Goal: Information Seeking & Learning: Learn about a topic

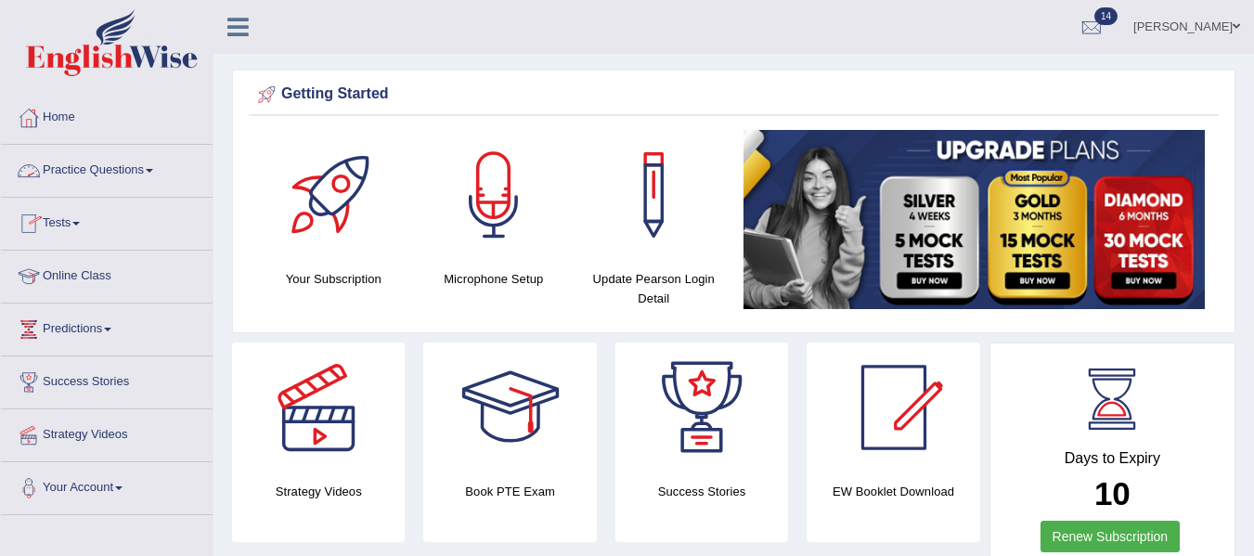
click at [153, 170] on span at bounding box center [149, 171] width 7 height 4
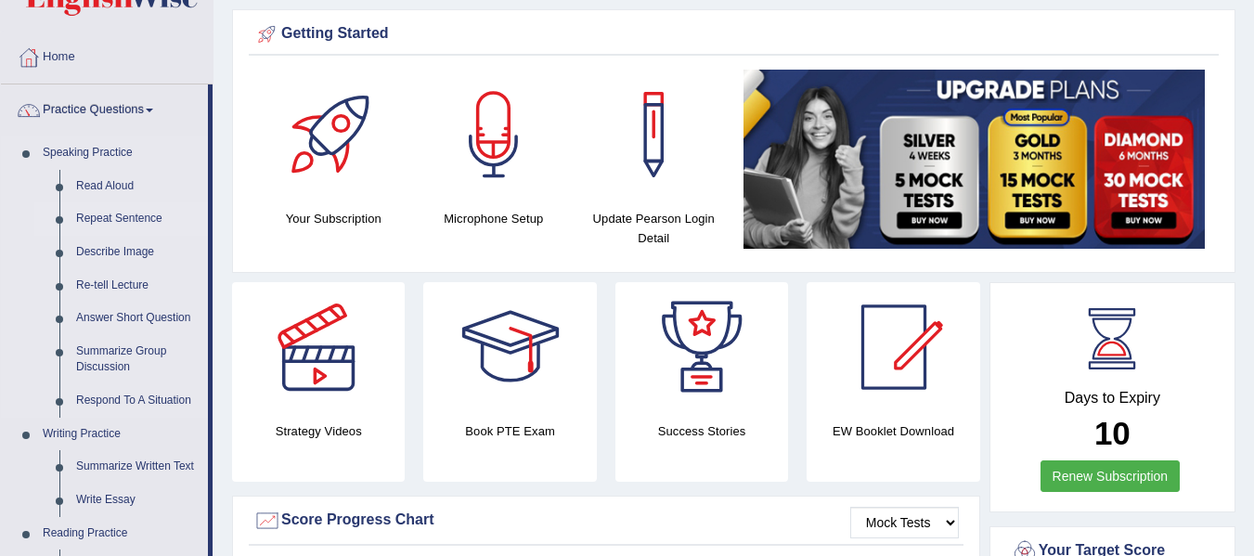
scroll to position [93, 0]
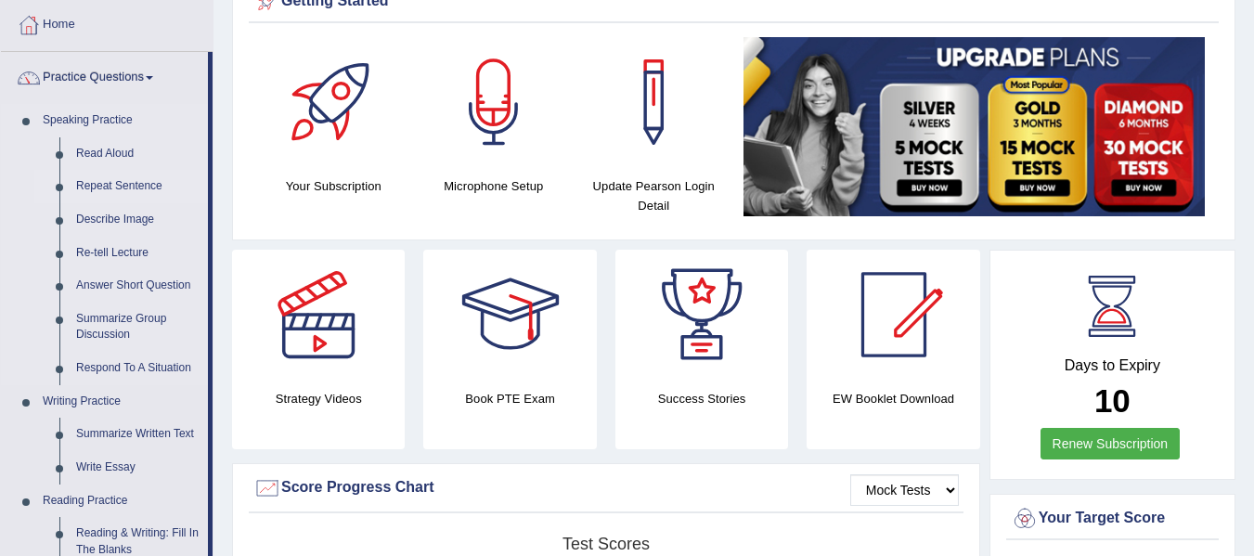
click at [139, 184] on link "Repeat Sentence" at bounding box center [138, 186] width 140 height 33
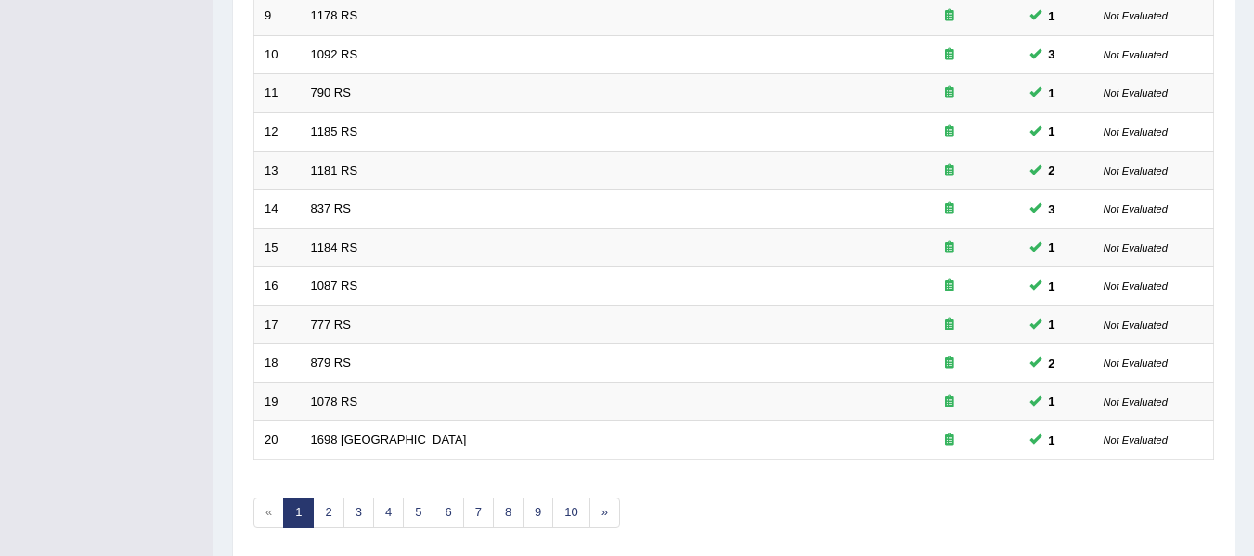
scroll to position [673, 0]
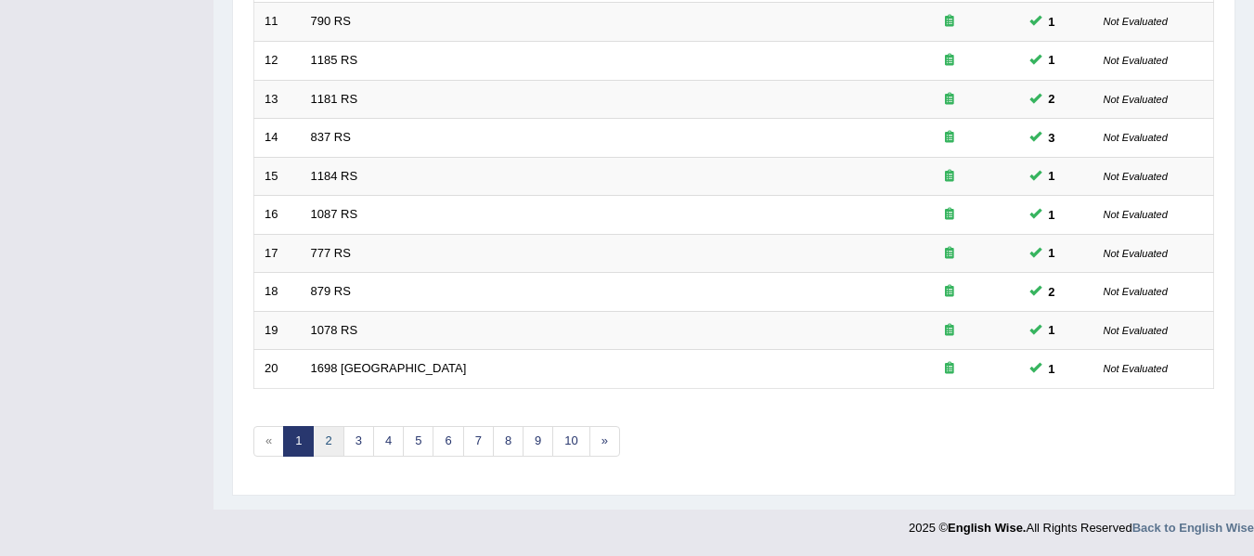
click at [331, 440] on link "2" at bounding box center [328, 441] width 31 height 31
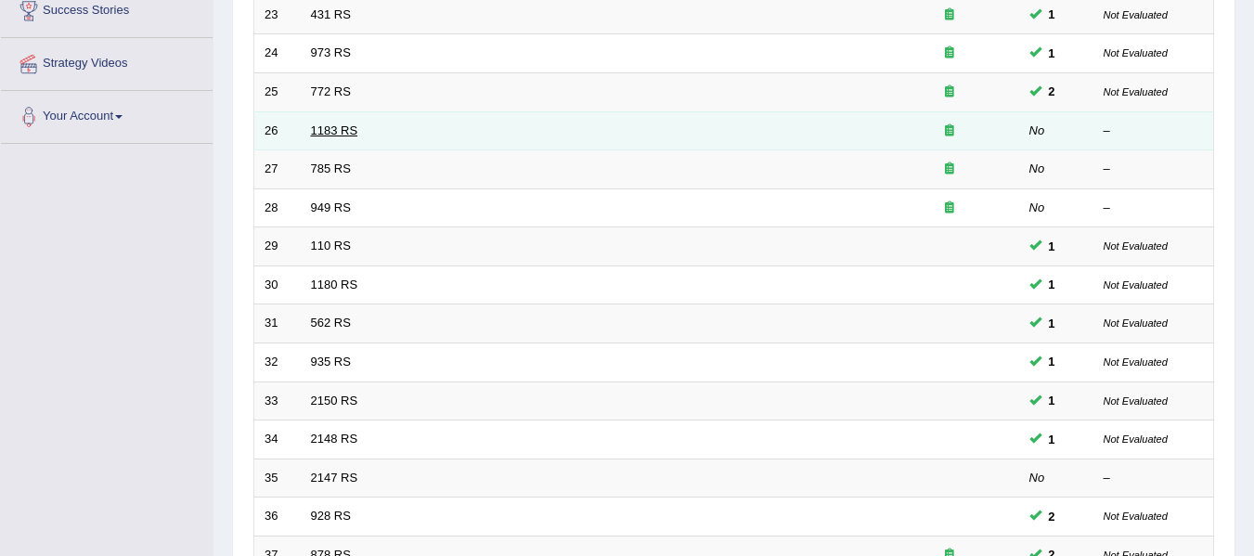
click at [331, 126] on link "1183 RS" at bounding box center [334, 130] width 47 height 14
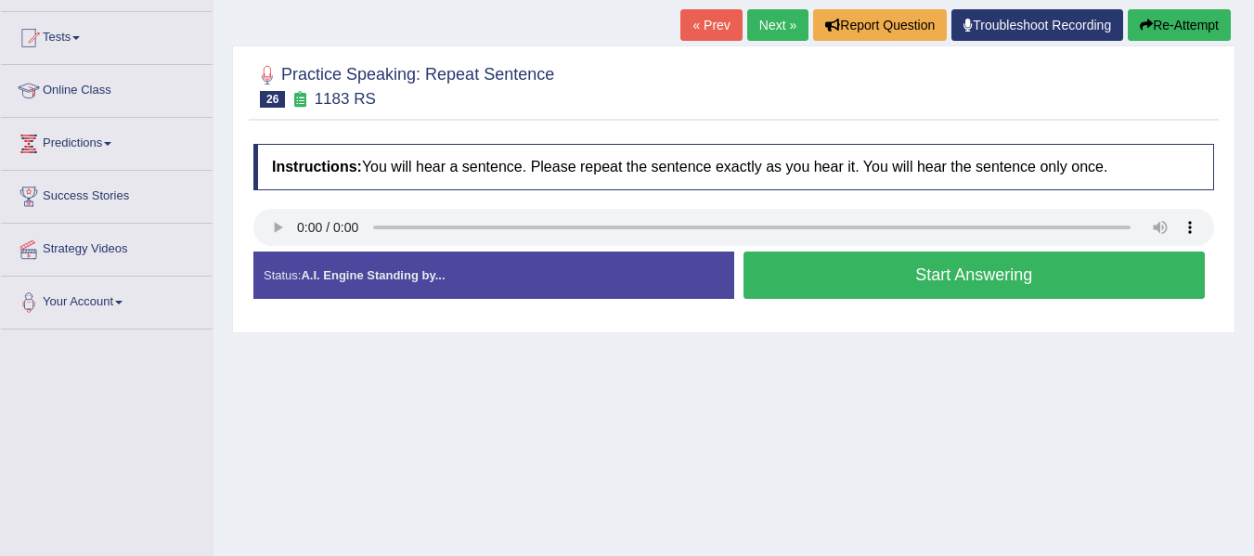
click at [356, 418] on div "Home Practice Speaking: Repeat Sentence 1183 RS * Remember to use the device Mi…" at bounding box center [734, 278] width 1041 height 928
click at [951, 283] on button "Start Answering" at bounding box center [975, 275] width 462 height 47
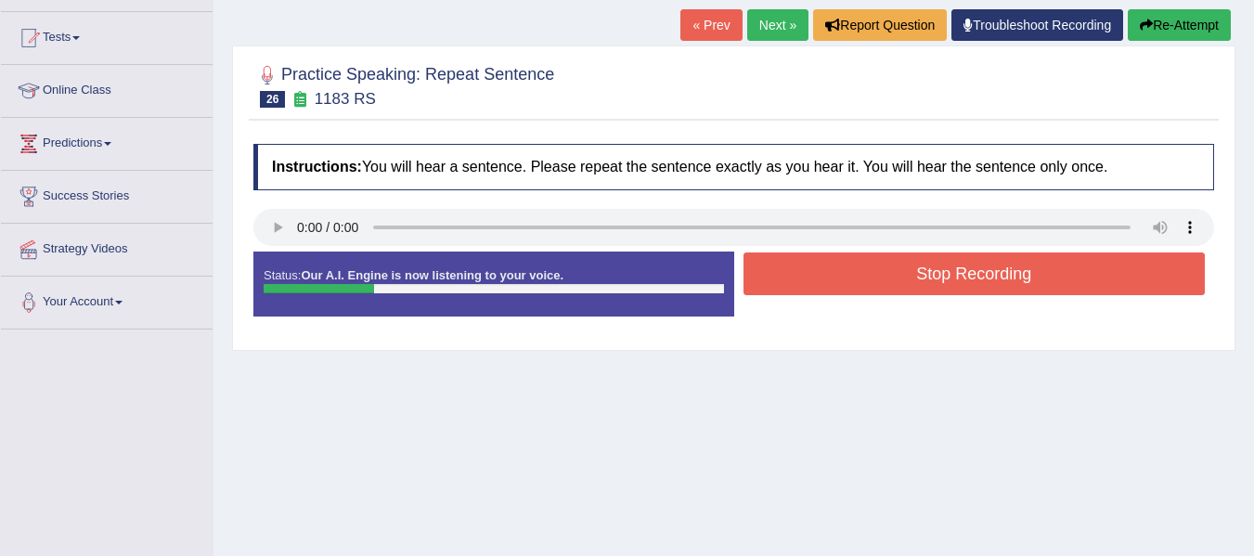
click at [996, 268] on button "Stop Recording" at bounding box center [975, 274] width 462 height 43
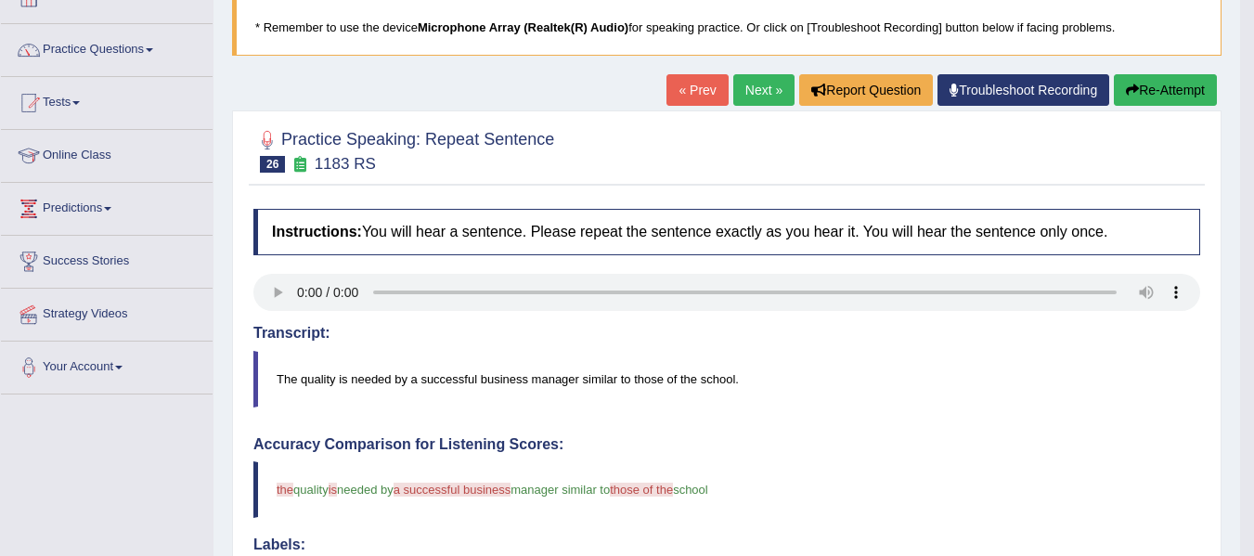
scroll to position [93, 0]
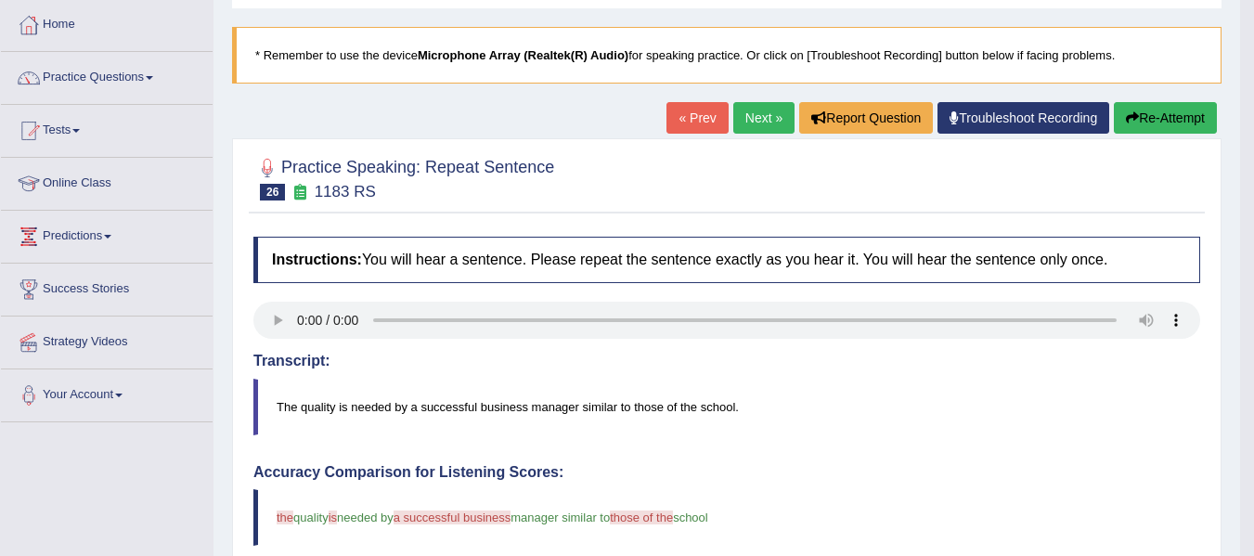
click at [757, 128] on link "Next »" at bounding box center [763, 118] width 61 height 32
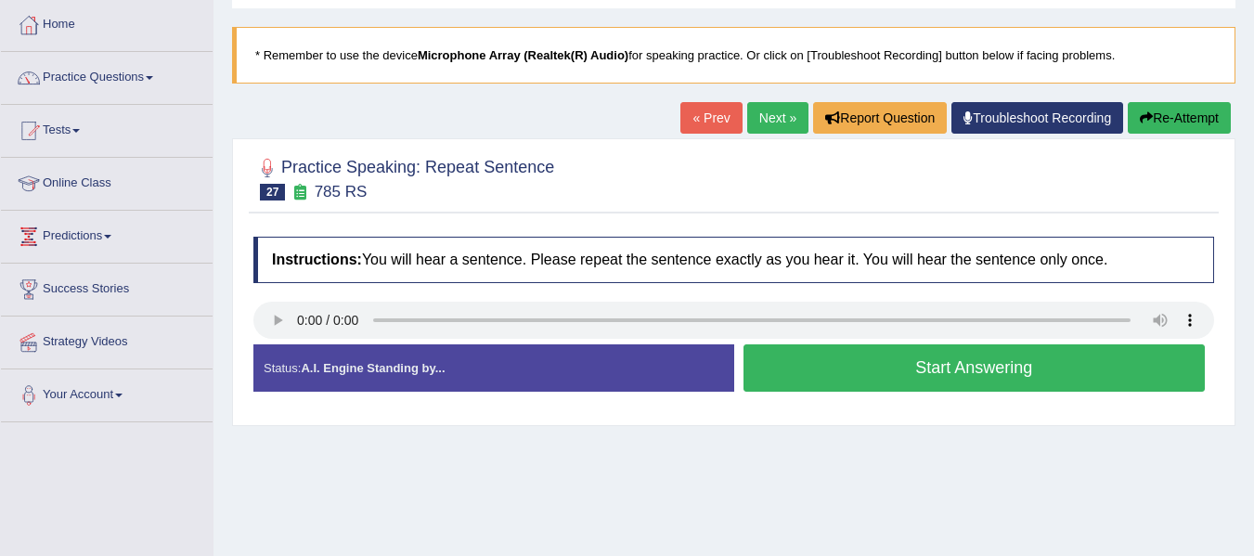
click at [985, 370] on button "Start Answering" at bounding box center [975, 367] width 462 height 47
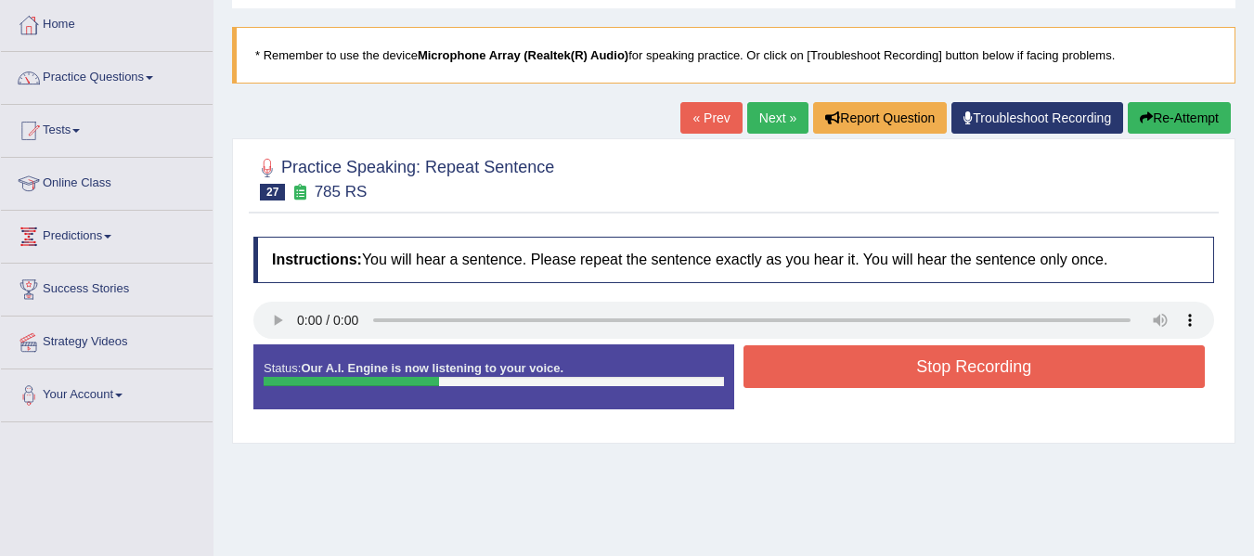
click at [976, 370] on button "Stop Recording" at bounding box center [975, 366] width 462 height 43
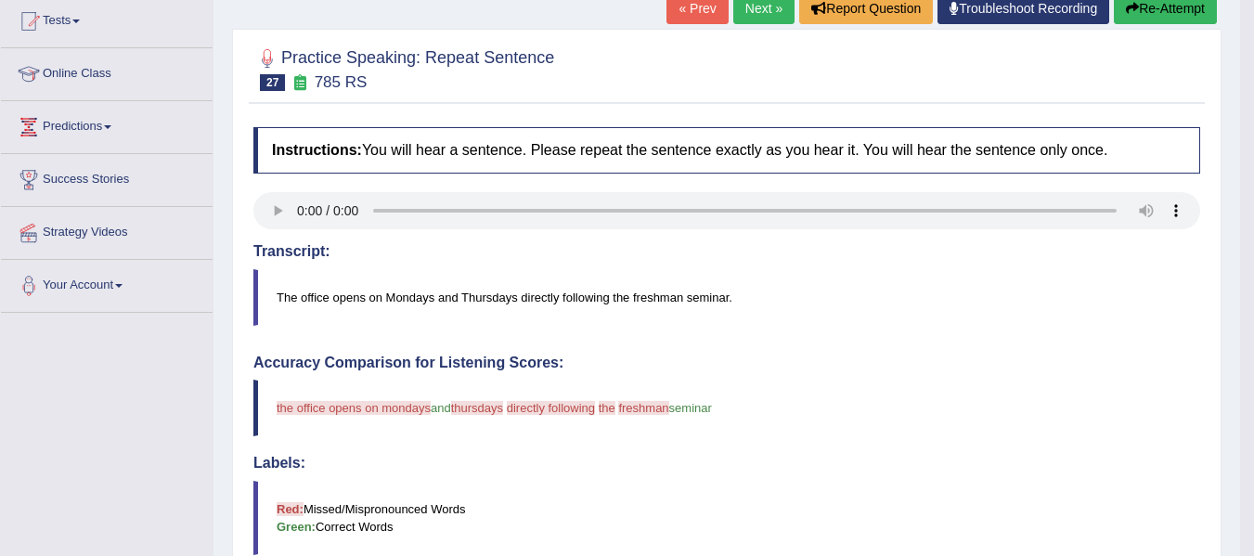
scroll to position [186, 0]
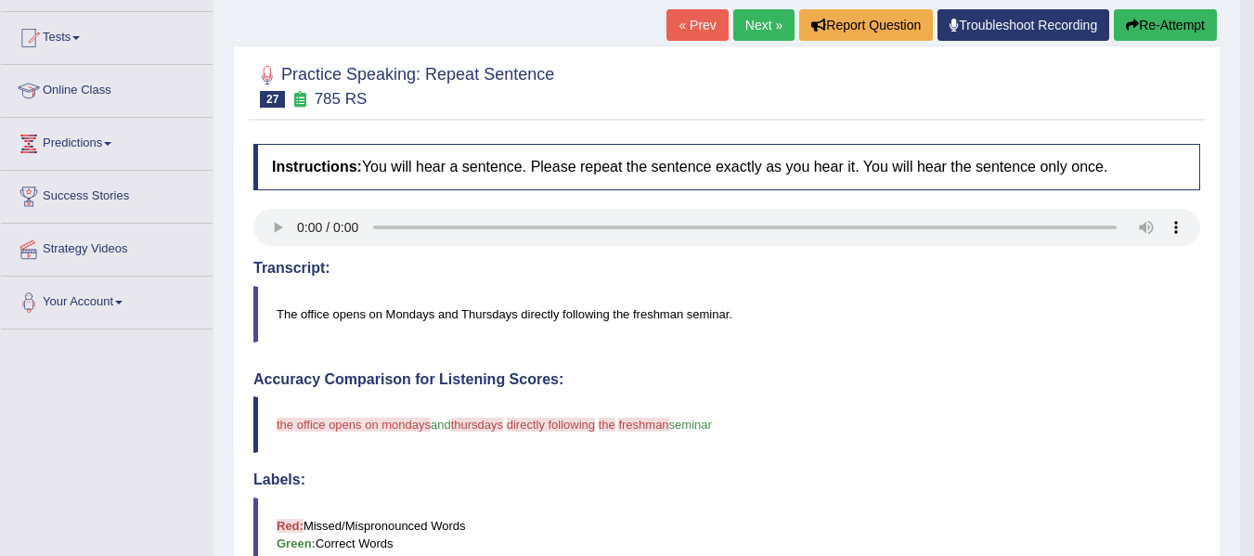
click at [1149, 19] on button "Re-Attempt" at bounding box center [1165, 25] width 103 height 32
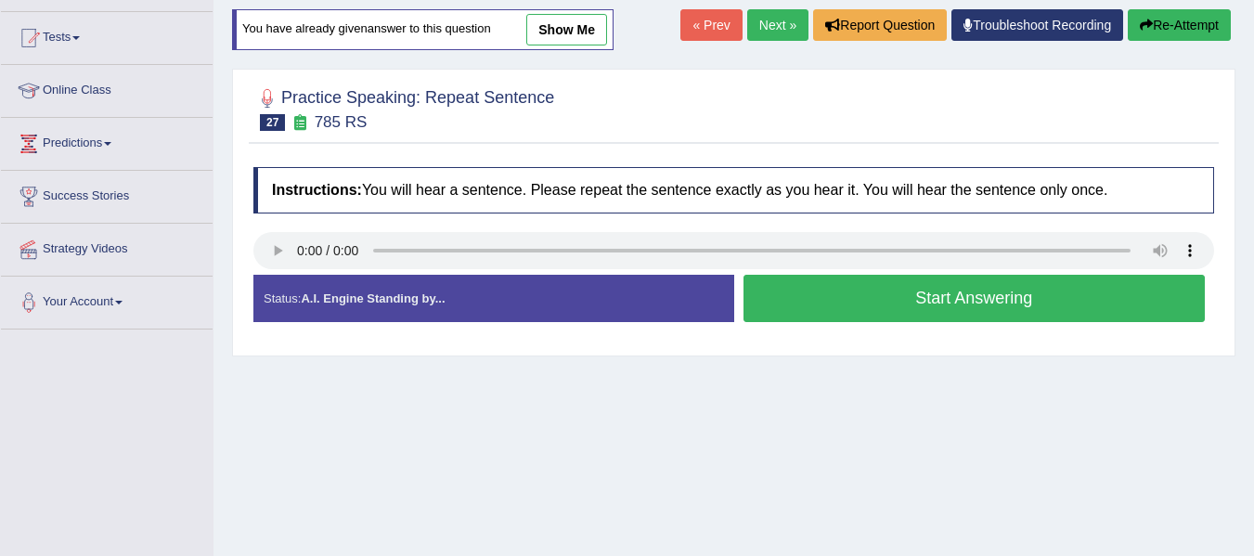
click at [951, 304] on button "Start Answering" at bounding box center [975, 298] width 462 height 47
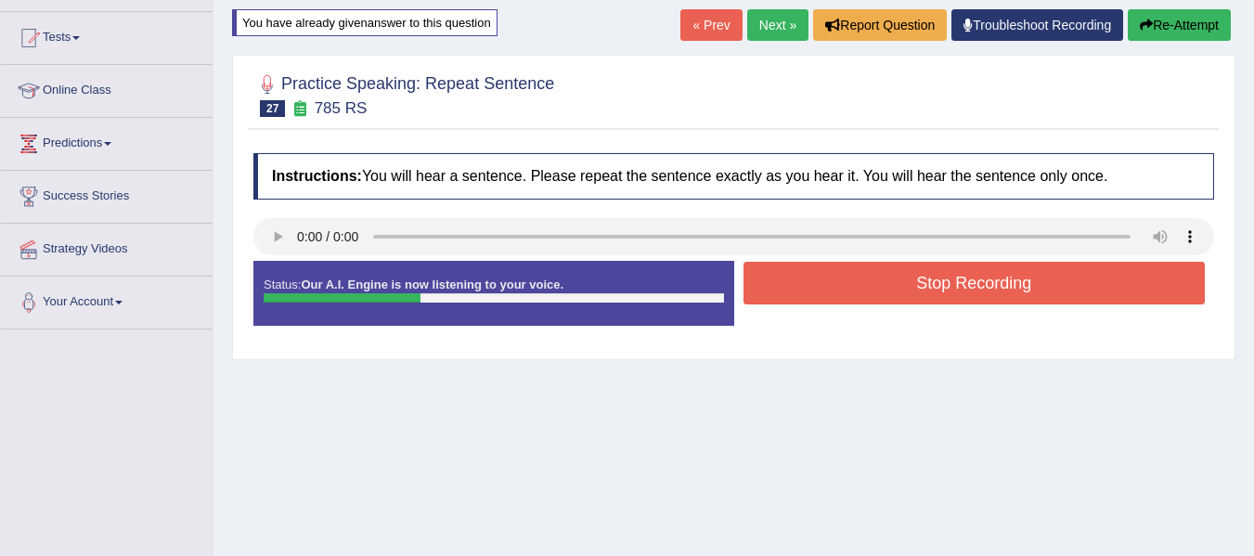
click at [948, 291] on button "Stop Recording" at bounding box center [975, 283] width 462 height 43
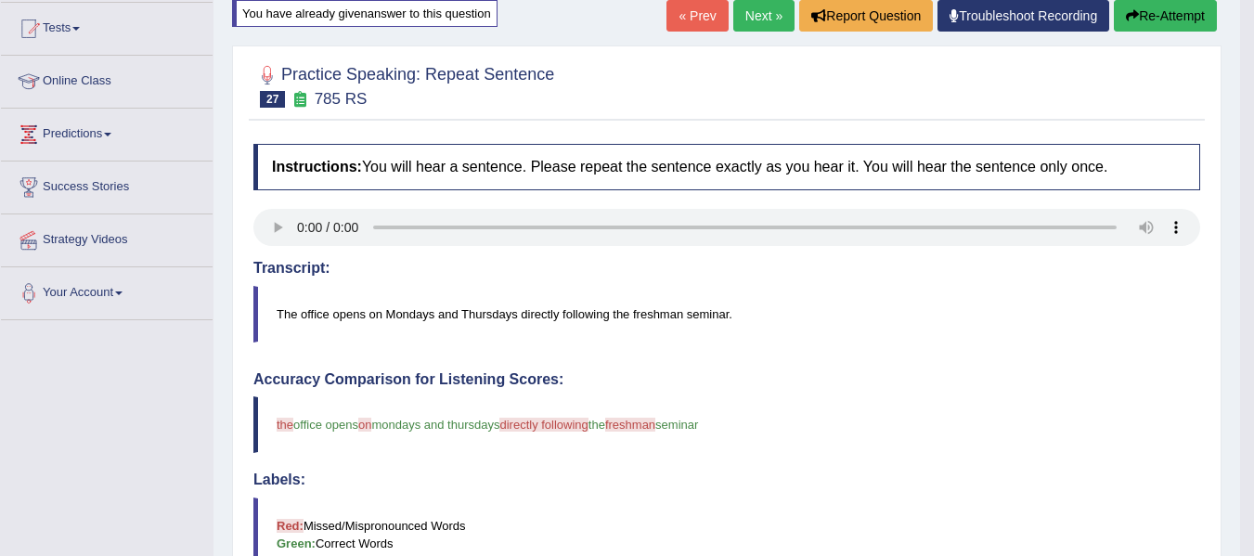
scroll to position [93, 0]
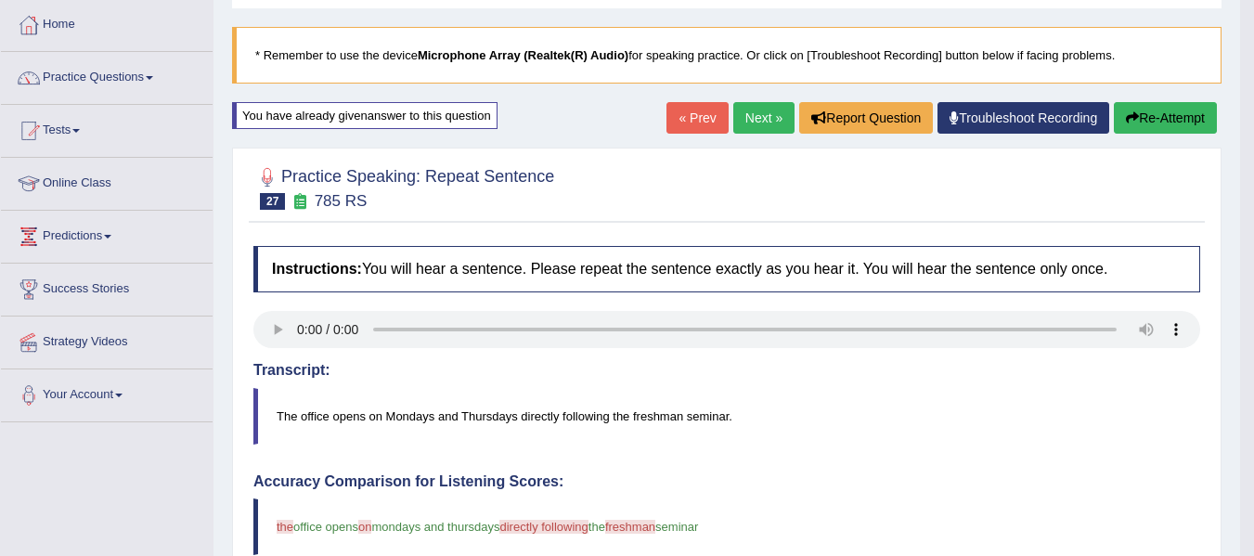
click at [767, 123] on link "Next »" at bounding box center [763, 118] width 61 height 32
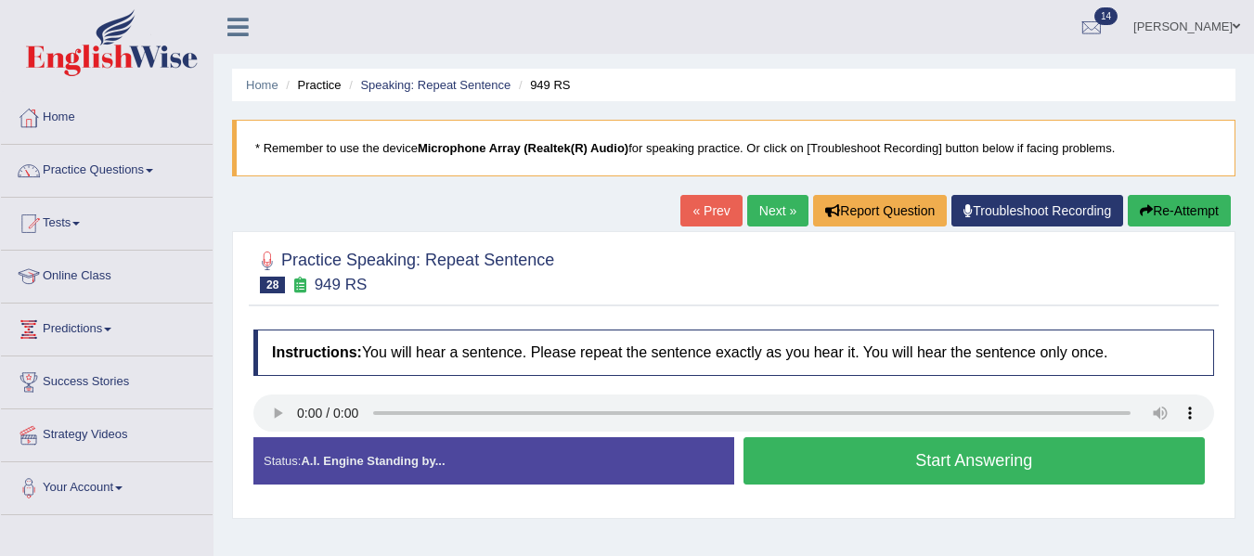
scroll to position [93, 0]
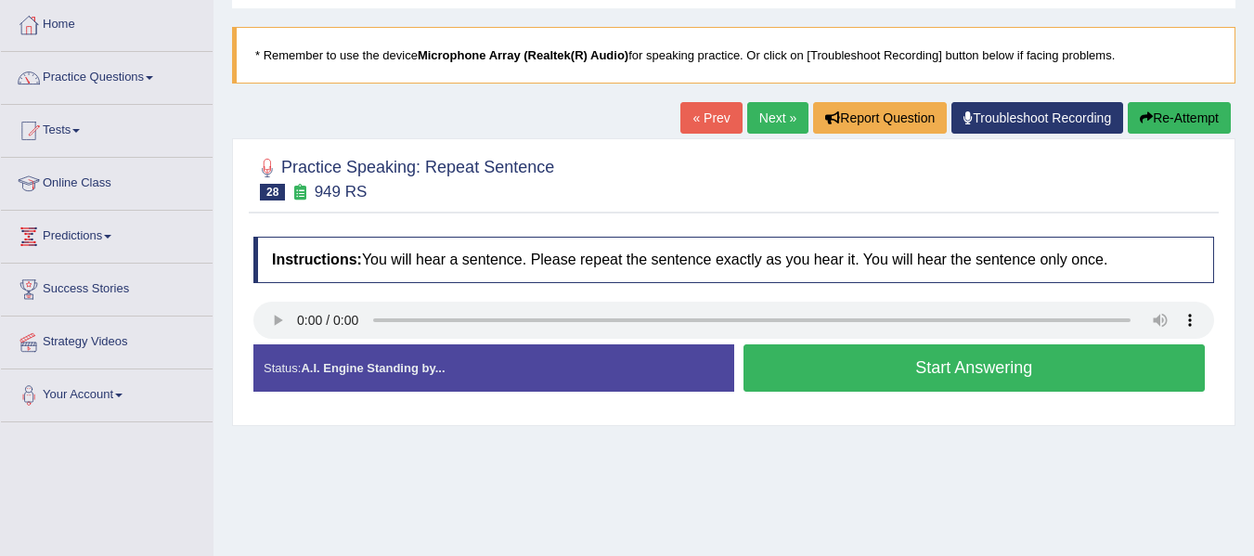
click at [1014, 381] on button "Start Answering" at bounding box center [975, 367] width 462 height 47
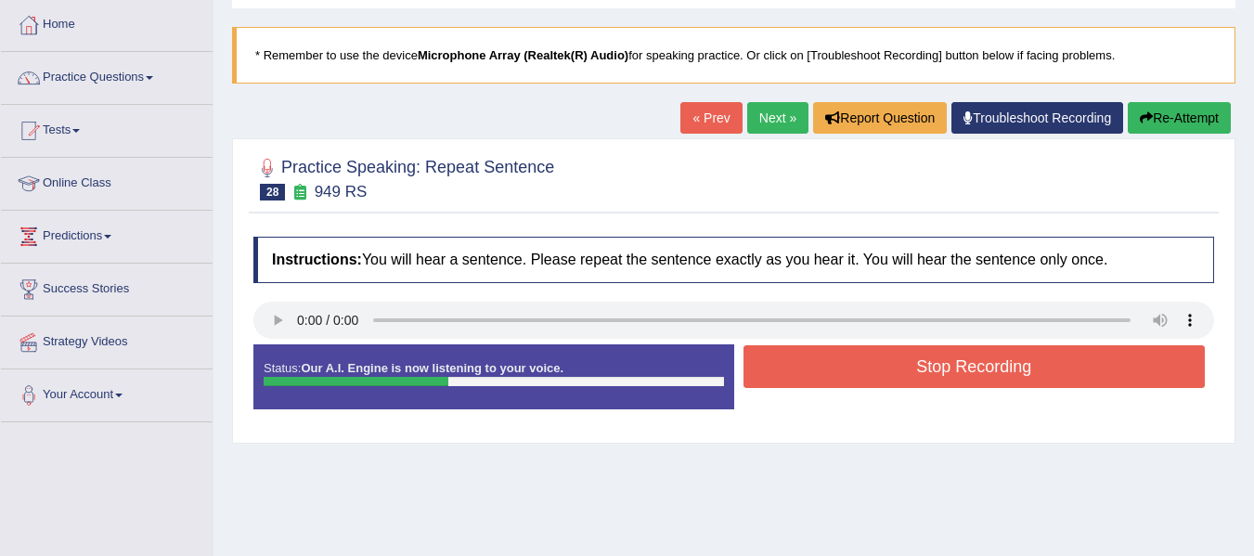
click at [985, 372] on button "Stop Recording" at bounding box center [975, 366] width 462 height 43
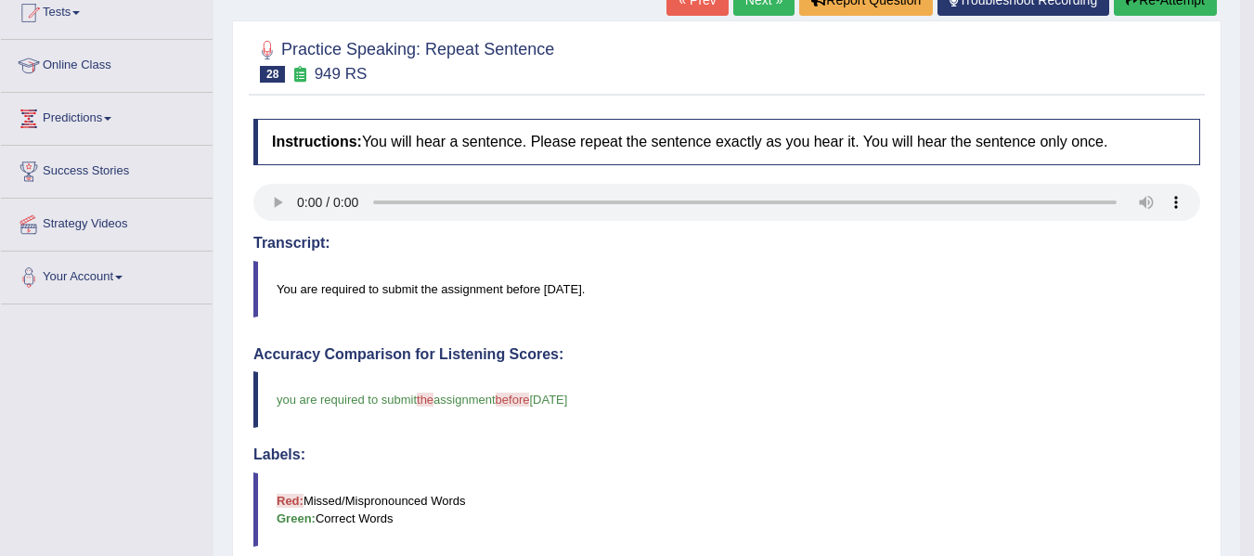
scroll to position [186, 0]
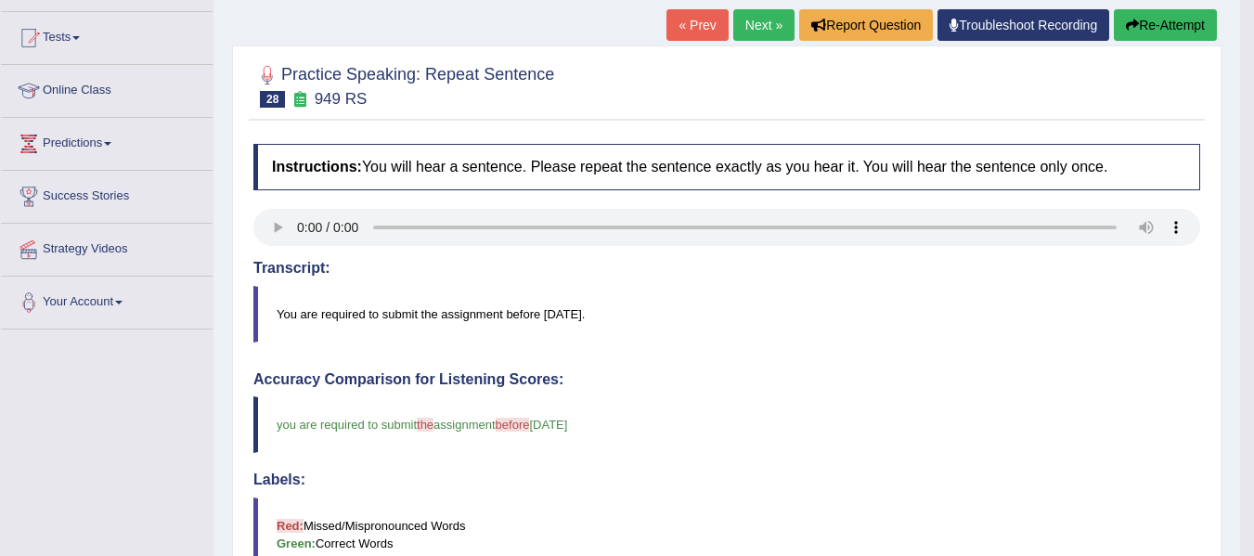
click at [751, 23] on link "Next »" at bounding box center [763, 25] width 61 height 32
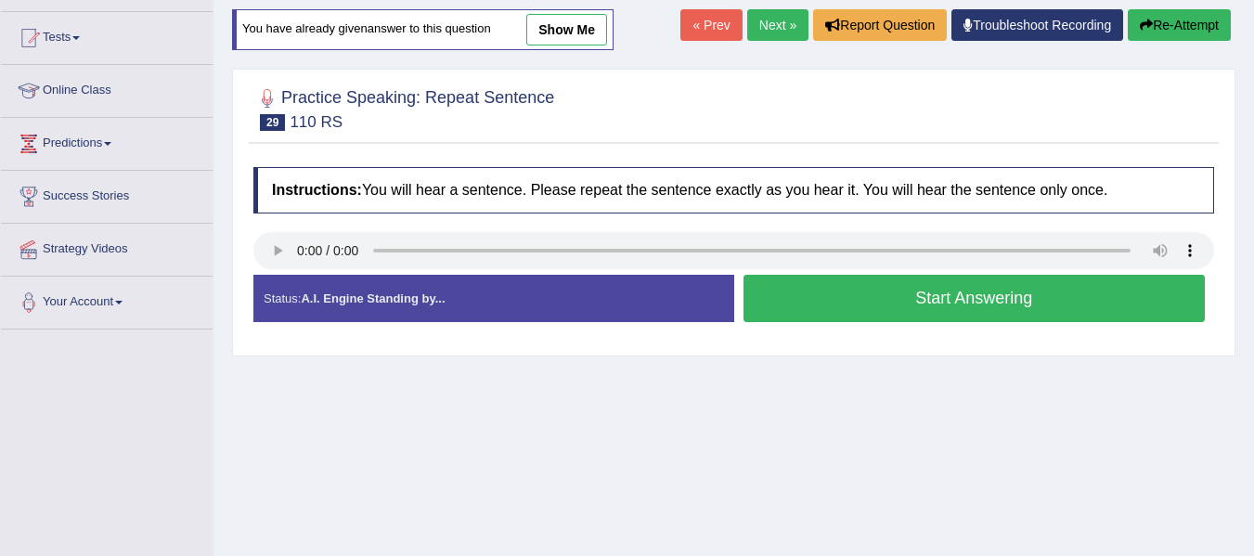
scroll to position [186, 0]
click at [942, 299] on button "Start Answering" at bounding box center [975, 298] width 462 height 47
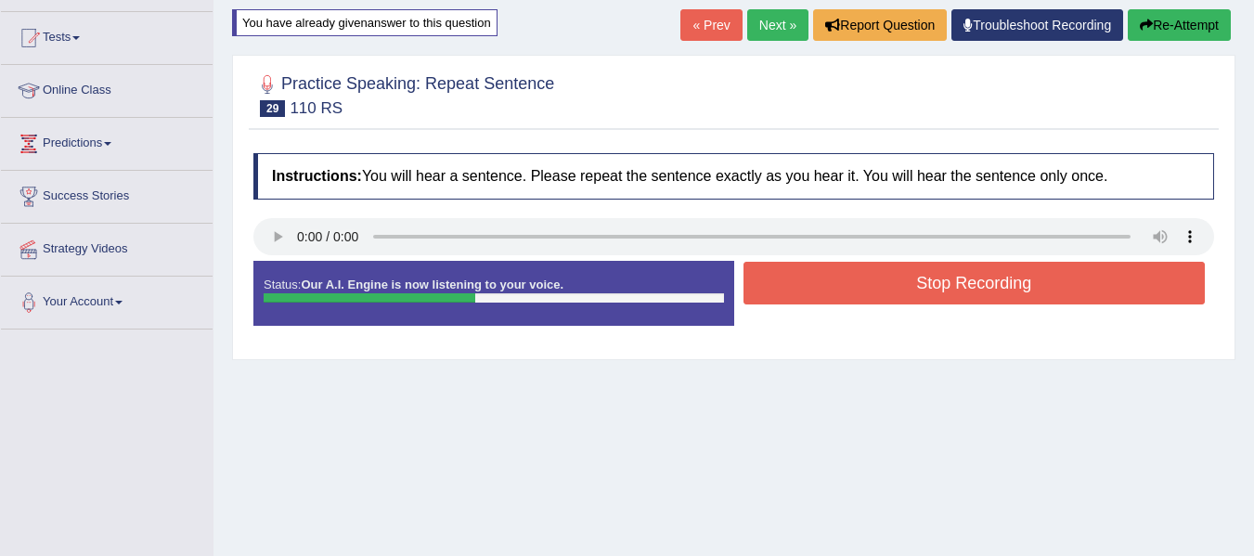
click at [939, 293] on button "Stop Recording" at bounding box center [975, 283] width 462 height 43
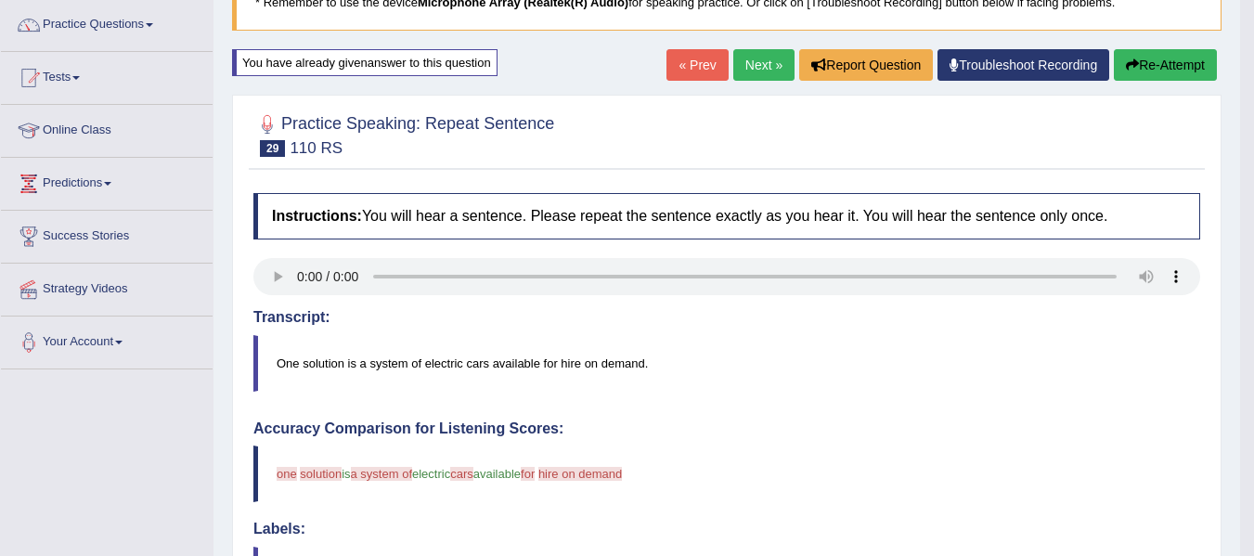
scroll to position [93, 0]
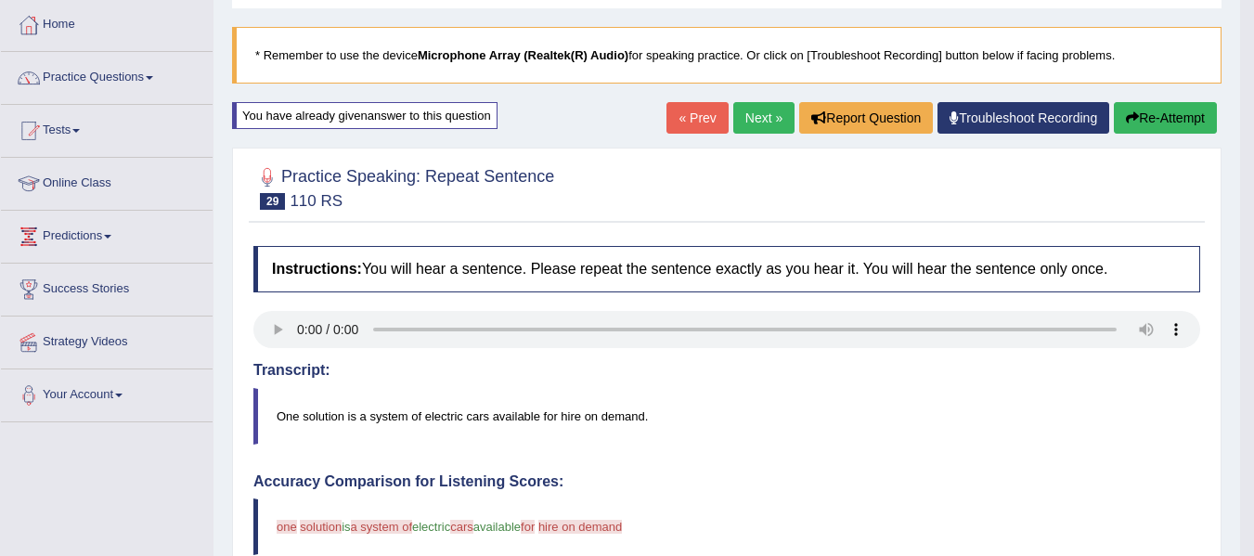
click at [1145, 109] on button "Re-Attempt" at bounding box center [1165, 118] width 103 height 32
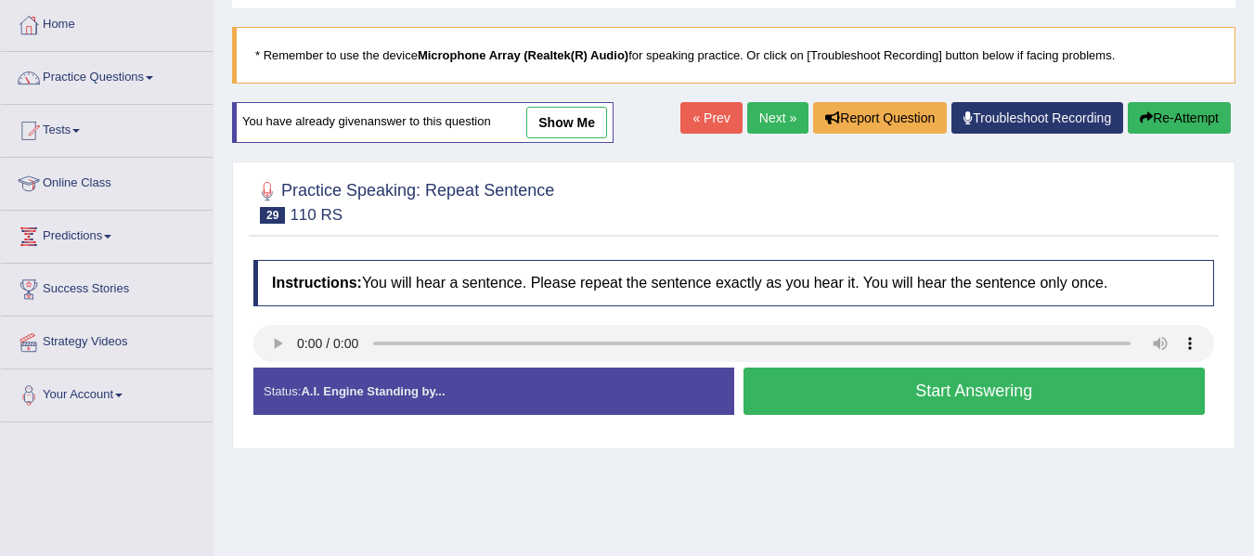
click at [943, 385] on button "Start Answering" at bounding box center [975, 391] width 462 height 47
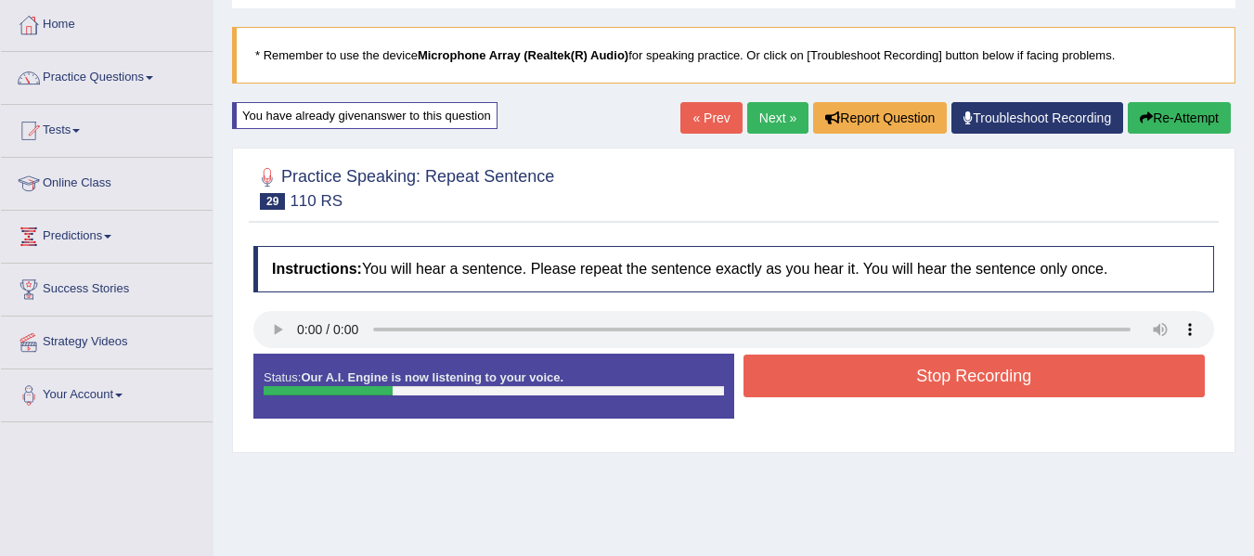
click at [992, 381] on button "Stop Recording" at bounding box center [975, 376] width 462 height 43
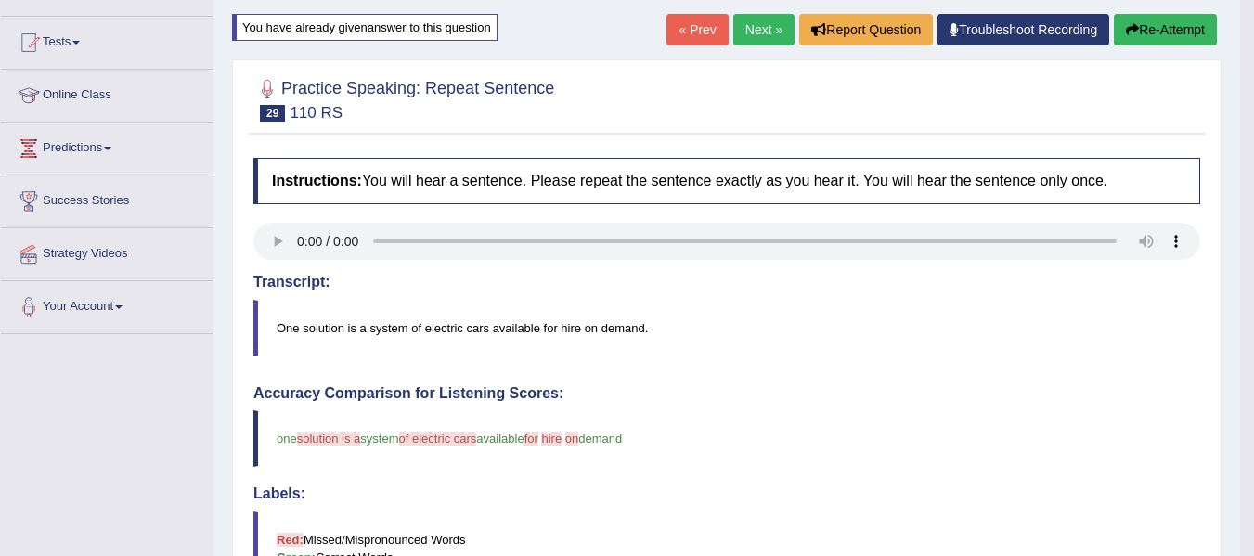
scroll to position [174, 0]
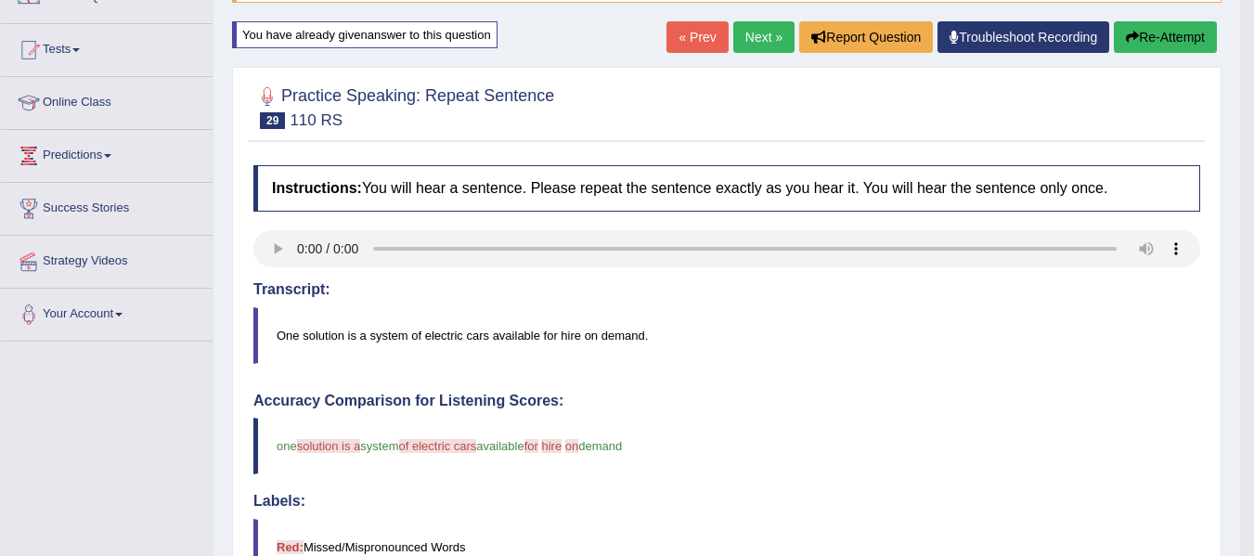
click at [747, 32] on link "Next »" at bounding box center [763, 37] width 61 height 32
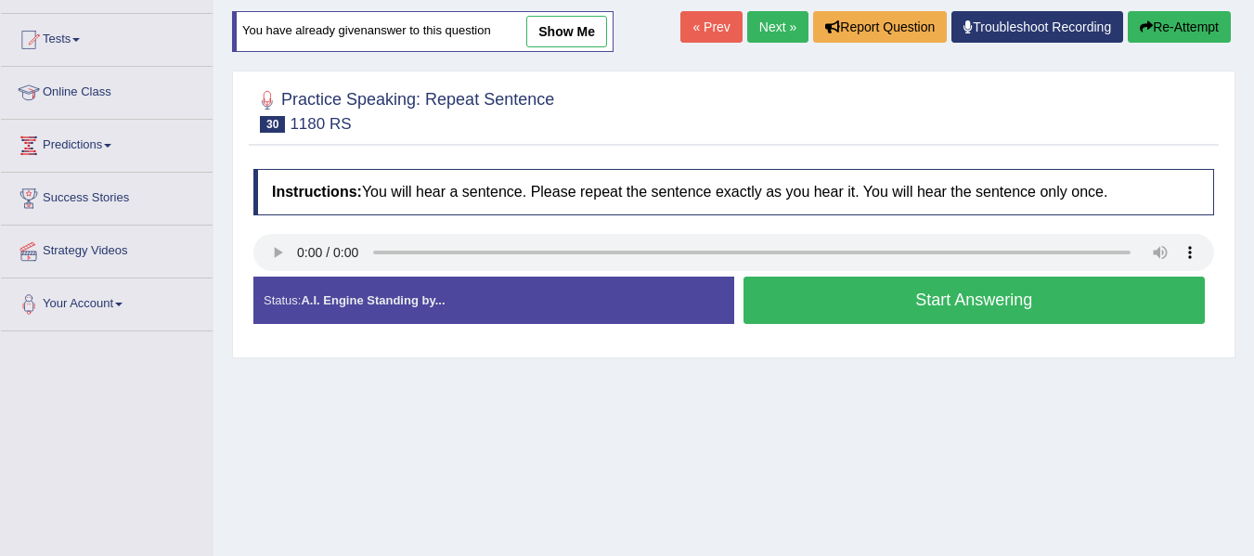
scroll to position [186, 0]
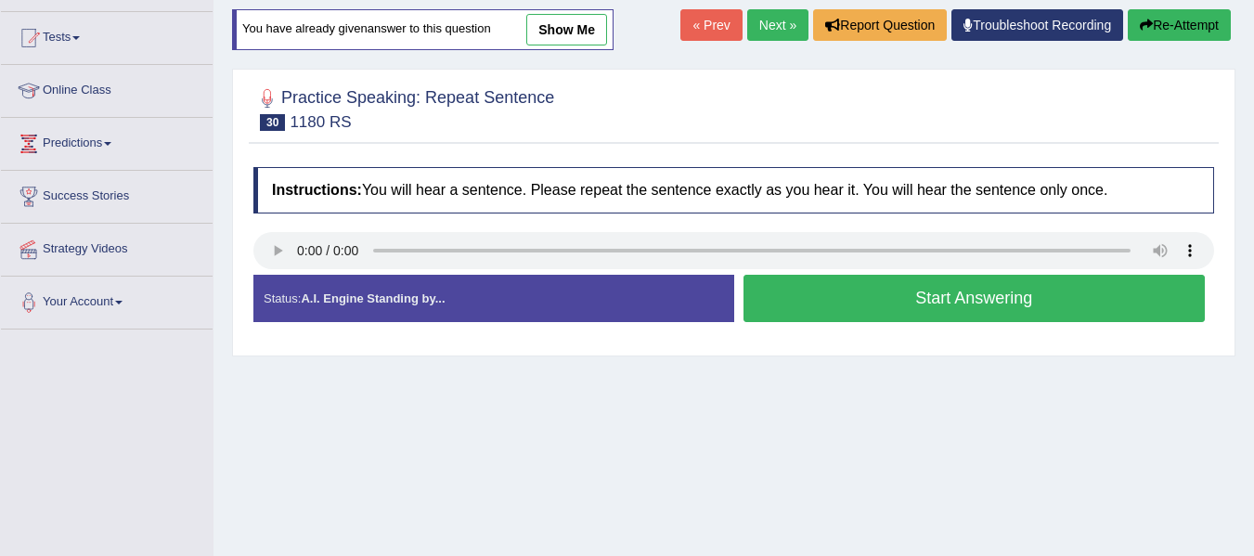
click at [912, 309] on button "Start Answering" at bounding box center [975, 298] width 462 height 47
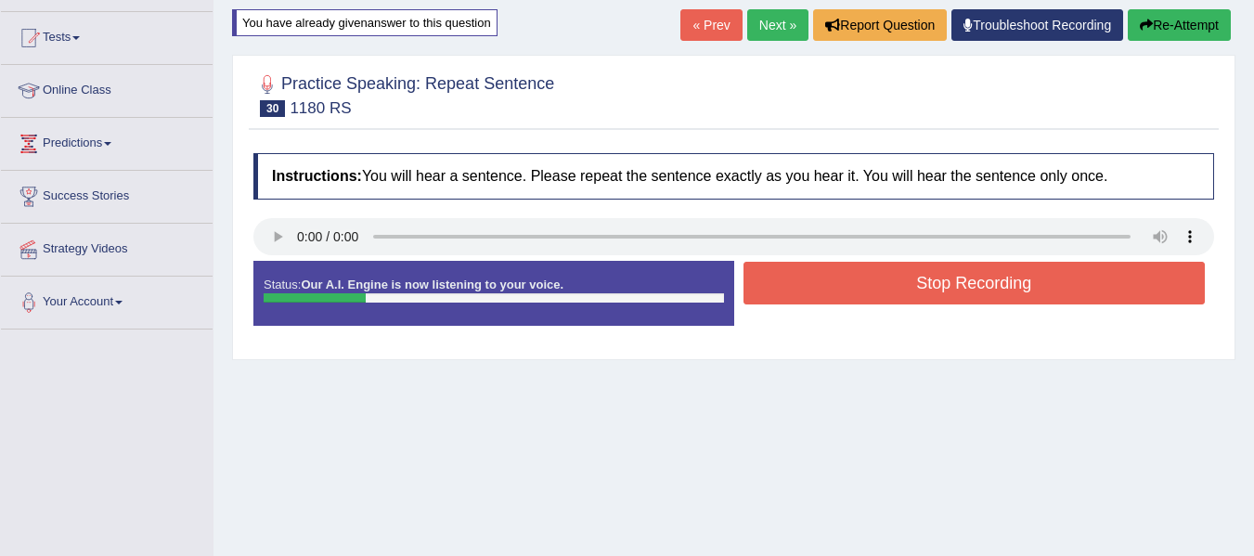
click at [1011, 293] on button "Stop Recording" at bounding box center [975, 283] width 462 height 43
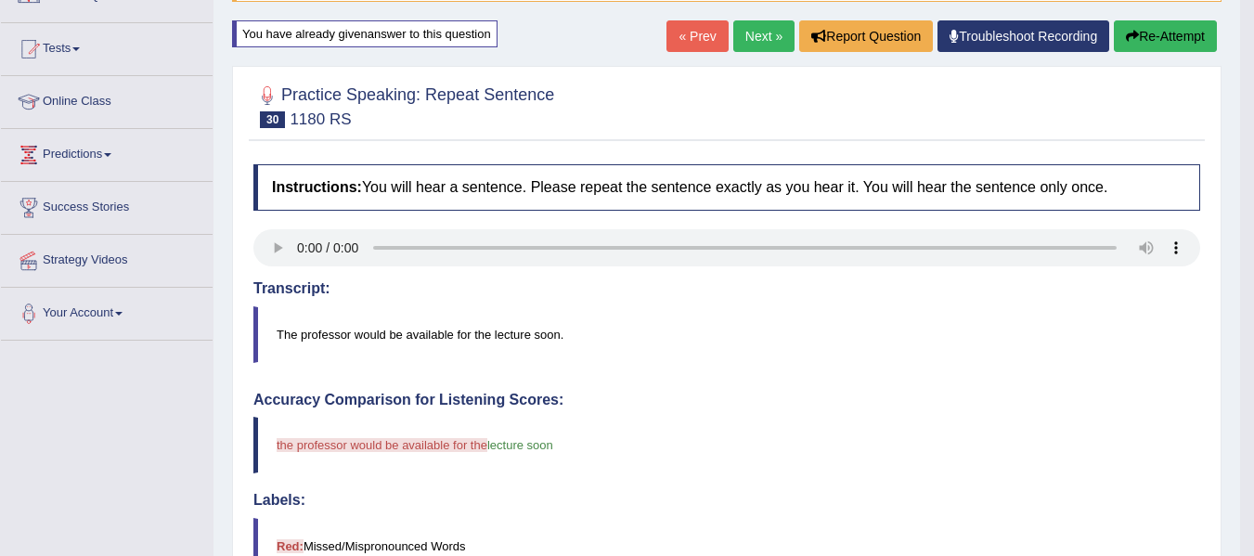
scroll to position [58, 0]
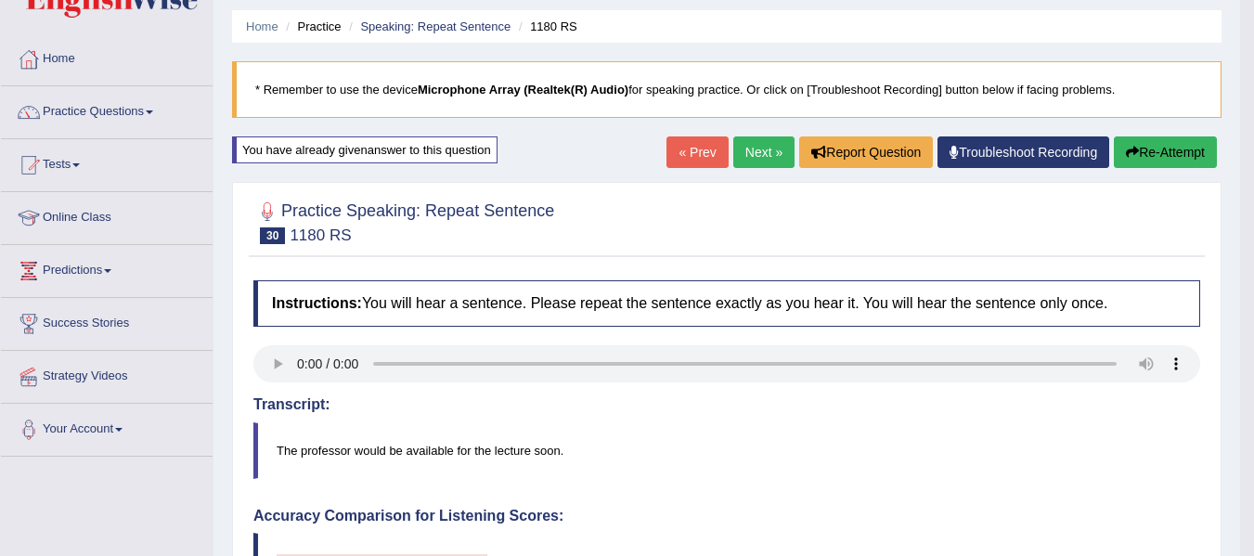
click at [1182, 153] on button "Re-Attempt" at bounding box center [1165, 152] width 103 height 32
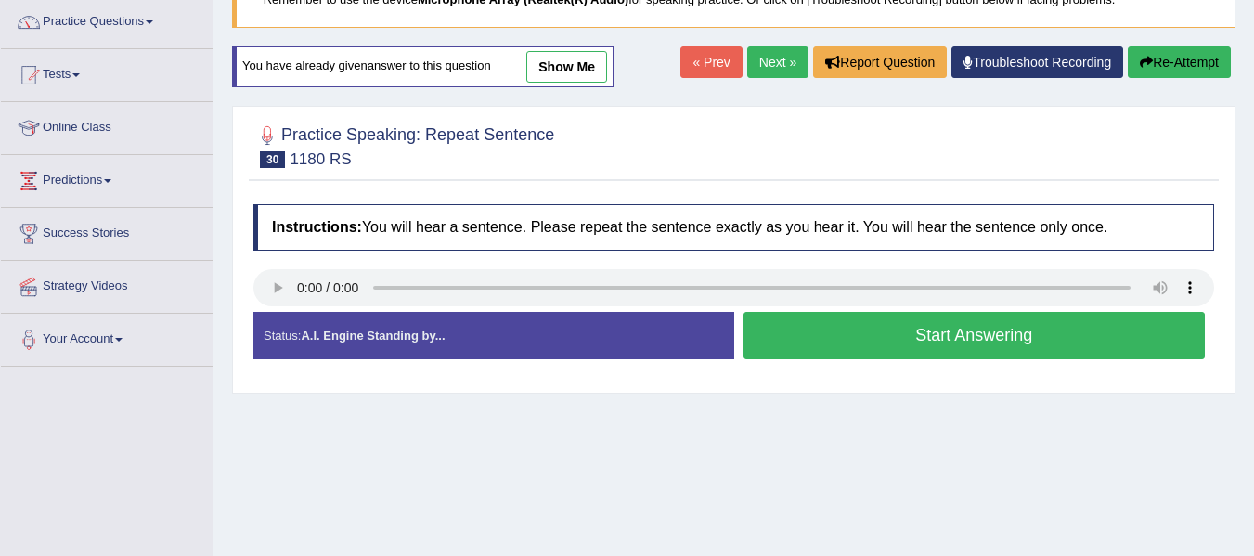
scroll to position [151, 0]
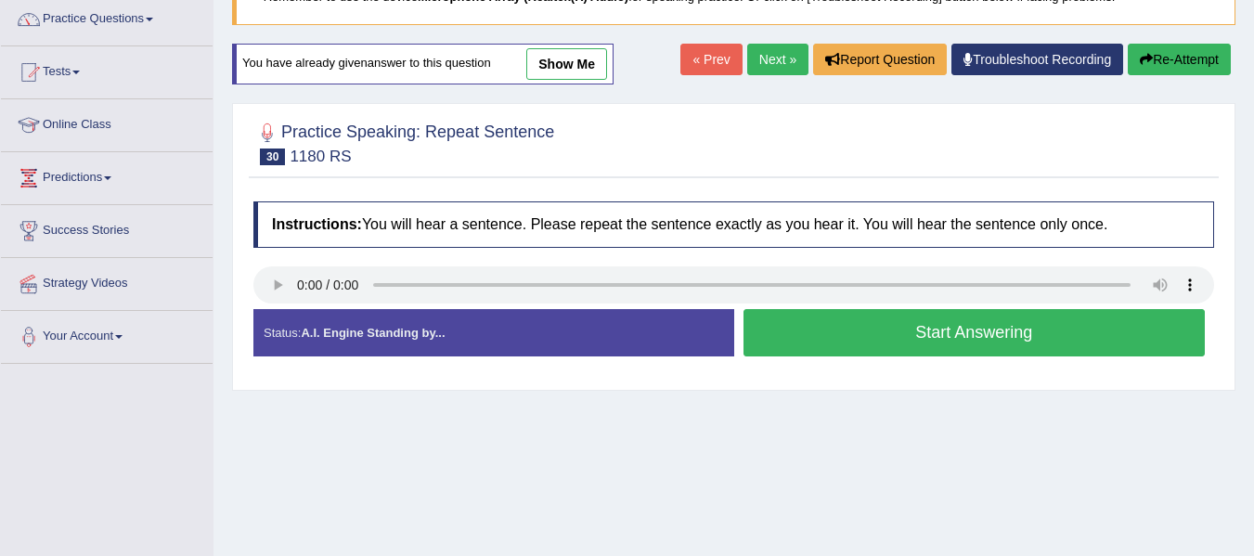
click at [952, 342] on button "Start Answering" at bounding box center [975, 332] width 462 height 47
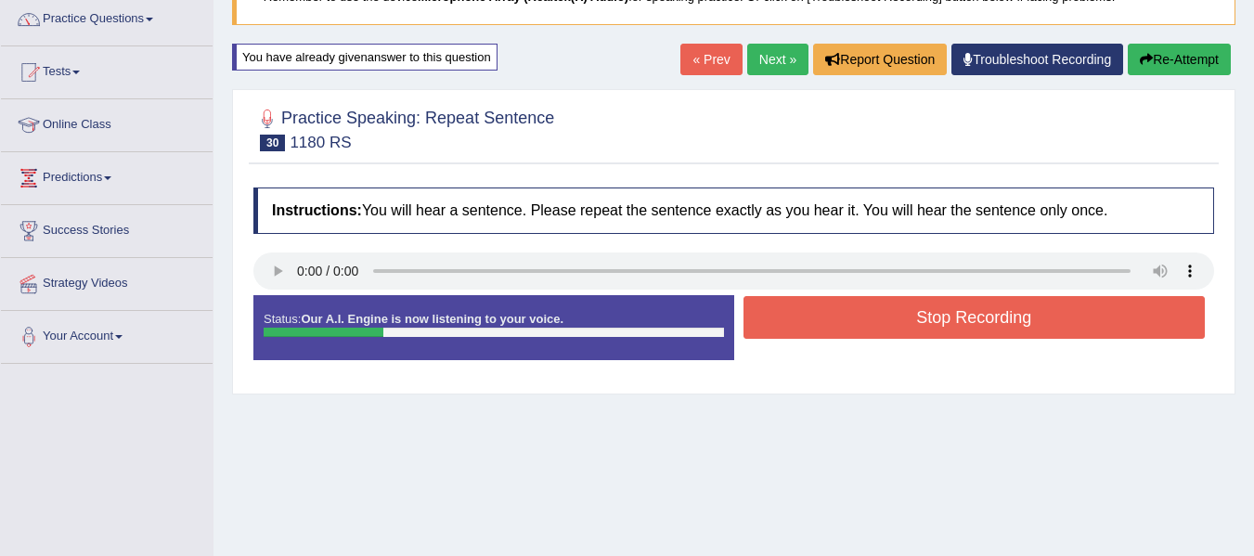
click at [985, 319] on button "Stop Recording" at bounding box center [975, 317] width 462 height 43
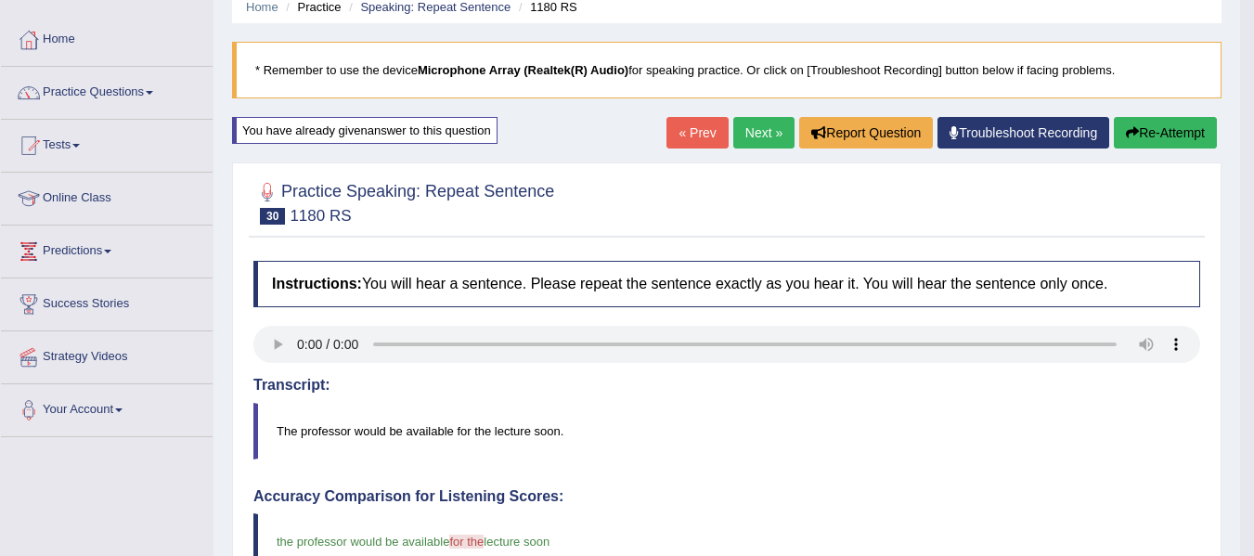
scroll to position [0, 0]
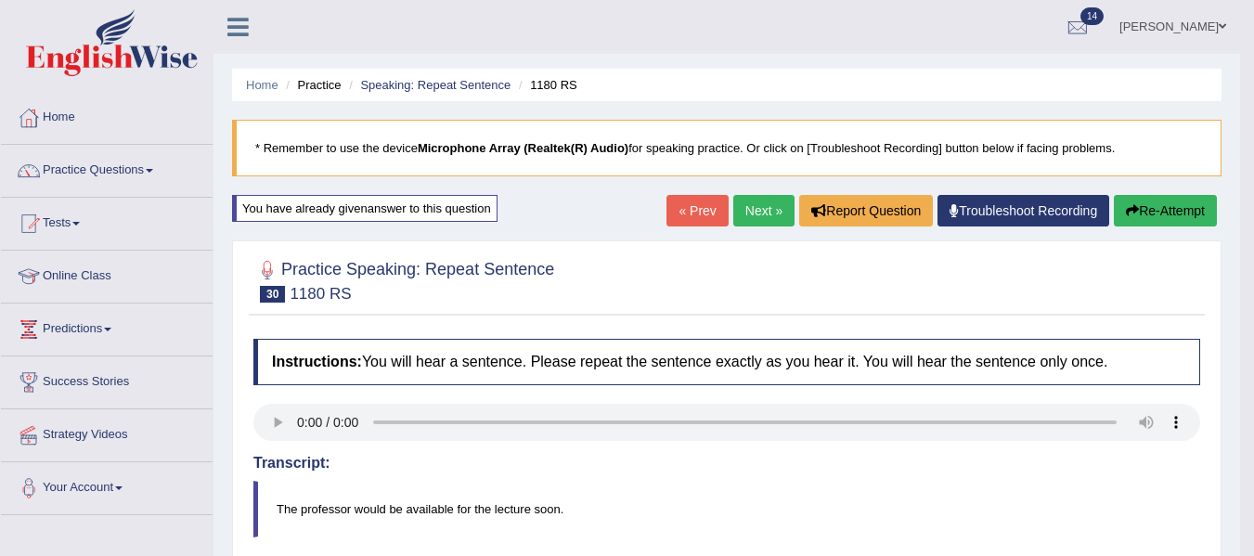
click at [749, 214] on link "Next »" at bounding box center [763, 211] width 61 height 32
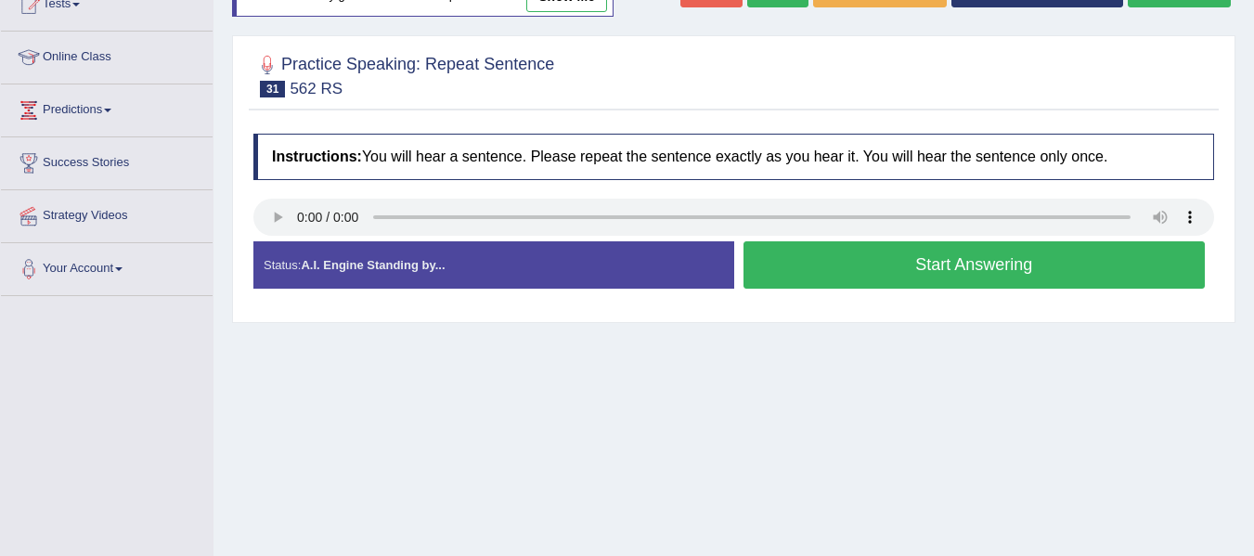
scroll to position [186, 0]
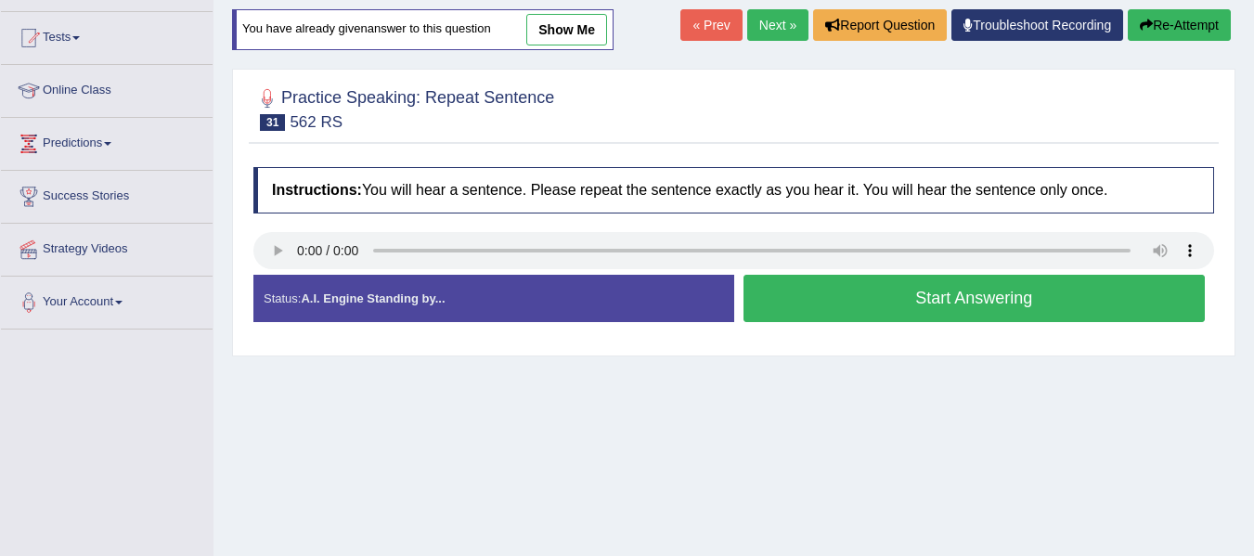
click at [987, 303] on button "Start Answering" at bounding box center [975, 298] width 462 height 47
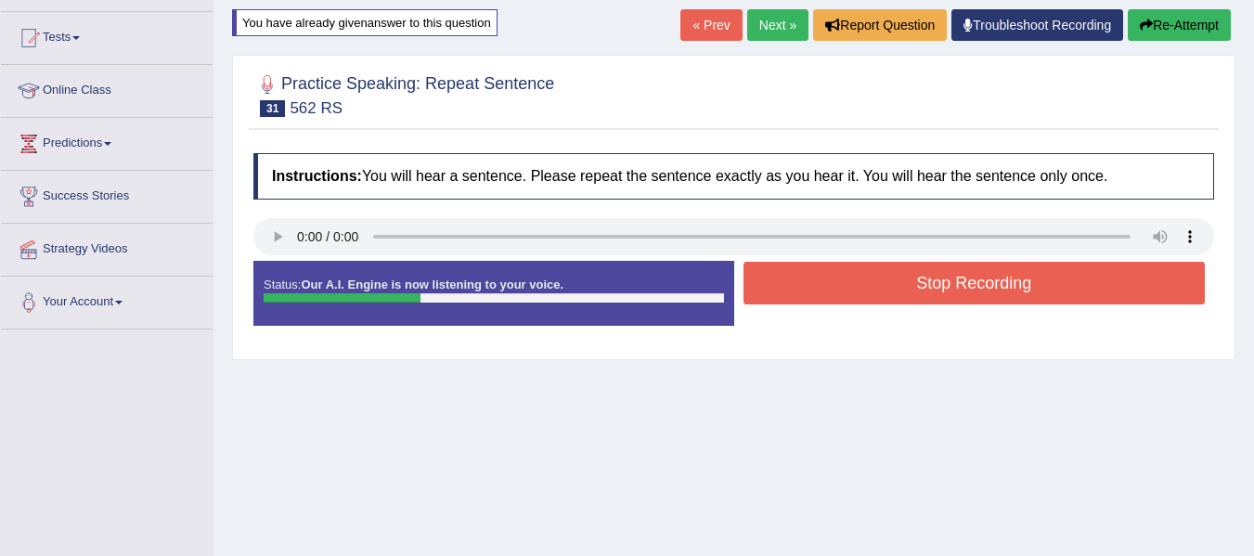
click at [962, 268] on button "Stop Recording" at bounding box center [975, 283] width 462 height 43
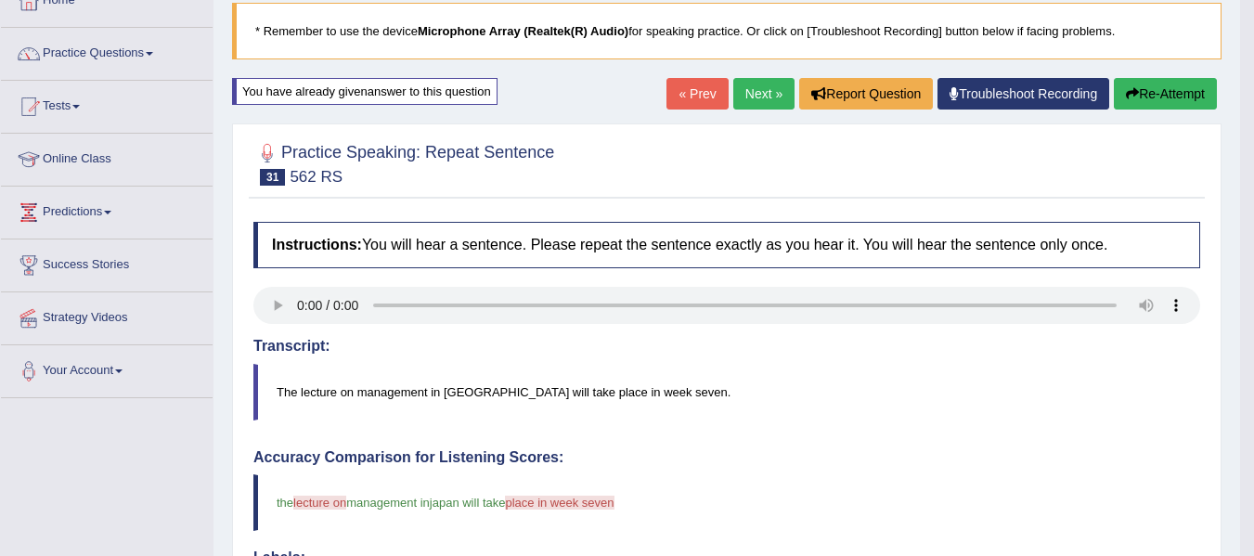
scroll to position [93, 0]
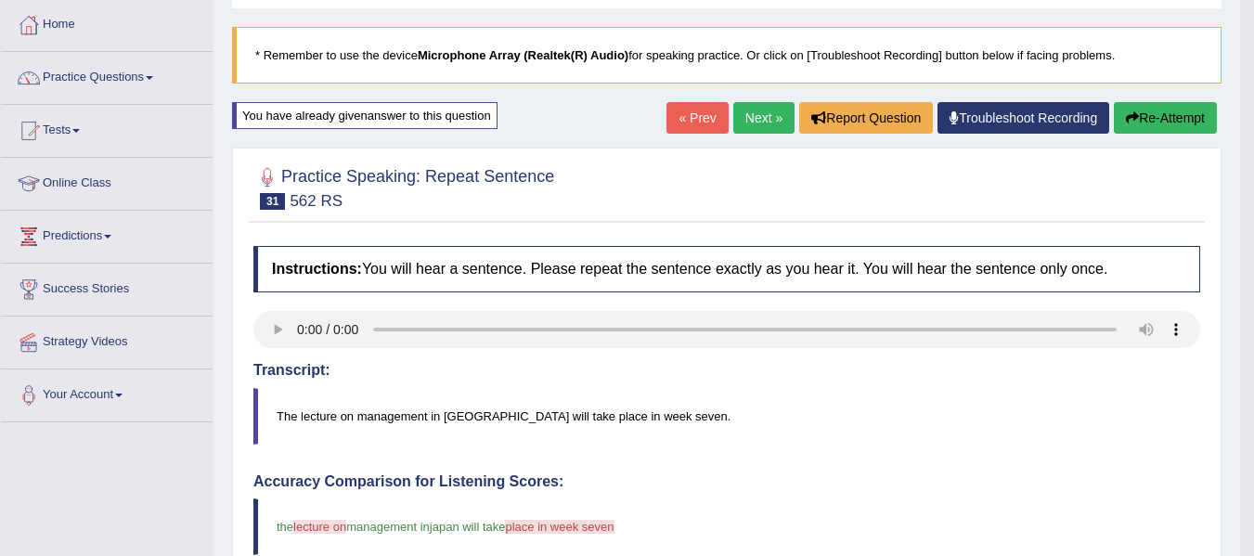
click at [741, 122] on link "Next »" at bounding box center [763, 118] width 61 height 32
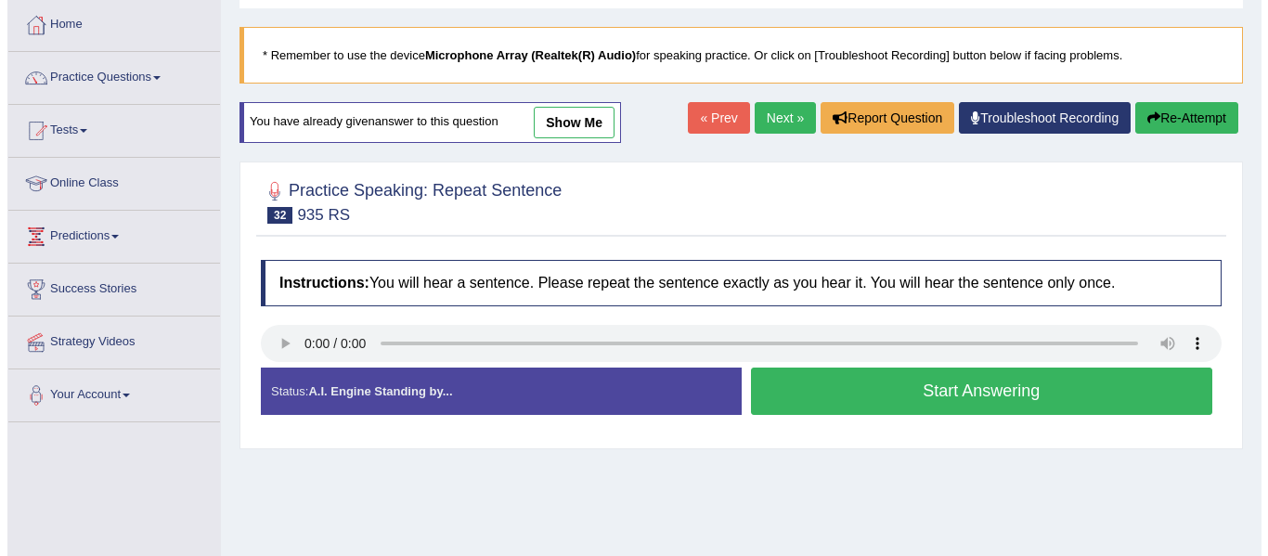
scroll to position [93, 0]
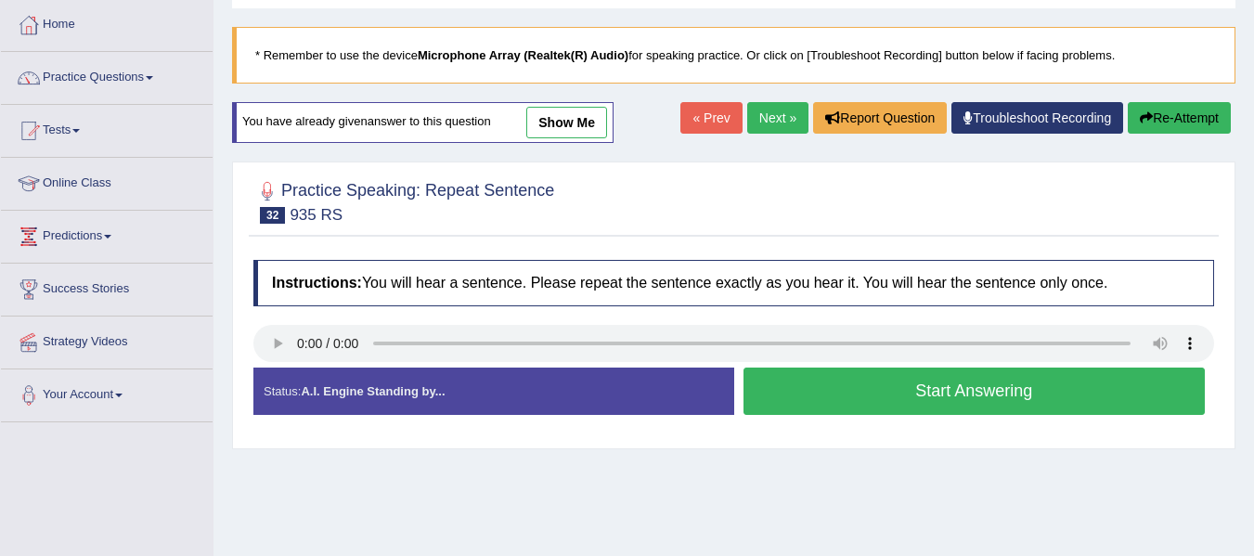
click at [1003, 396] on button "Start Answering" at bounding box center [975, 391] width 462 height 47
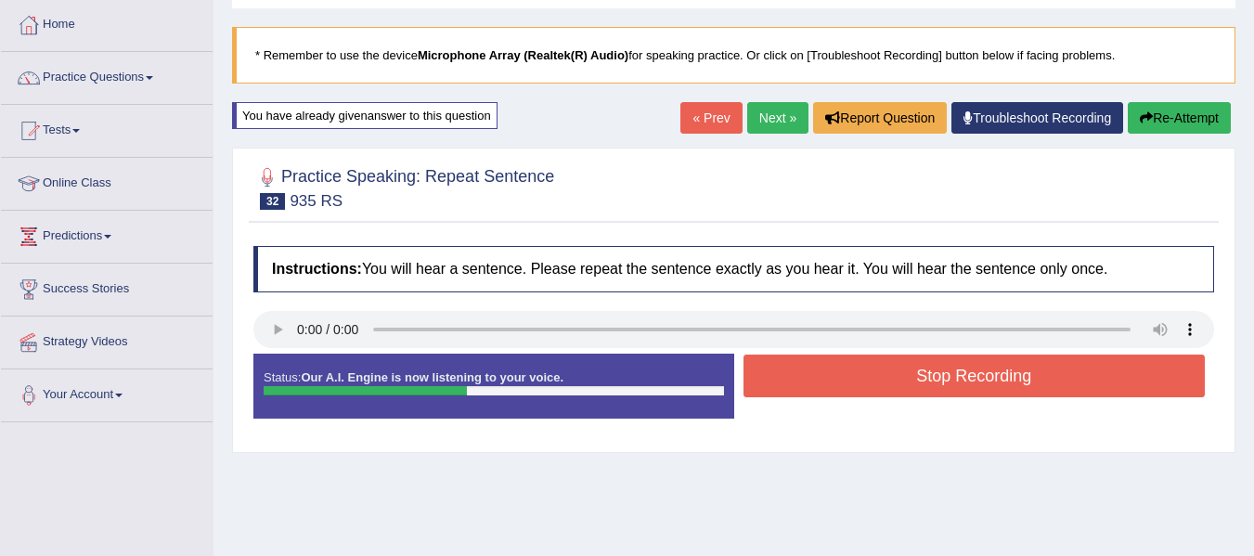
click at [976, 388] on button "Stop Recording" at bounding box center [975, 376] width 462 height 43
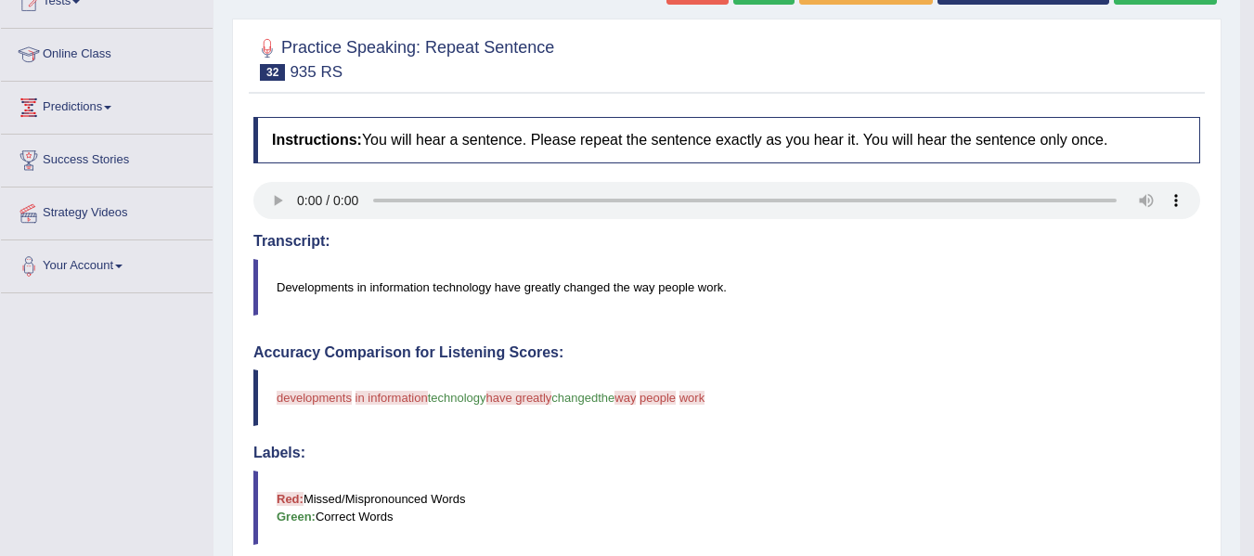
scroll to position [186, 0]
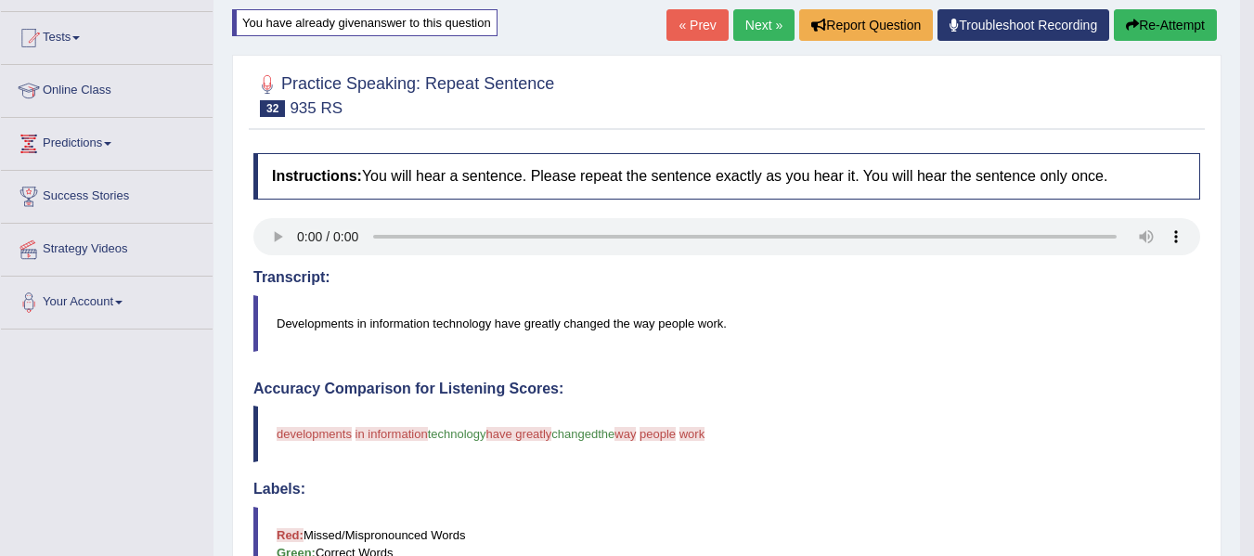
click at [1156, 27] on button "Re-Attempt" at bounding box center [1165, 25] width 103 height 32
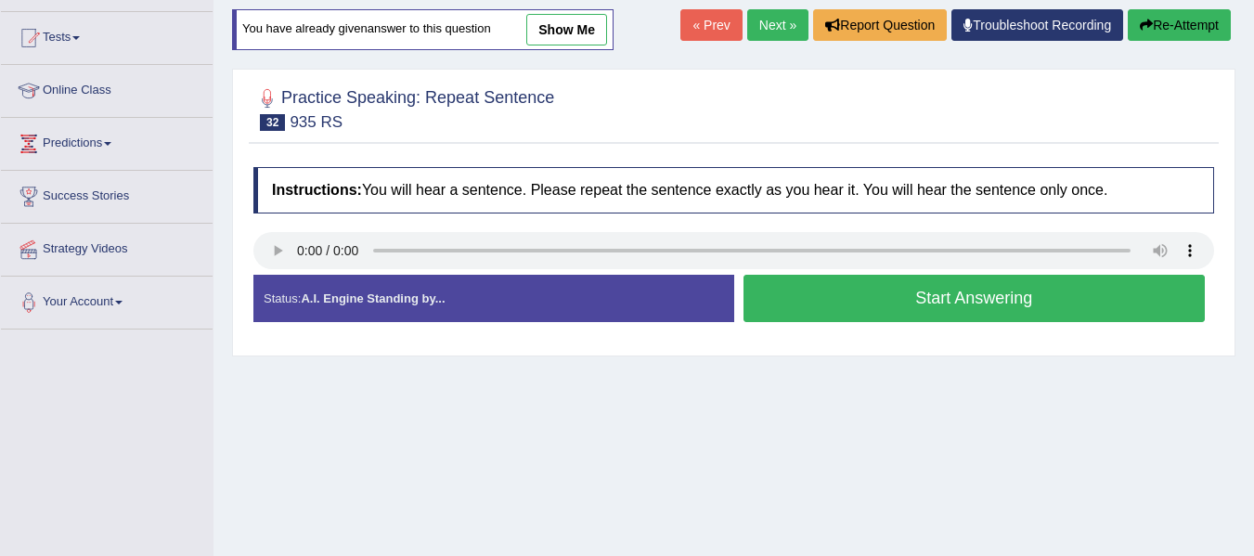
click at [973, 295] on button "Start Answering" at bounding box center [975, 298] width 462 height 47
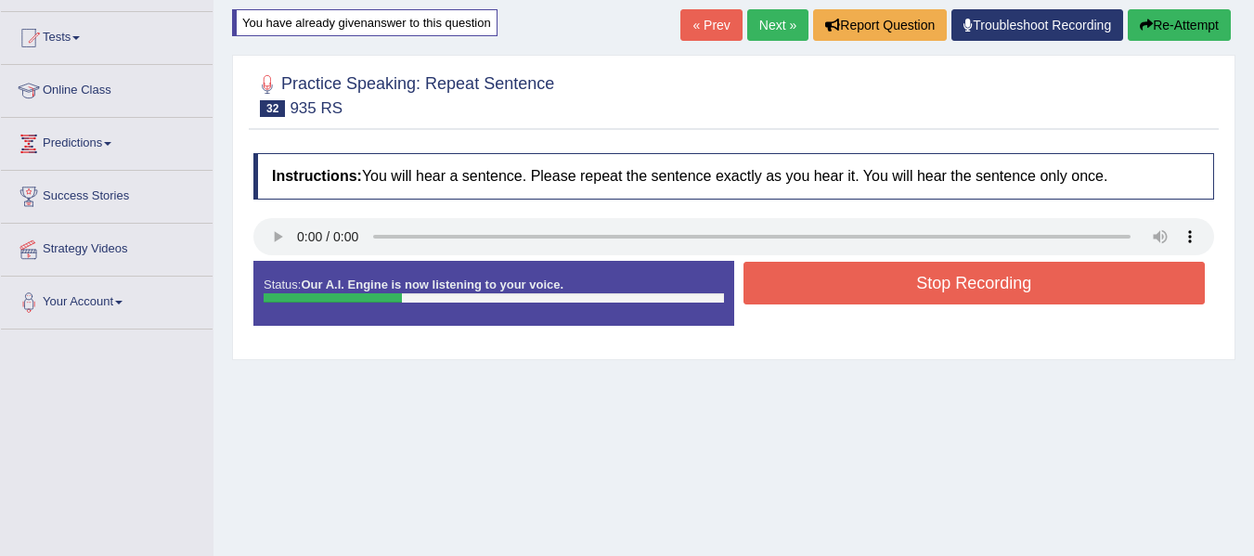
click at [1006, 282] on button "Stop Recording" at bounding box center [975, 283] width 462 height 43
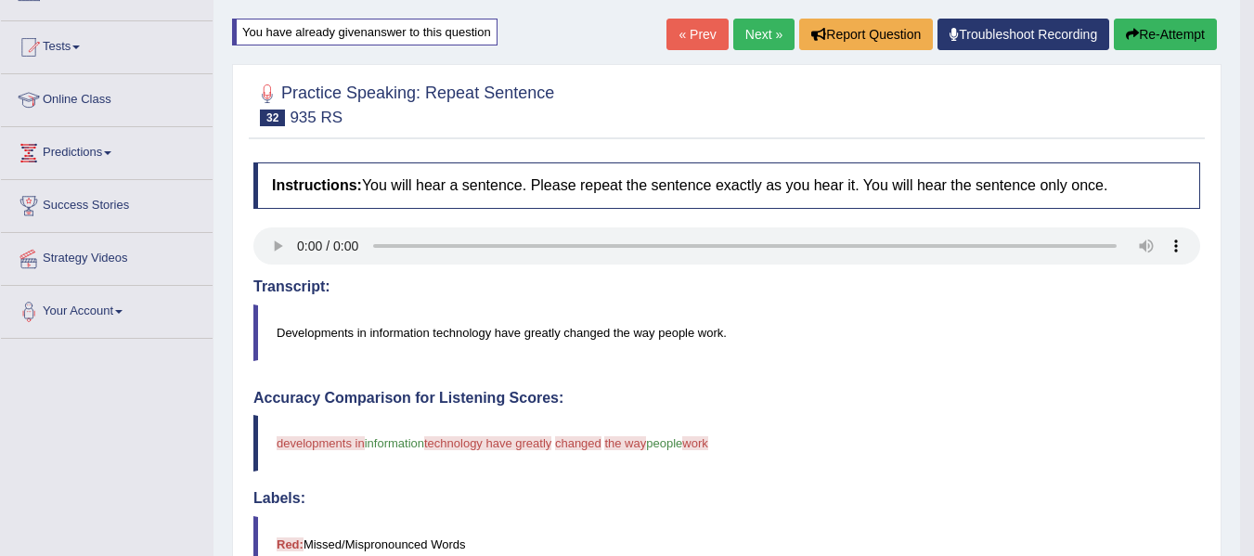
scroll to position [93, 0]
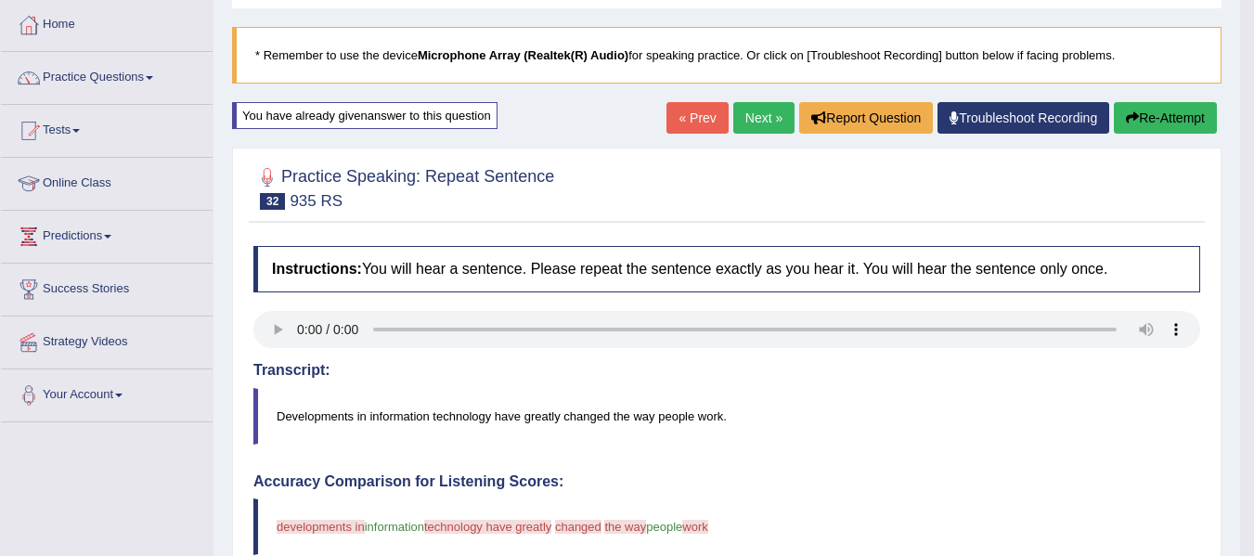
click at [1156, 117] on button "Re-Attempt" at bounding box center [1165, 118] width 103 height 32
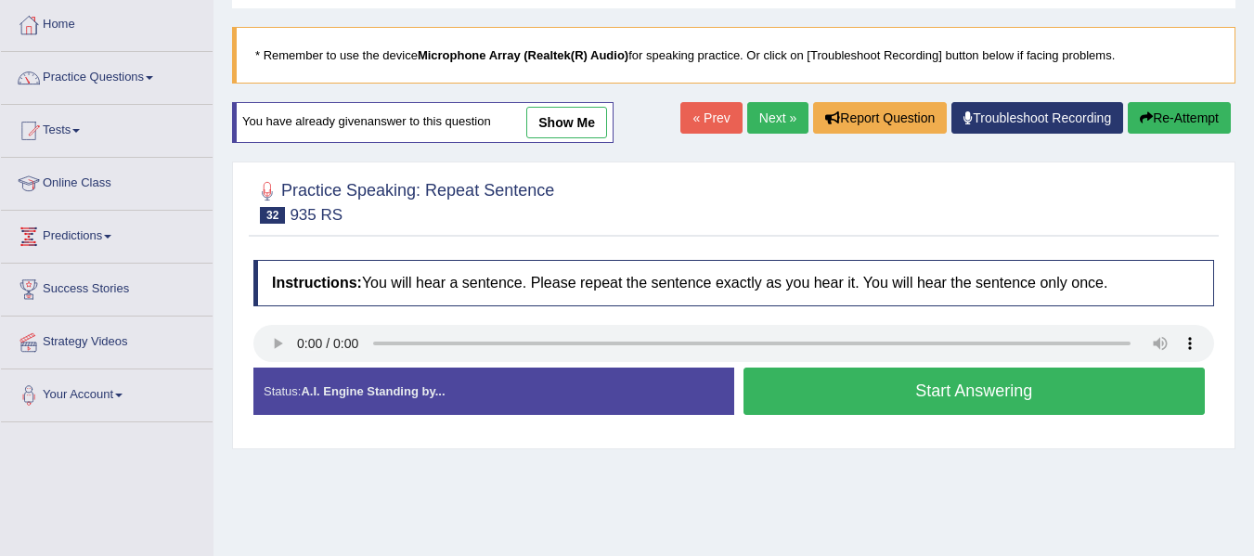
click at [977, 394] on button "Start Answering" at bounding box center [975, 391] width 462 height 47
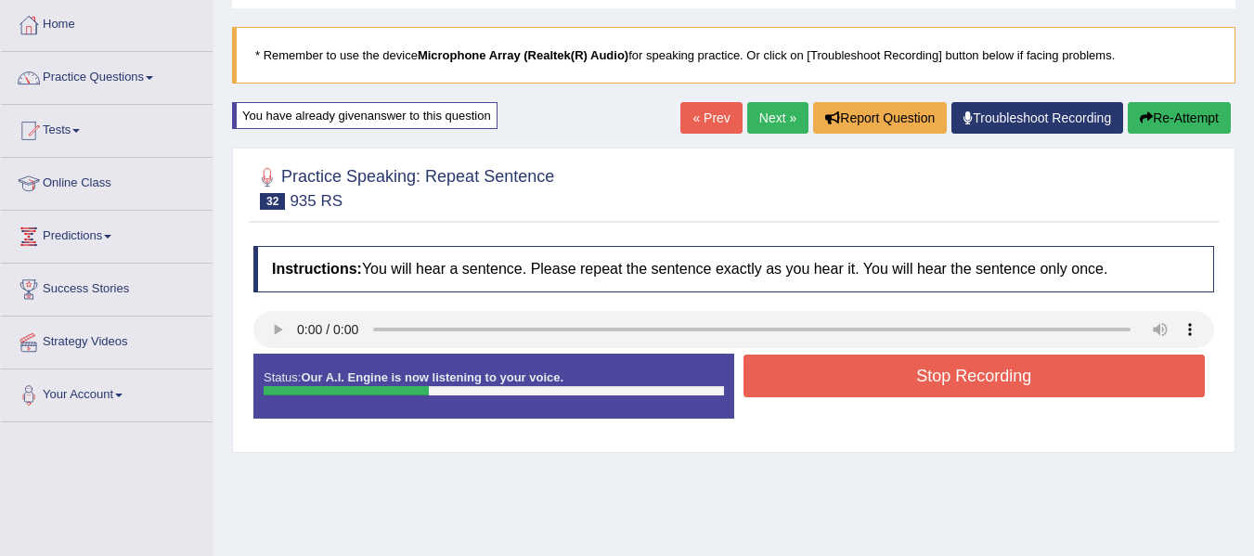
click at [992, 374] on button "Stop Recording" at bounding box center [975, 376] width 462 height 43
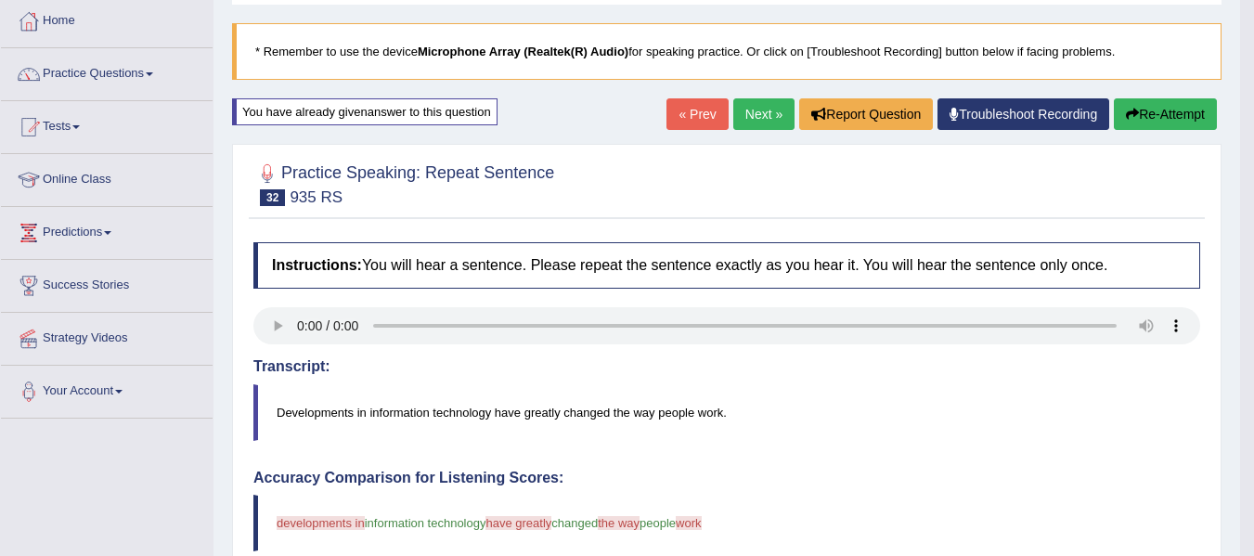
scroll to position [93, 0]
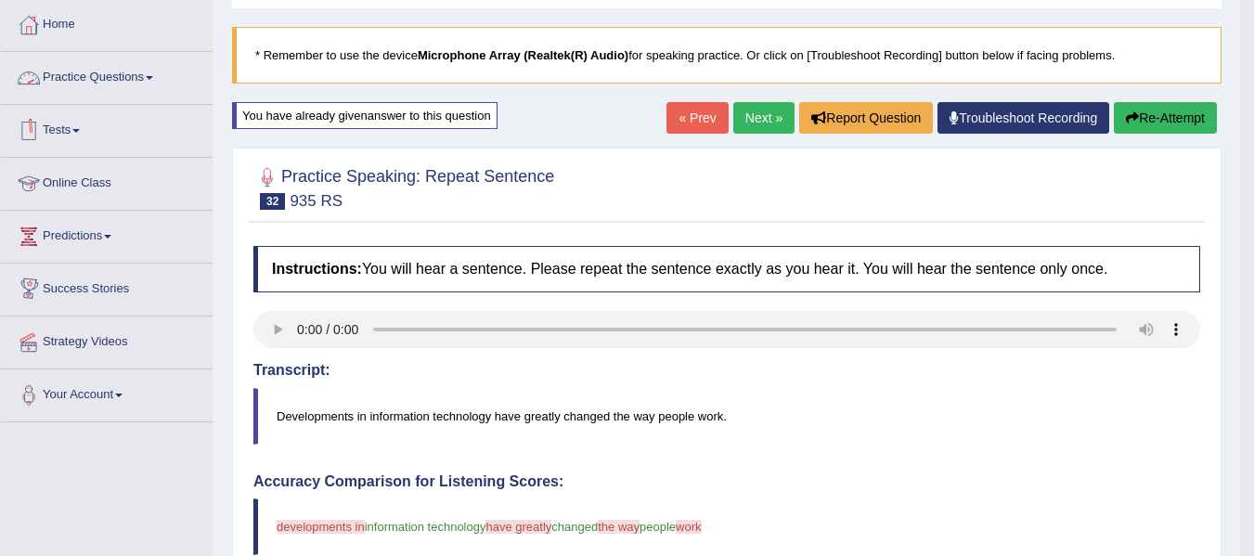
click at [162, 74] on link "Practice Questions" at bounding box center [107, 75] width 212 height 46
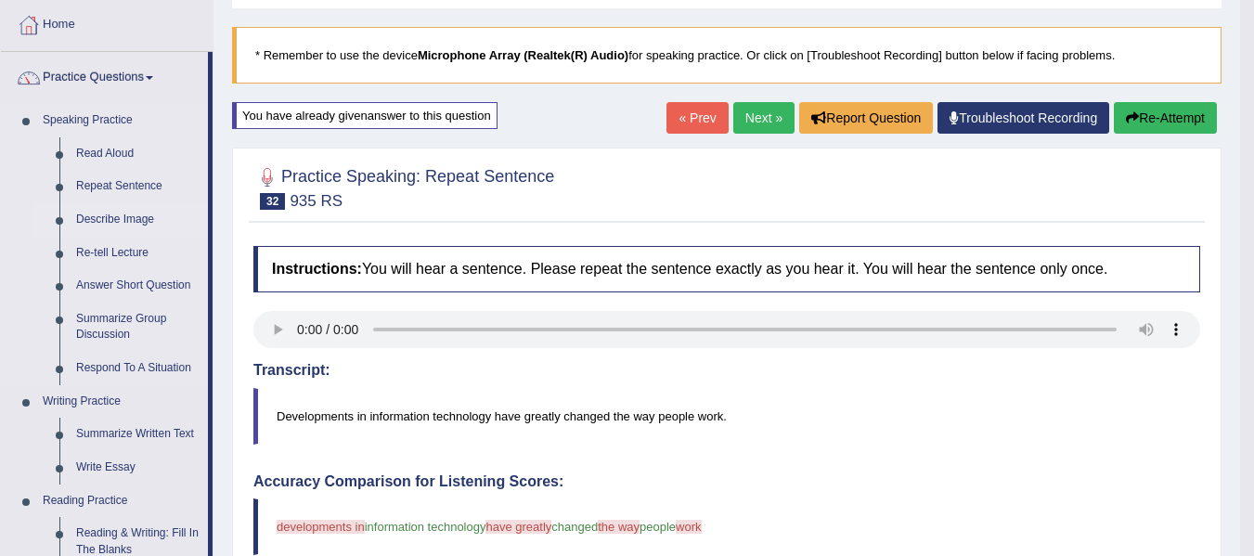
click at [124, 224] on link "Describe Image" at bounding box center [138, 219] width 140 height 33
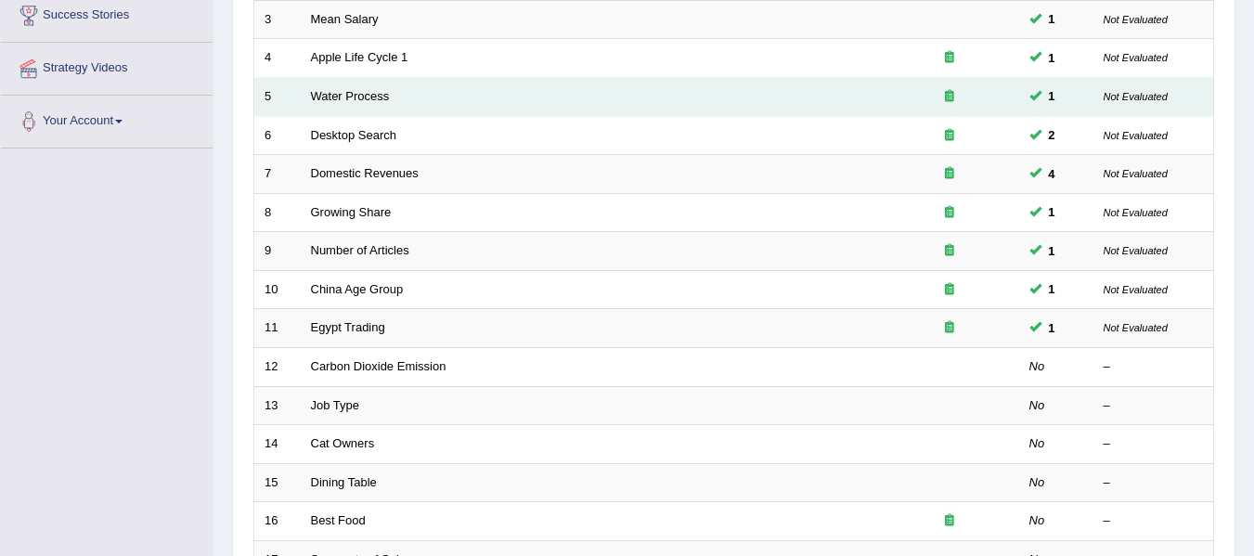
scroll to position [371, 0]
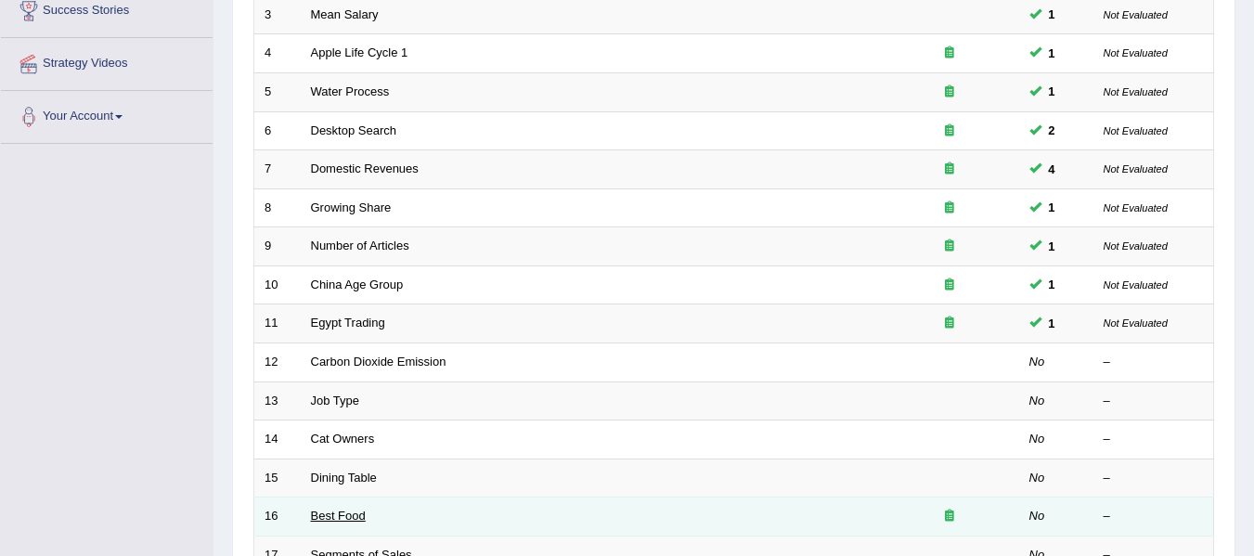
click at [321, 514] on link "Best Food" at bounding box center [338, 516] width 55 height 14
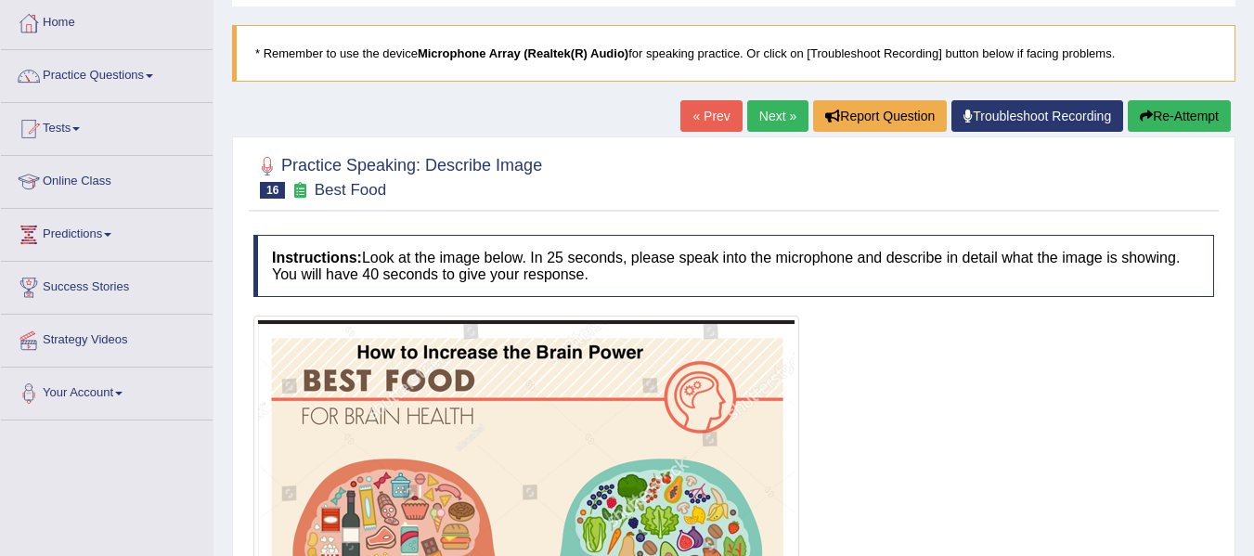
scroll to position [93, 0]
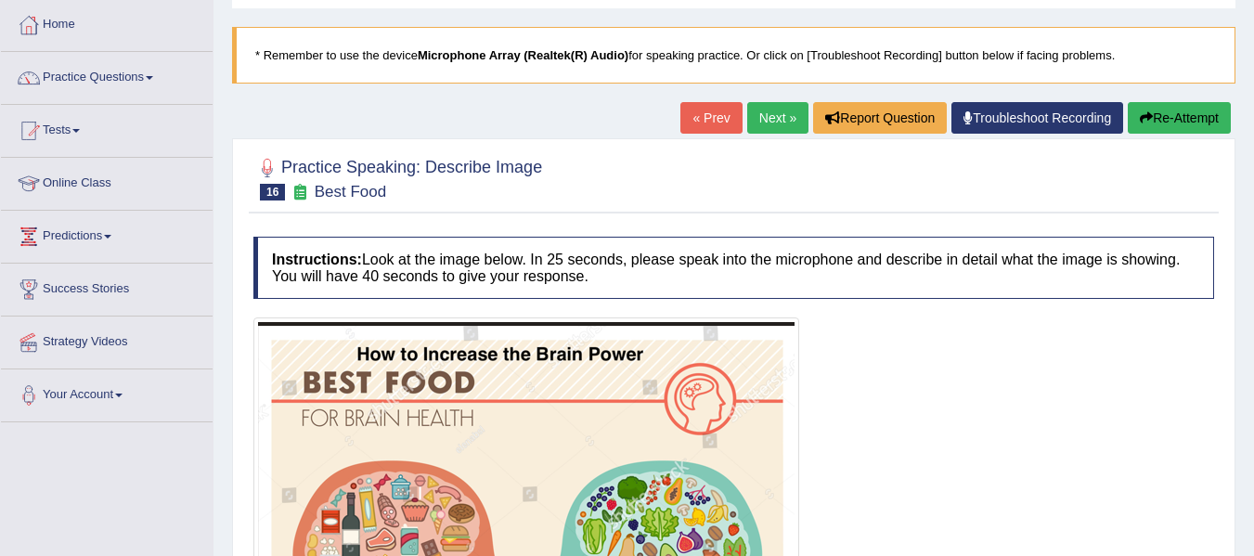
click at [767, 111] on link "Next »" at bounding box center [777, 118] width 61 height 32
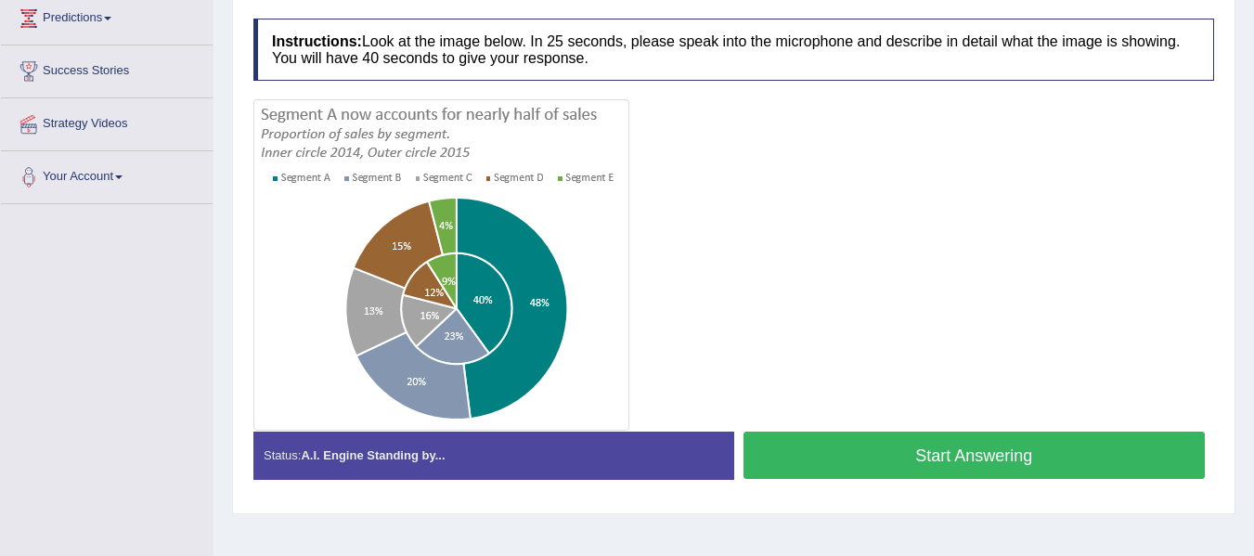
scroll to position [279, 0]
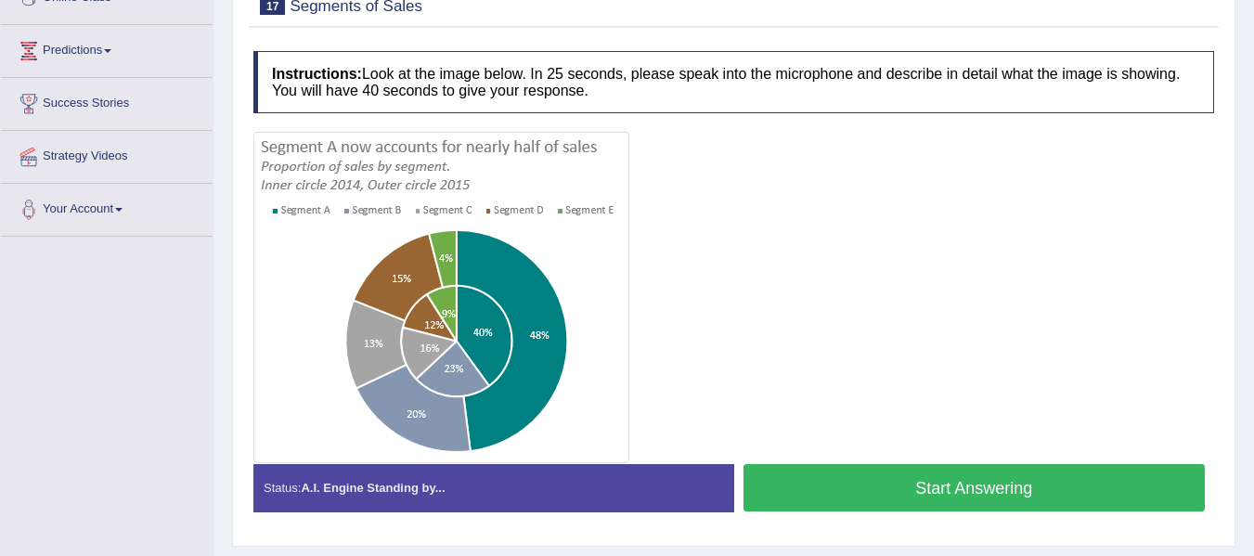
click at [987, 477] on button "Start Answering" at bounding box center [975, 487] width 462 height 47
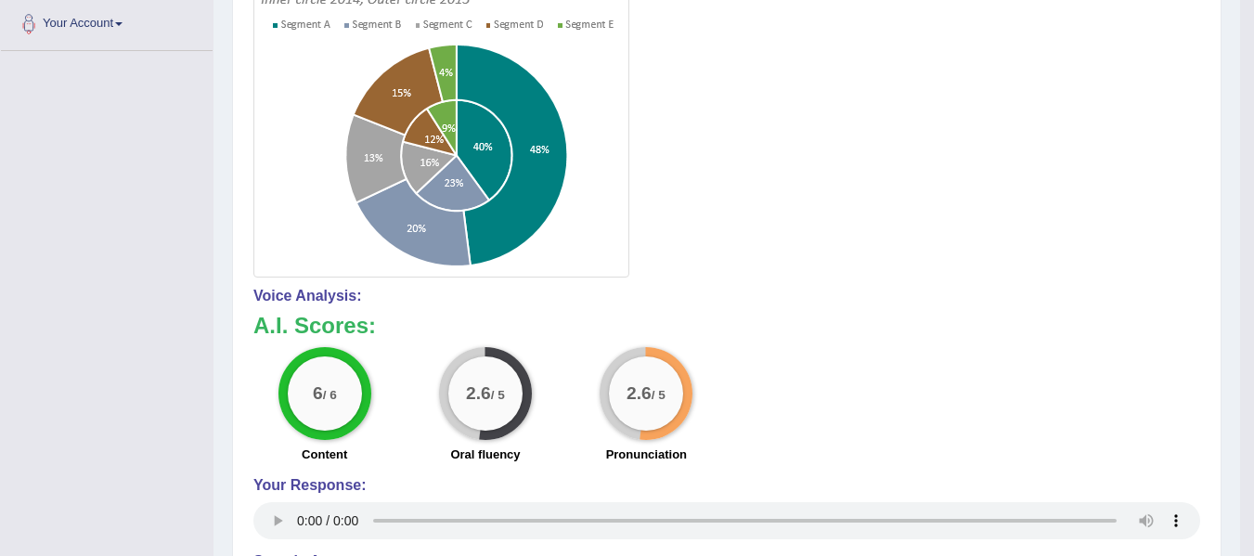
scroll to position [186, 0]
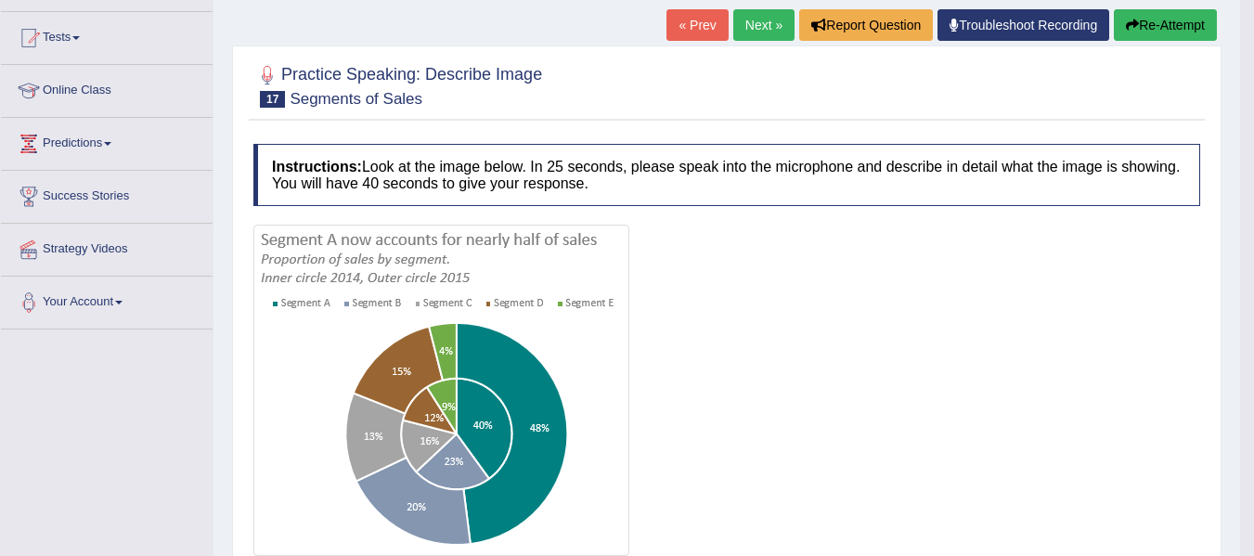
click at [768, 27] on link "Next »" at bounding box center [763, 25] width 61 height 32
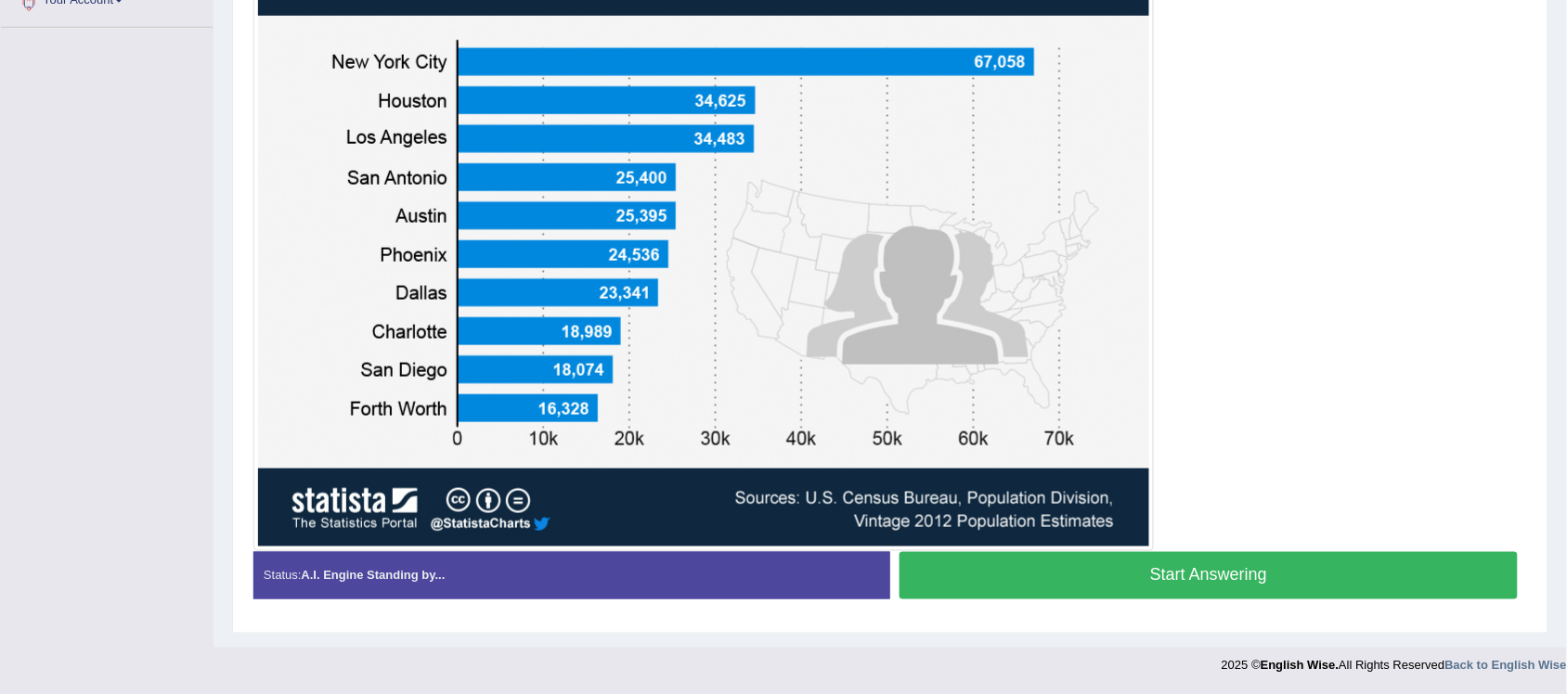
scroll to position [371, 0]
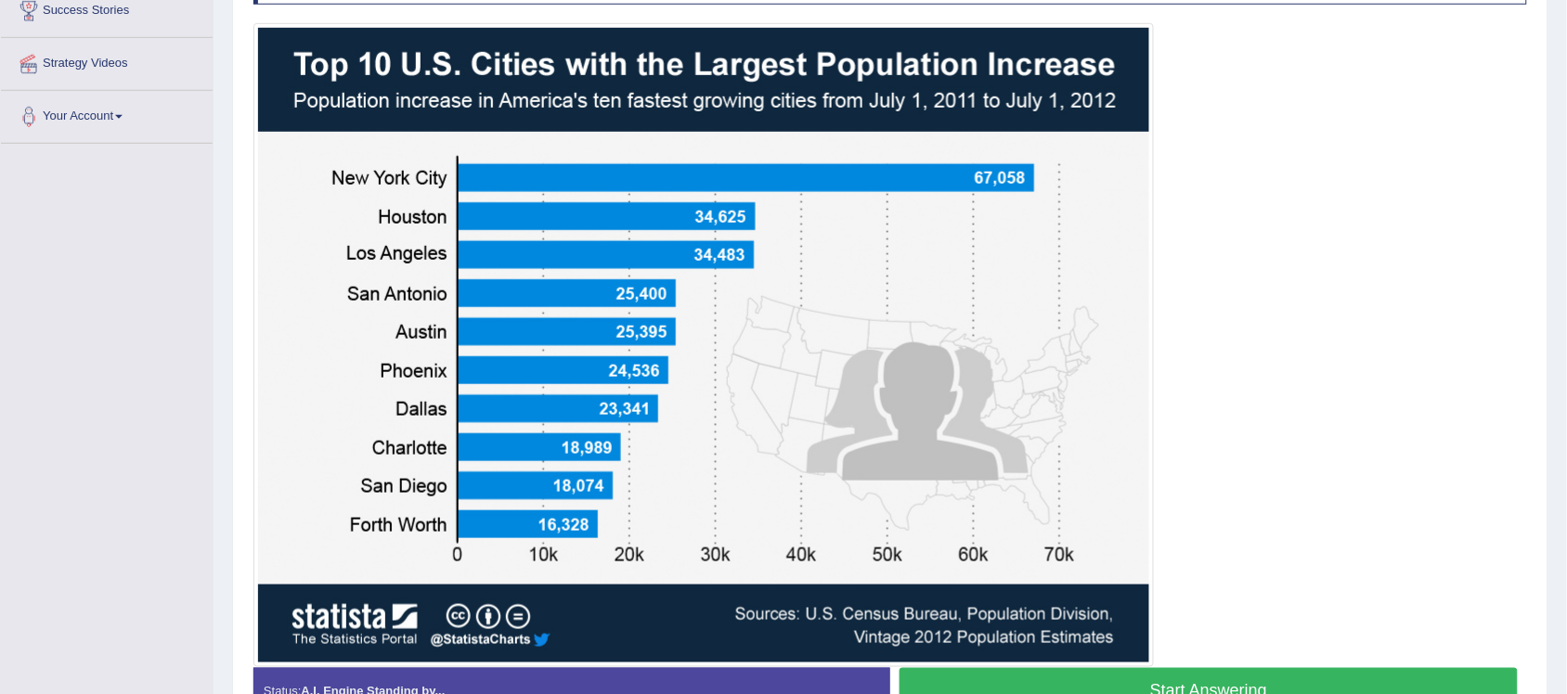
click at [1214, 555] on button "Start Answering" at bounding box center [1209, 691] width 618 height 47
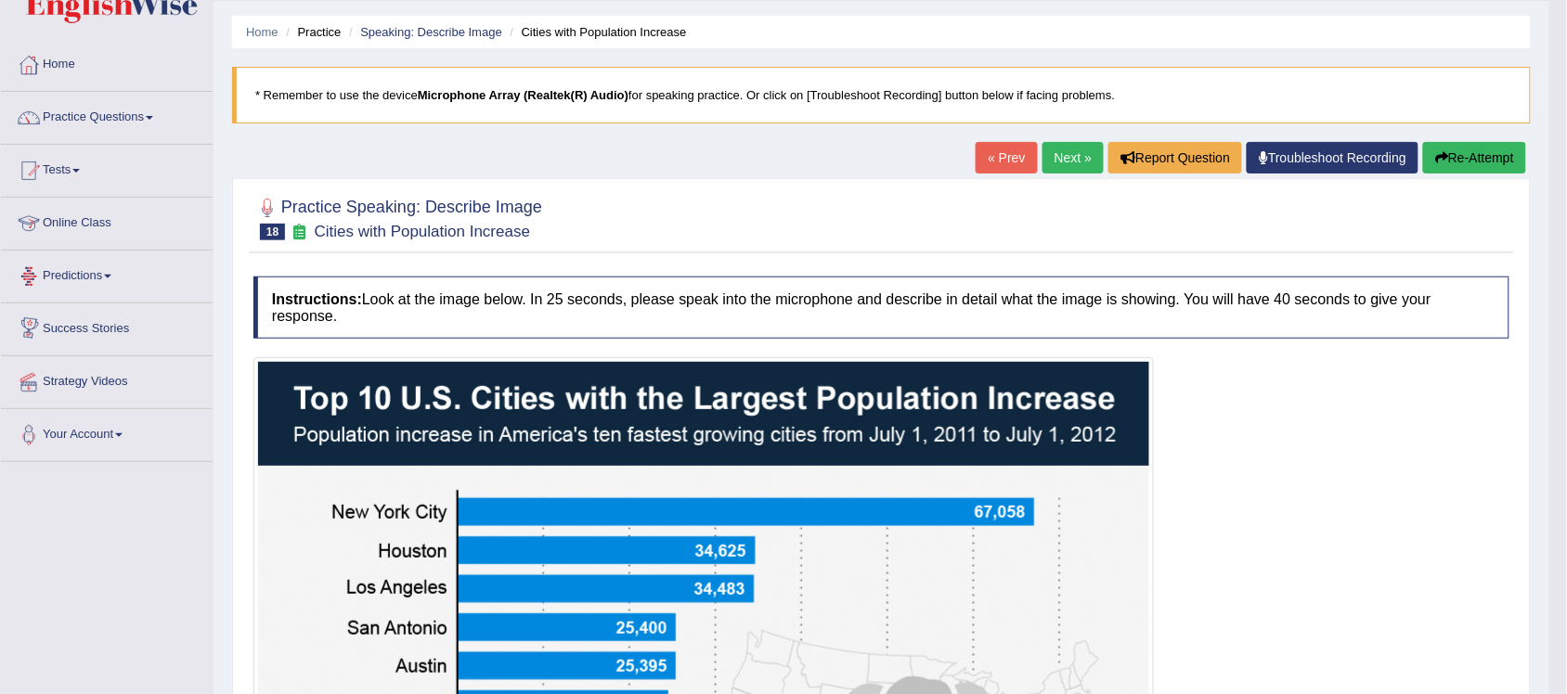
scroll to position [0, 0]
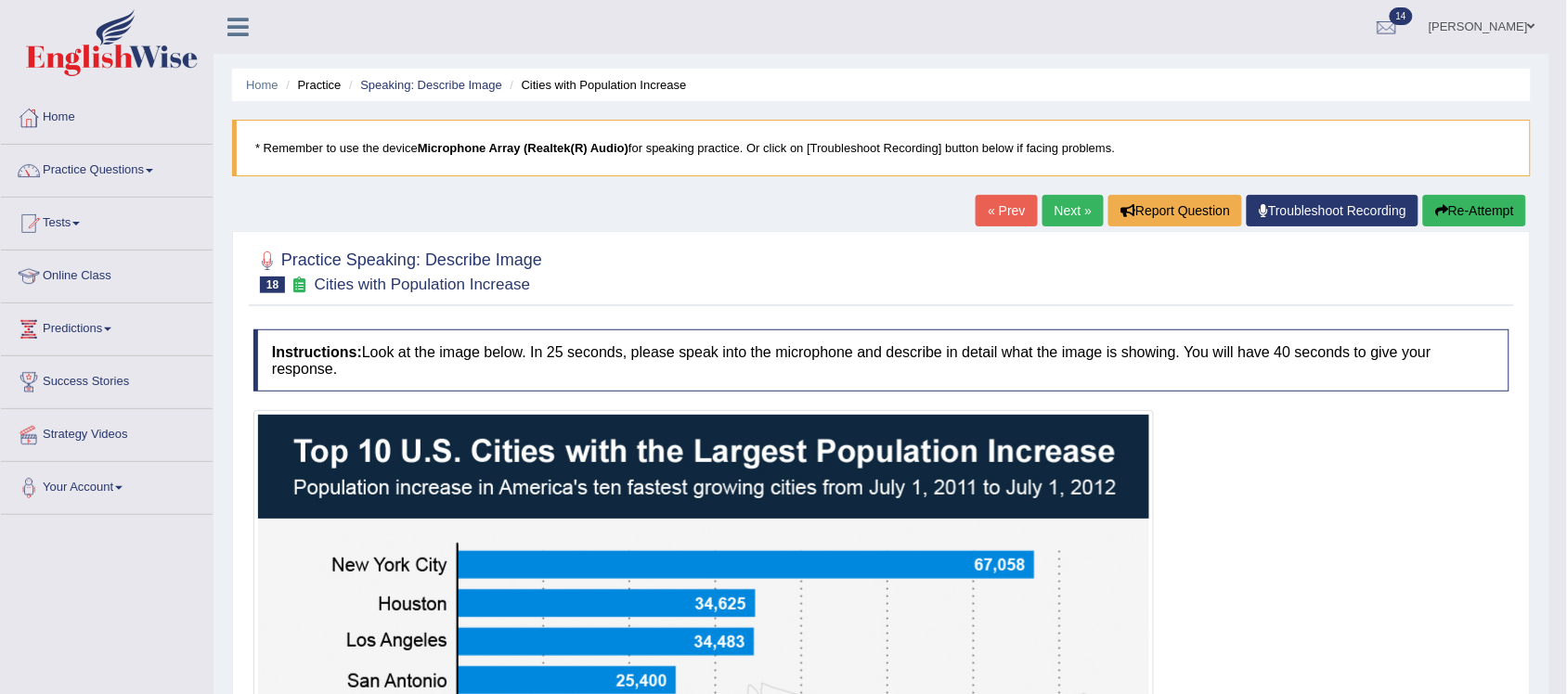
click at [1061, 205] on link "Next »" at bounding box center [1073, 211] width 61 height 32
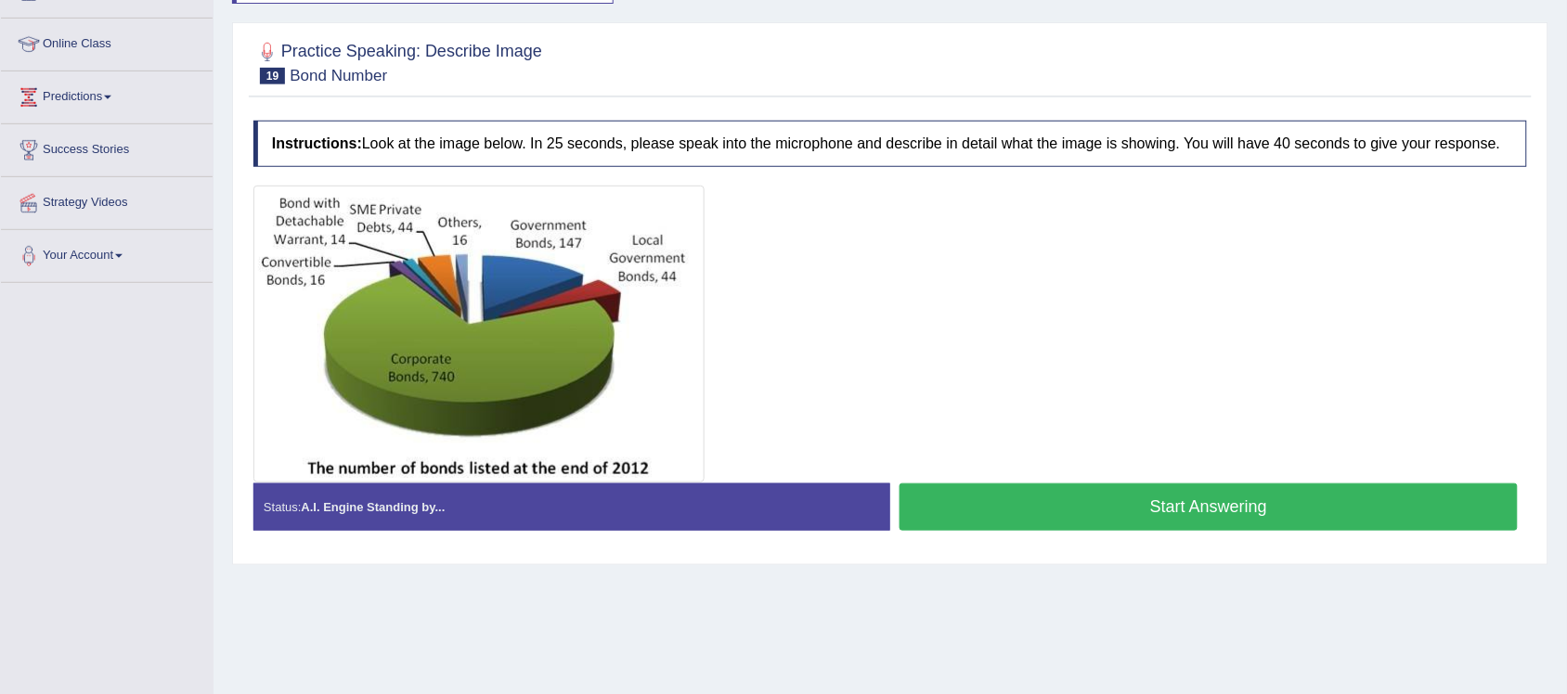
click at [1171, 511] on button "Start Answering" at bounding box center [1209, 507] width 618 height 47
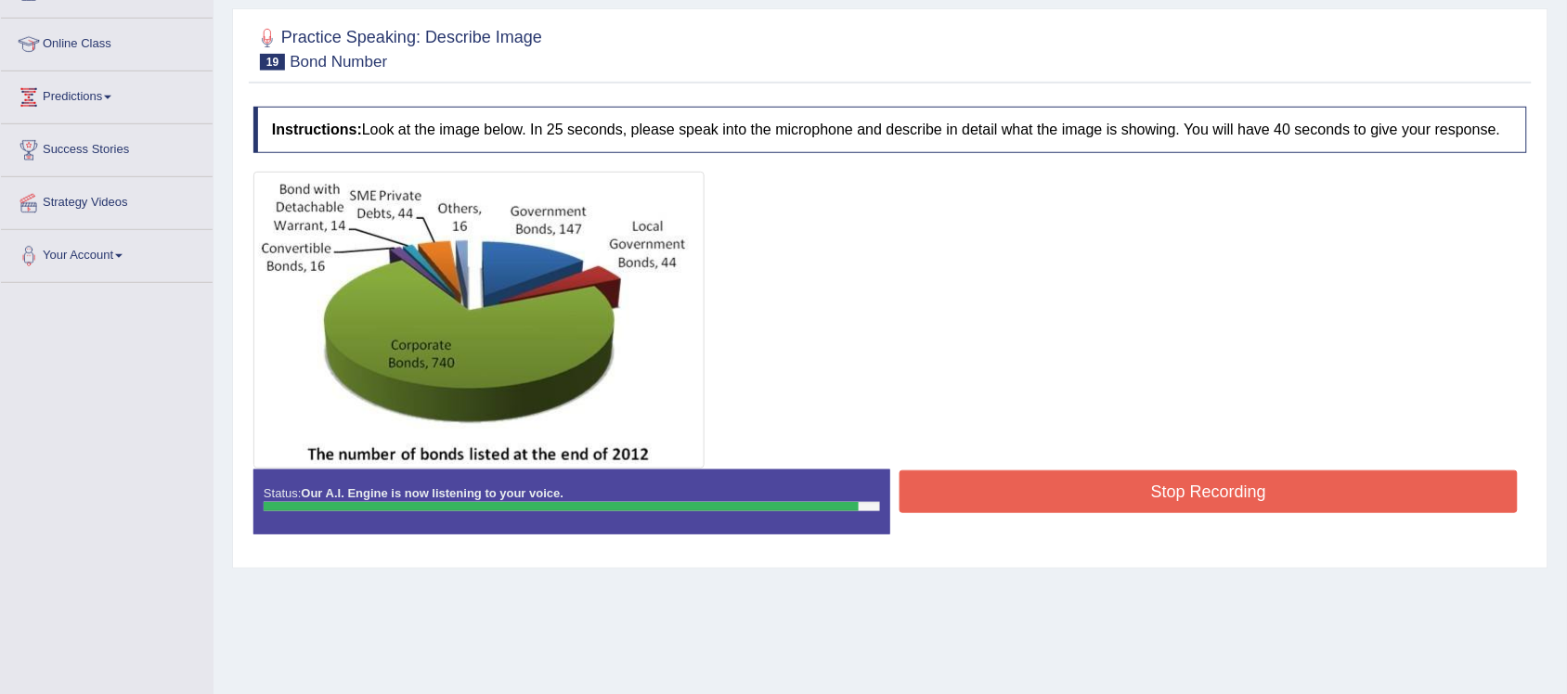
click at [1110, 493] on button "Stop Recording" at bounding box center [1209, 492] width 618 height 43
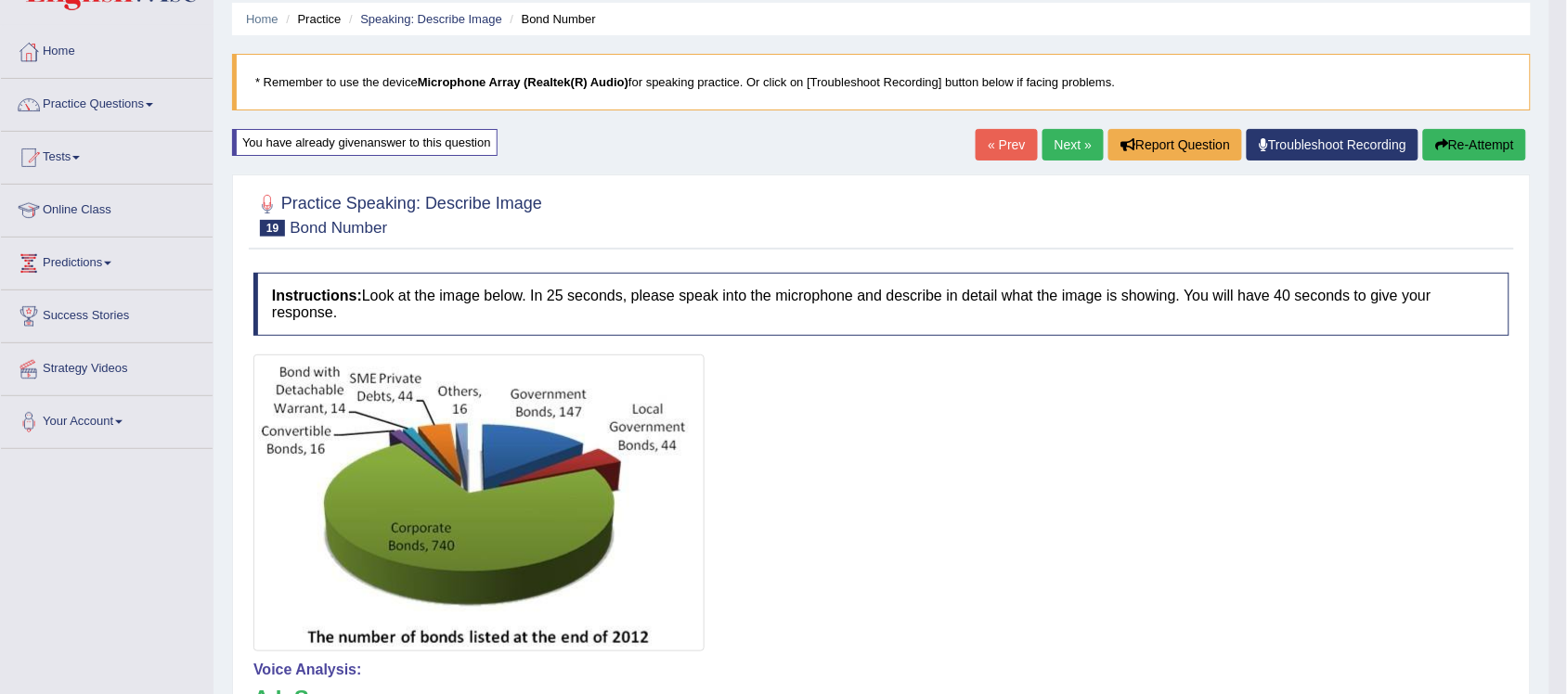
scroll to position [63, 0]
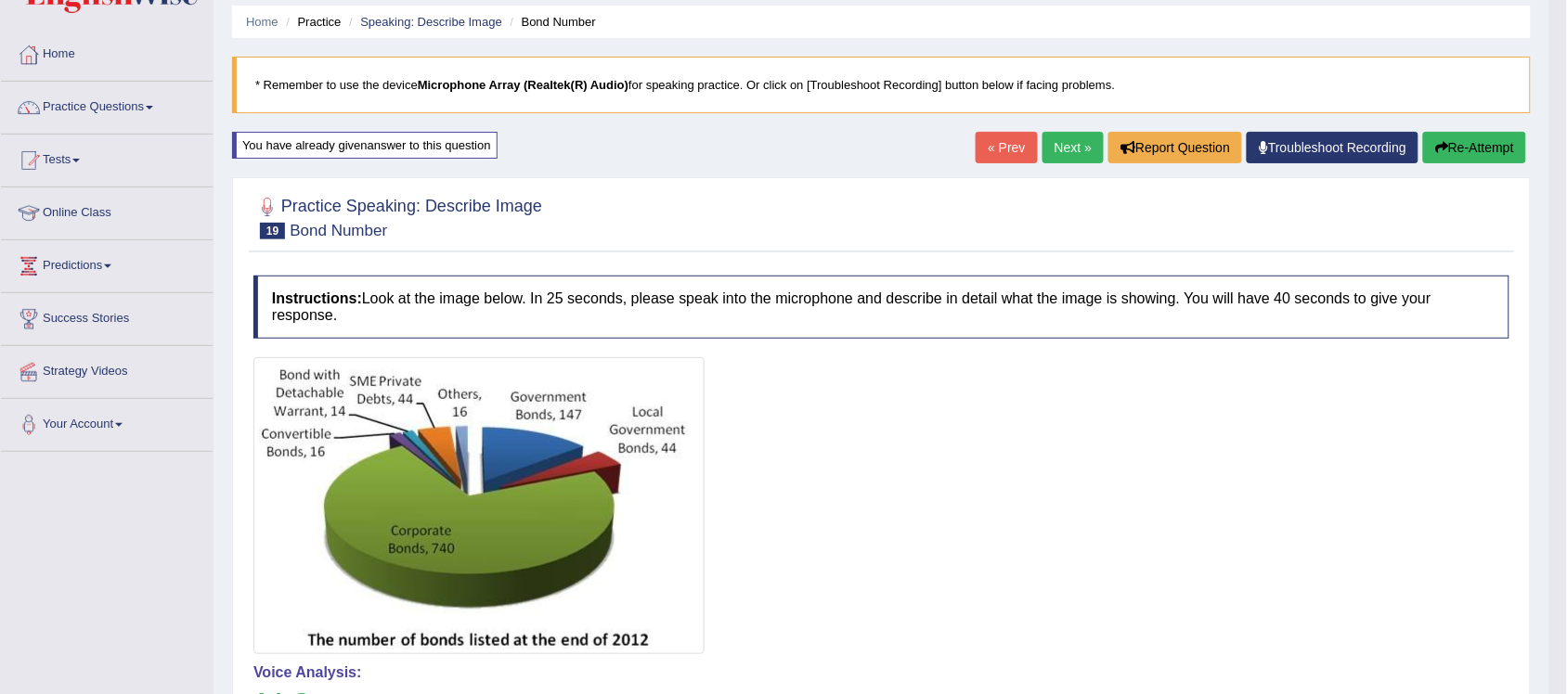
click at [1072, 158] on link "Next »" at bounding box center [1073, 148] width 61 height 32
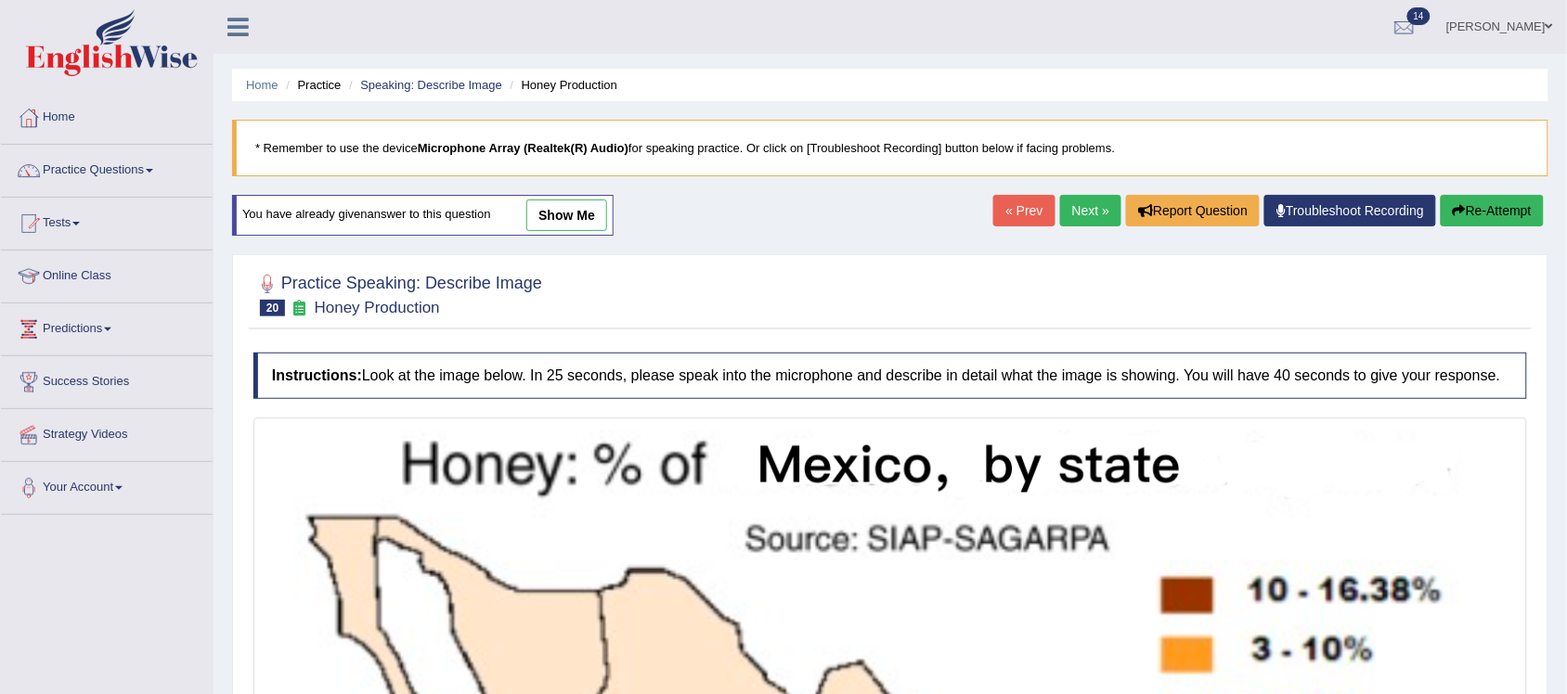
click at [1094, 200] on link "Next »" at bounding box center [1090, 211] width 61 height 32
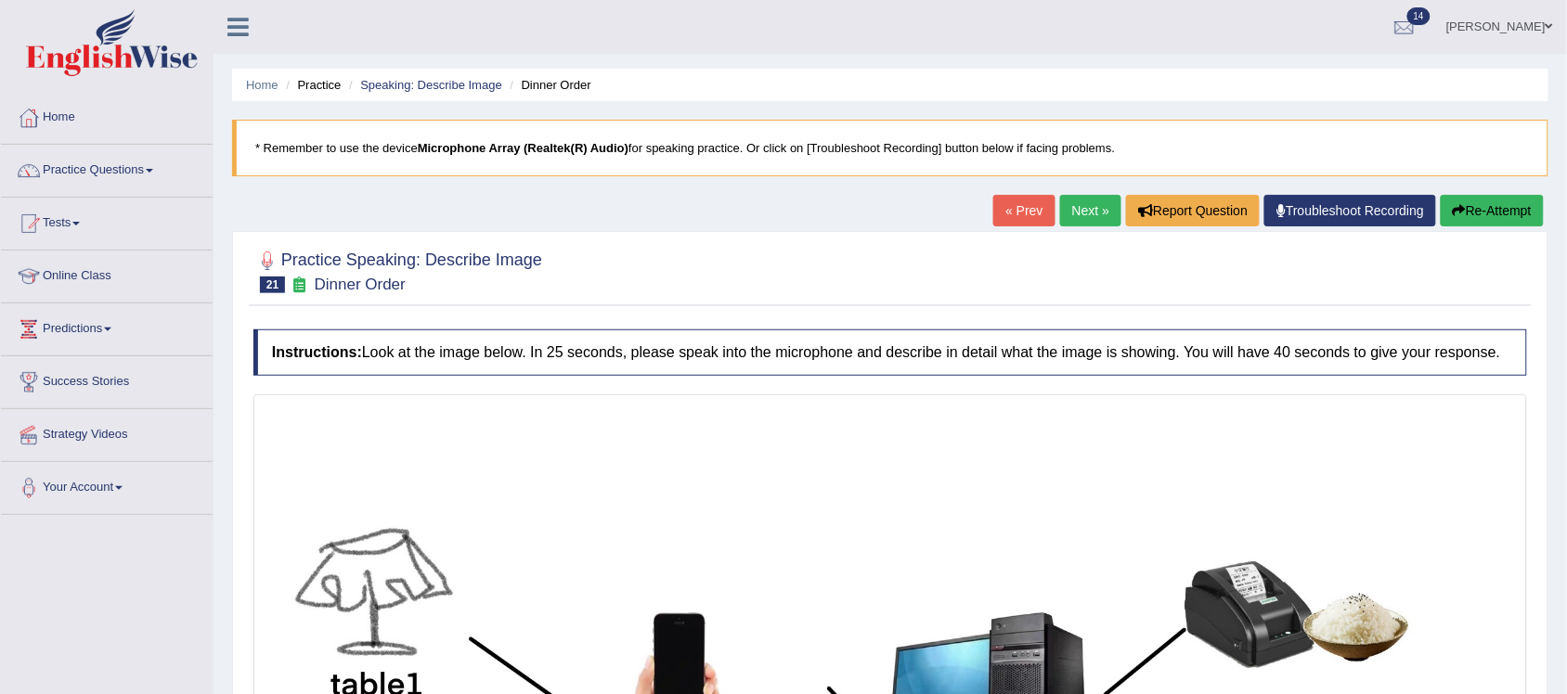
click at [1075, 215] on link "Next »" at bounding box center [1090, 211] width 61 height 32
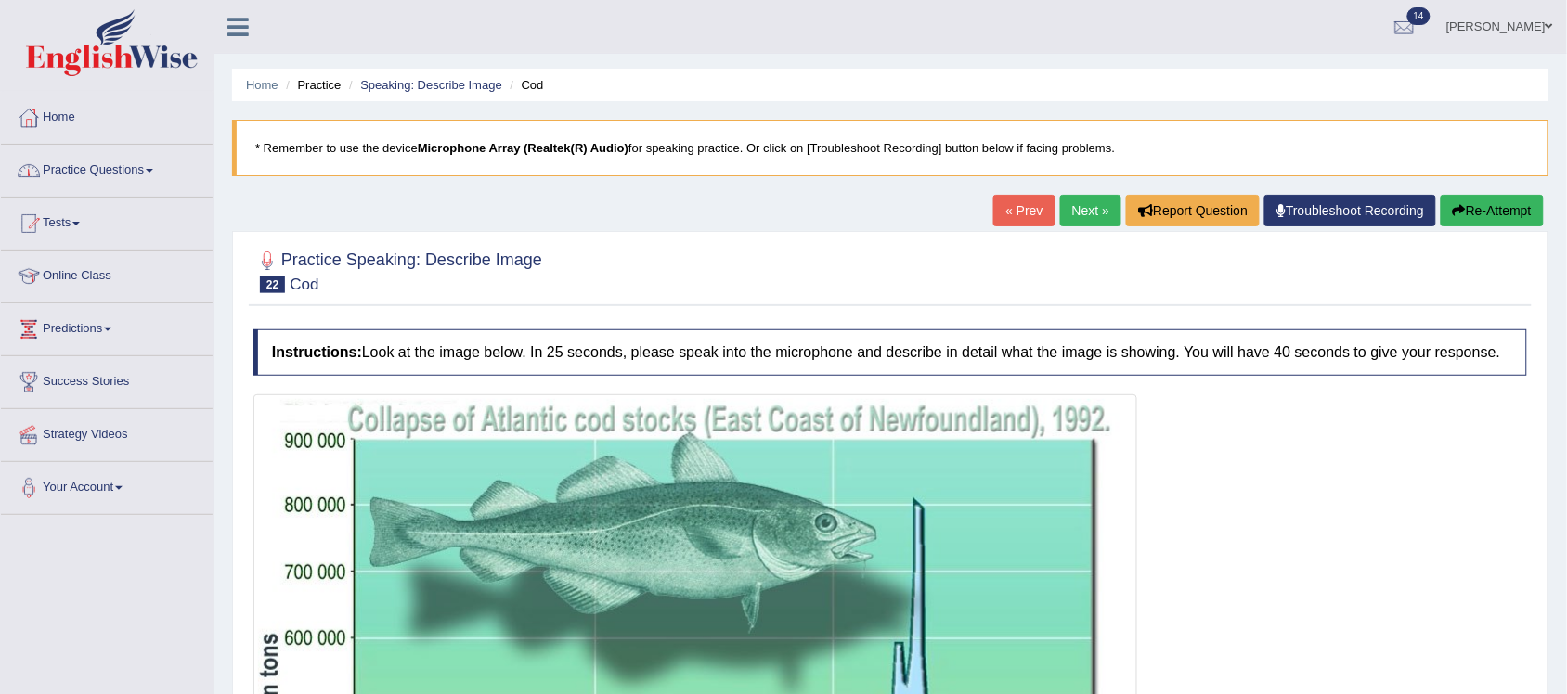
click at [153, 173] on span at bounding box center [149, 171] width 7 height 4
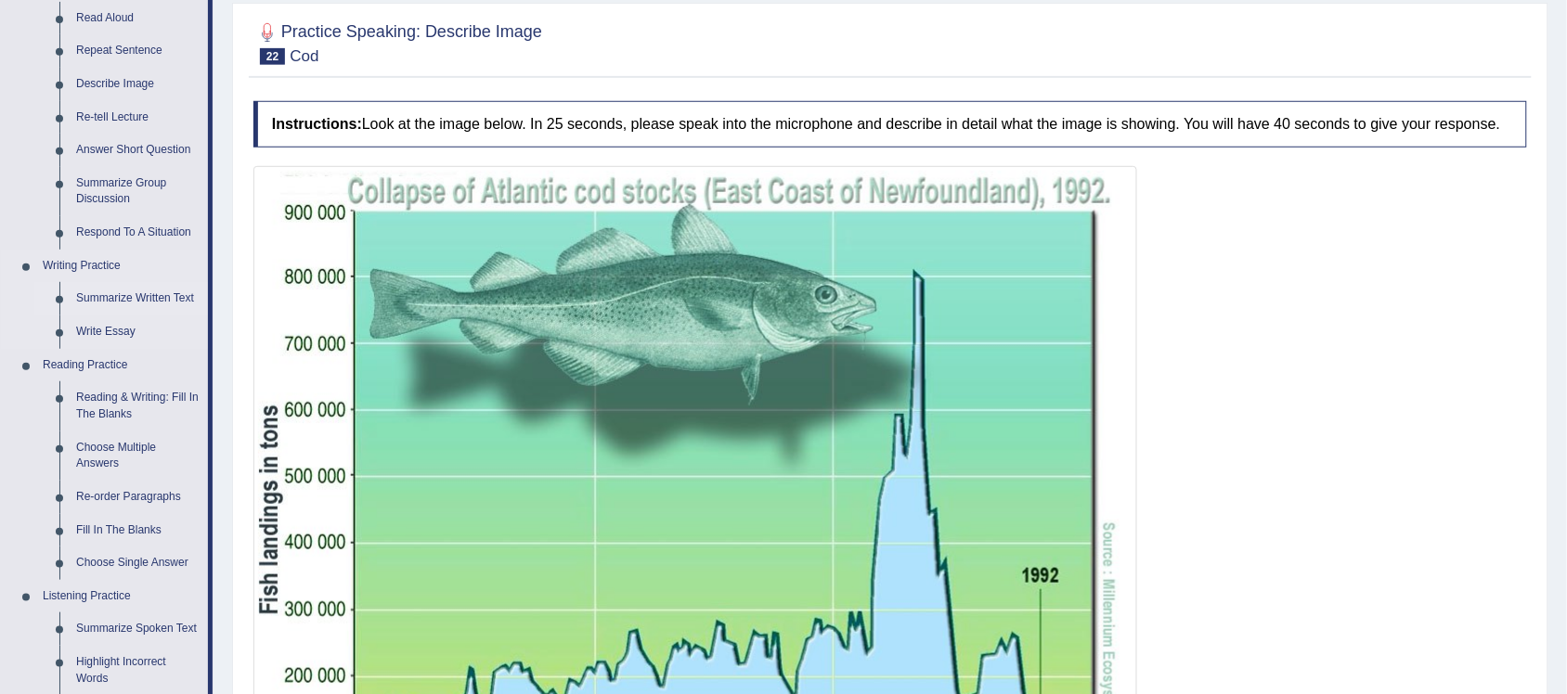
scroll to position [232, 0]
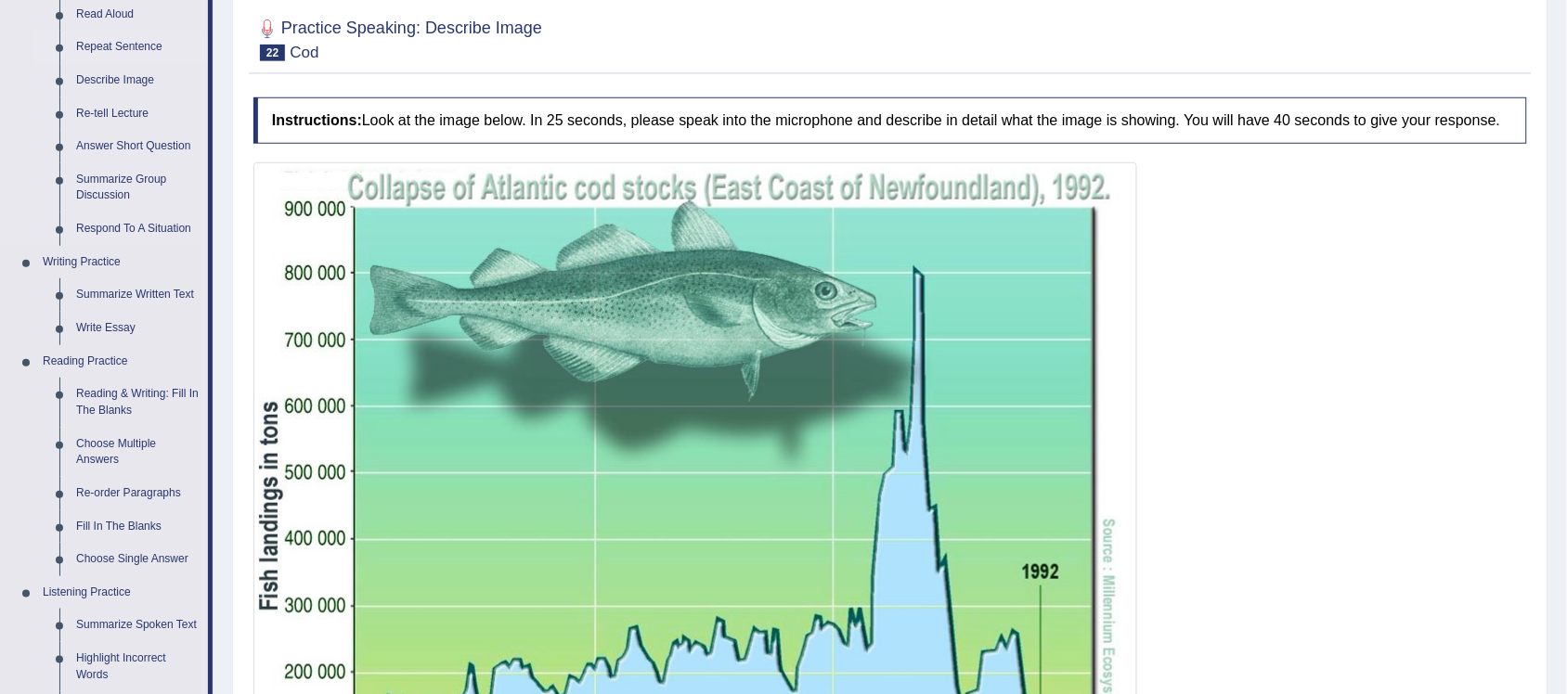
click at [136, 46] on link "Repeat Sentence" at bounding box center [138, 47] width 140 height 33
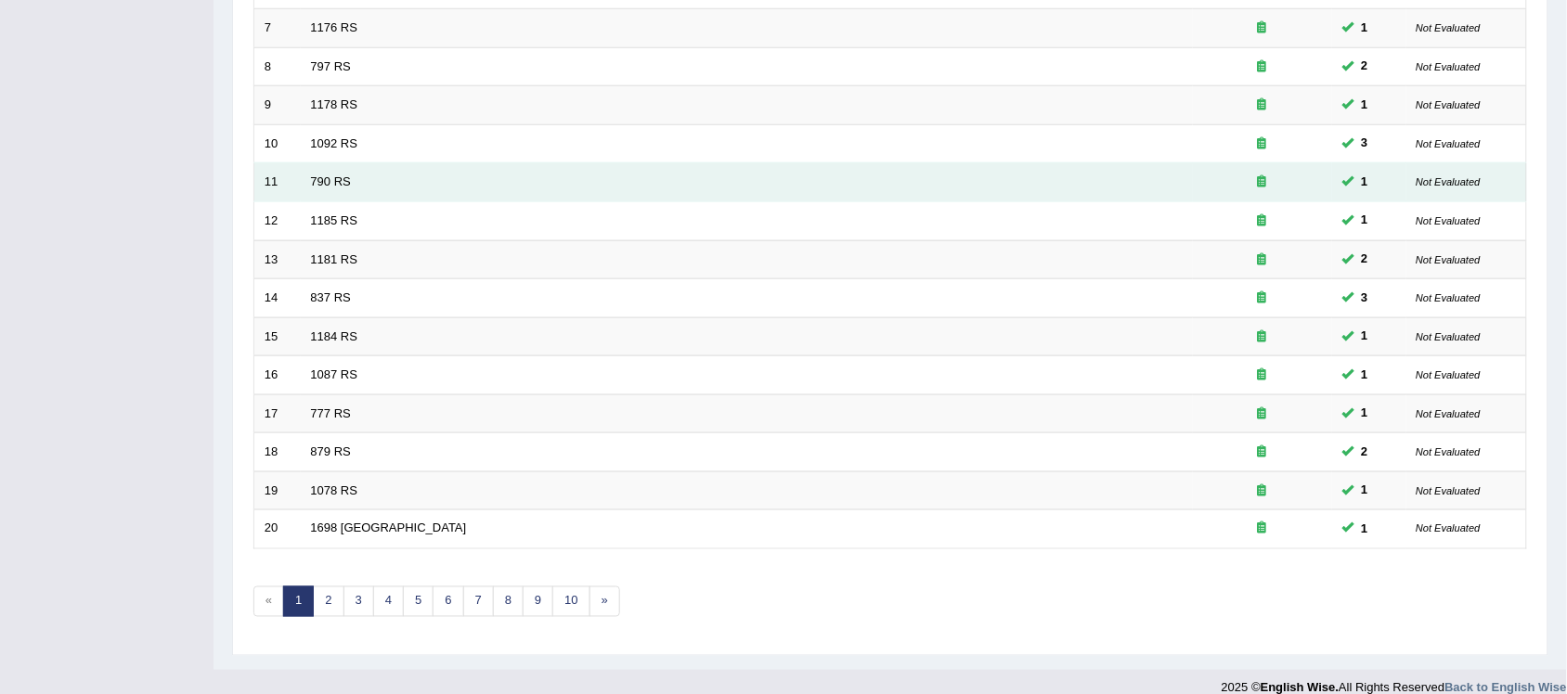
scroll to position [539, 0]
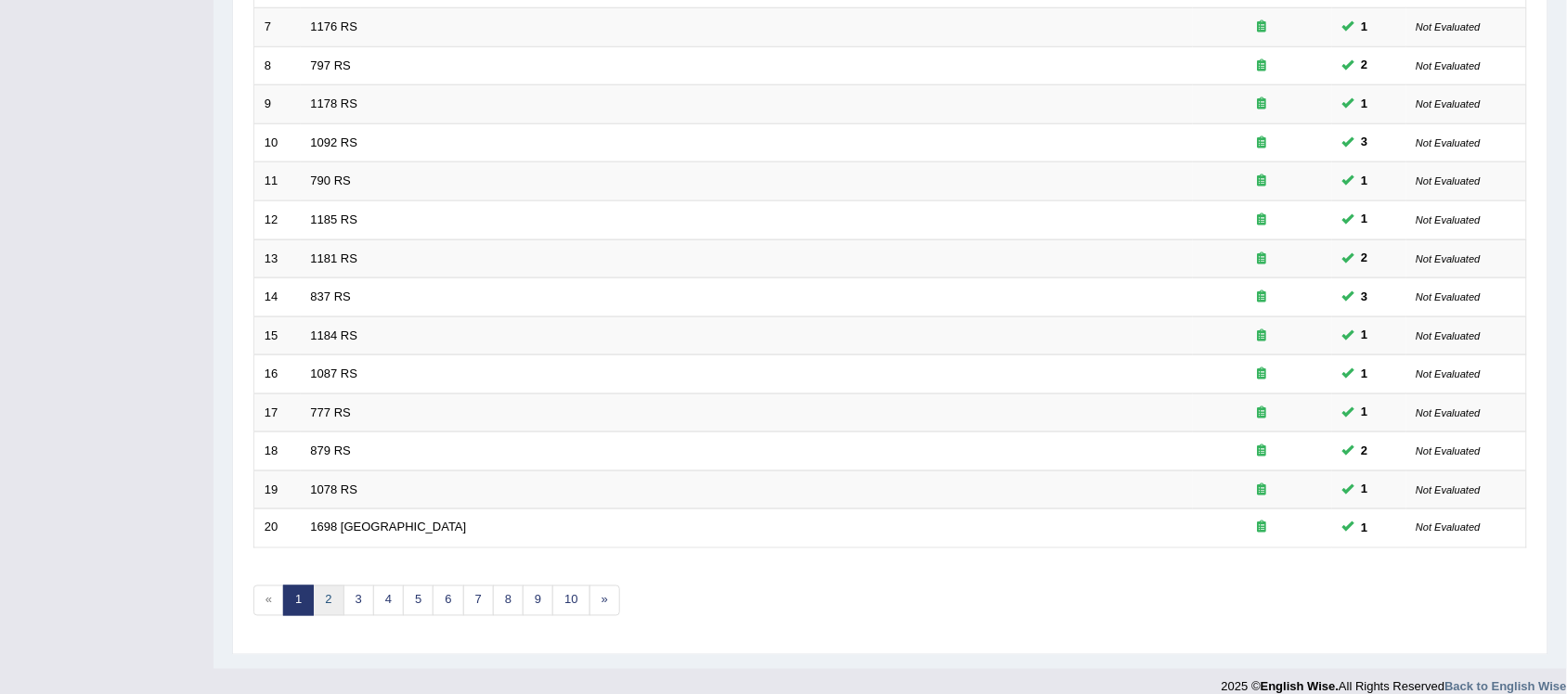
click at [323, 586] on link "2" at bounding box center [328, 601] width 31 height 31
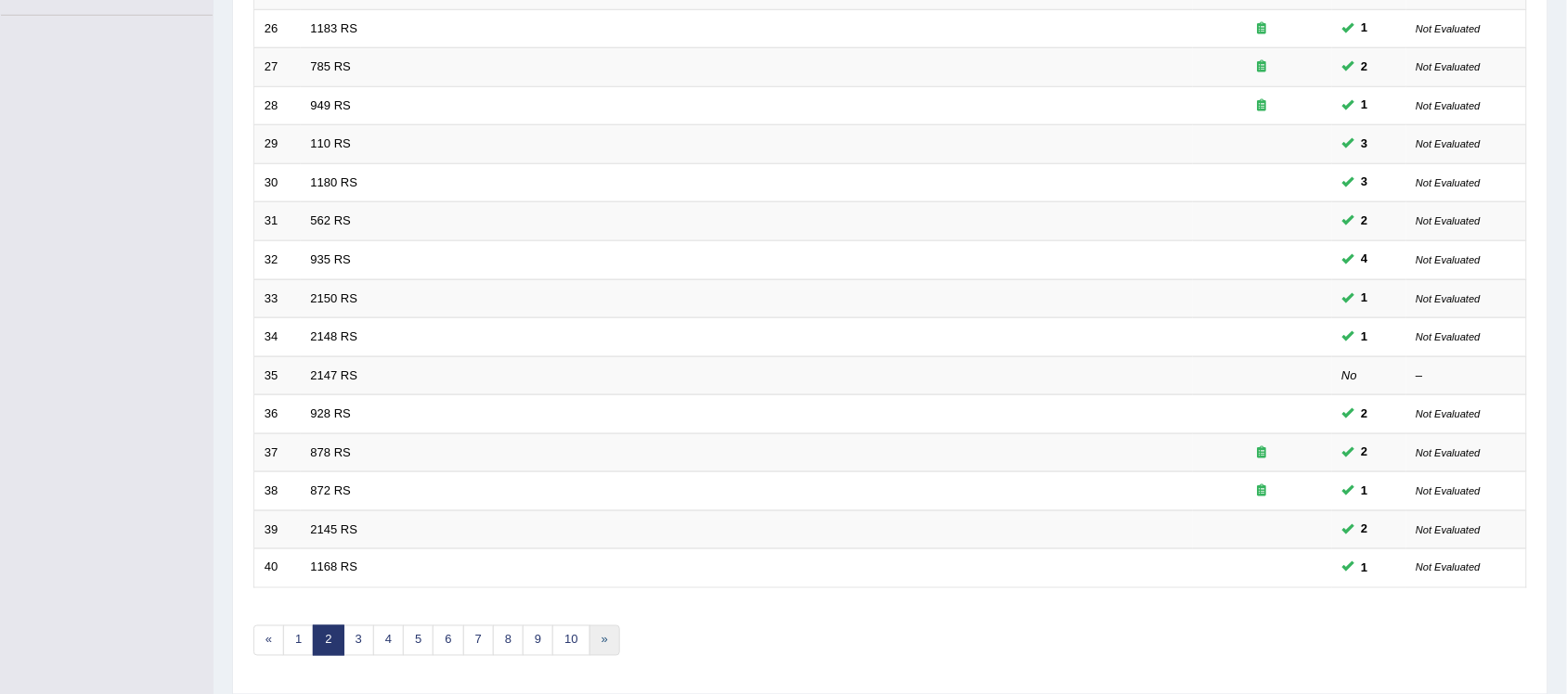
scroll to position [539, 0]
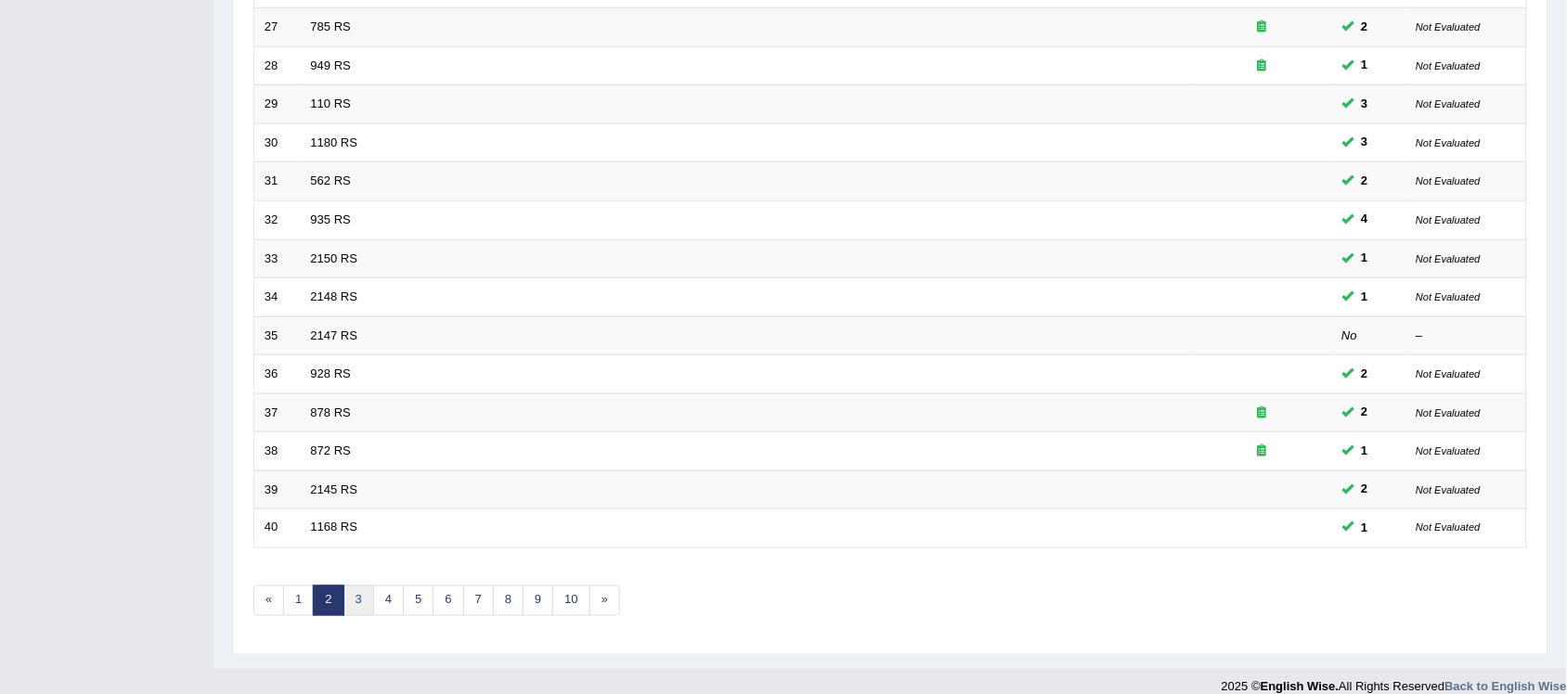
click at [354, 588] on link "3" at bounding box center [358, 601] width 31 height 31
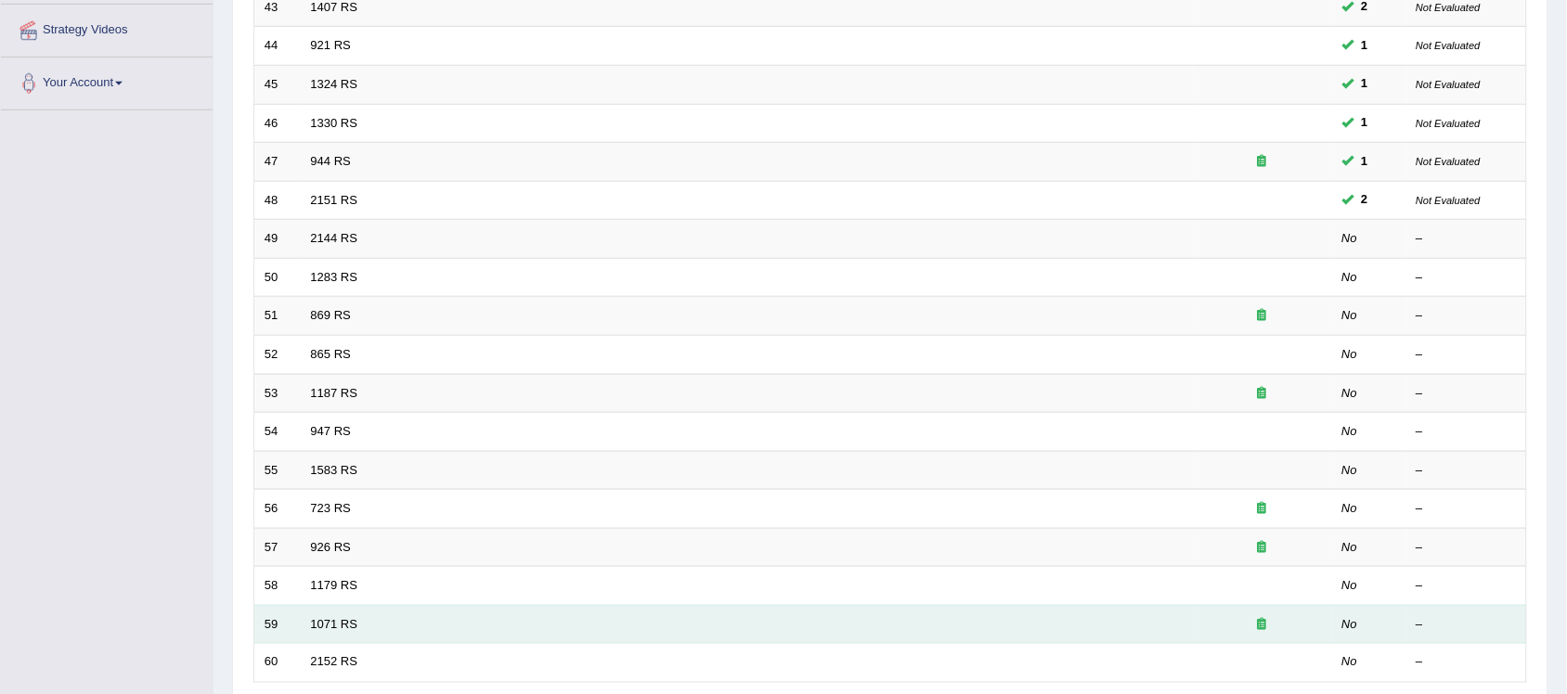
scroll to position [464, 0]
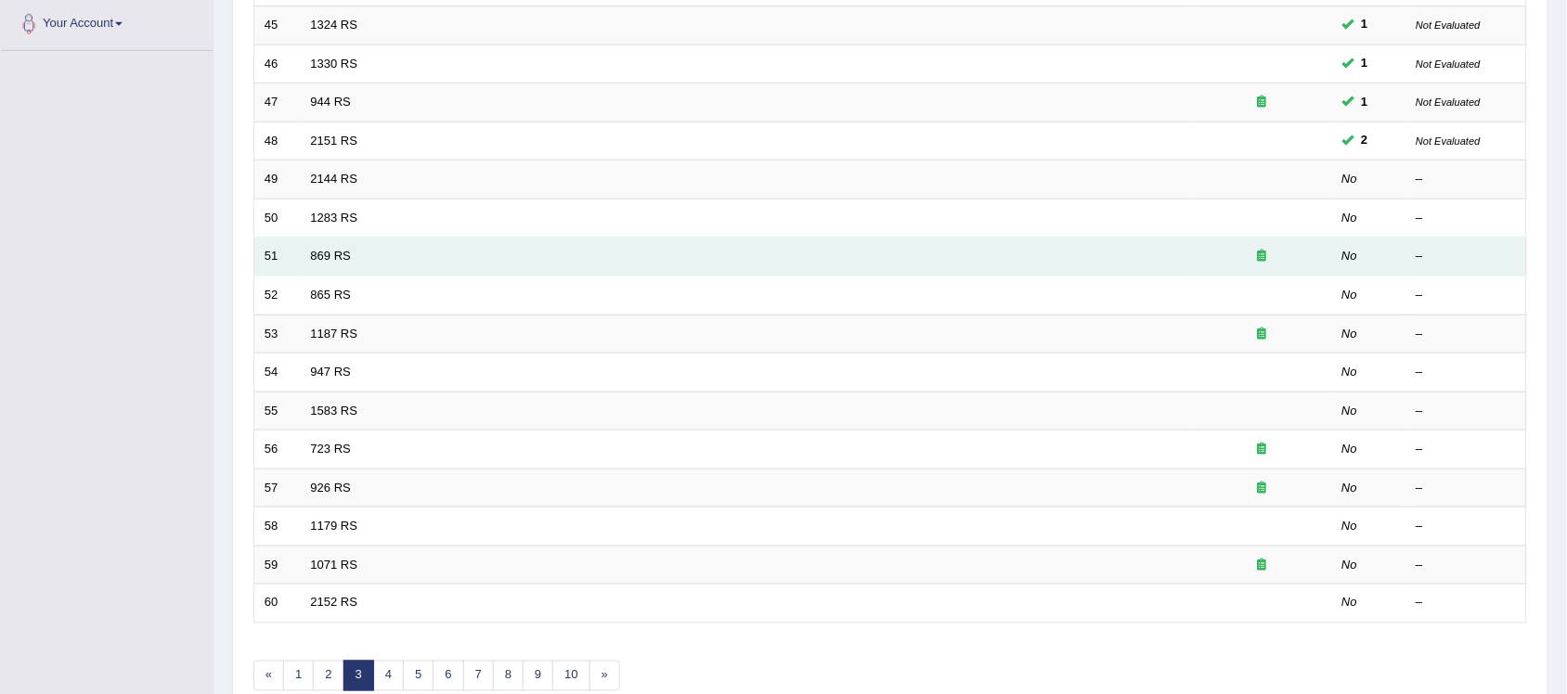
click at [335, 242] on td "869 RS" at bounding box center [747, 257] width 892 height 39
click at [336, 249] on link "869 RS" at bounding box center [331, 256] width 40 height 14
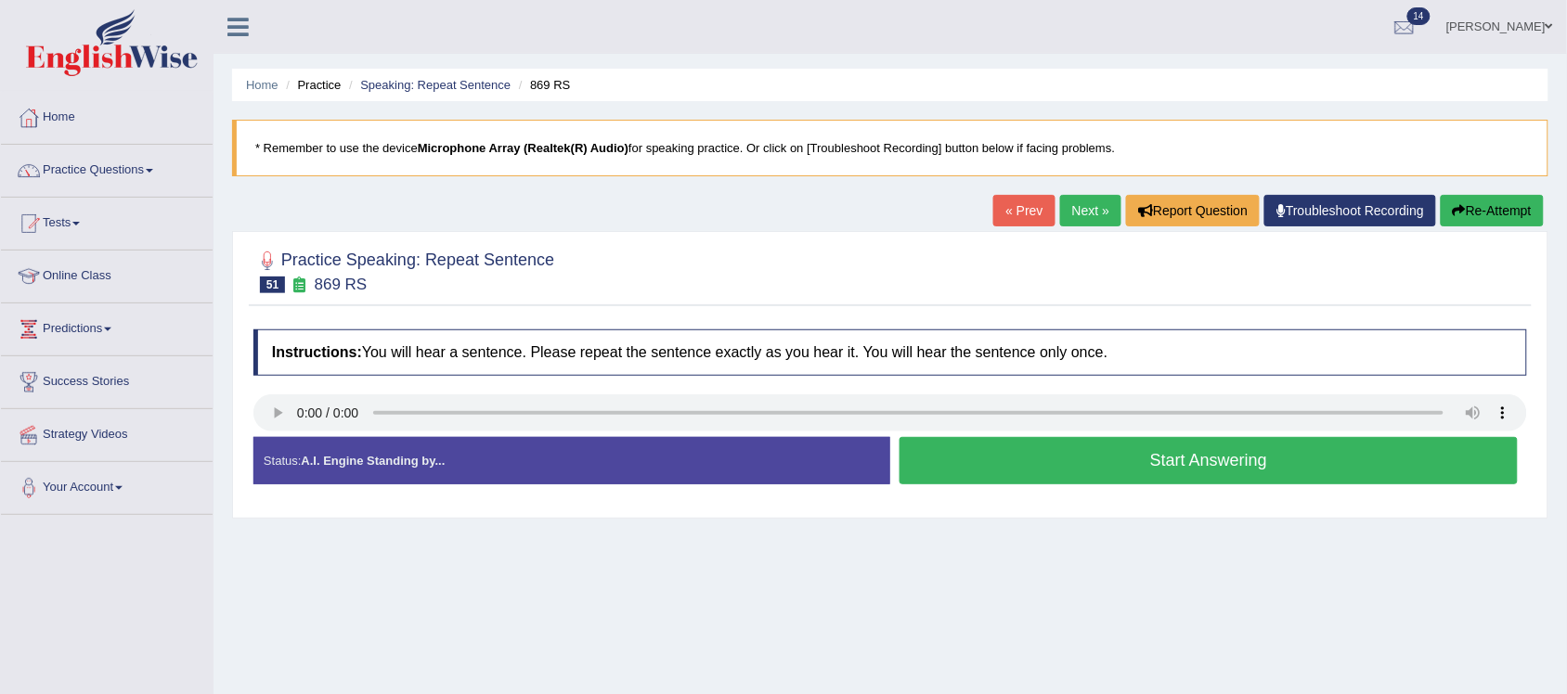
click at [1240, 461] on button "Start Answering" at bounding box center [1209, 460] width 618 height 47
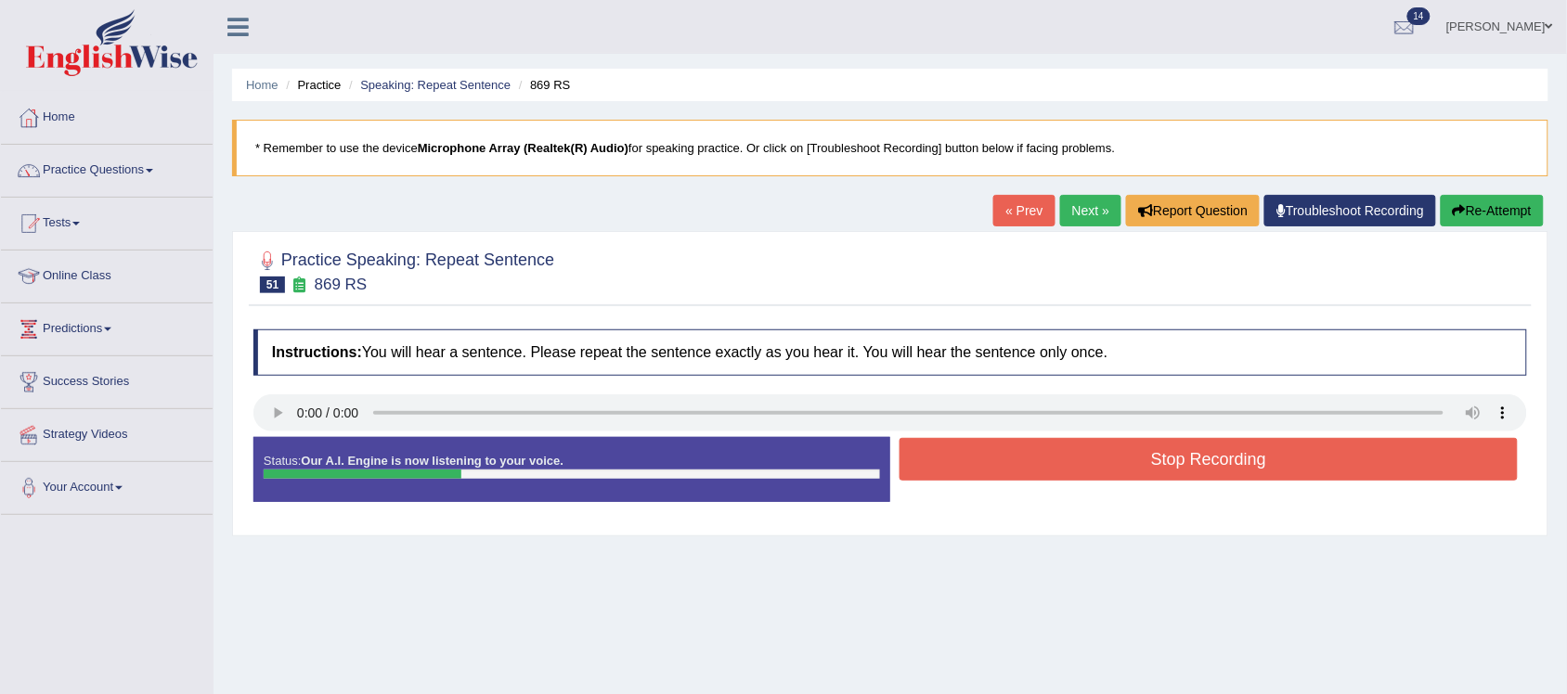
click at [1233, 466] on button "Stop Recording" at bounding box center [1209, 459] width 618 height 43
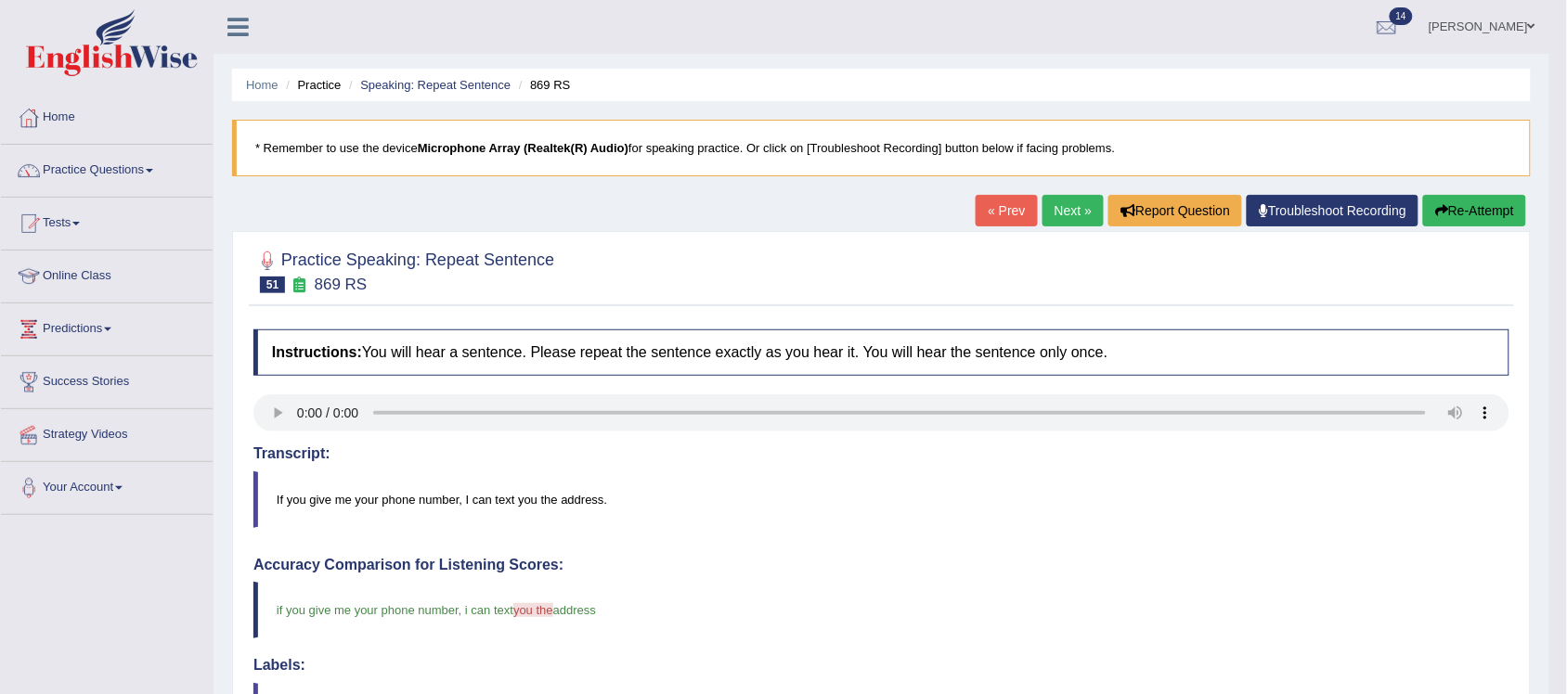
click at [1064, 209] on link "Next »" at bounding box center [1073, 211] width 61 height 32
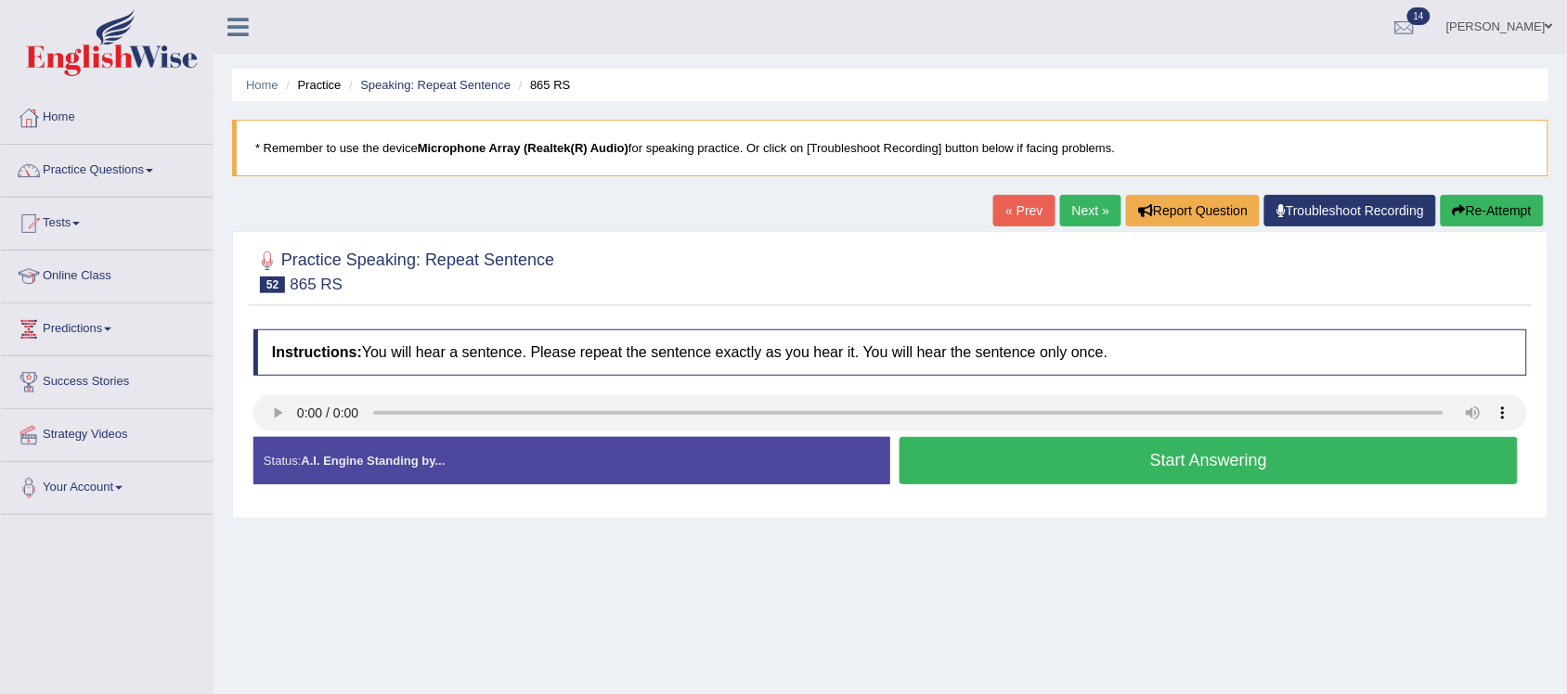
scroll to position [116, 0]
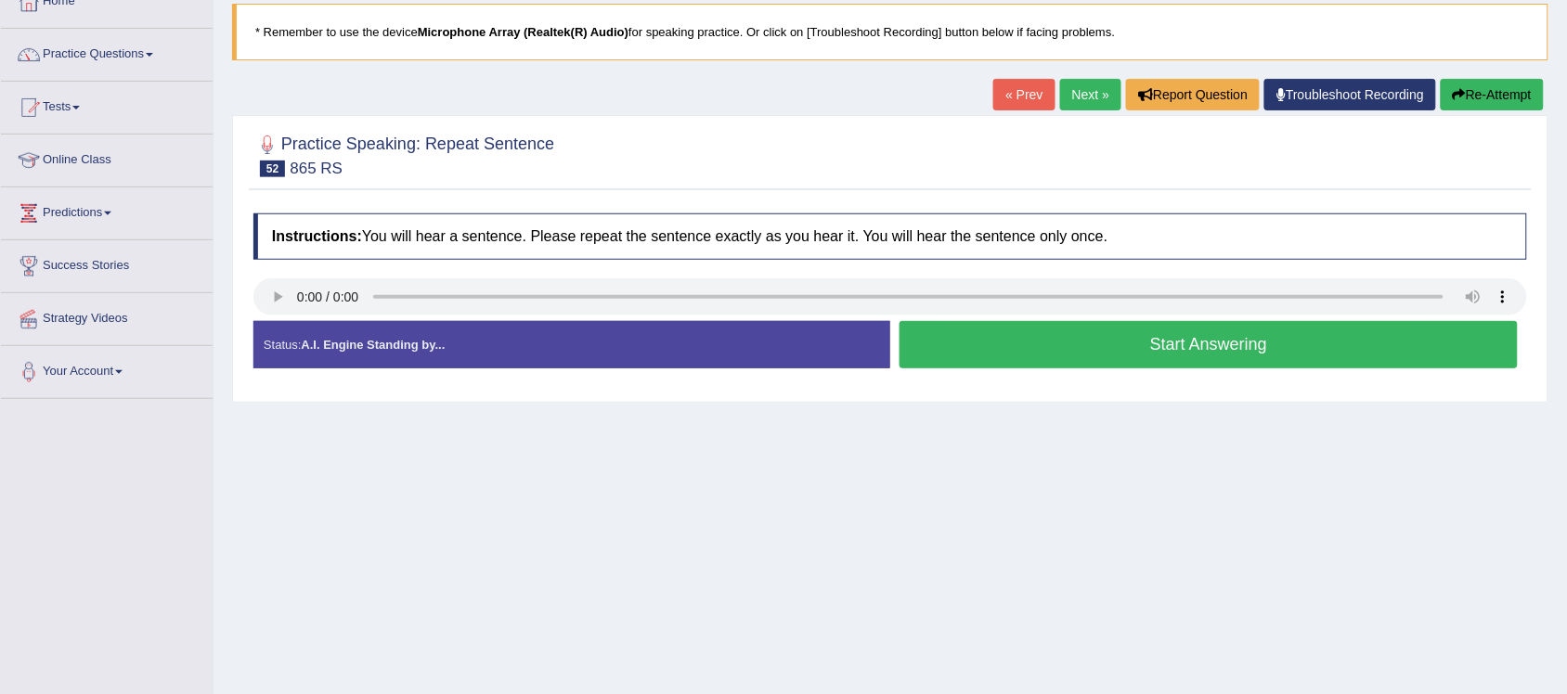
click at [1260, 354] on button "Start Answering" at bounding box center [1209, 344] width 618 height 47
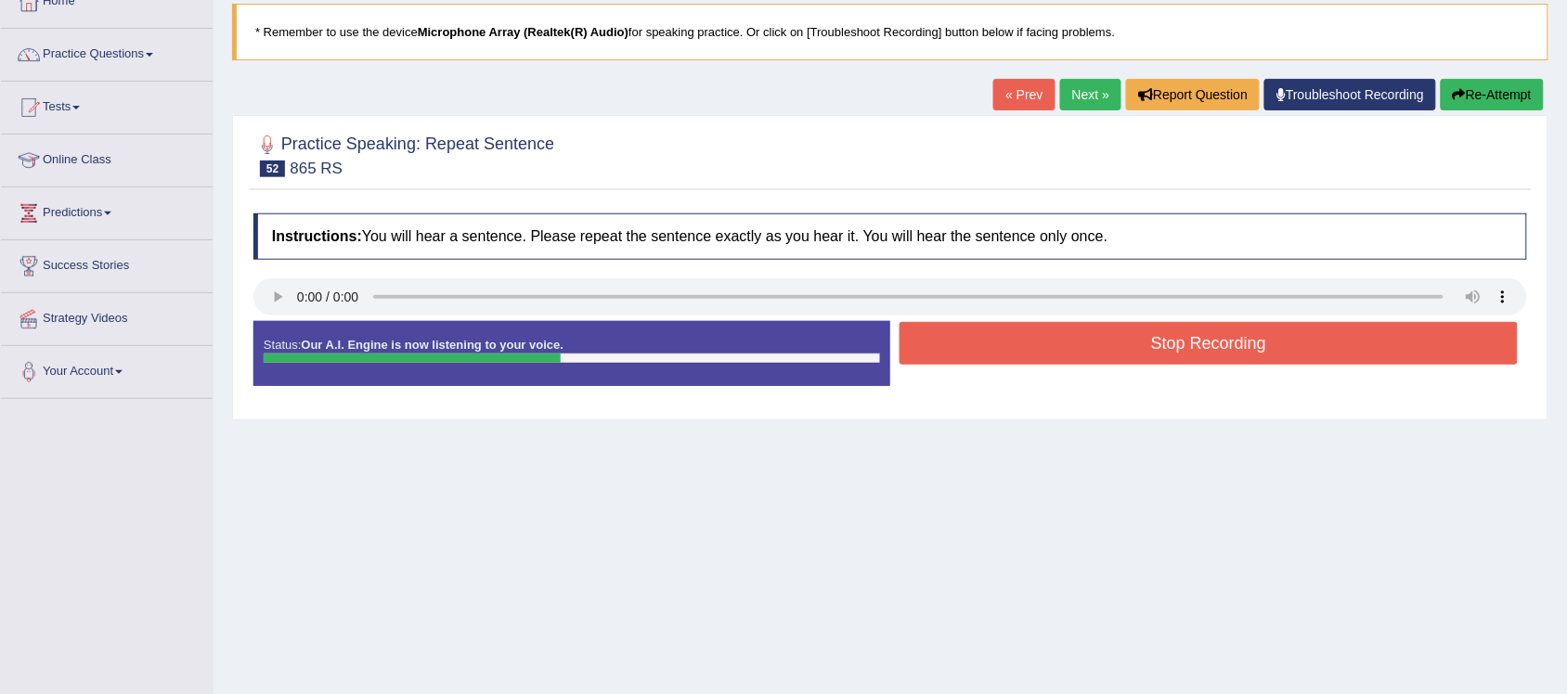
click at [1231, 339] on button "Stop Recording" at bounding box center [1209, 343] width 618 height 43
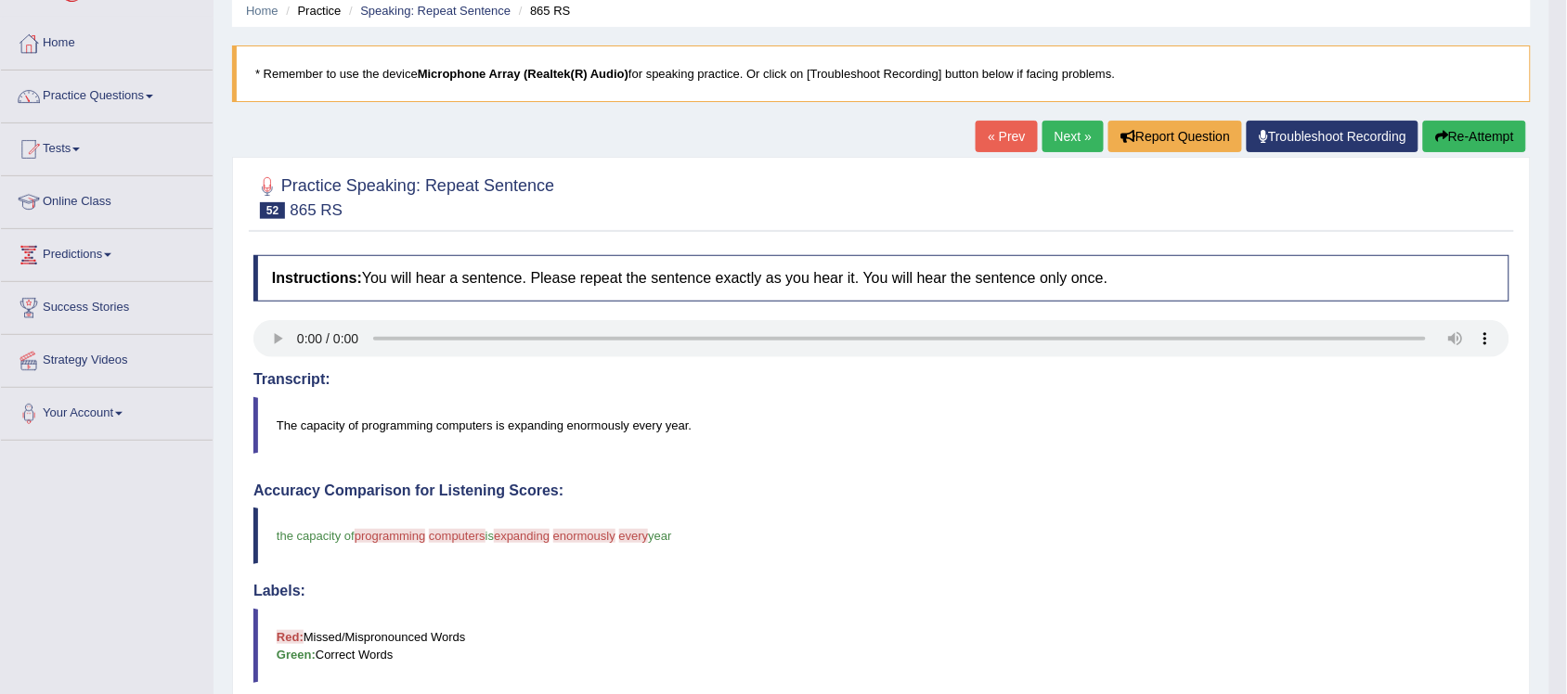
scroll to position [0, 0]
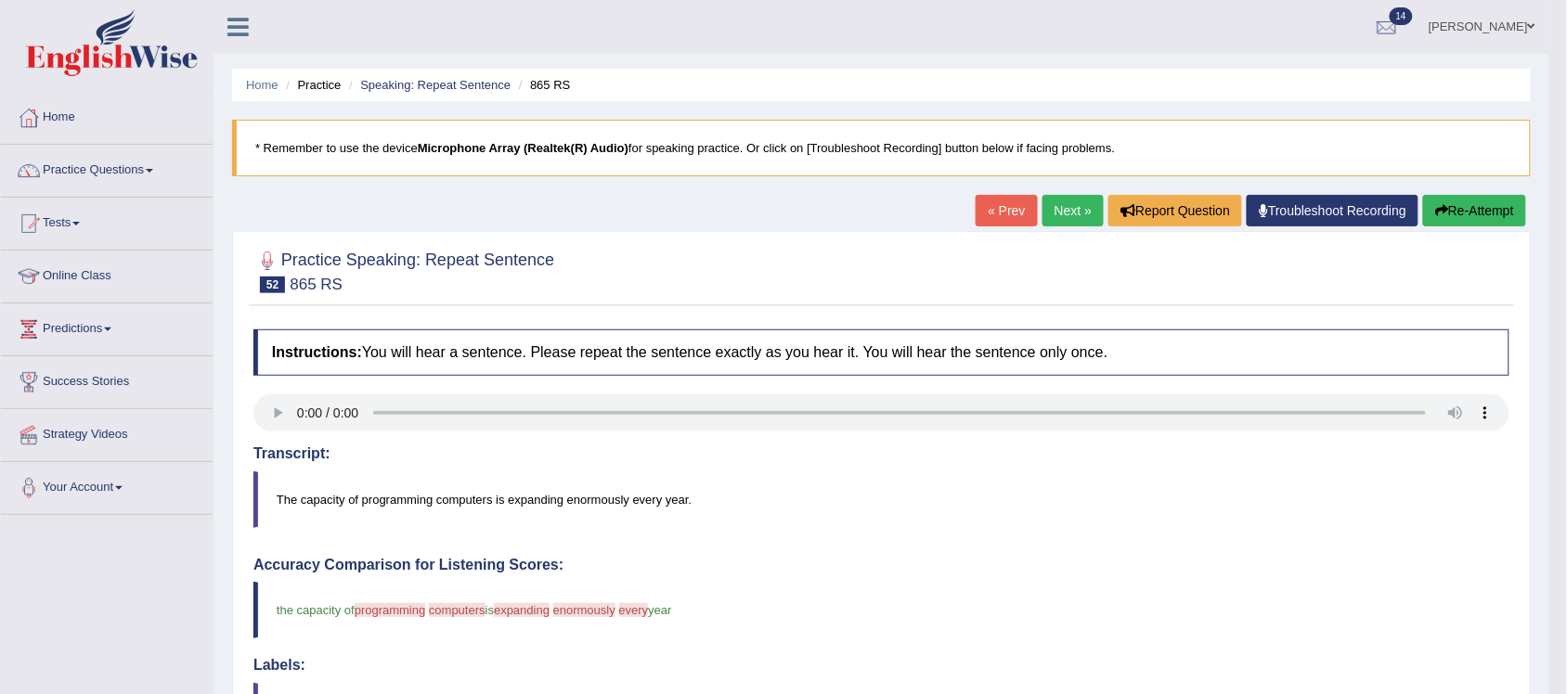
click at [1456, 218] on button "Re-Attempt" at bounding box center [1474, 211] width 103 height 32
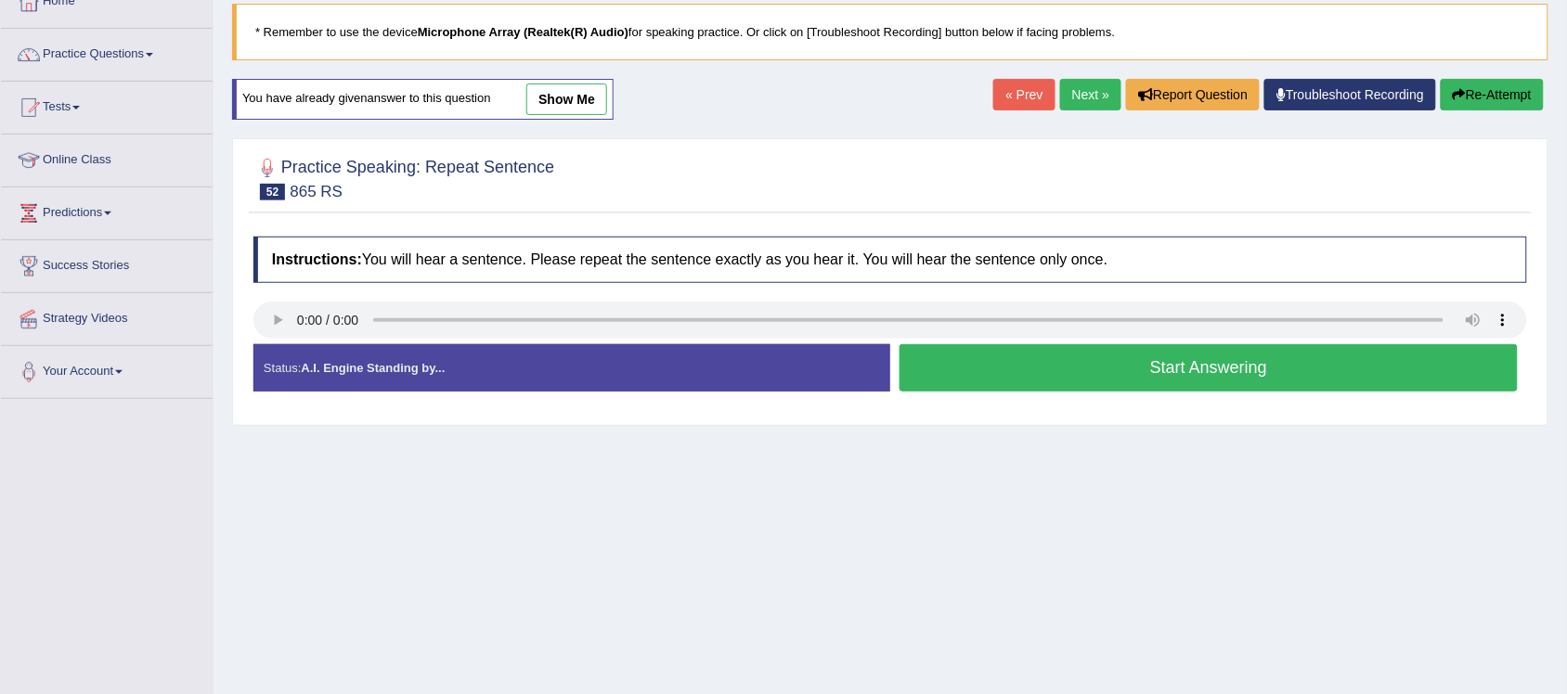
click at [1216, 376] on button "Start Answering" at bounding box center [1209, 367] width 618 height 47
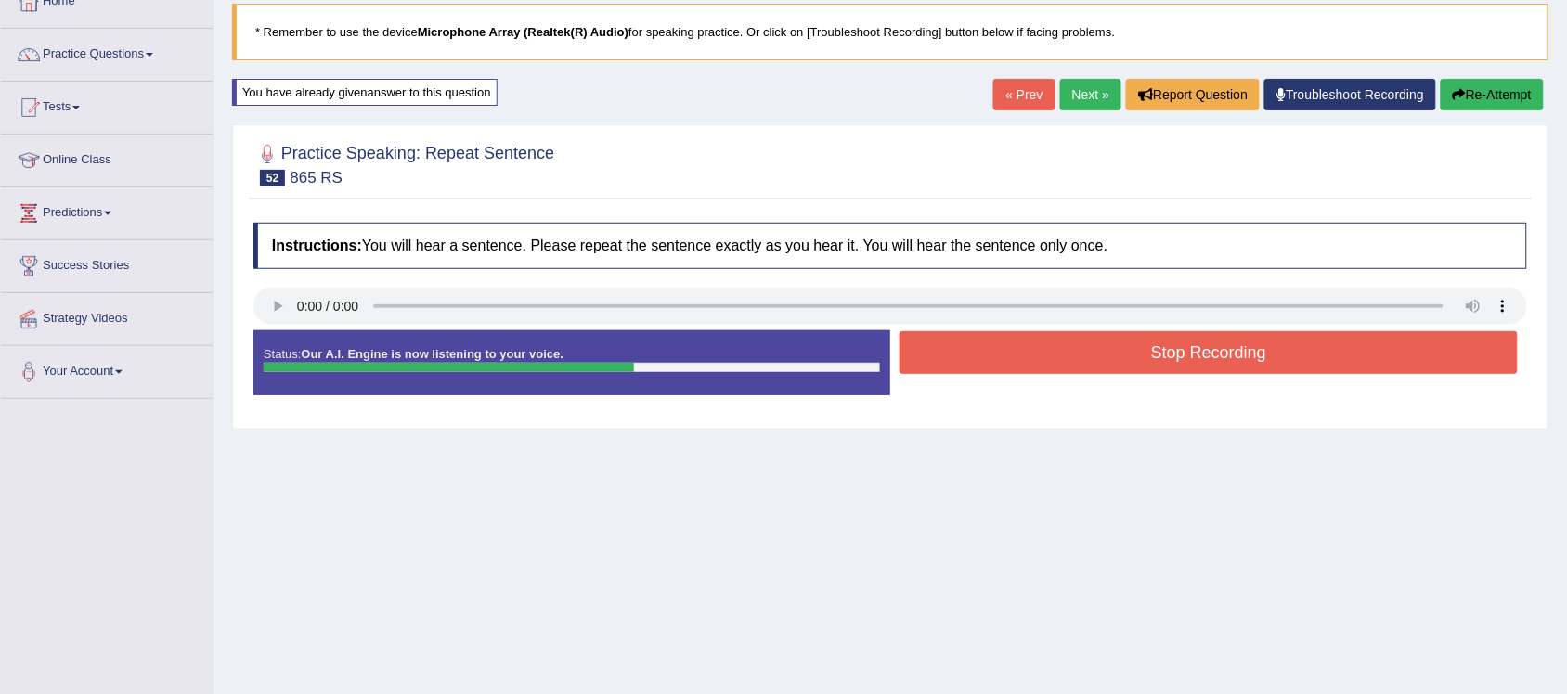
drag, startPoint x: 1199, startPoint y: 351, endPoint x: 1159, endPoint y: 392, distance: 57.1
click at [1199, 350] on button "Stop Recording" at bounding box center [1209, 352] width 618 height 43
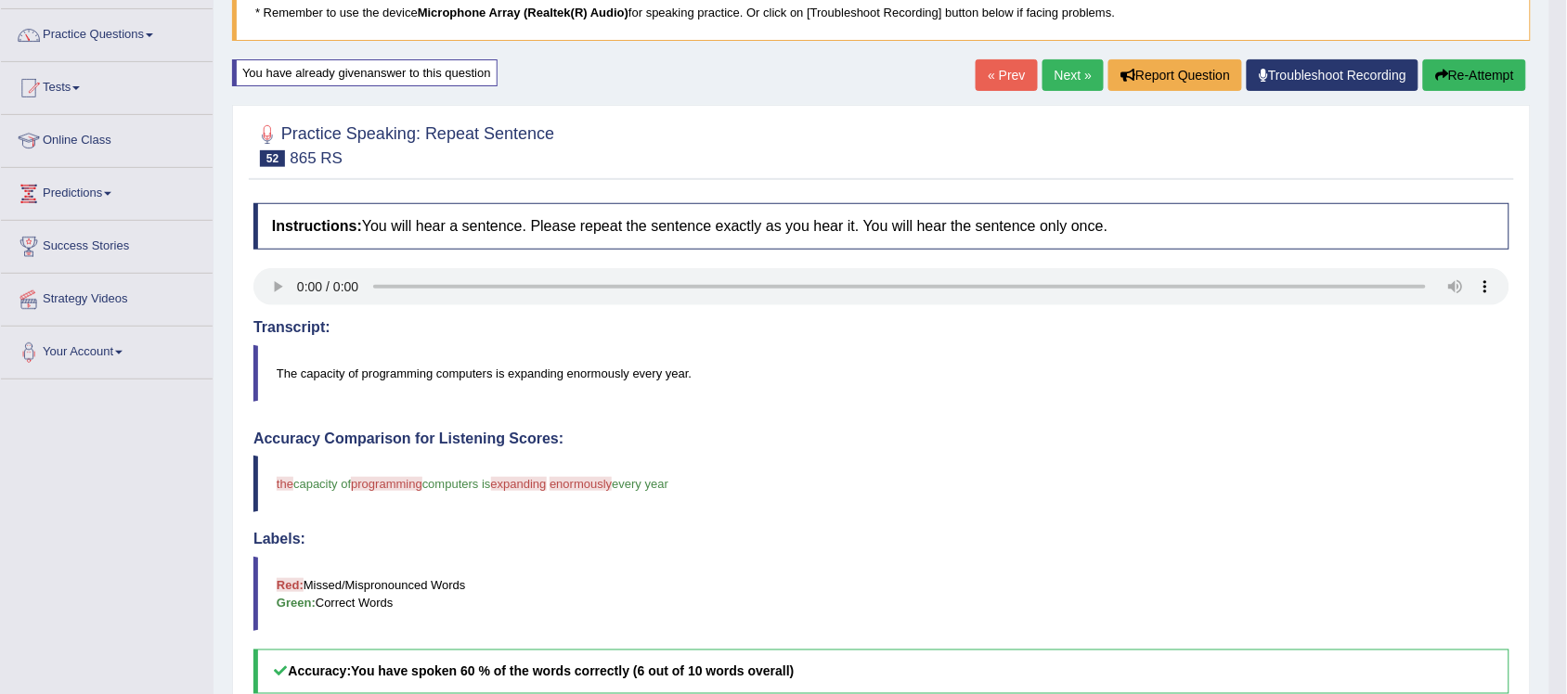
scroll to position [116, 0]
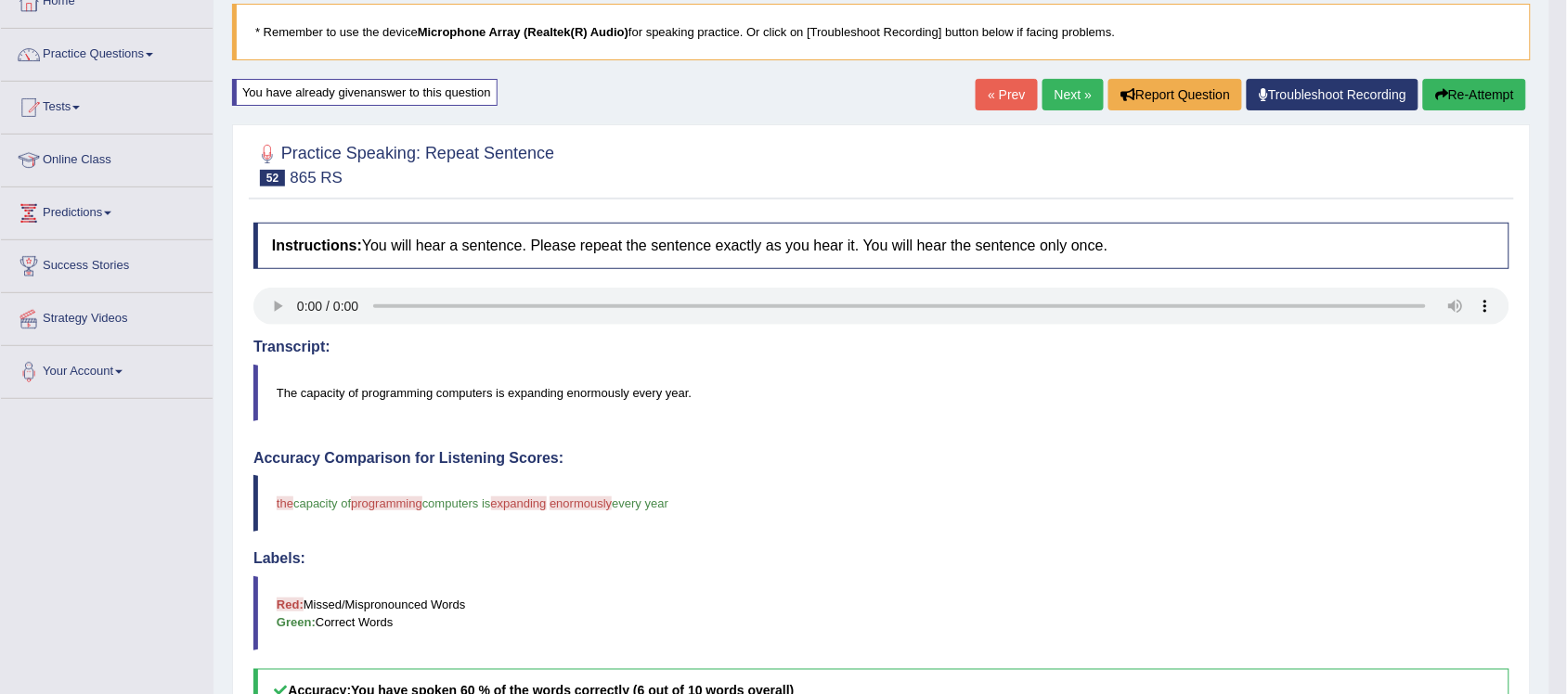
click at [1056, 95] on link "Next »" at bounding box center [1073, 95] width 61 height 32
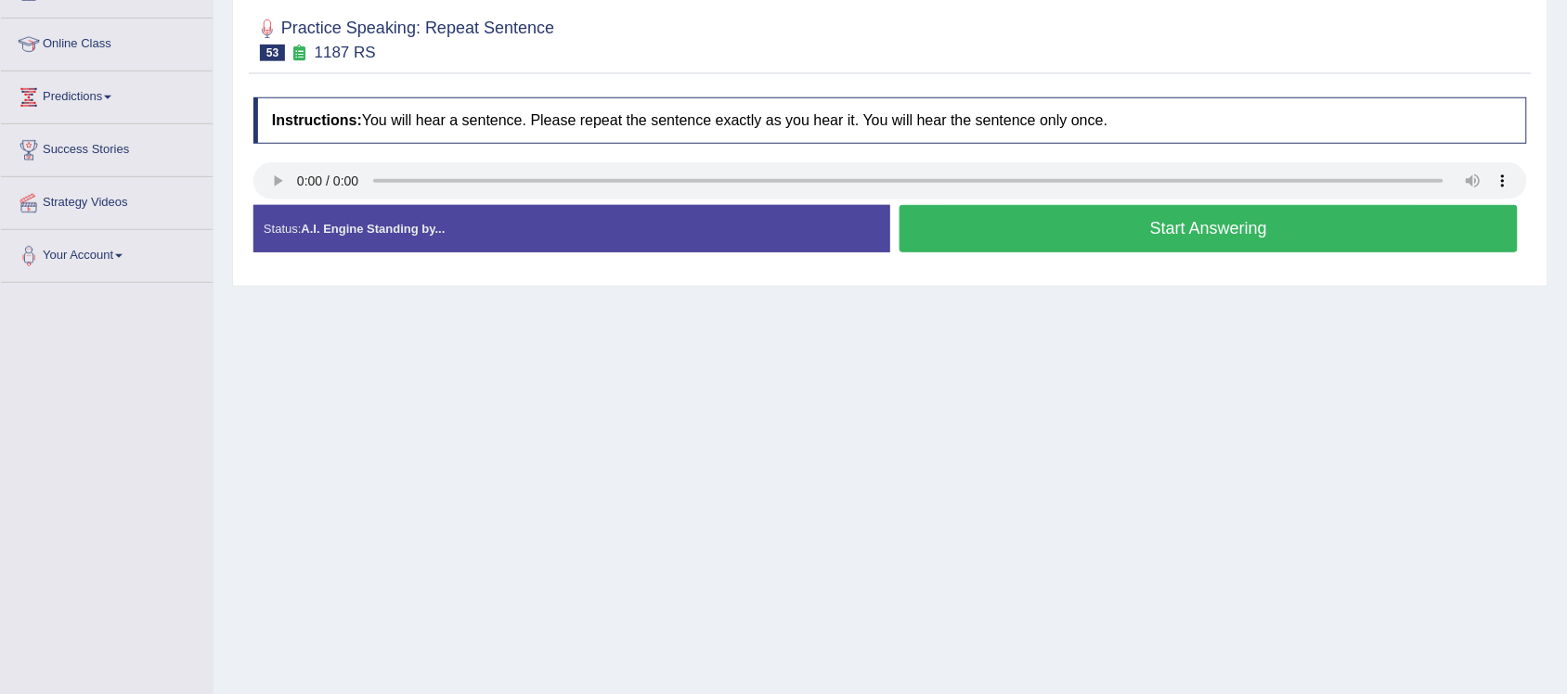
click at [1247, 221] on button "Start Answering" at bounding box center [1209, 228] width 618 height 47
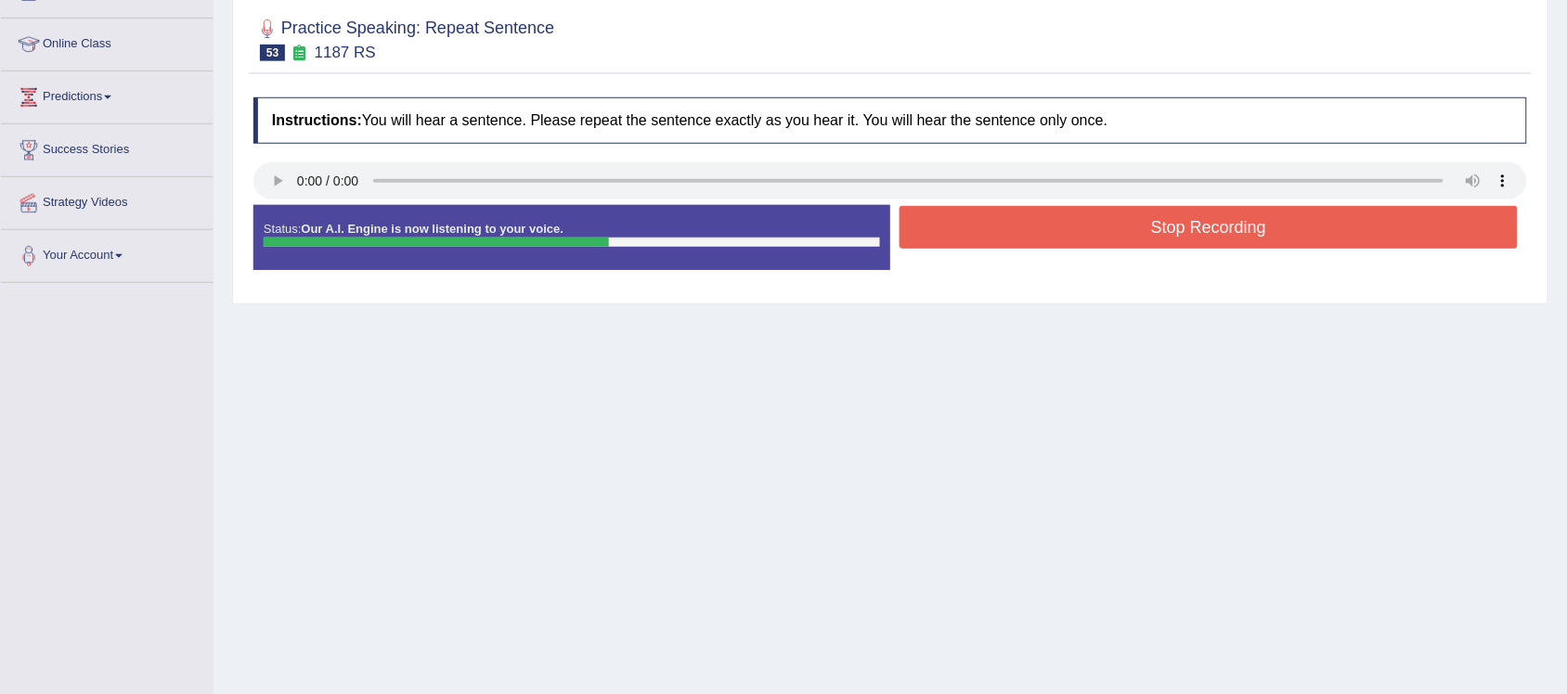
click at [1232, 216] on button "Stop Recording" at bounding box center [1209, 227] width 618 height 43
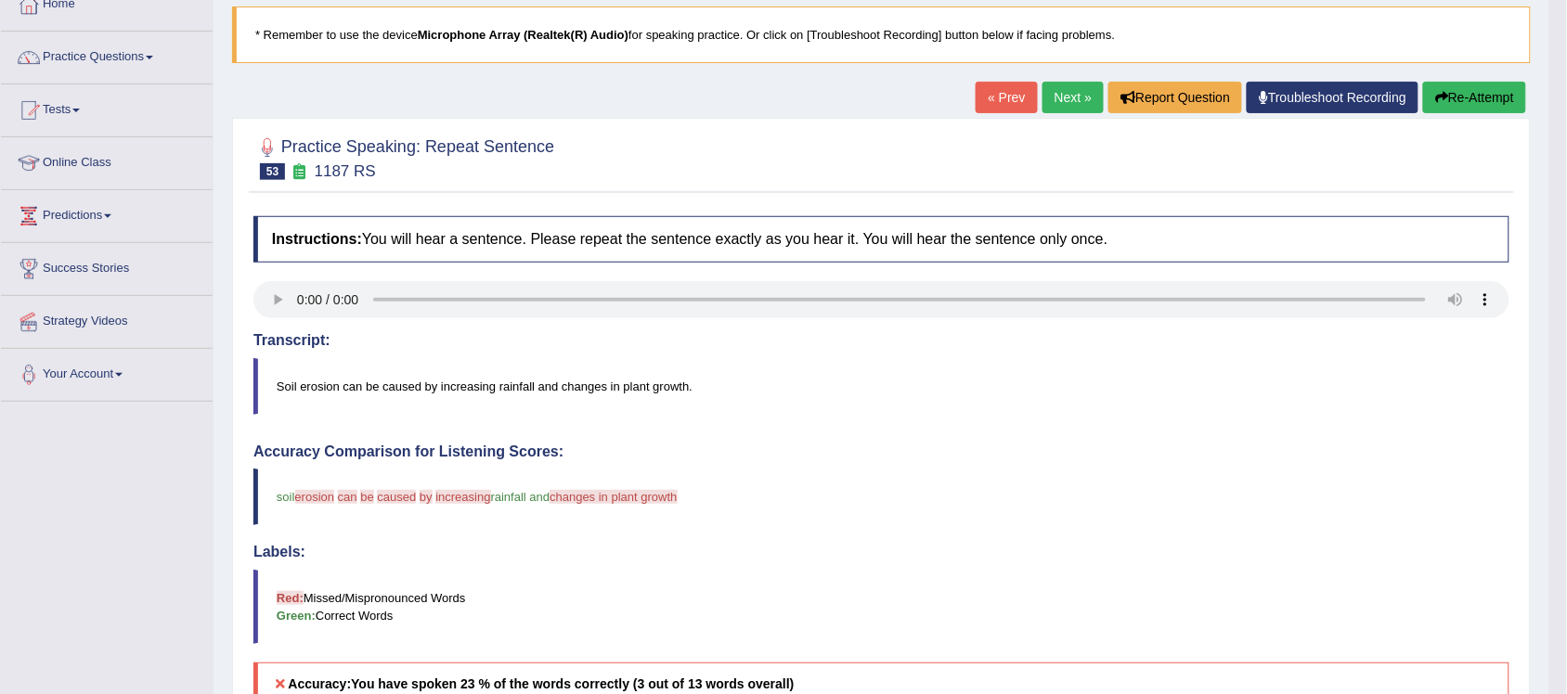
scroll to position [99, 0]
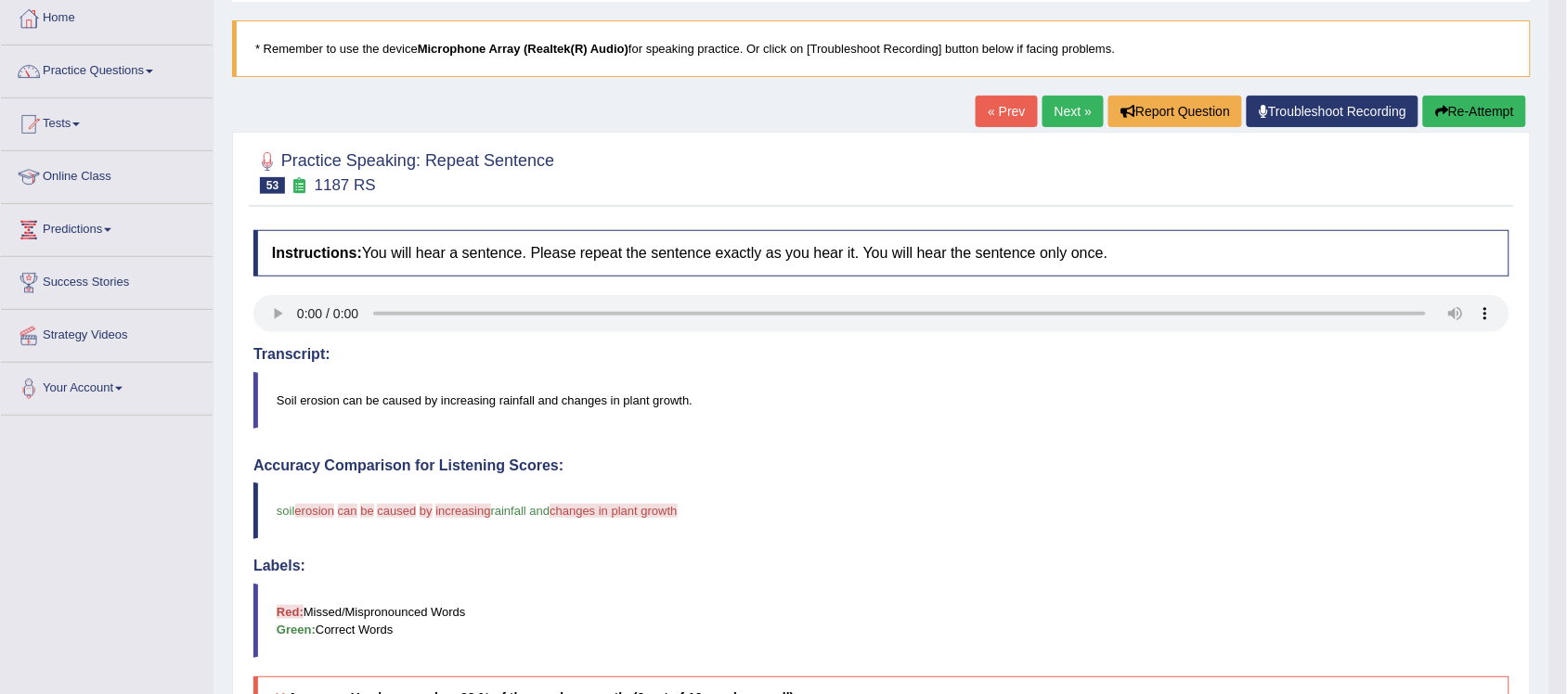
click at [1458, 105] on button "Re-Attempt" at bounding box center [1474, 112] width 103 height 32
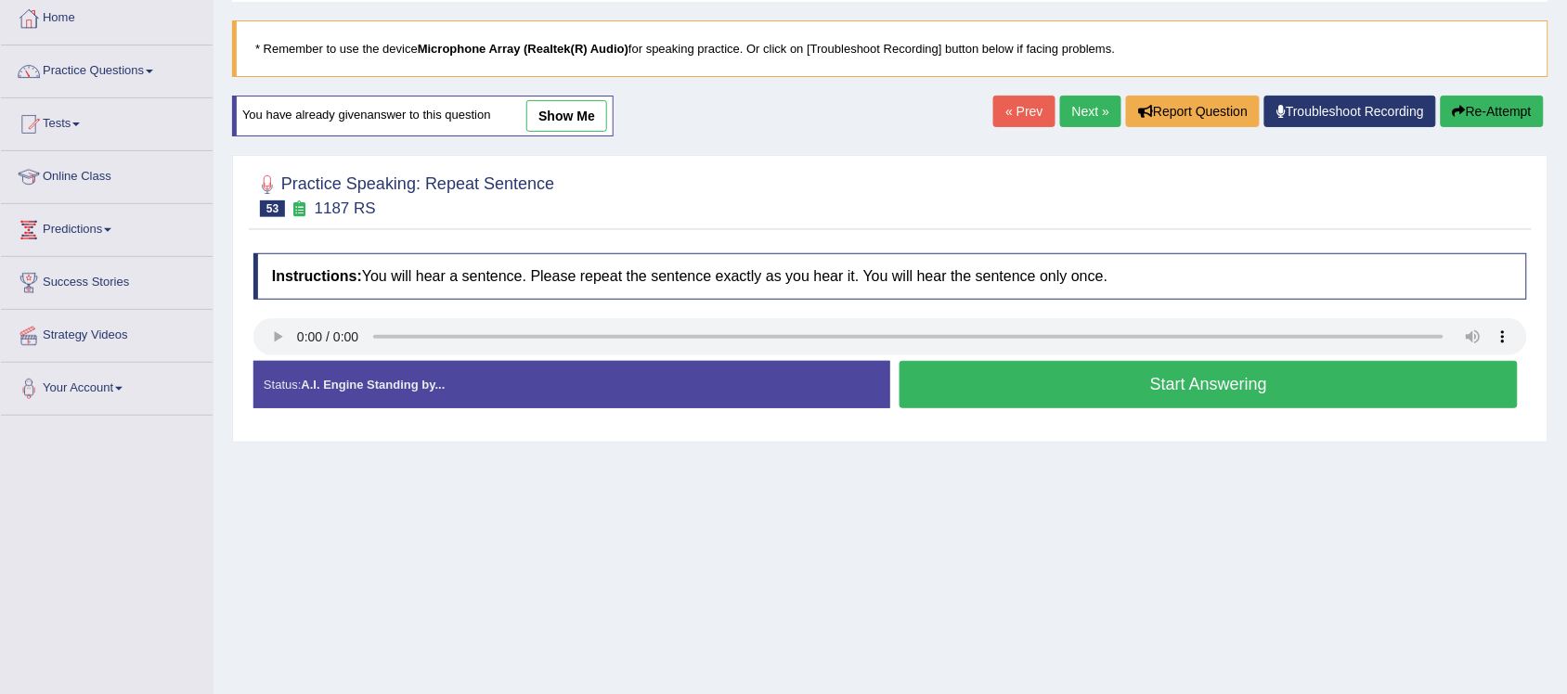
click at [1153, 386] on button "Start Answering" at bounding box center [1209, 384] width 618 height 47
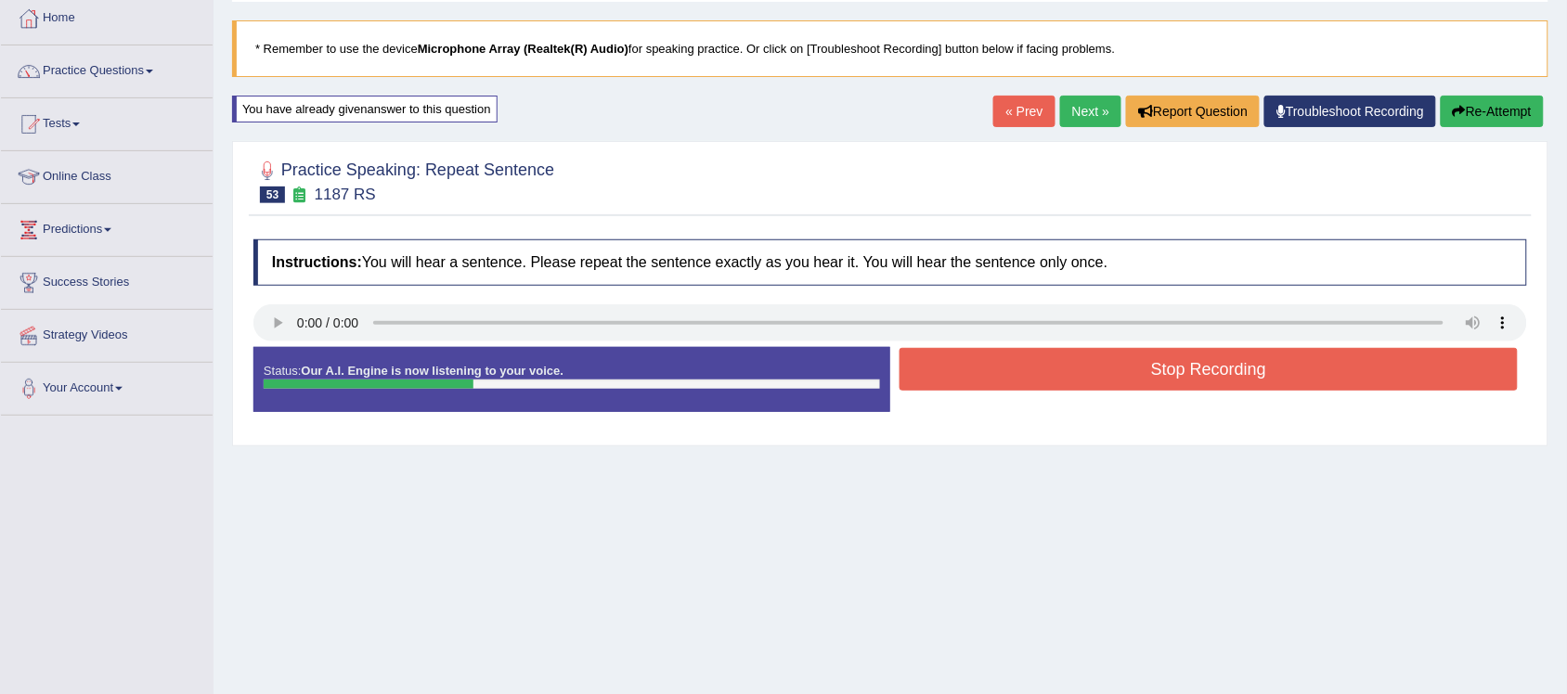
click at [1286, 367] on button "Stop Recording" at bounding box center [1209, 369] width 618 height 43
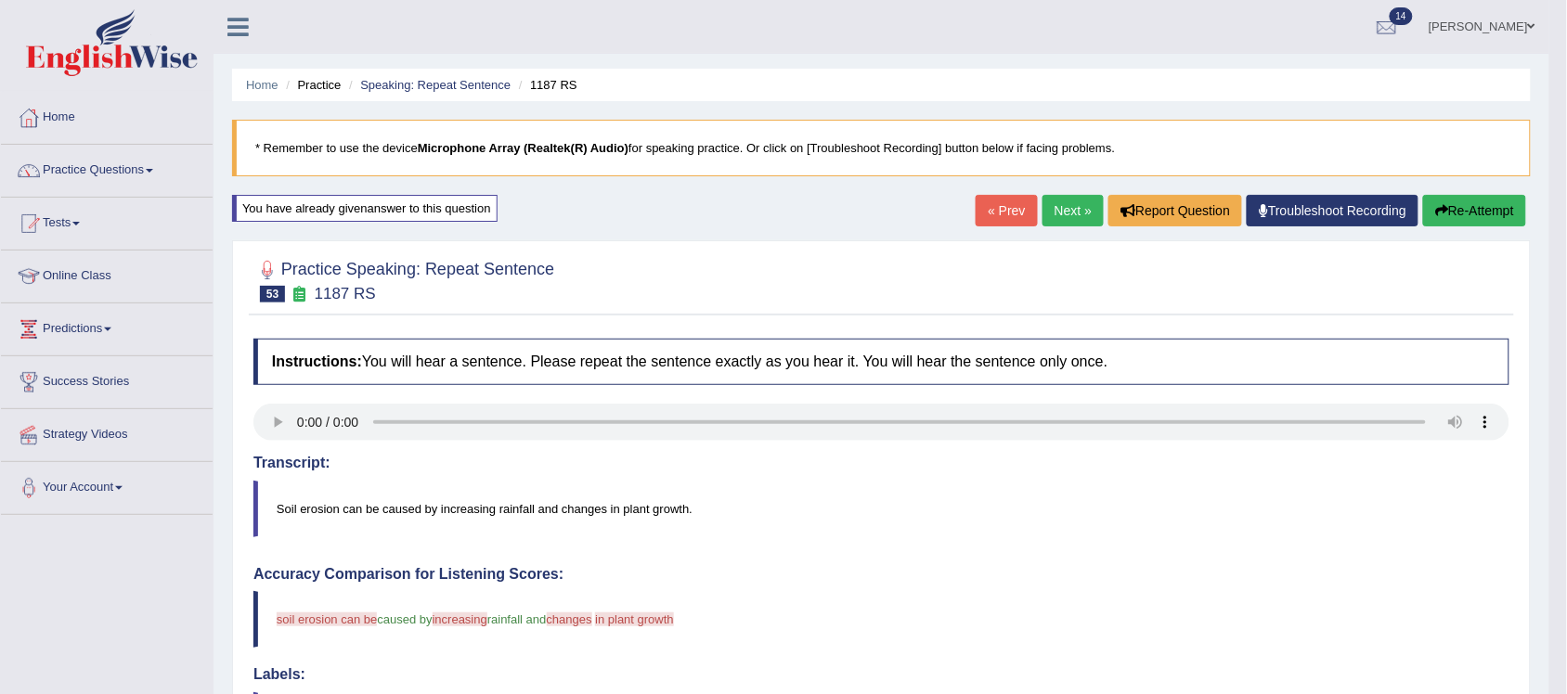
click at [1465, 214] on button "Re-Attempt" at bounding box center [1474, 211] width 103 height 32
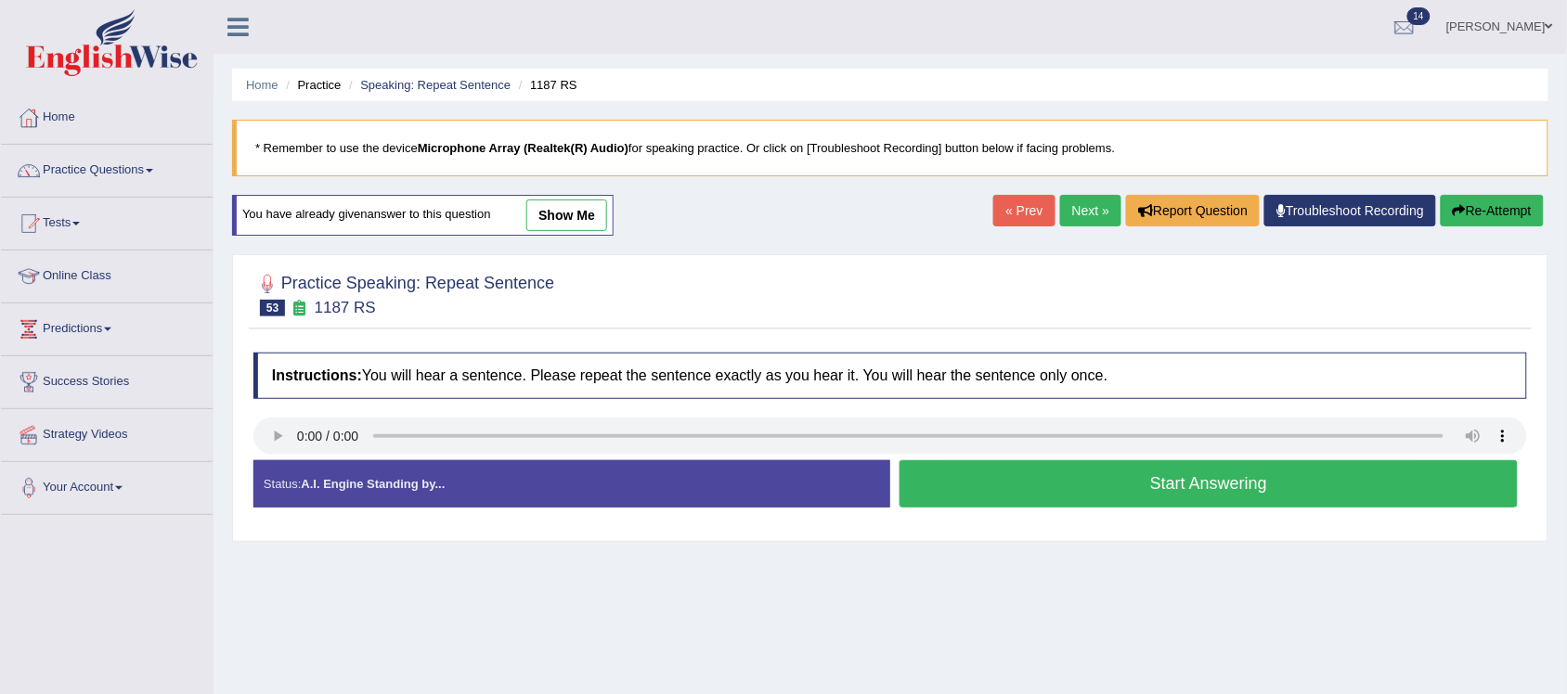
click at [1261, 489] on button "Start Answering" at bounding box center [1209, 483] width 618 height 47
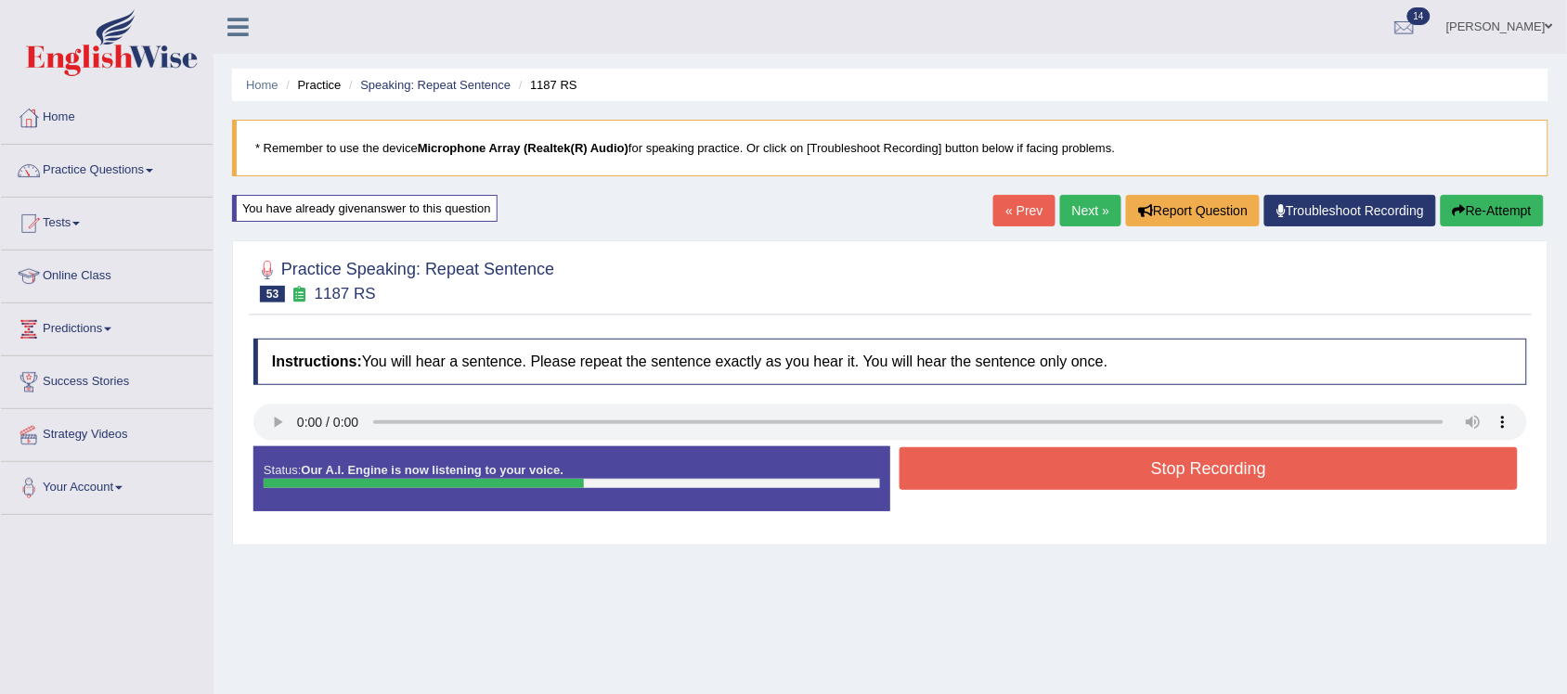
click at [1263, 478] on button "Stop Recording" at bounding box center [1209, 468] width 618 height 43
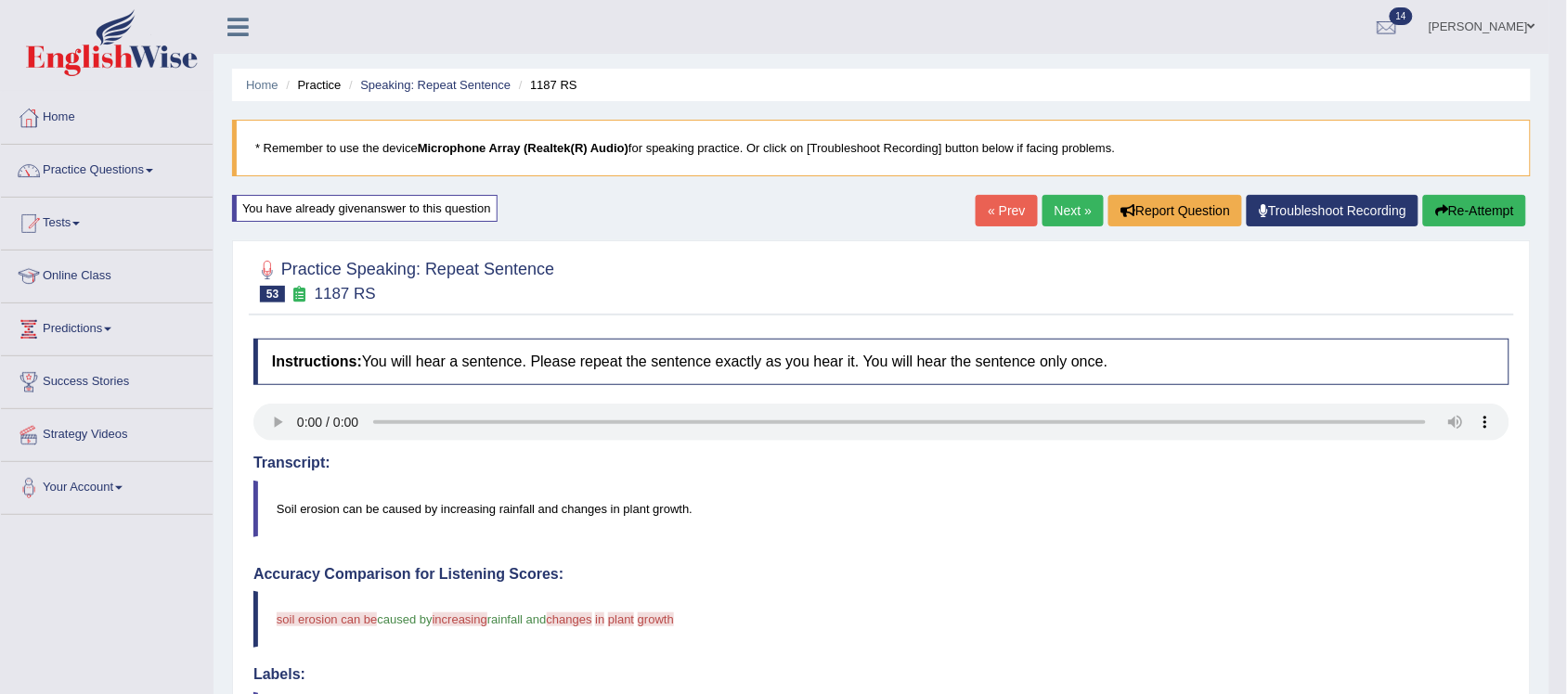
click at [1507, 201] on button "Re-Attempt" at bounding box center [1474, 211] width 103 height 32
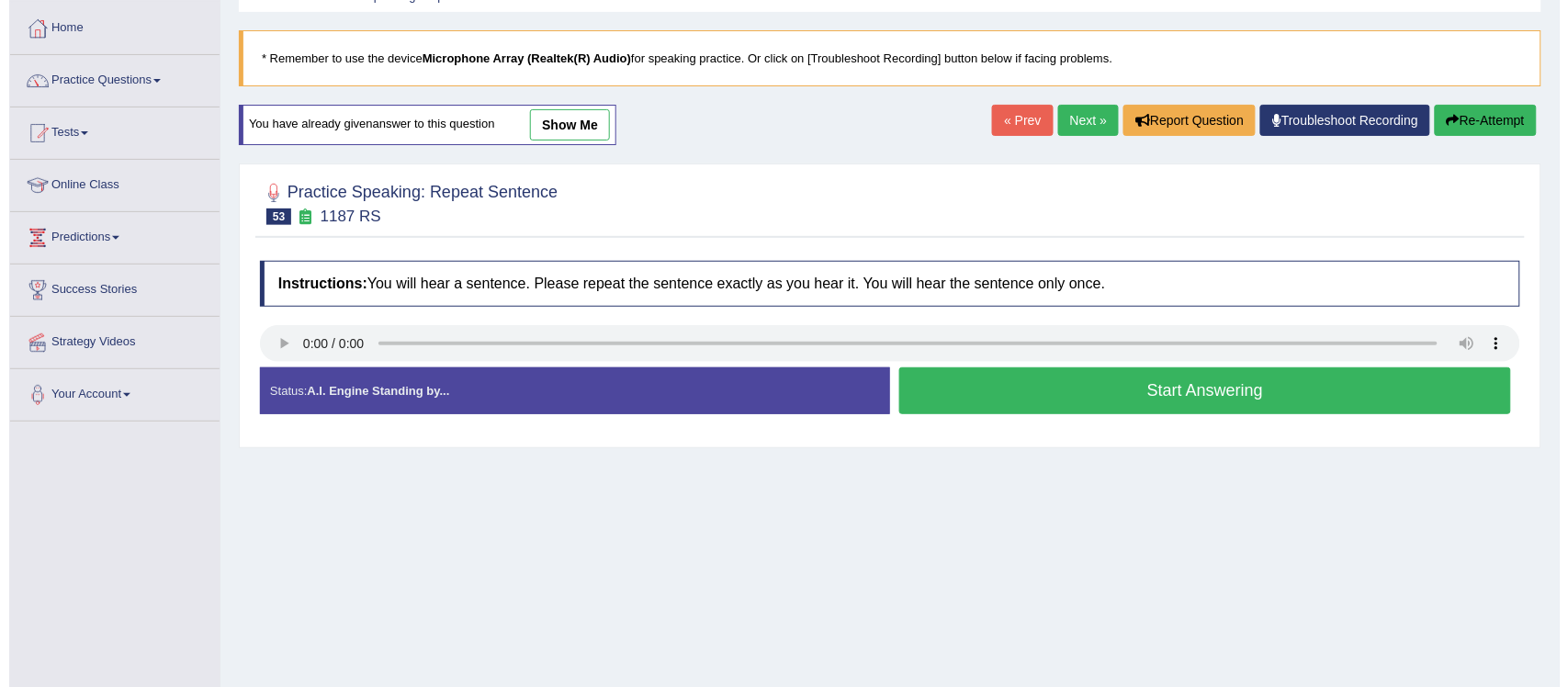
scroll to position [115, 0]
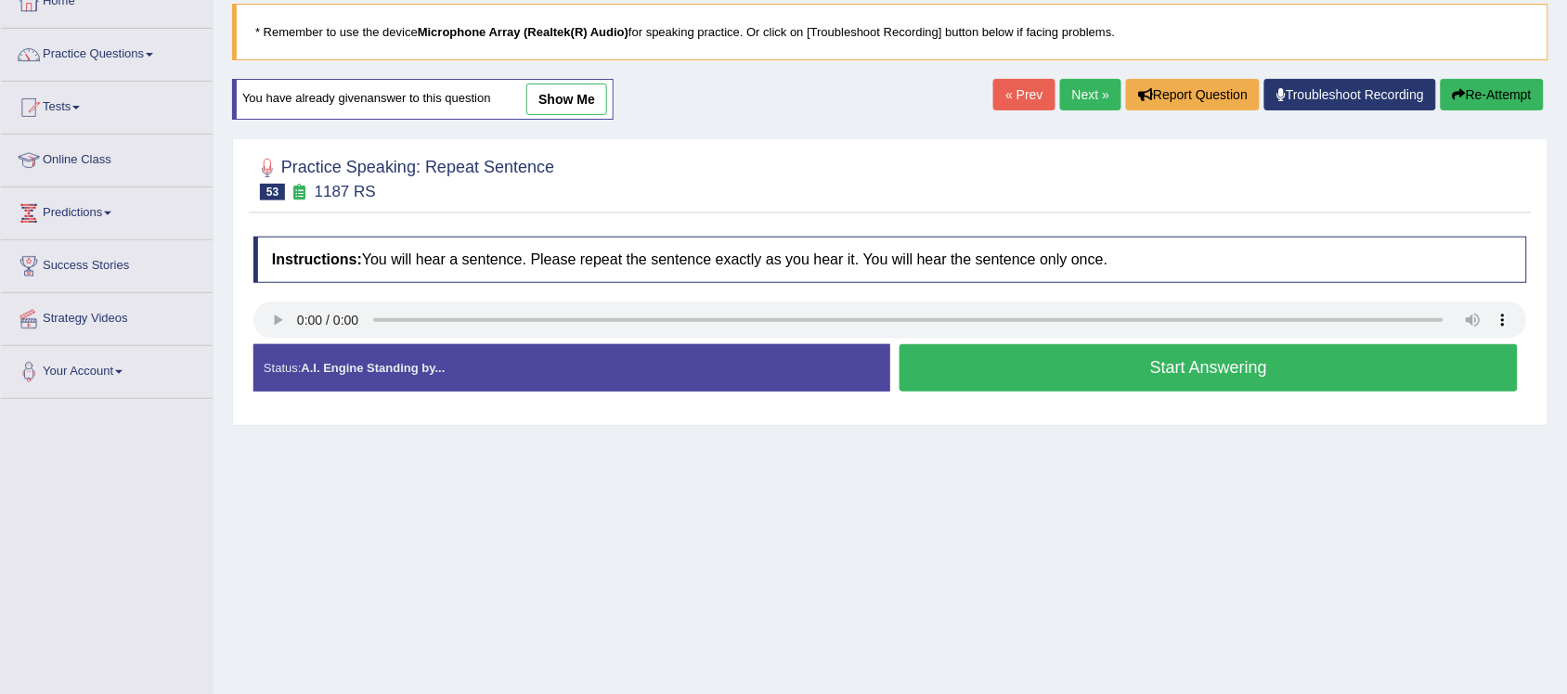
click at [1228, 371] on button "Start Answering" at bounding box center [1209, 367] width 618 height 47
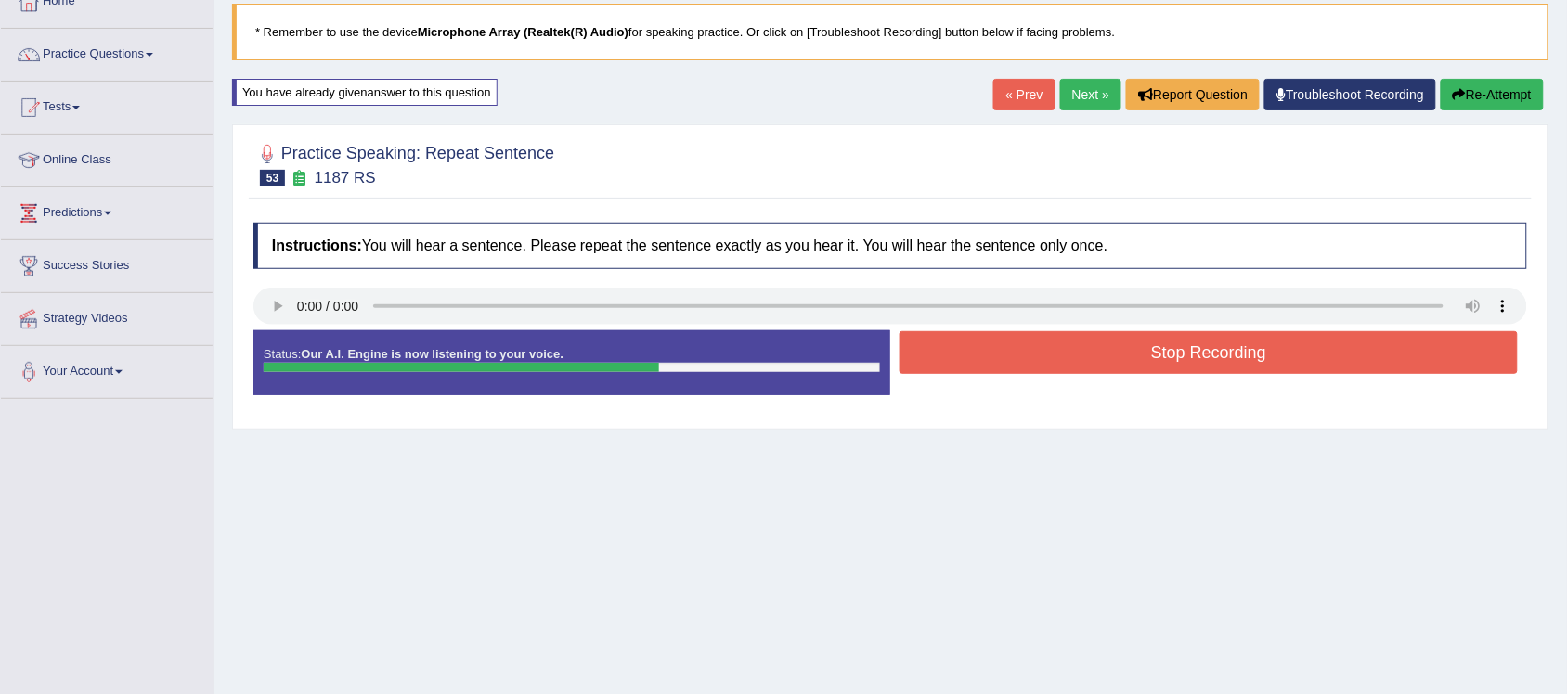
click at [1249, 341] on button "Stop Recording" at bounding box center [1209, 352] width 618 height 43
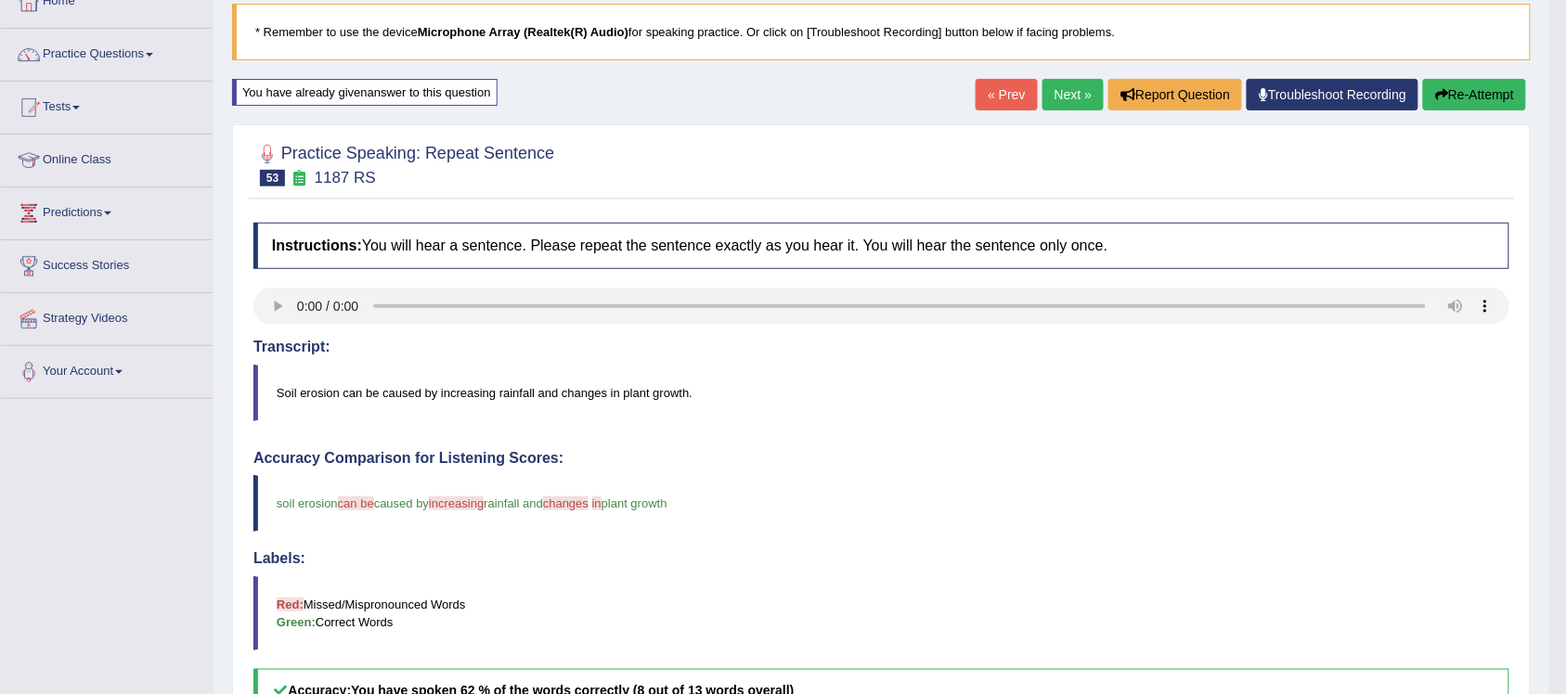
click at [1064, 98] on link "Next »" at bounding box center [1073, 95] width 61 height 32
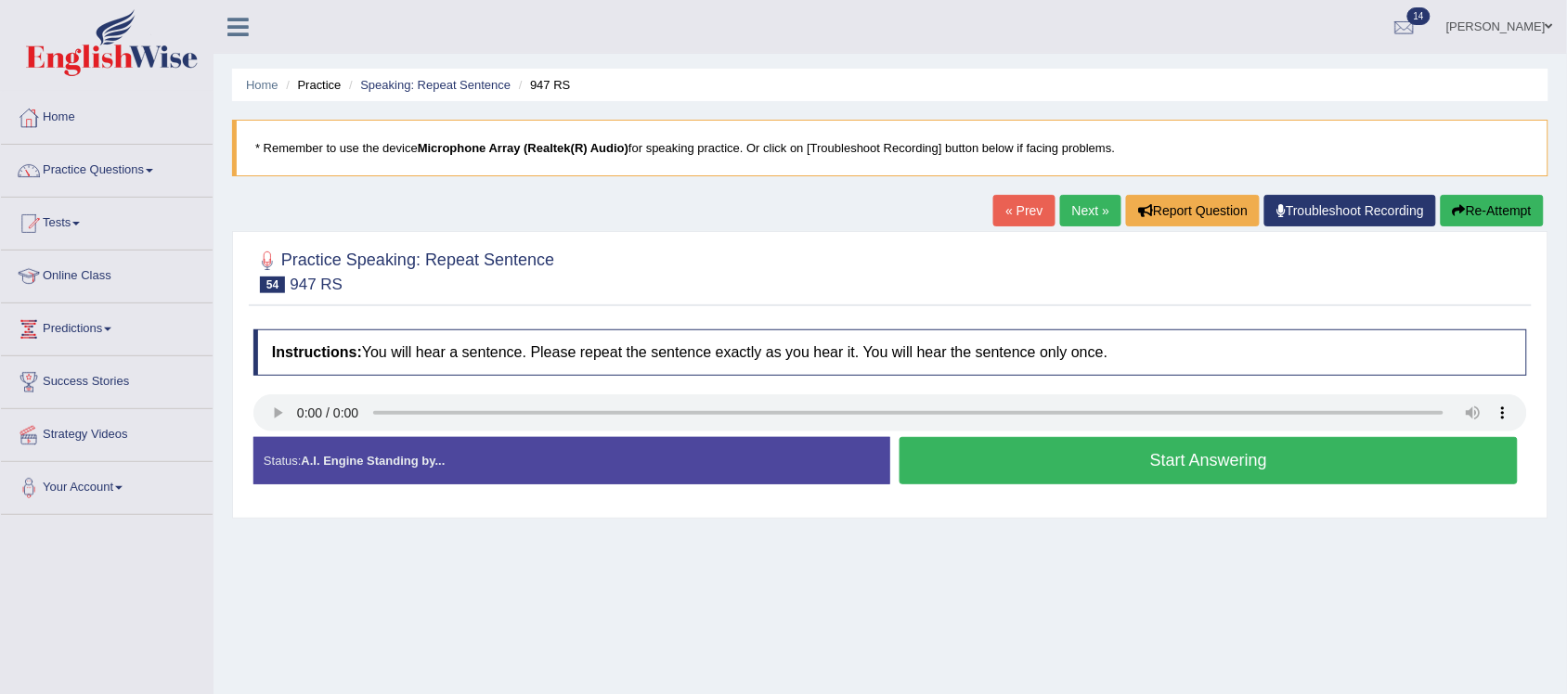
click at [1221, 458] on button "Start Answering" at bounding box center [1209, 460] width 618 height 47
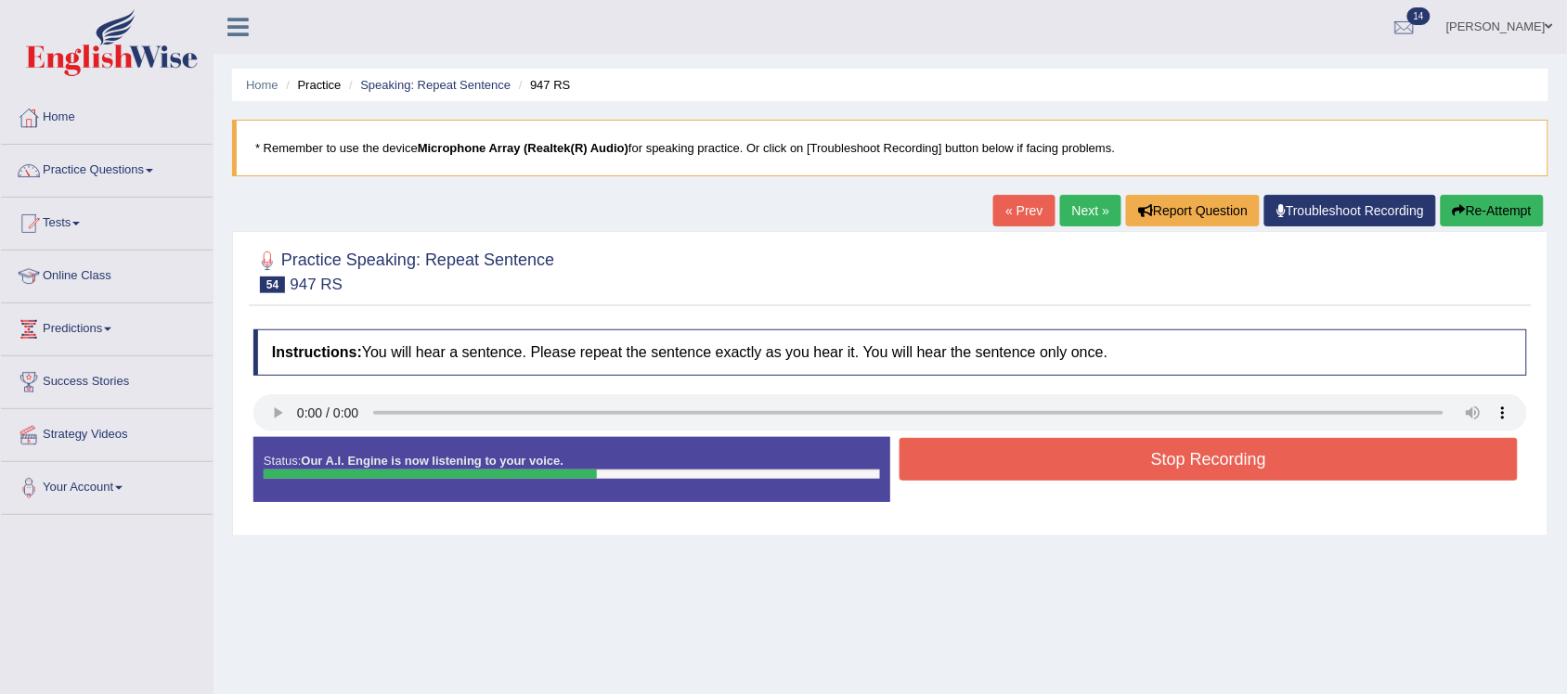
click at [1296, 466] on button "Stop Recording" at bounding box center [1209, 459] width 618 height 43
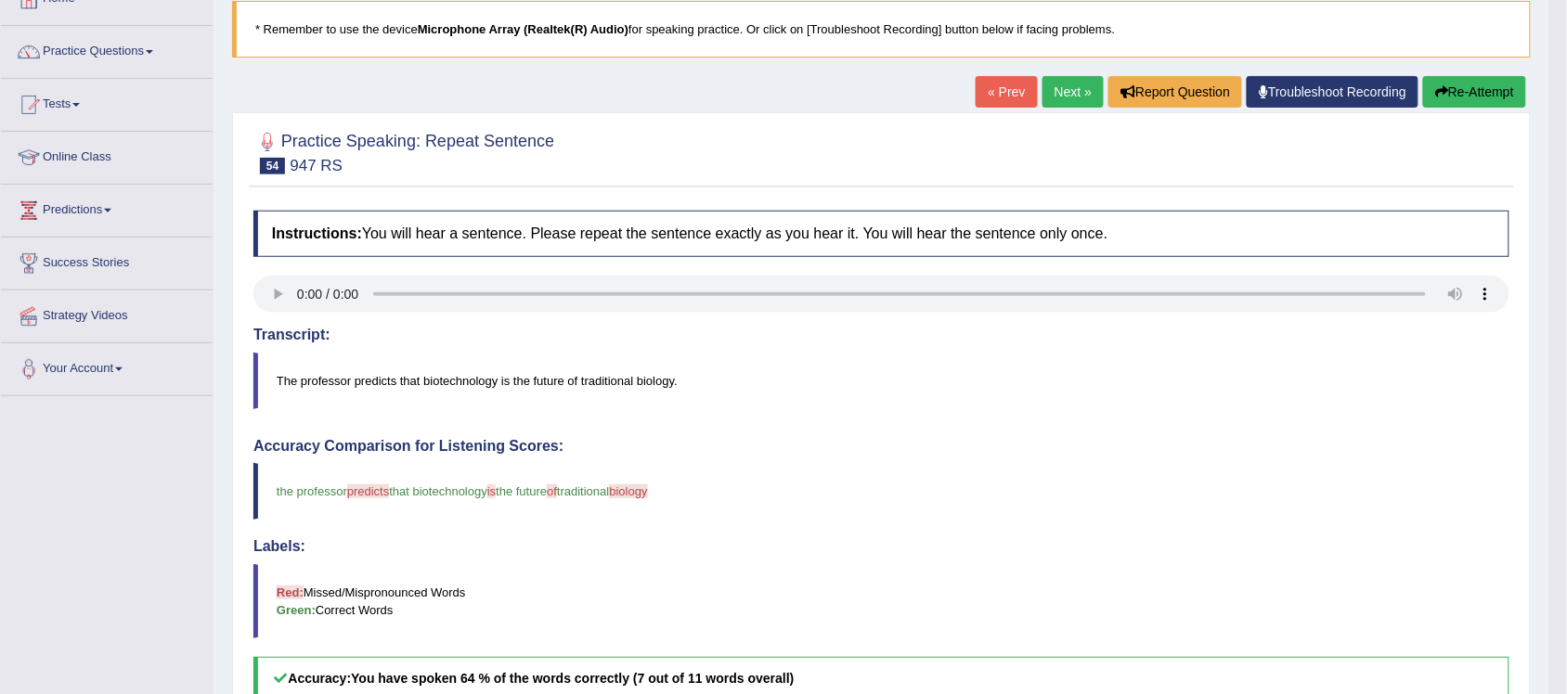
scroll to position [116, 0]
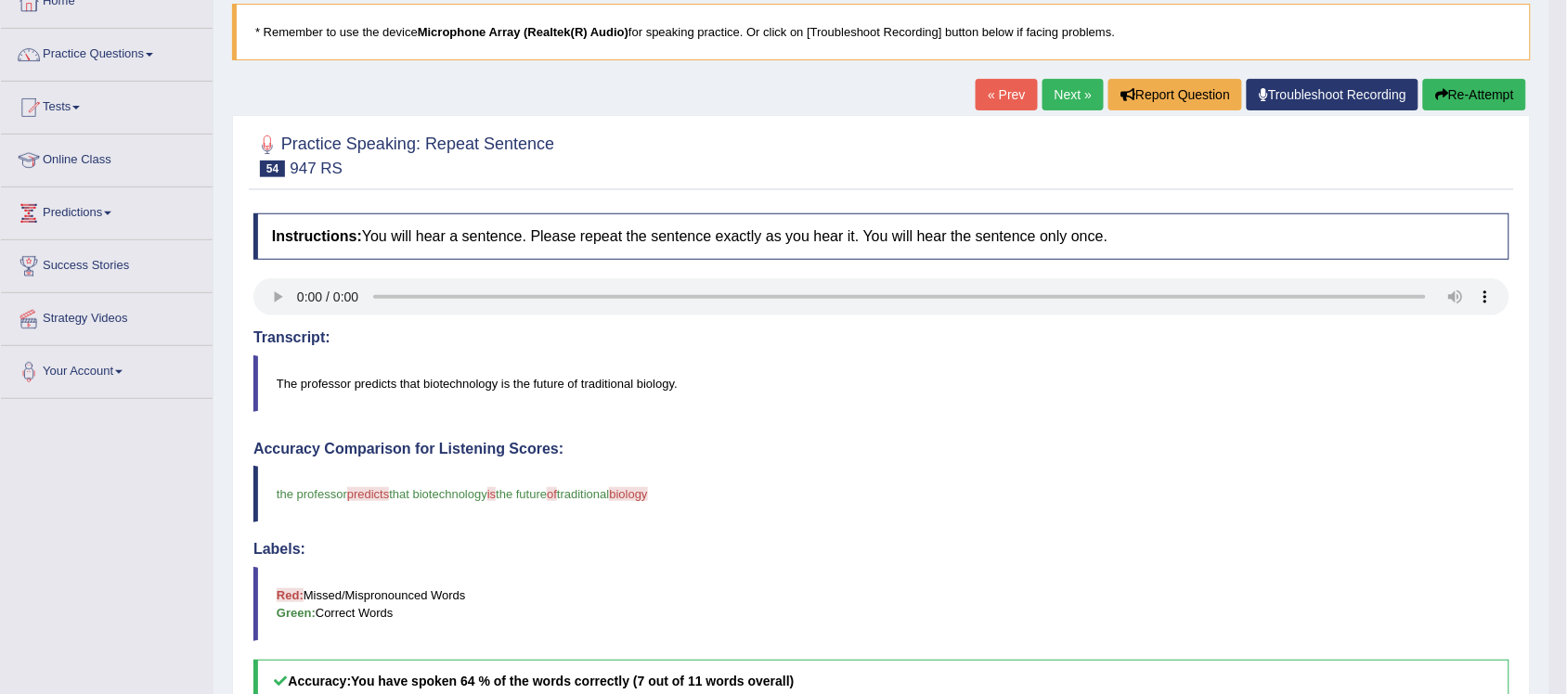
click at [1477, 102] on button "Re-Attempt" at bounding box center [1474, 95] width 103 height 32
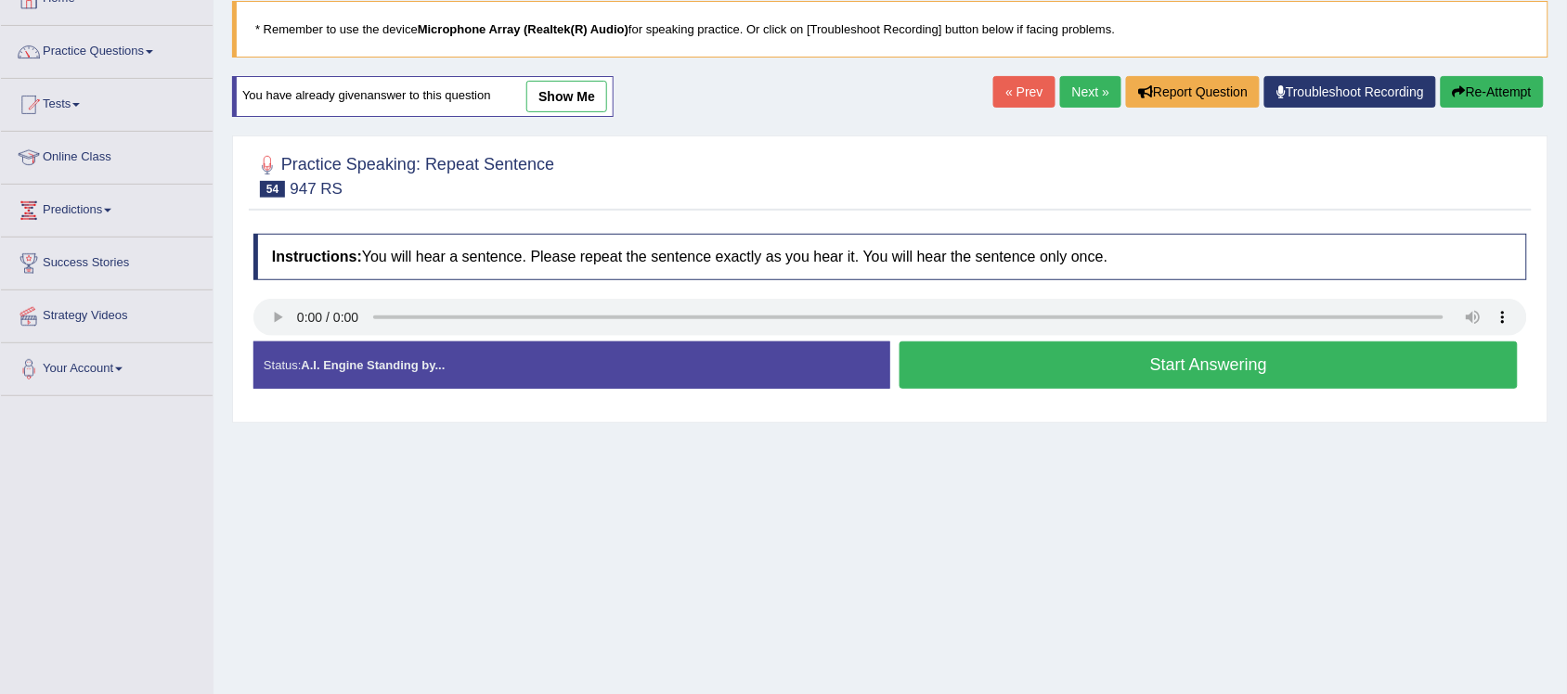
scroll to position [116, 0]
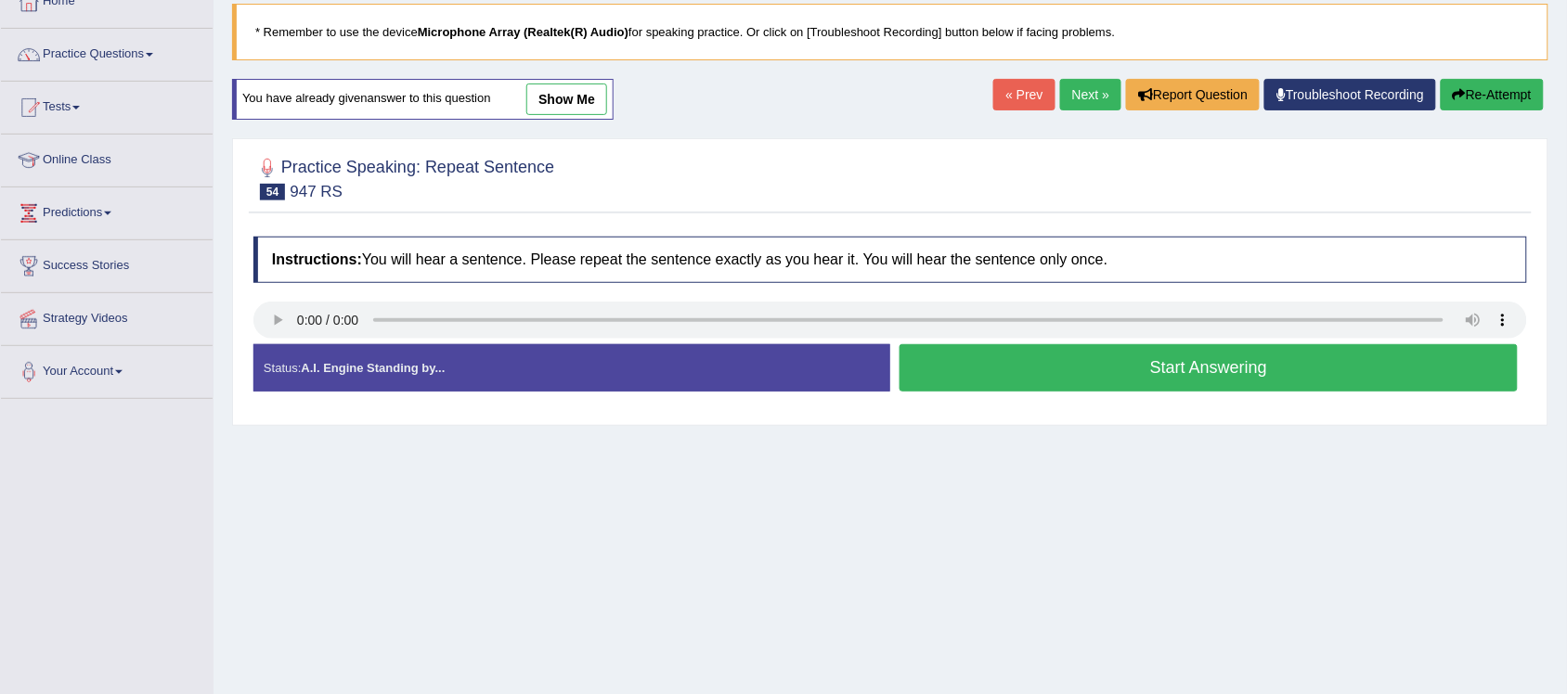
click at [1251, 363] on button "Start Answering" at bounding box center [1209, 367] width 618 height 47
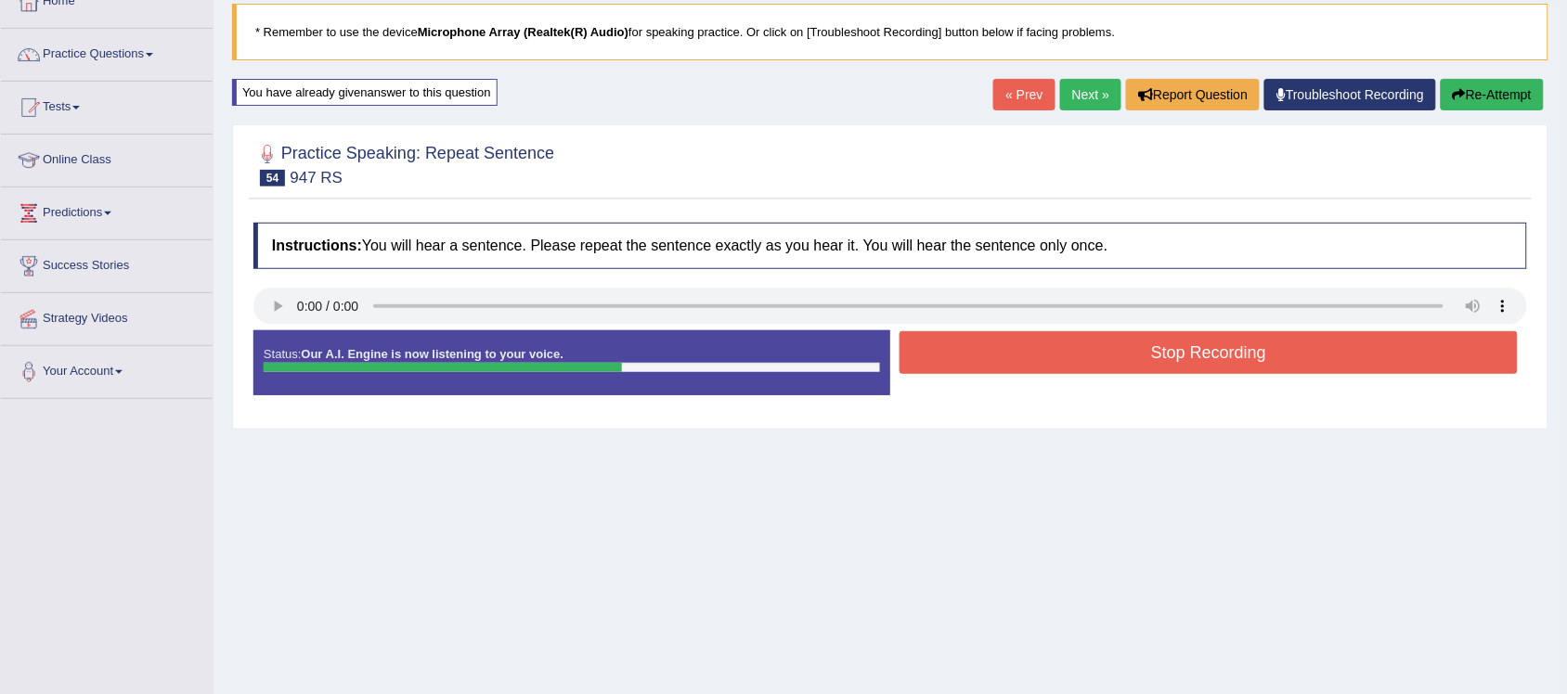
click at [1277, 348] on button "Stop Recording" at bounding box center [1209, 352] width 618 height 43
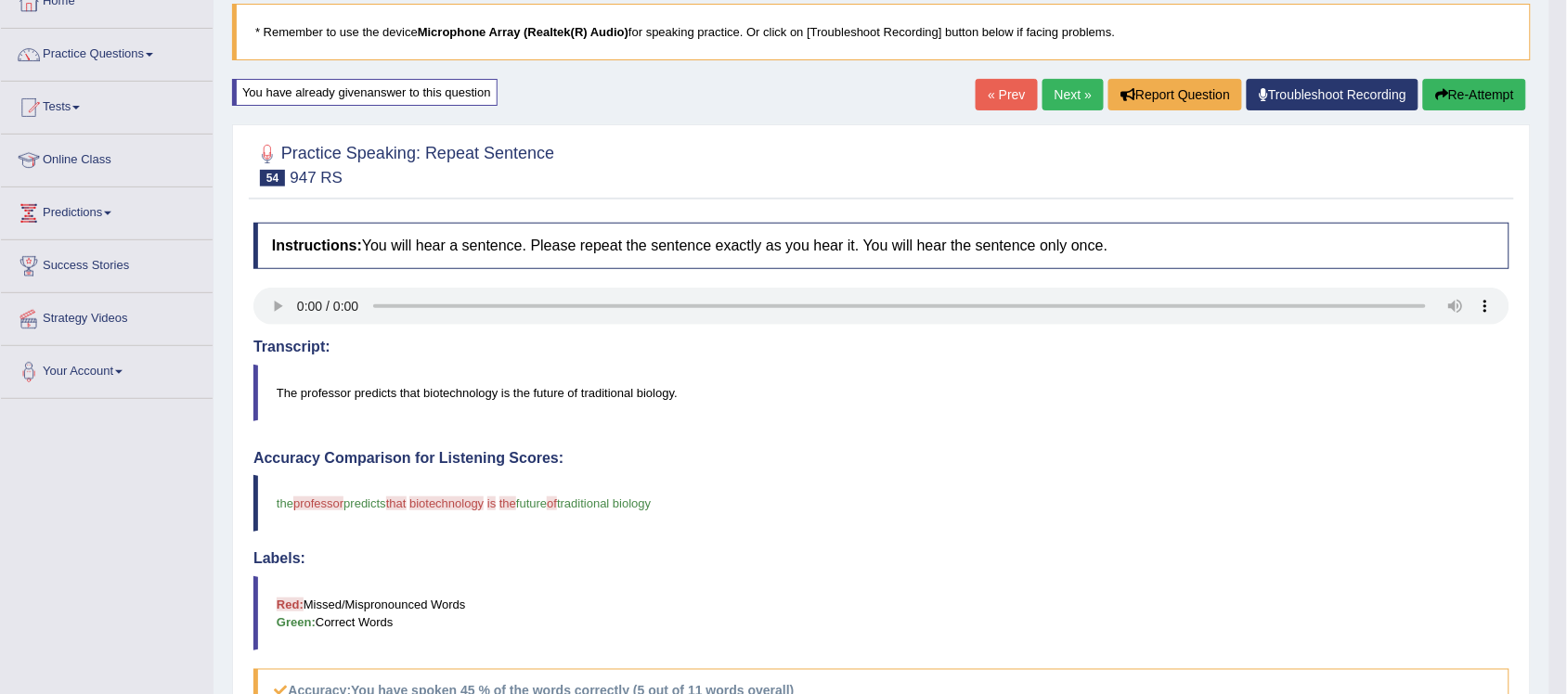
click at [1467, 84] on button "Re-Attempt" at bounding box center [1474, 95] width 103 height 32
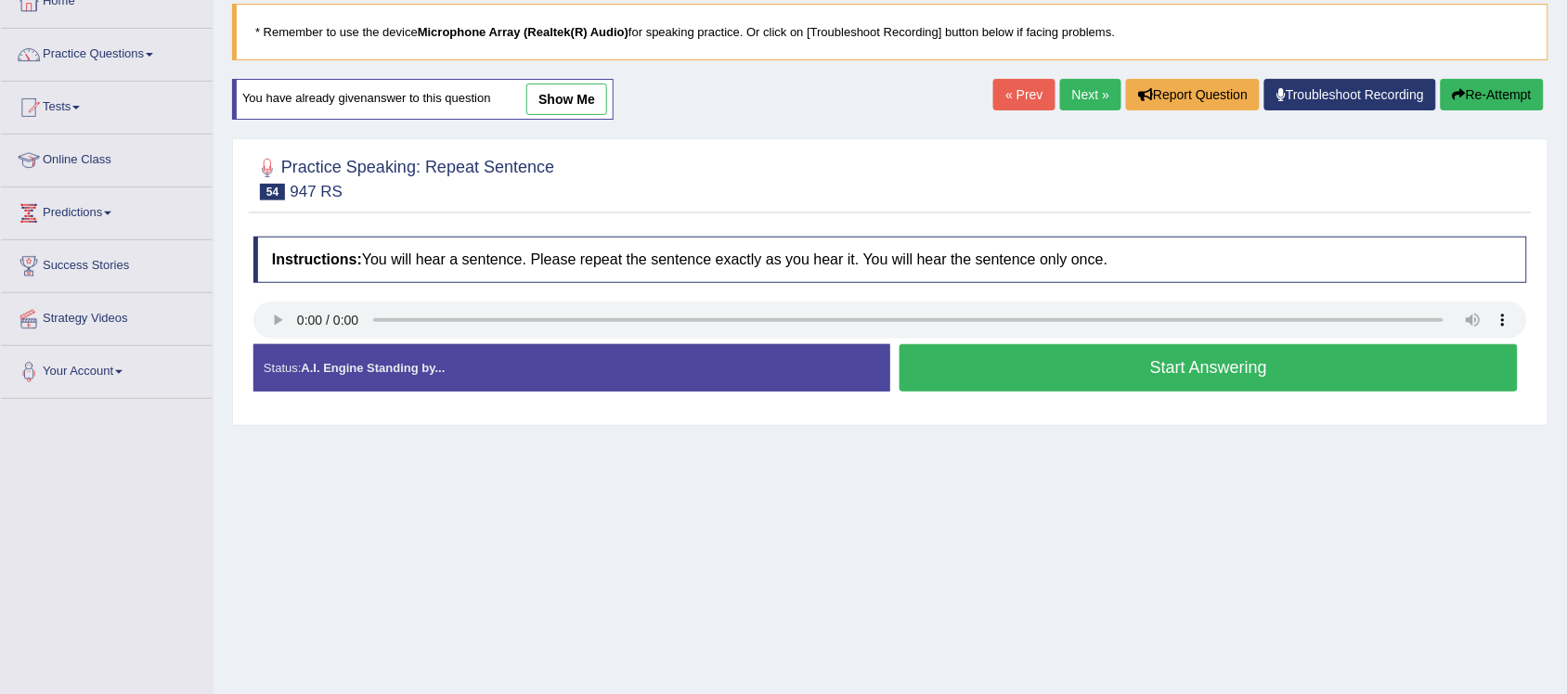
click at [1098, 372] on button "Start Answering" at bounding box center [1209, 367] width 618 height 47
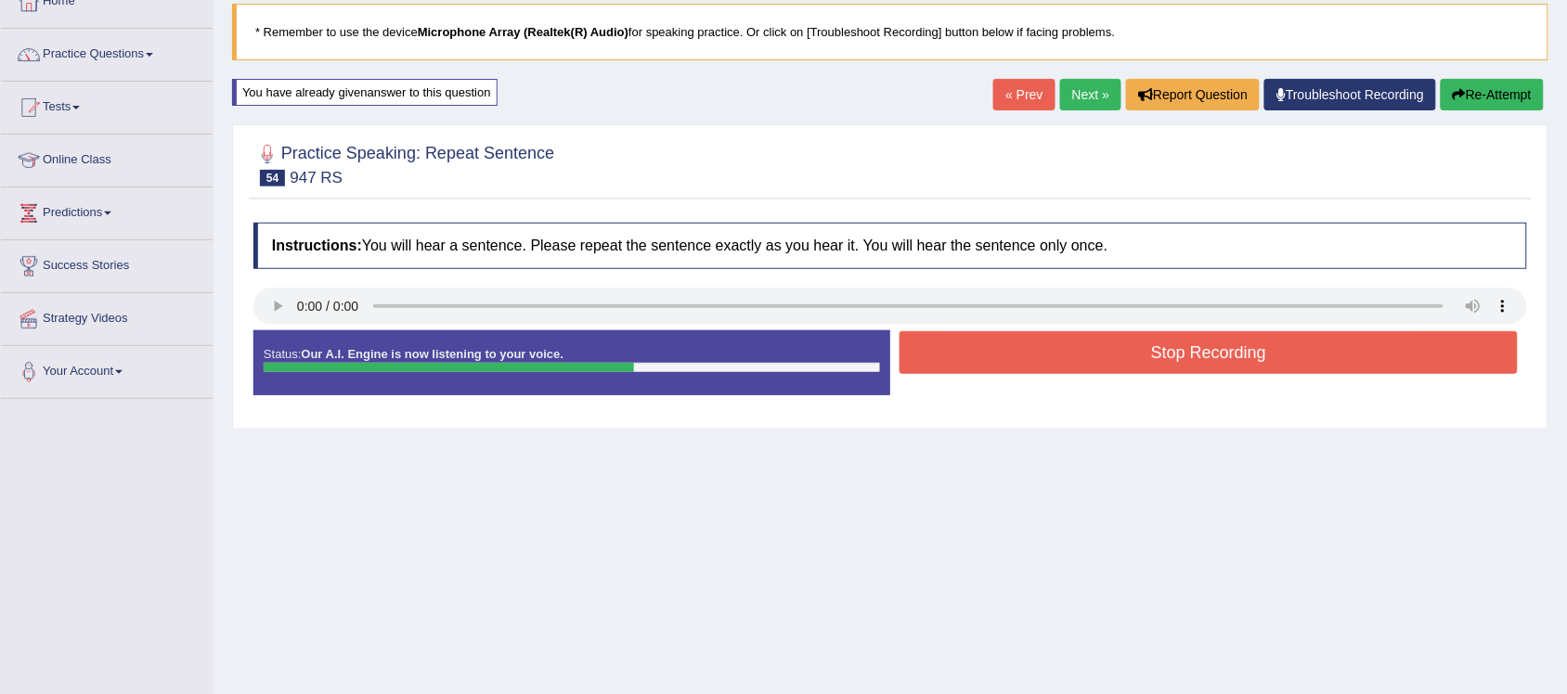
click at [1134, 359] on button "Stop Recording" at bounding box center [1209, 352] width 618 height 43
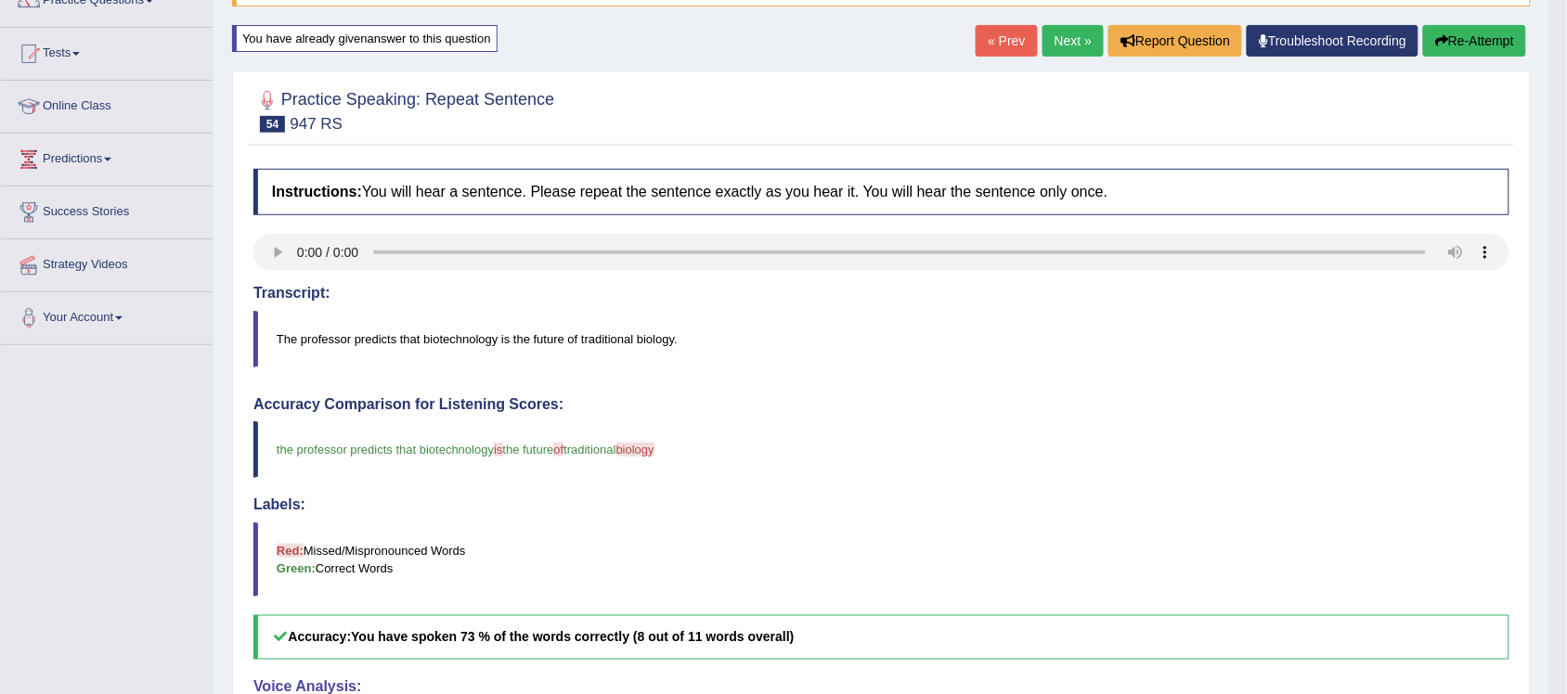
scroll to position [116, 0]
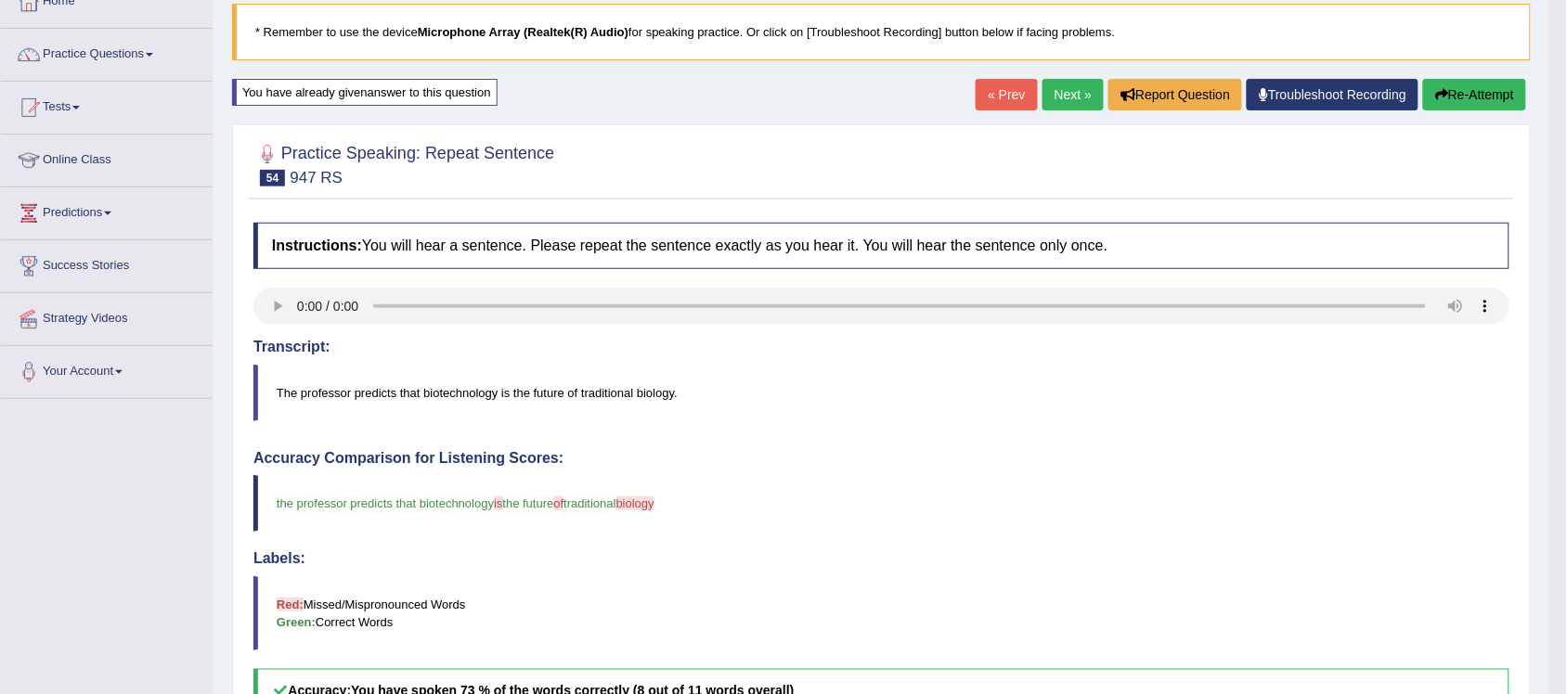
click at [1075, 93] on link "Next »" at bounding box center [1073, 95] width 61 height 32
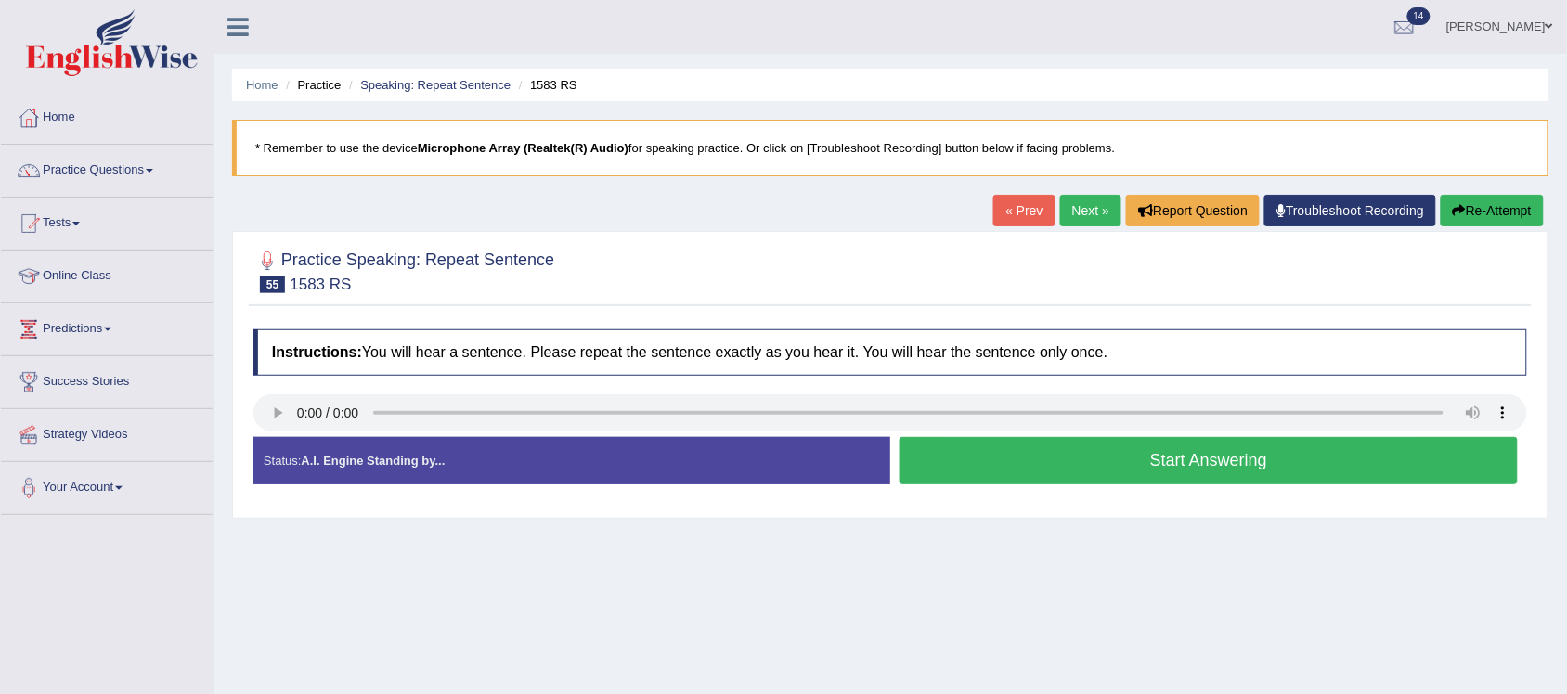
click at [1225, 469] on button "Start Answering" at bounding box center [1209, 460] width 618 height 47
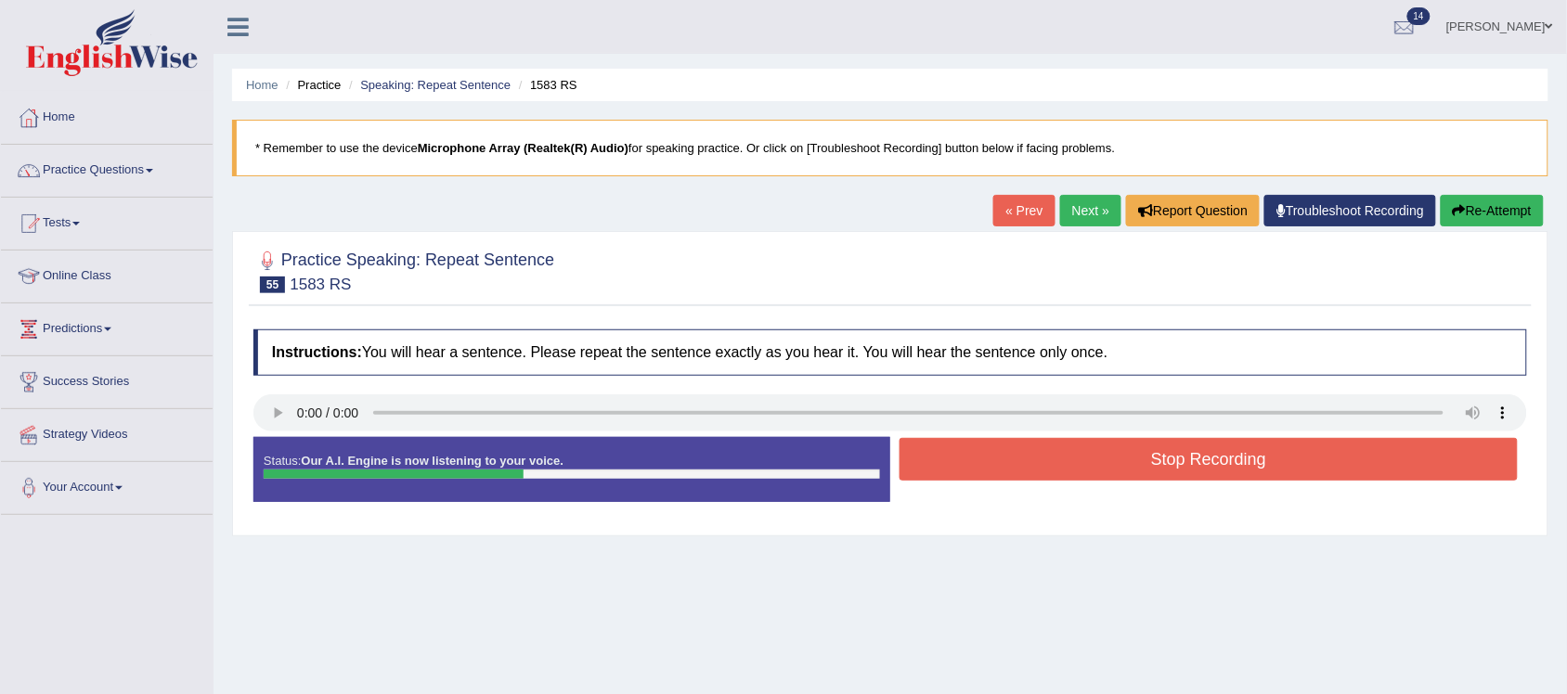
click at [1278, 474] on button "Stop Recording" at bounding box center [1209, 459] width 618 height 43
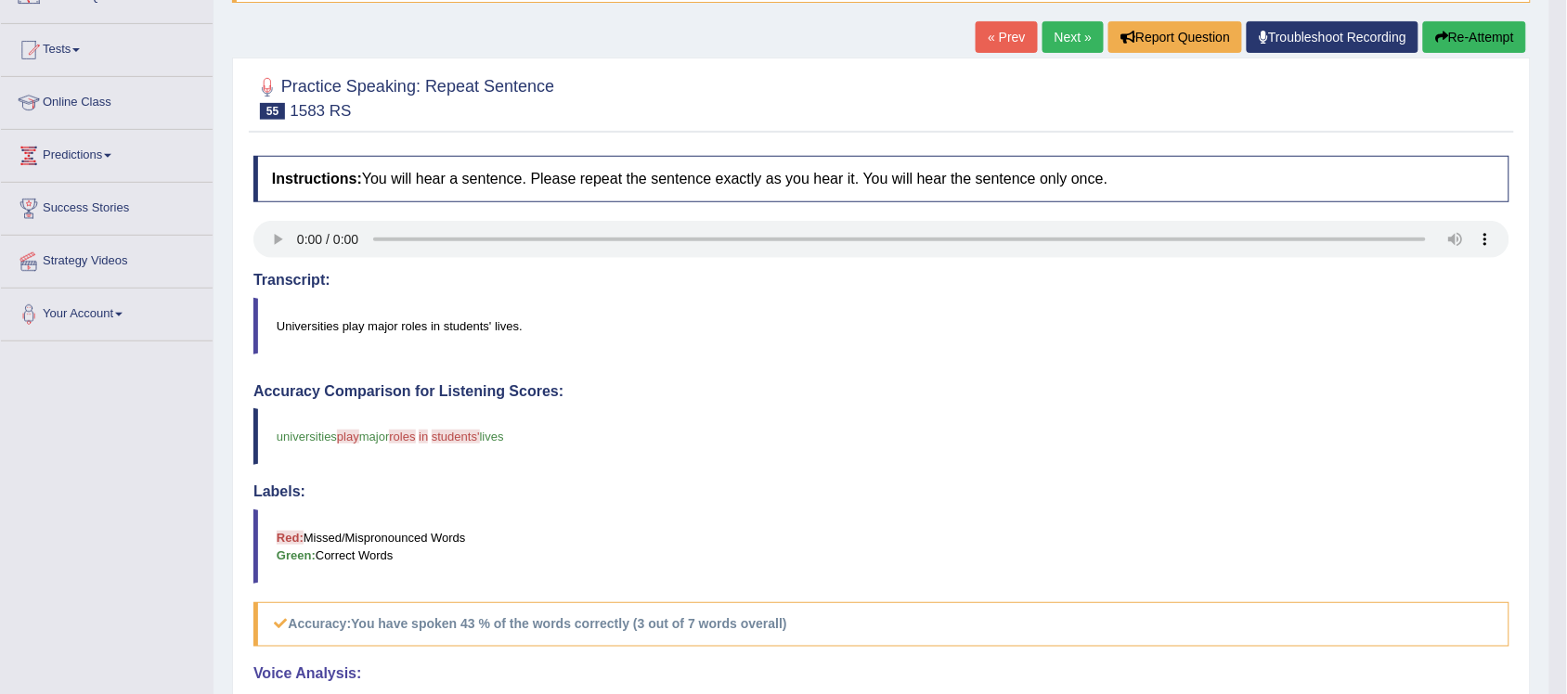
scroll to position [116, 0]
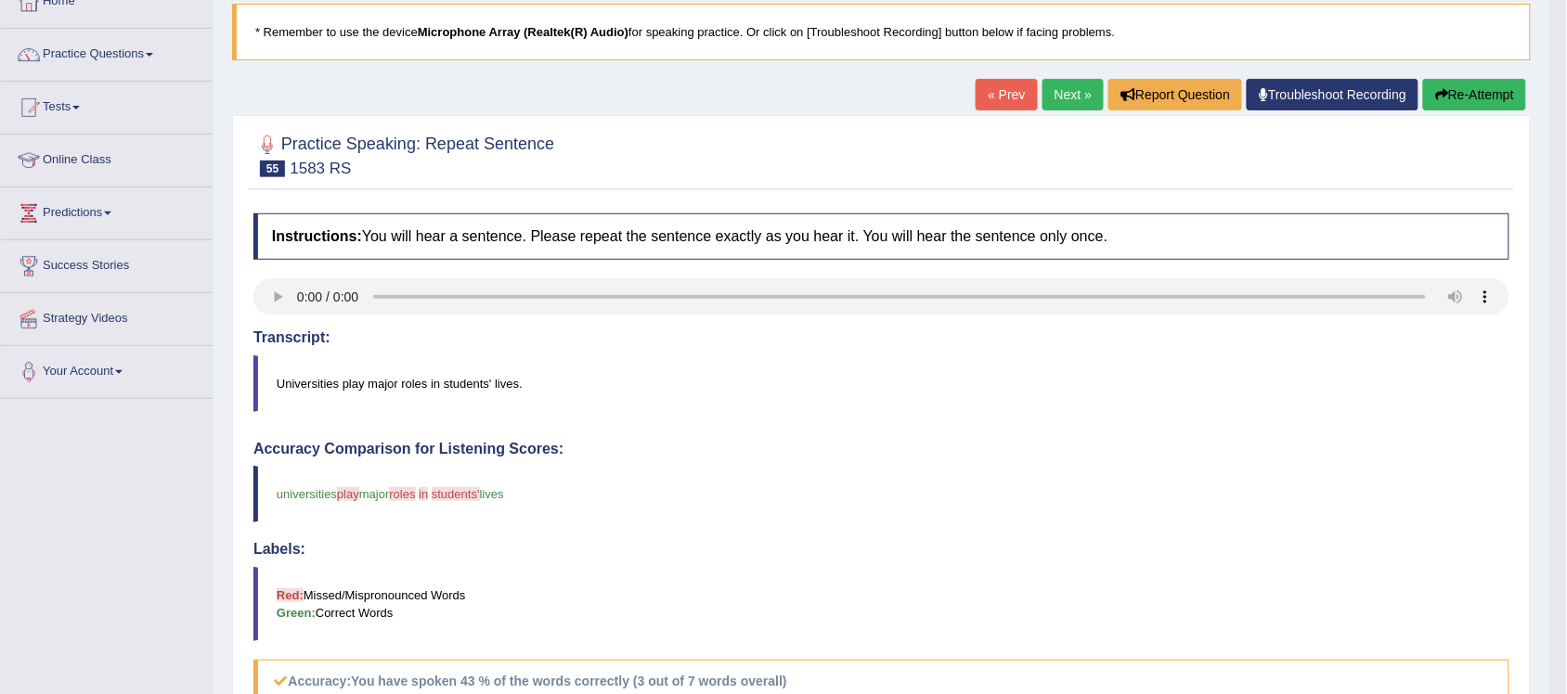
click at [1049, 97] on link "Next »" at bounding box center [1073, 95] width 61 height 32
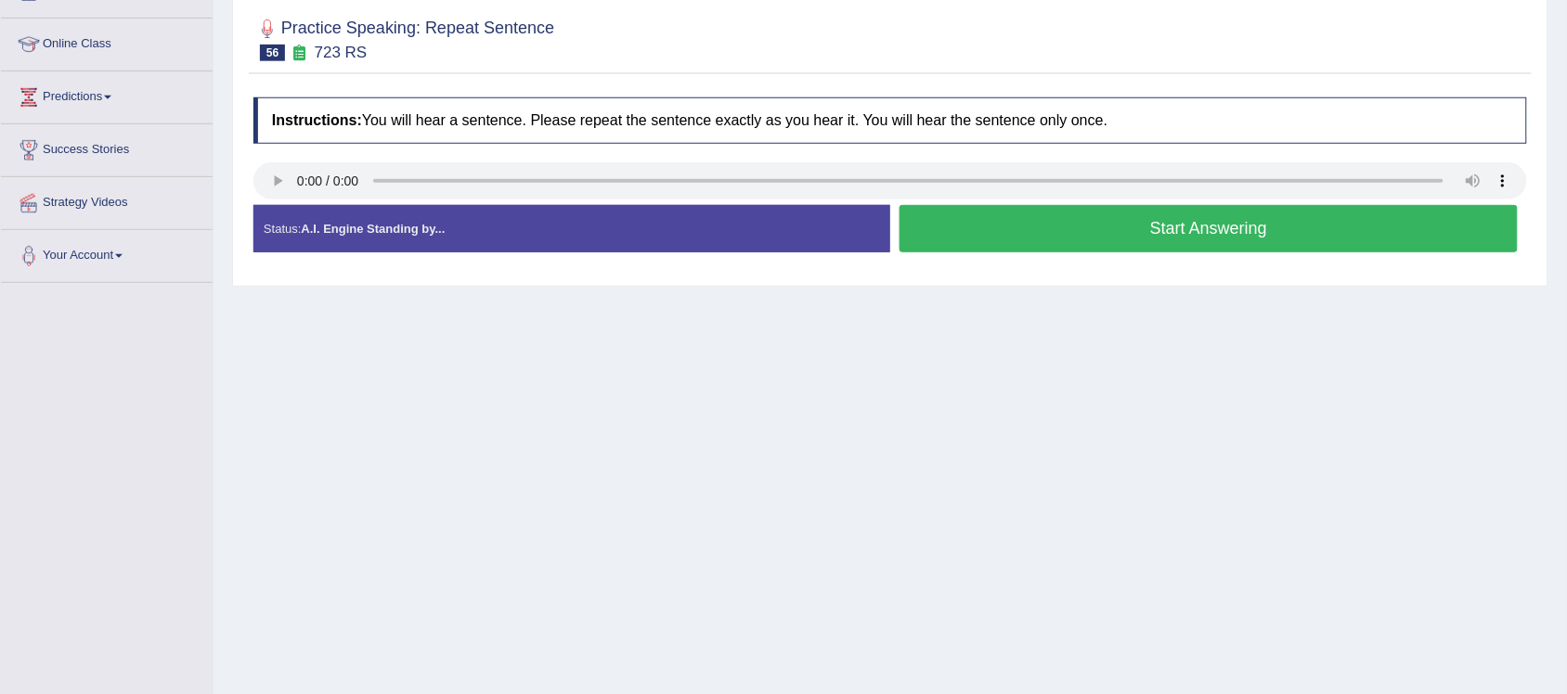
click at [1196, 228] on button "Start Answering" at bounding box center [1209, 228] width 618 height 47
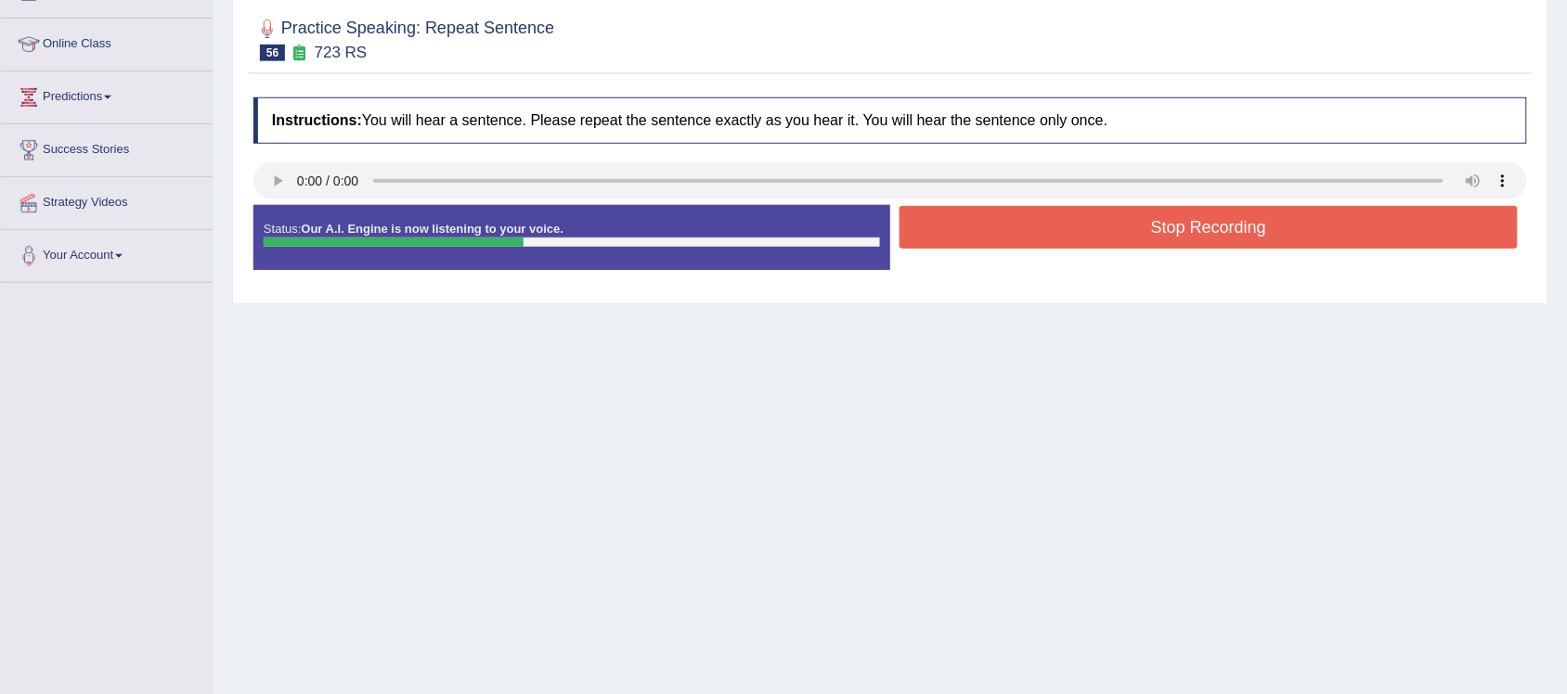
click at [1258, 225] on button "Stop Recording" at bounding box center [1209, 227] width 618 height 43
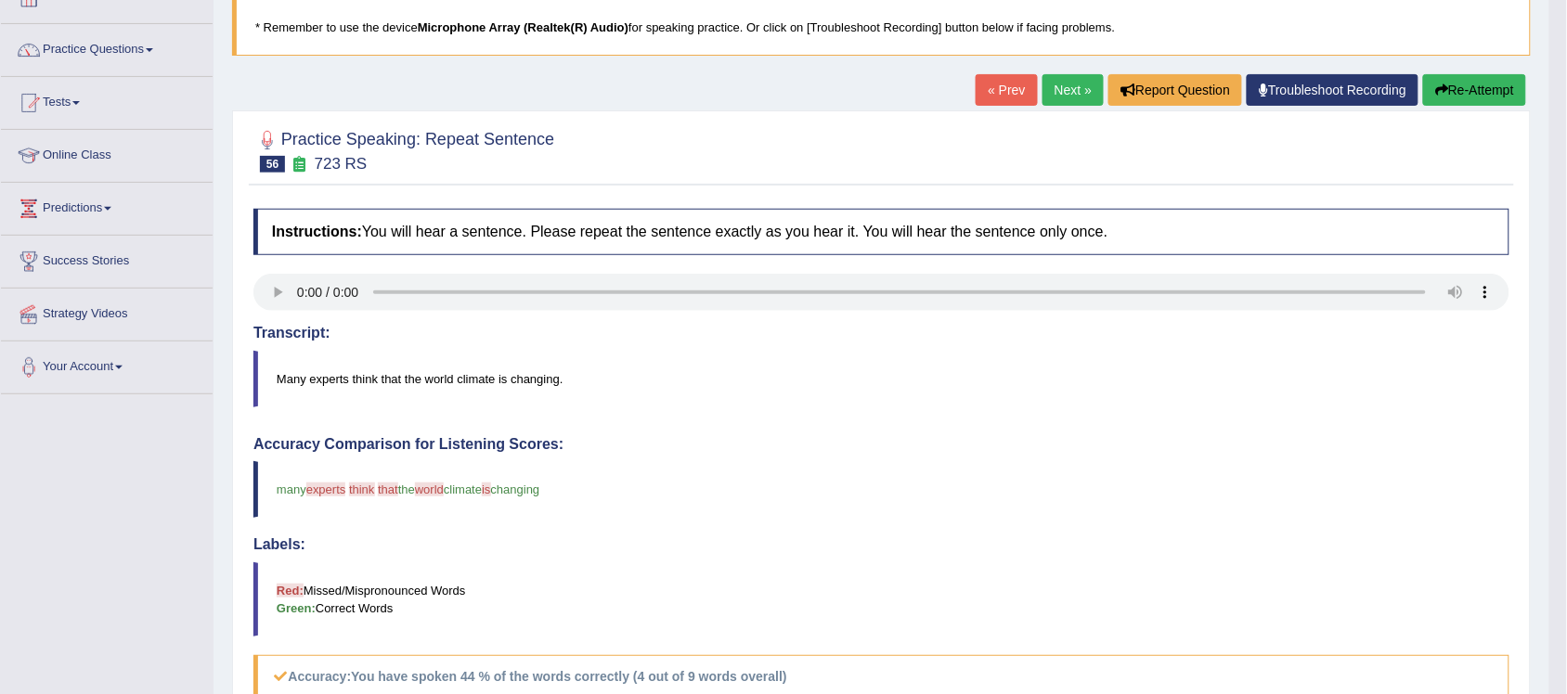
scroll to position [99, 0]
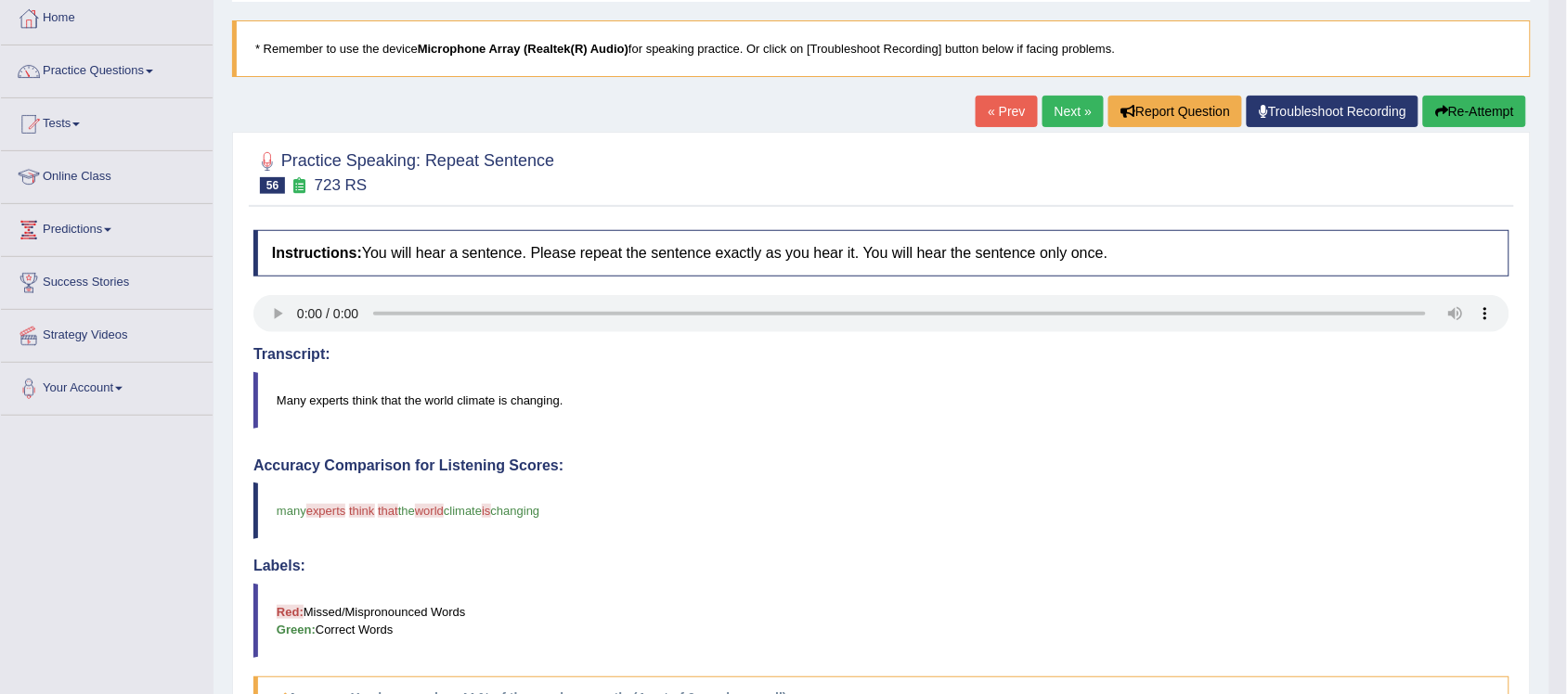
click at [1055, 111] on link "Next »" at bounding box center [1073, 112] width 61 height 32
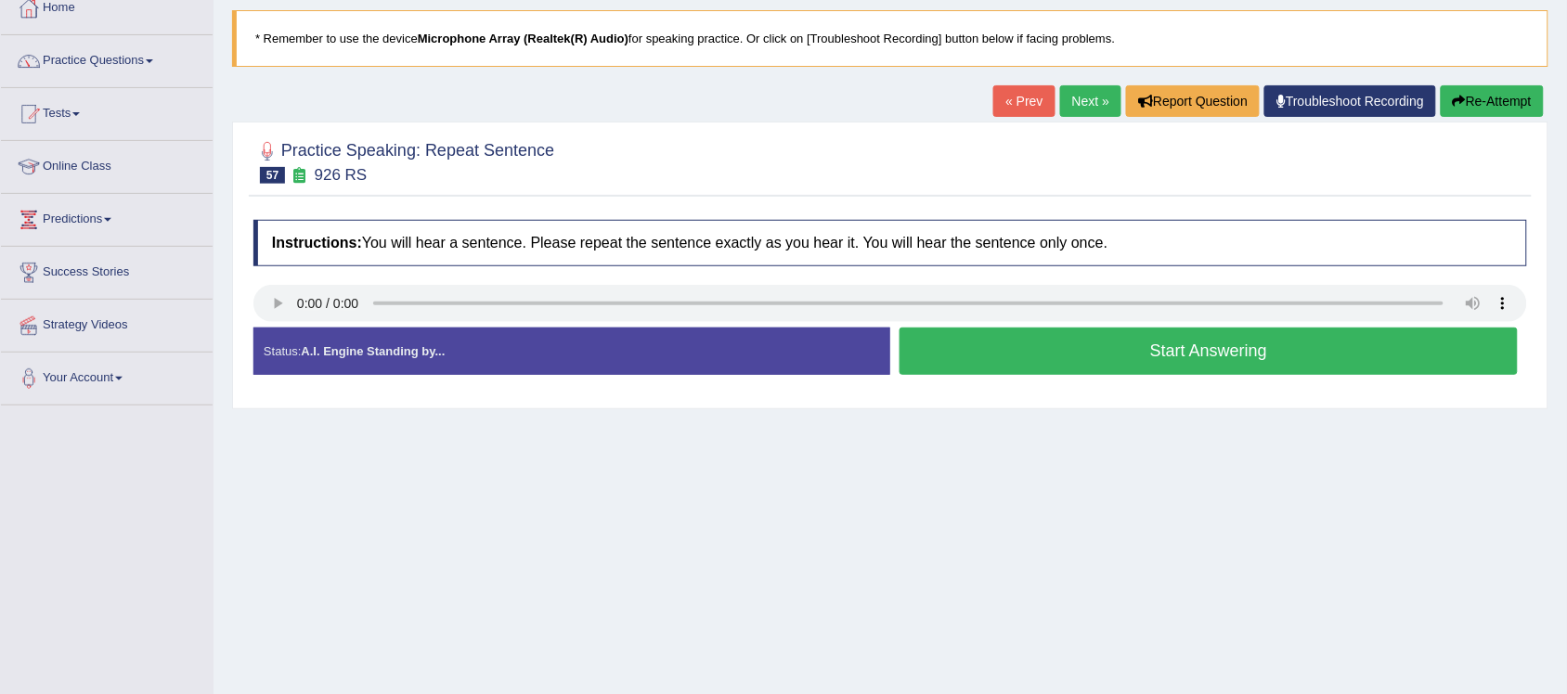
scroll to position [116, 0]
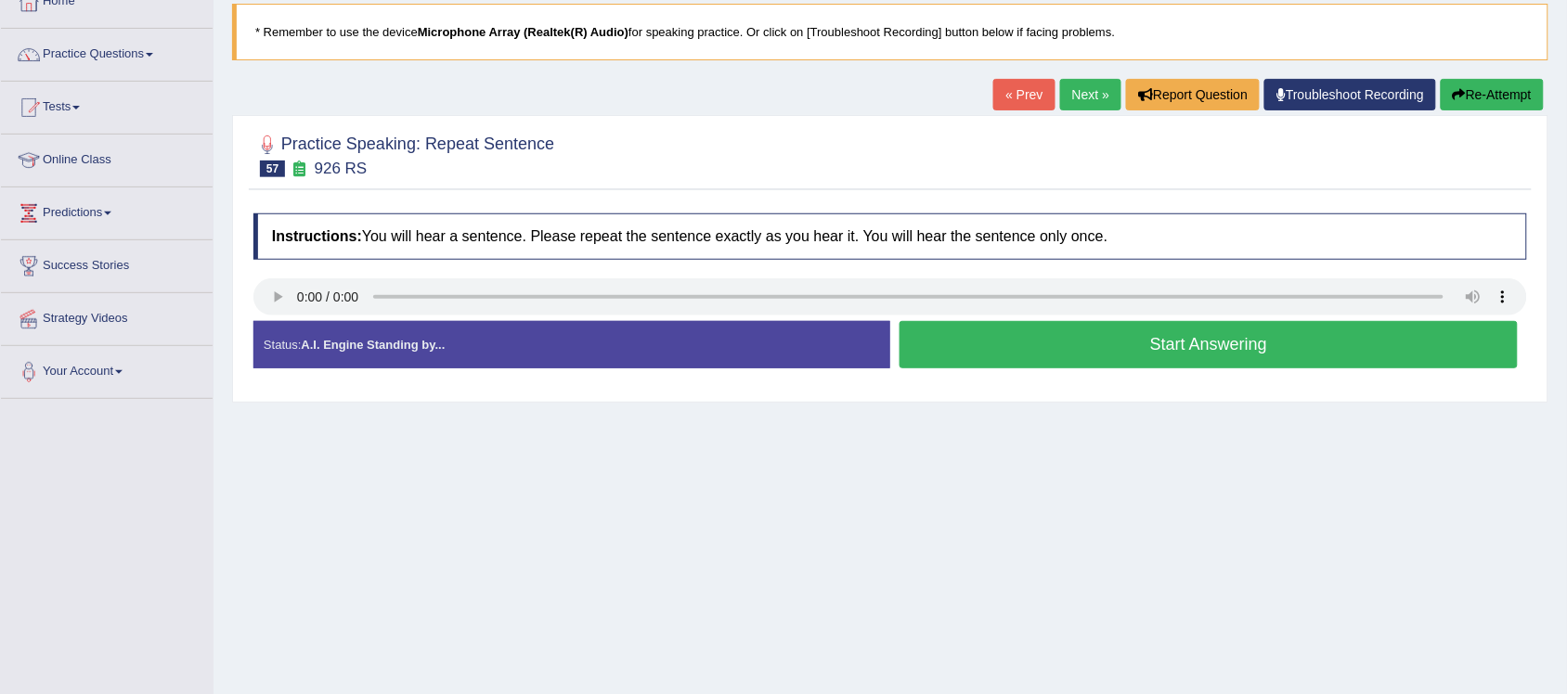
click at [1225, 348] on button "Start Answering" at bounding box center [1209, 344] width 618 height 47
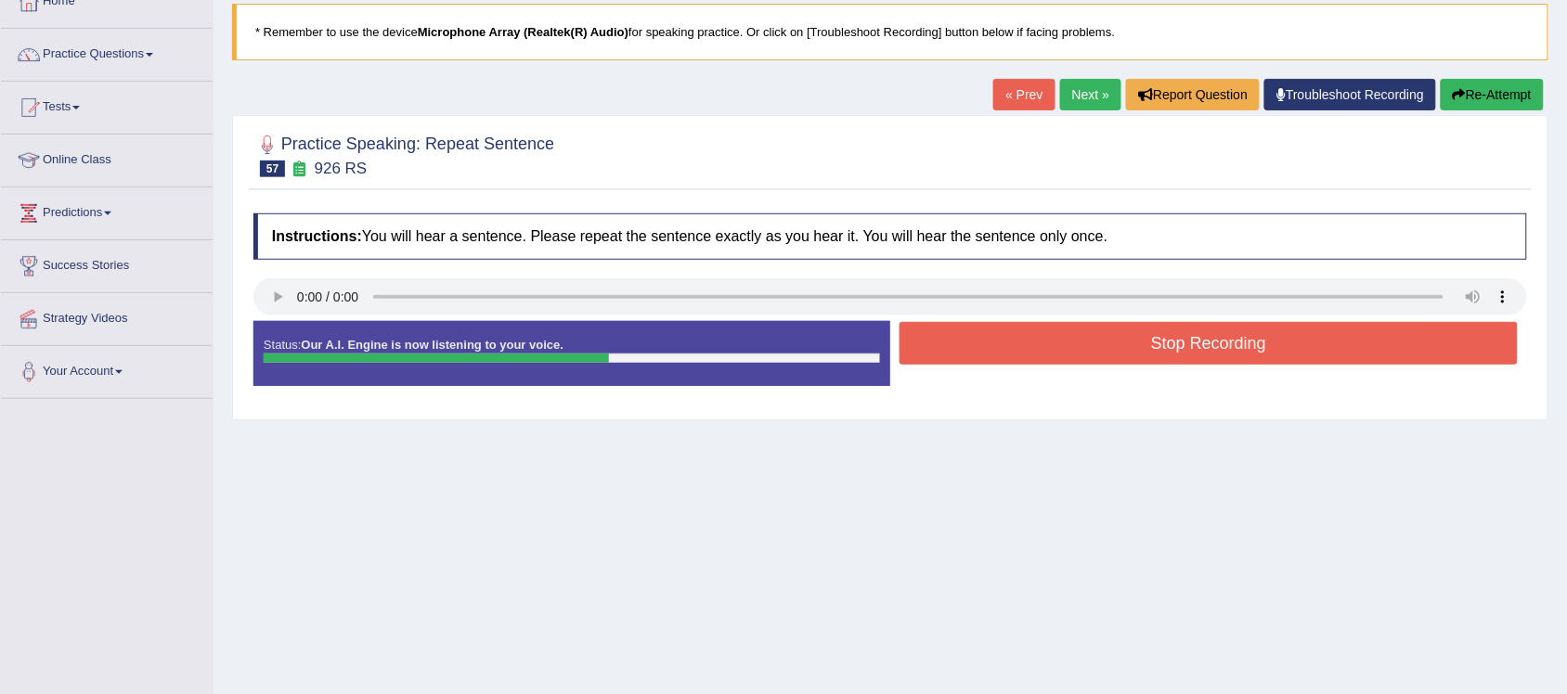
click at [1273, 345] on button "Stop Recording" at bounding box center [1209, 343] width 618 height 43
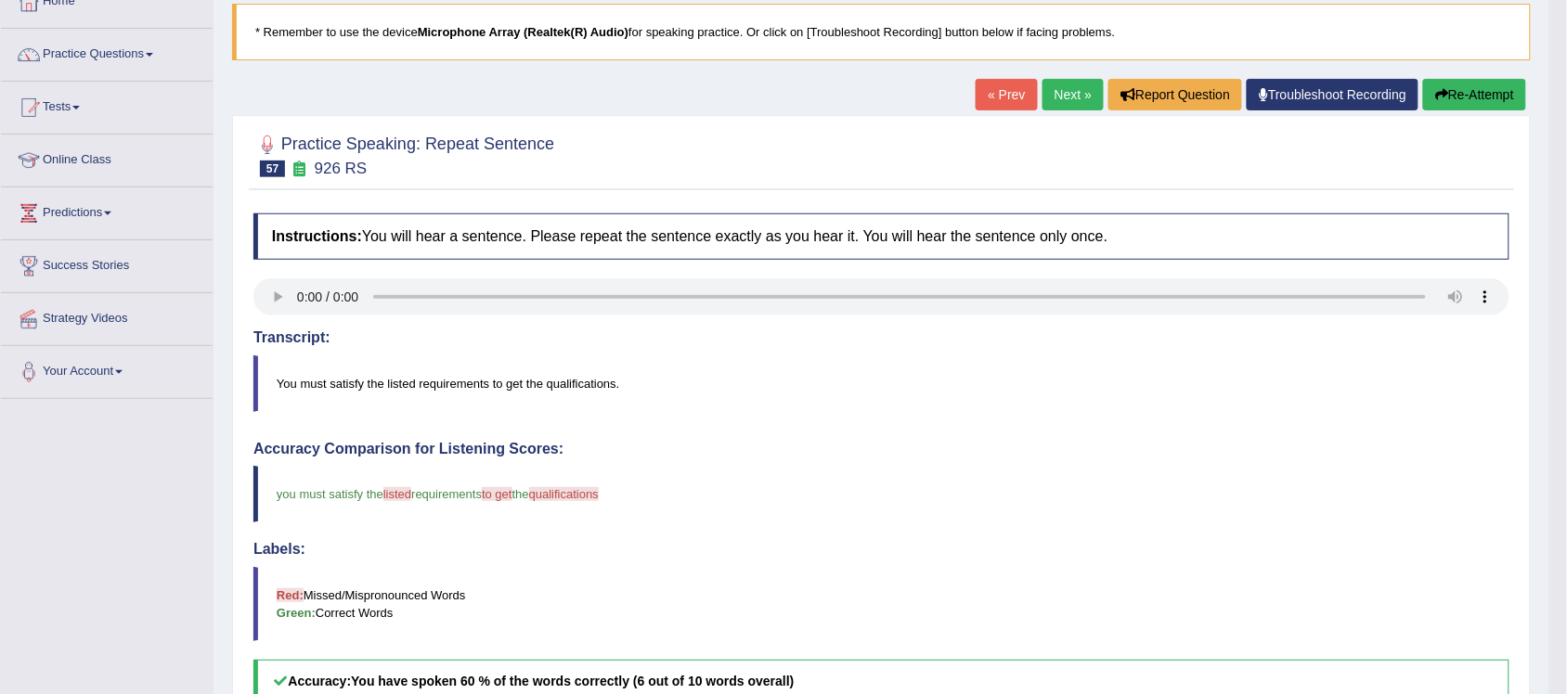
click at [1064, 93] on link "Next »" at bounding box center [1073, 95] width 61 height 32
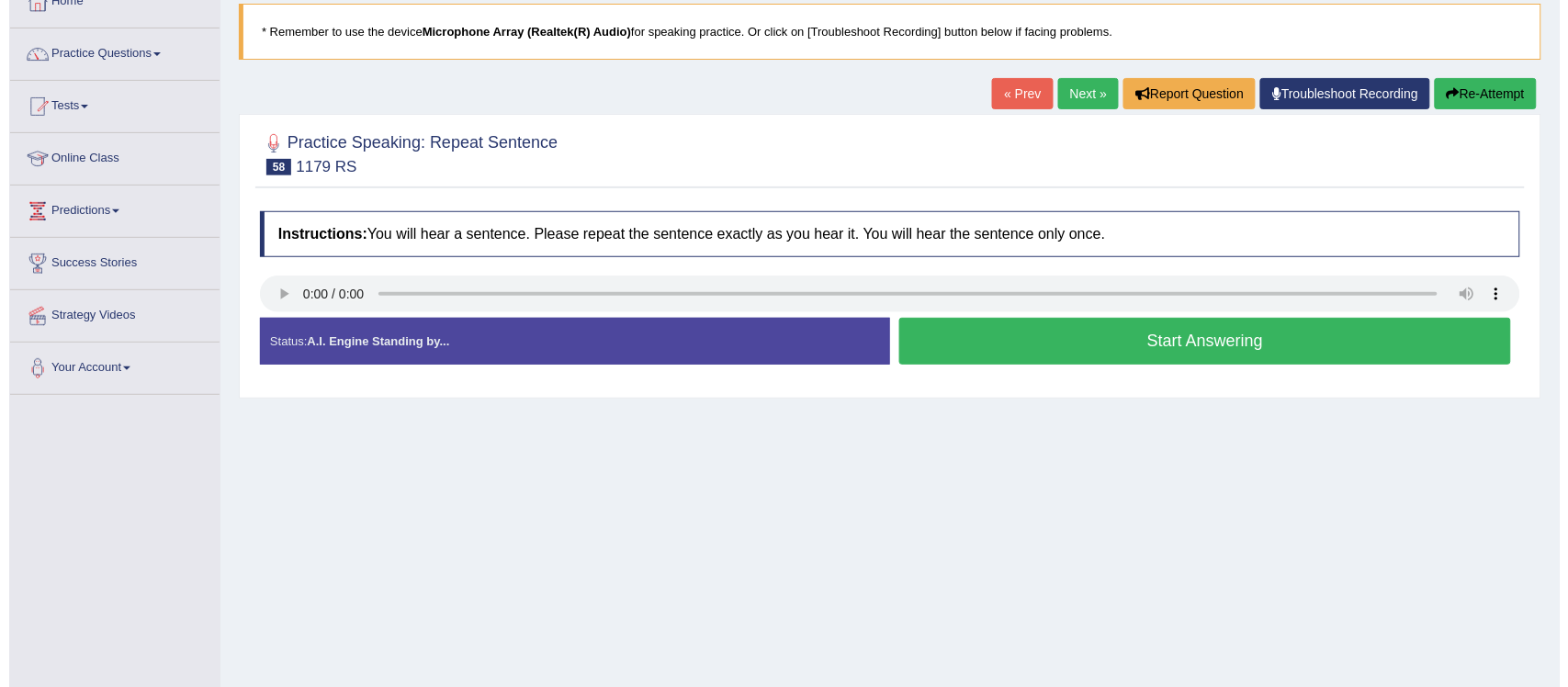
scroll to position [115, 0]
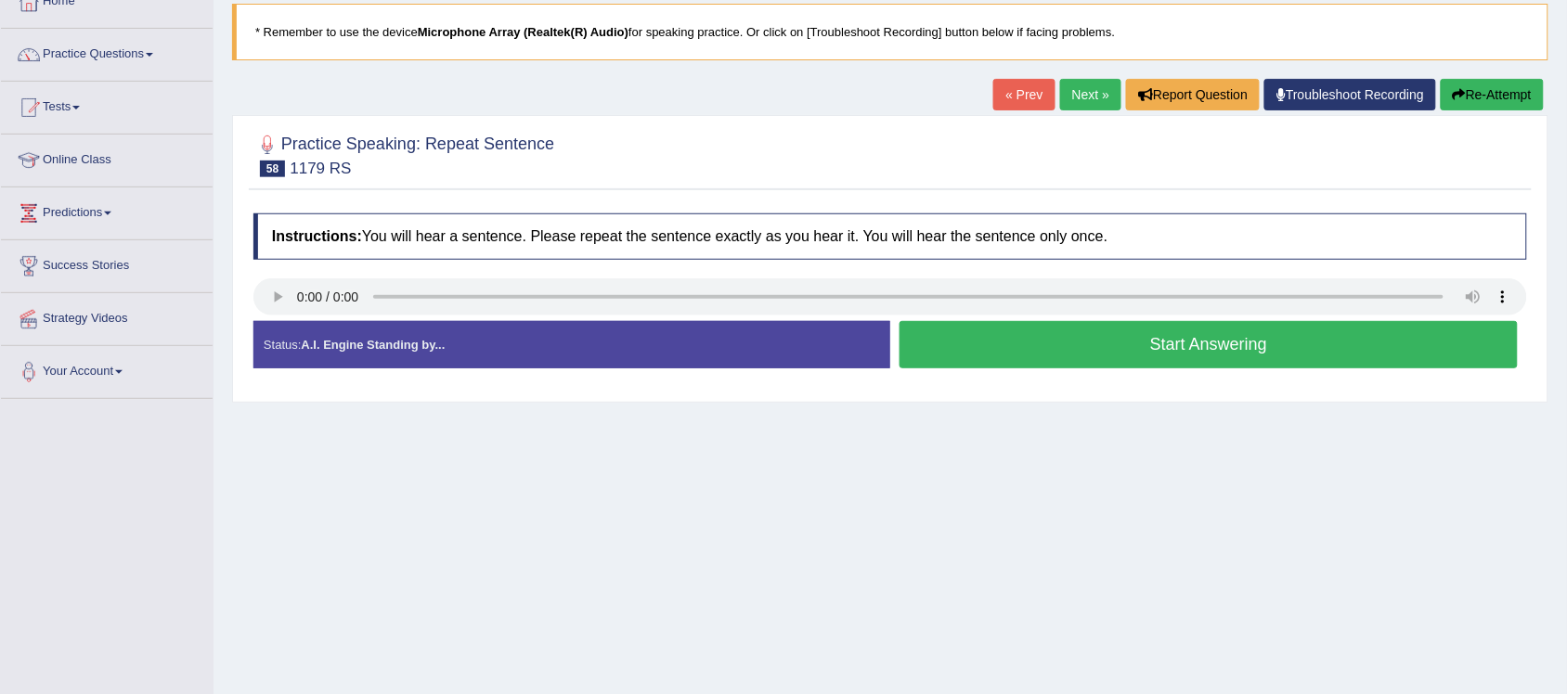
click at [1249, 355] on button "Start Answering" at bounding box center [1209, 344] width 618 height 47
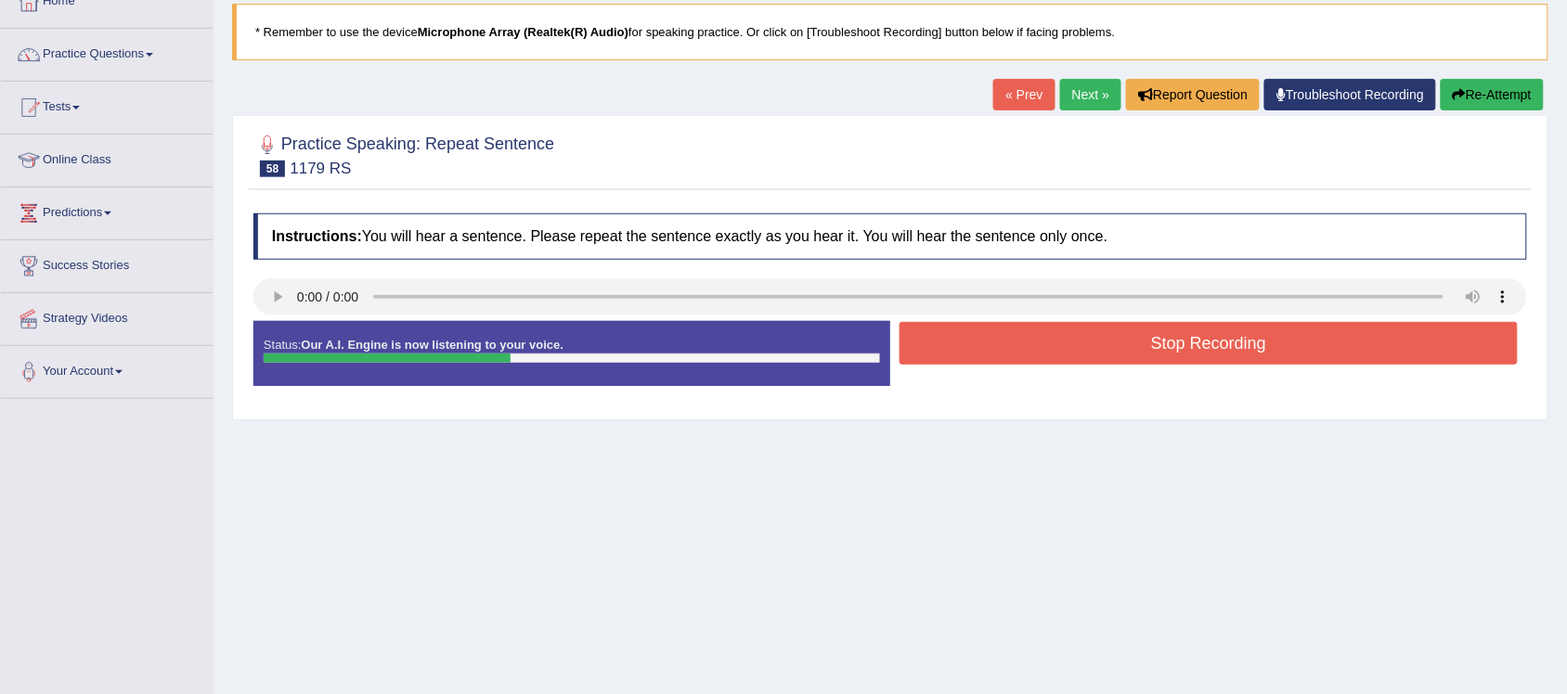
click at [1217, 358] on button "Stop Recording" at bounding box center [1209, 343] width 618 height 43
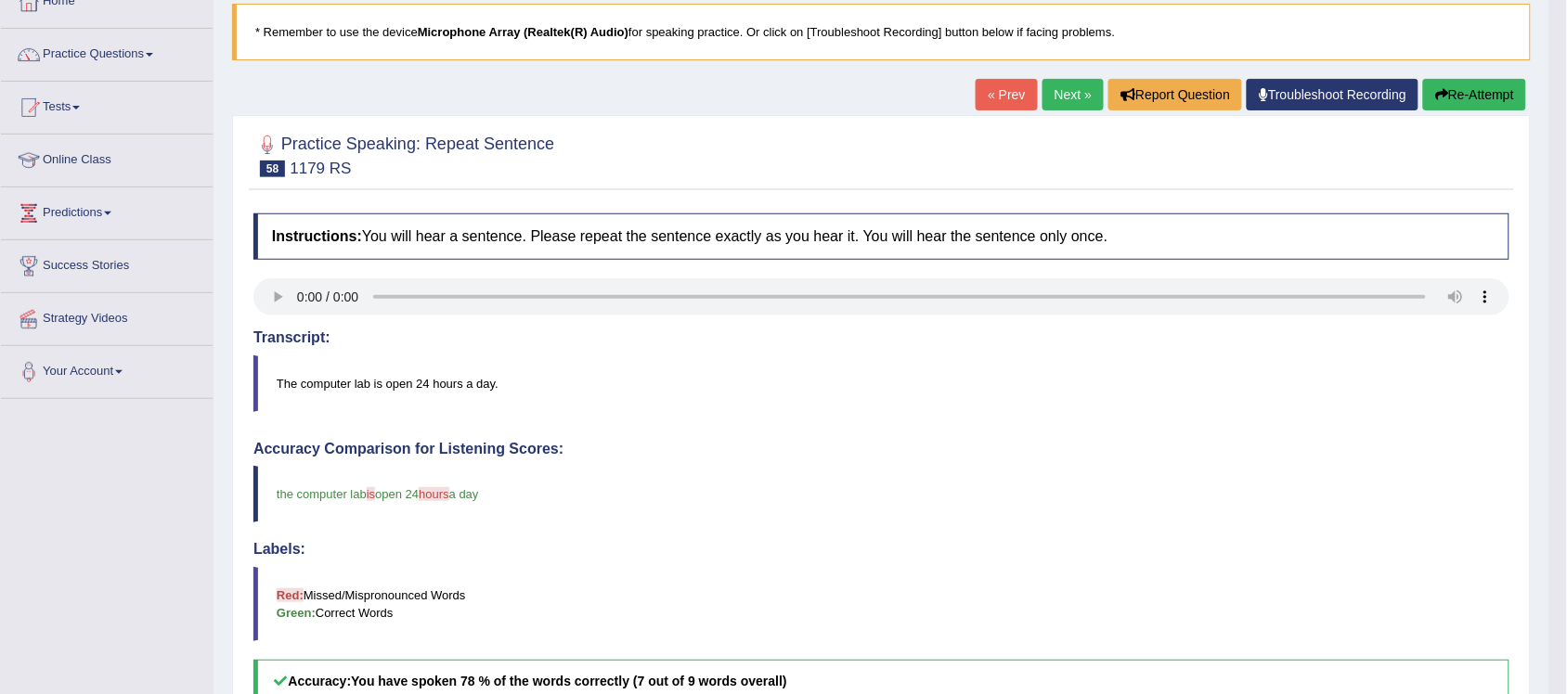
click at [1043, 95] on link "Next »" at bounding box center [1073, 95] width 61 height 32
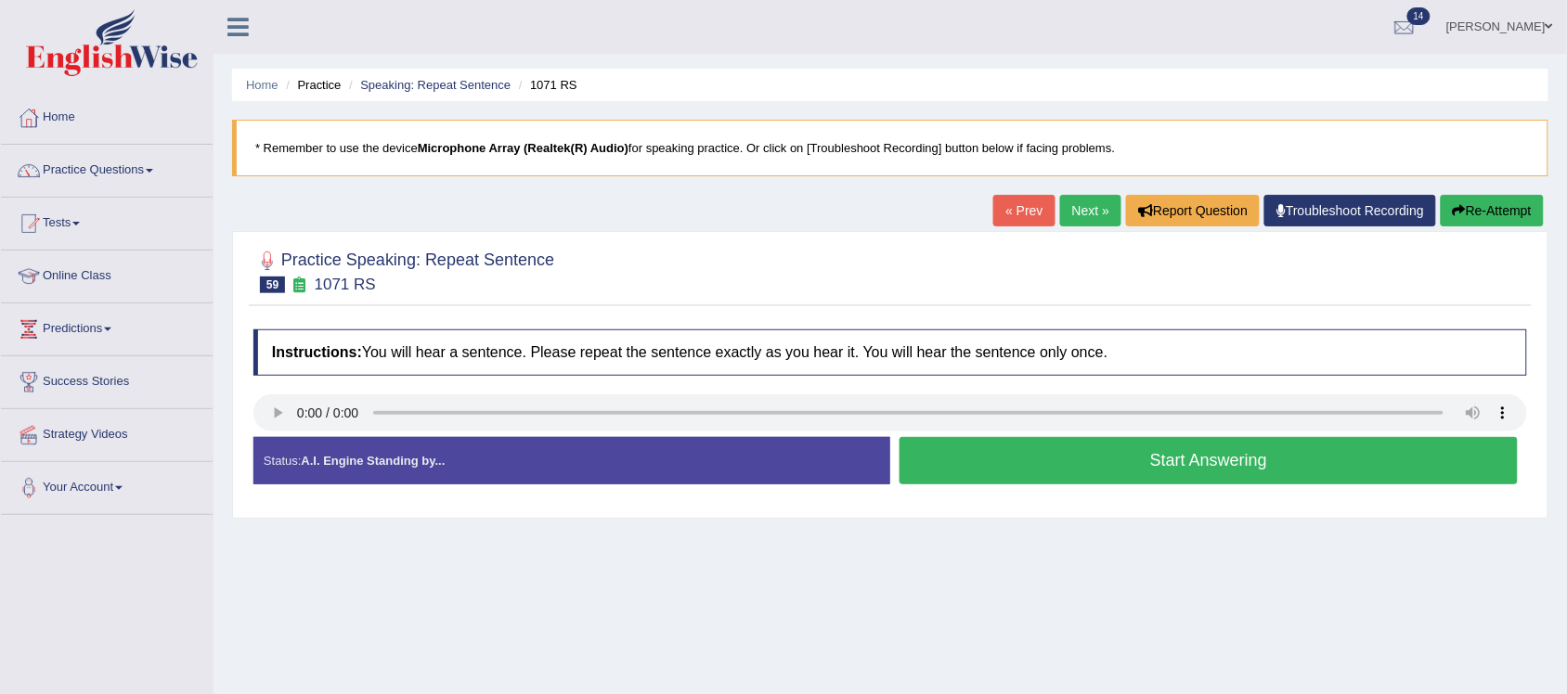
click at [1253, 465] on button "Start Answering" at bounding box center [1209, 460] width 618 height 47
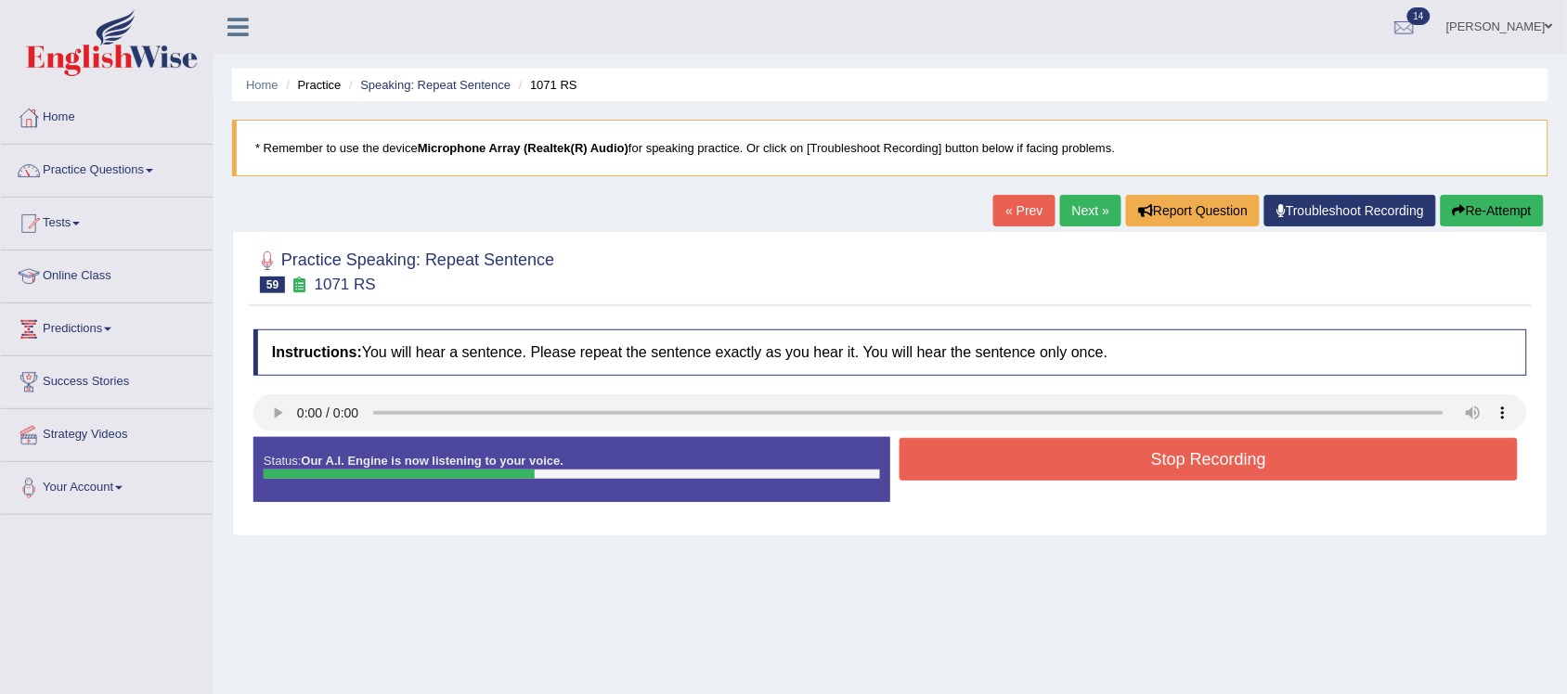
click at [1247, 455] on button "Stop Recording" at bounding box center [1209, 459] width 618 height 43
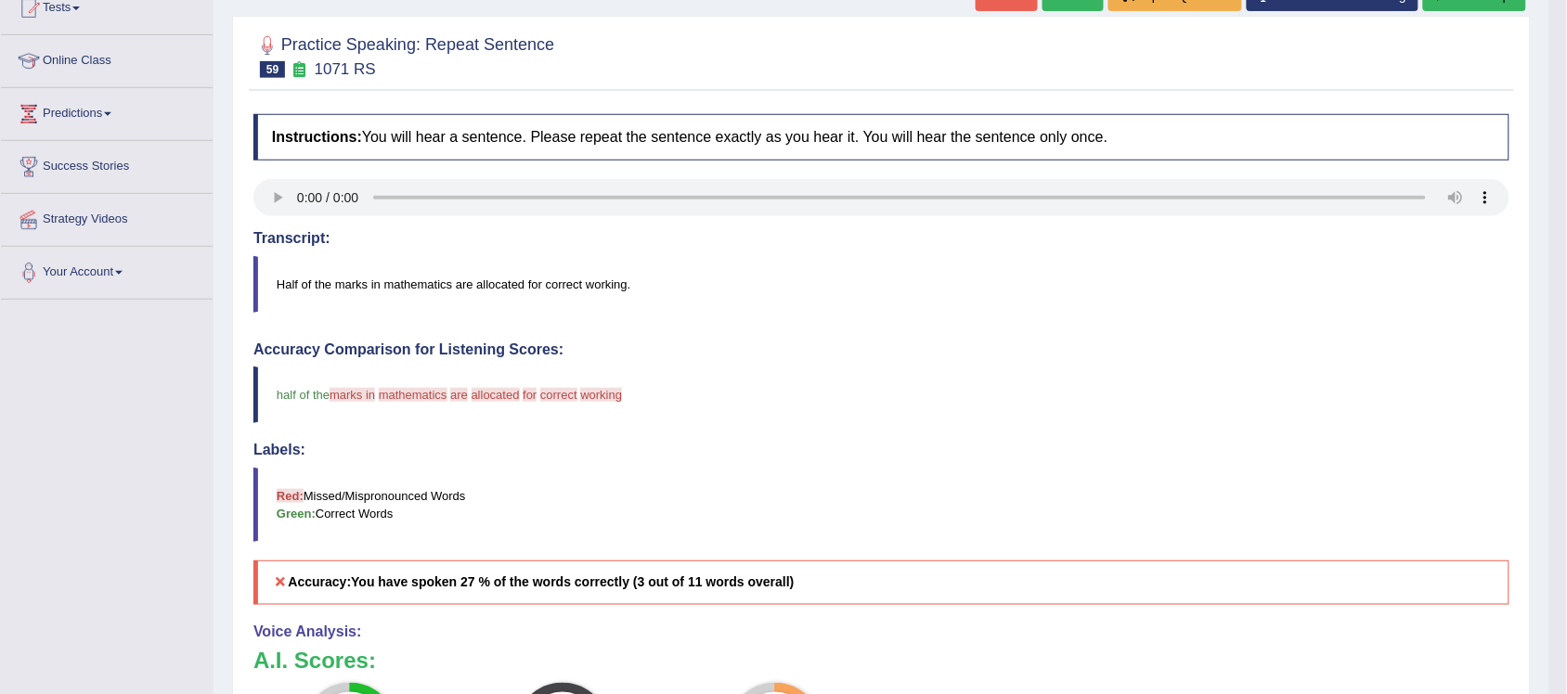
scroll to position [99, 0]
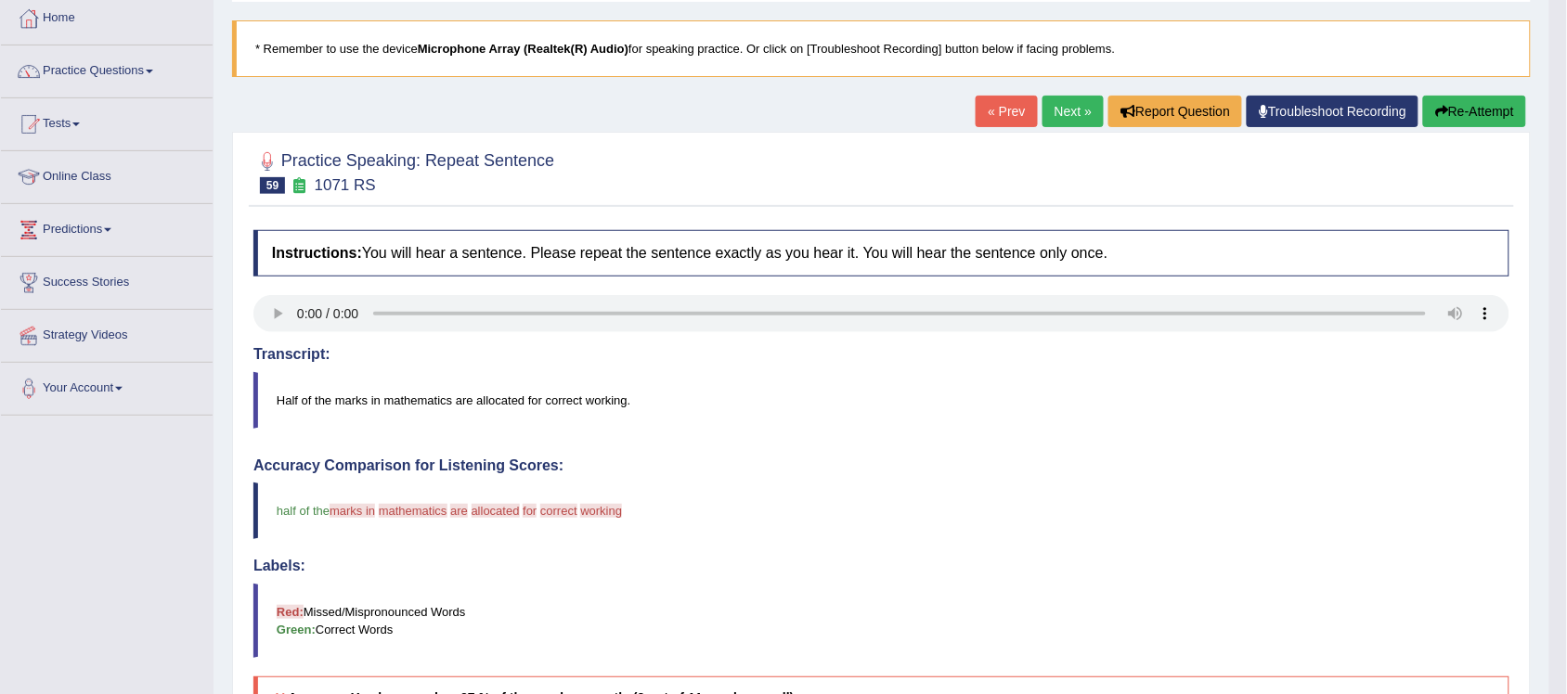
click at [1059, 118] on link "Next »" at bounding box center [1073, 112] width 61 height 32
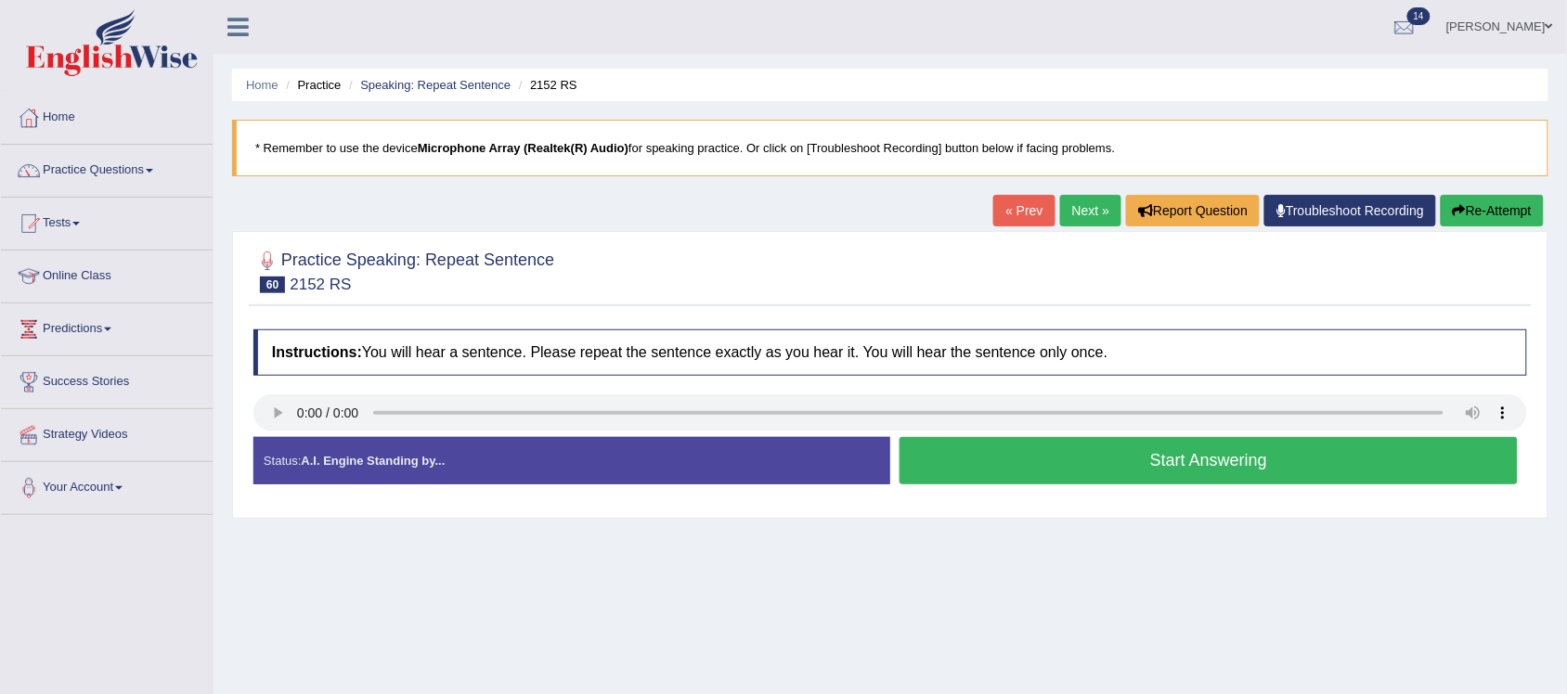
click at [1019, 212] on link "« Prev" at bounding box center [1023, 211] width 61 height 32
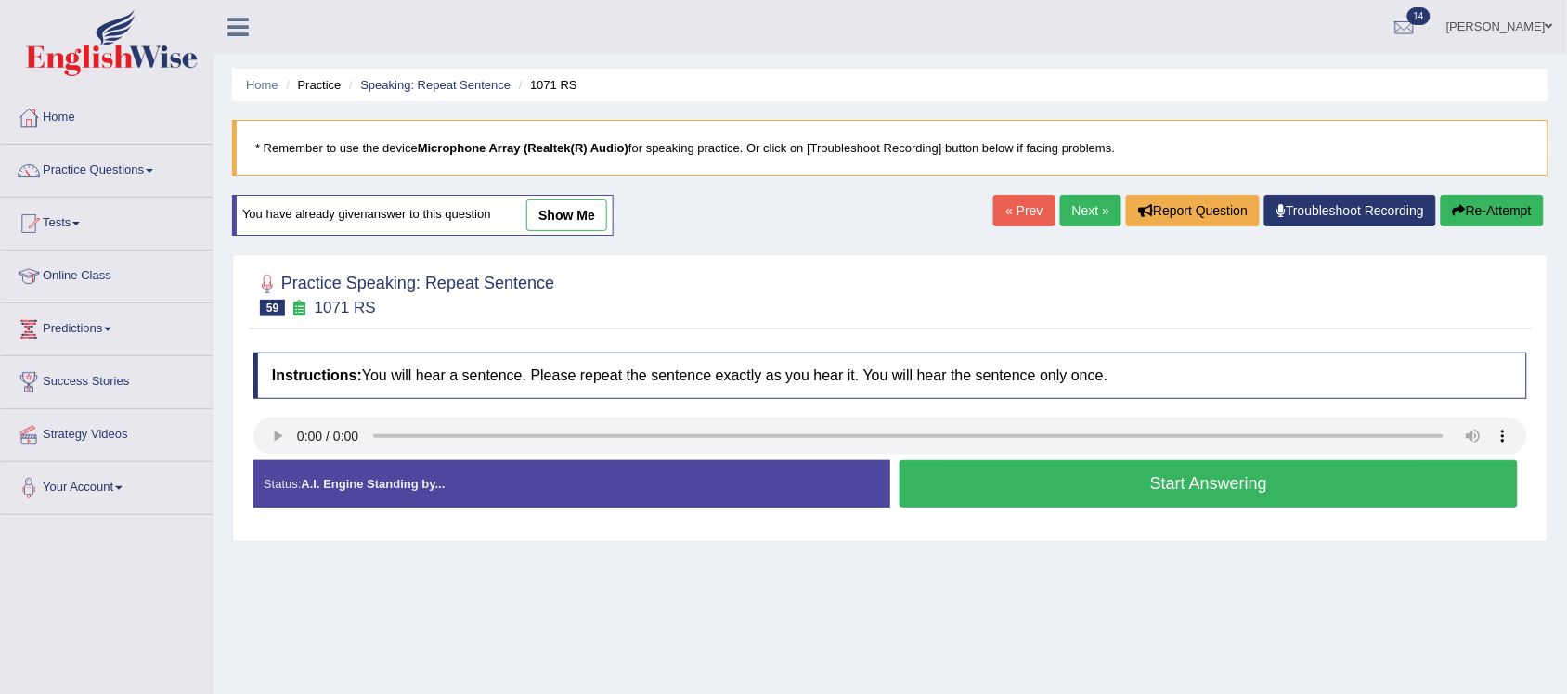
click at [1166, 486] on button "Start Answering" at bounding box center [1209, 483] width 618 height 47
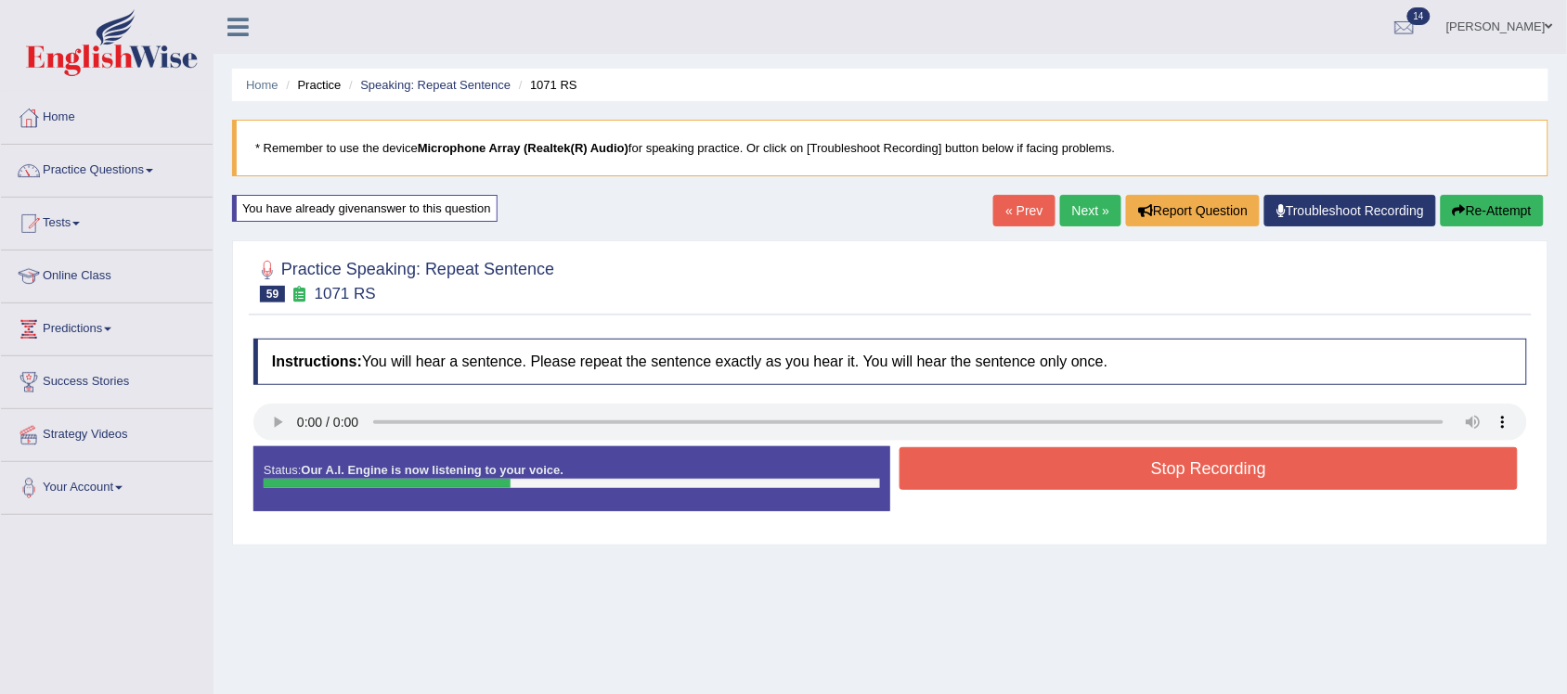
click at [1237, 469] on button "Stop Recording" at bounding box center [1209, 468] width 618 height 43
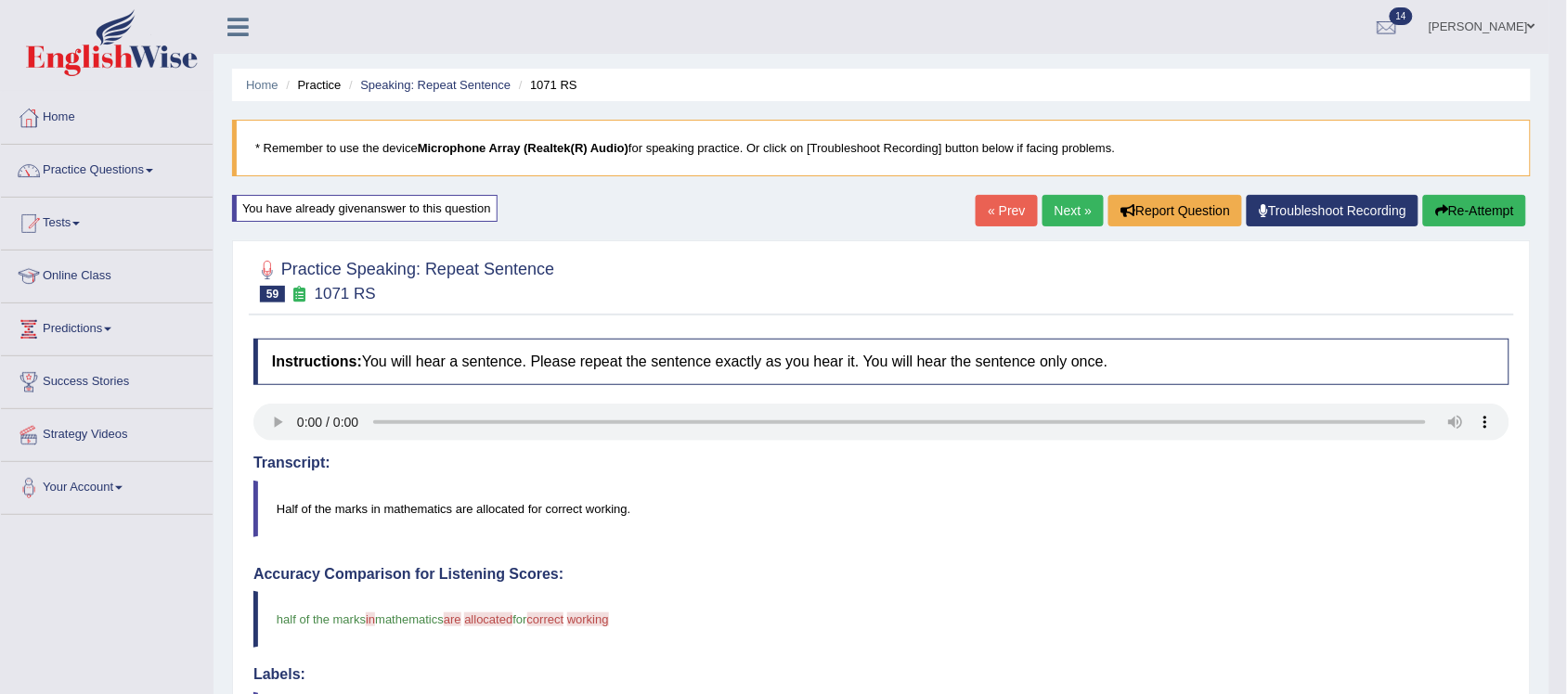
click at [1068, 220] on link "Next »" at bounding box center [1073, 211] width 61 height 32
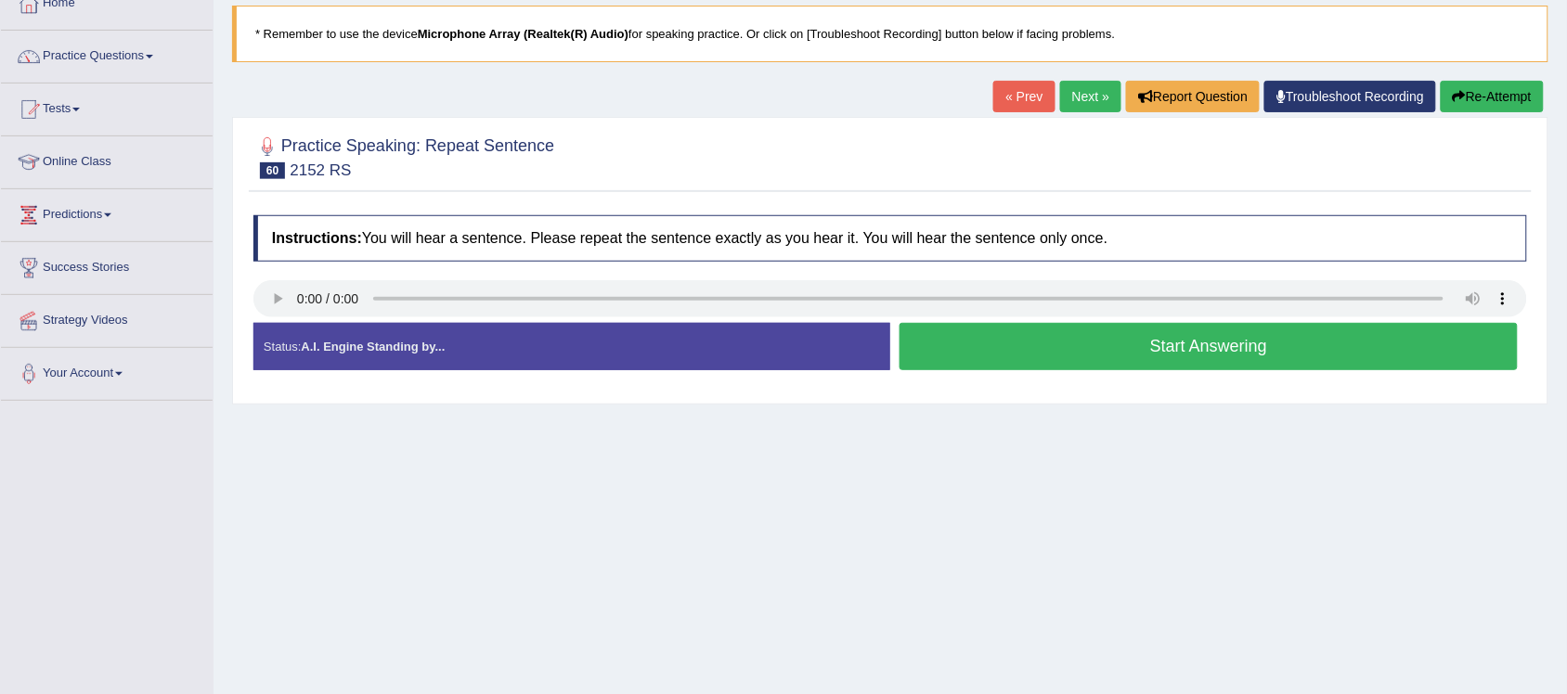
scroll to position [116, 0]
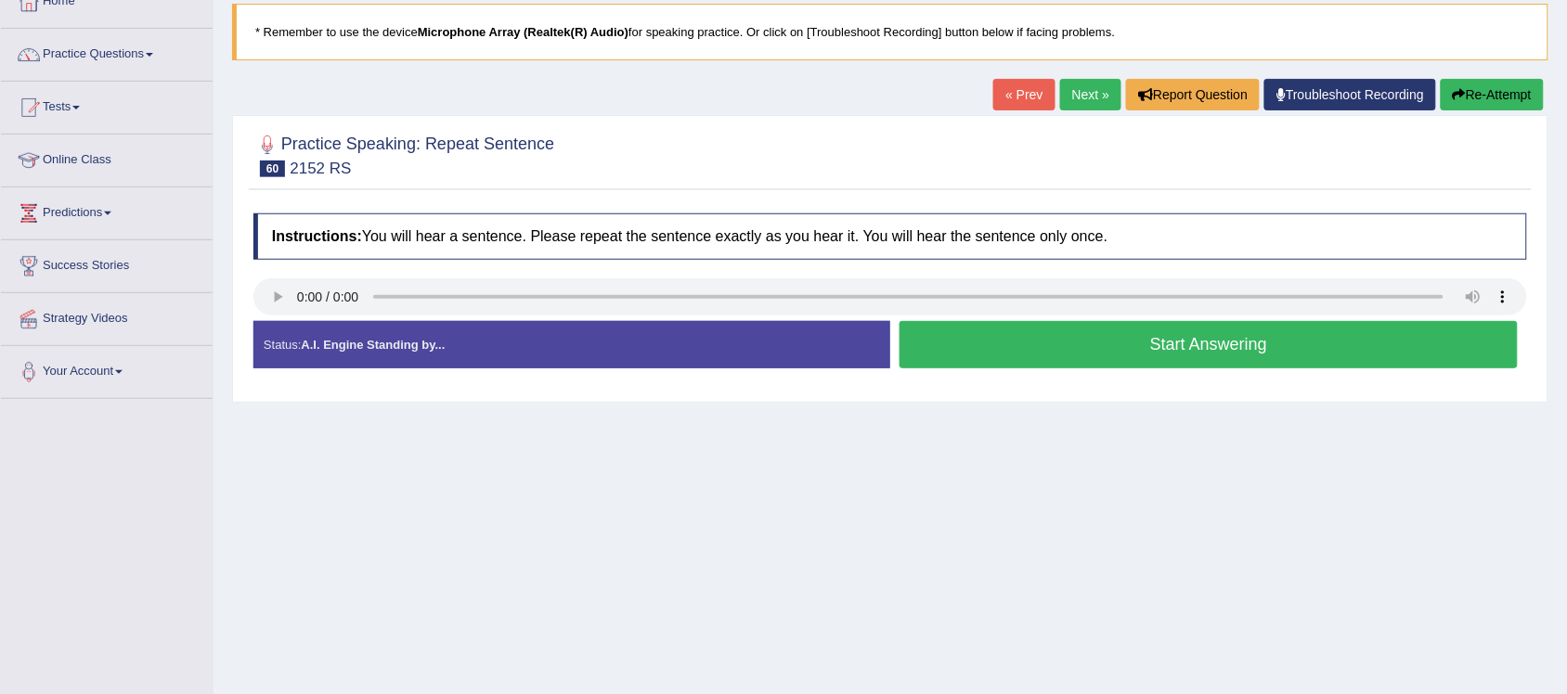
click at [1214, 337] on button "Start Answering" at bounding box center [1209, 344] width 618 height 47
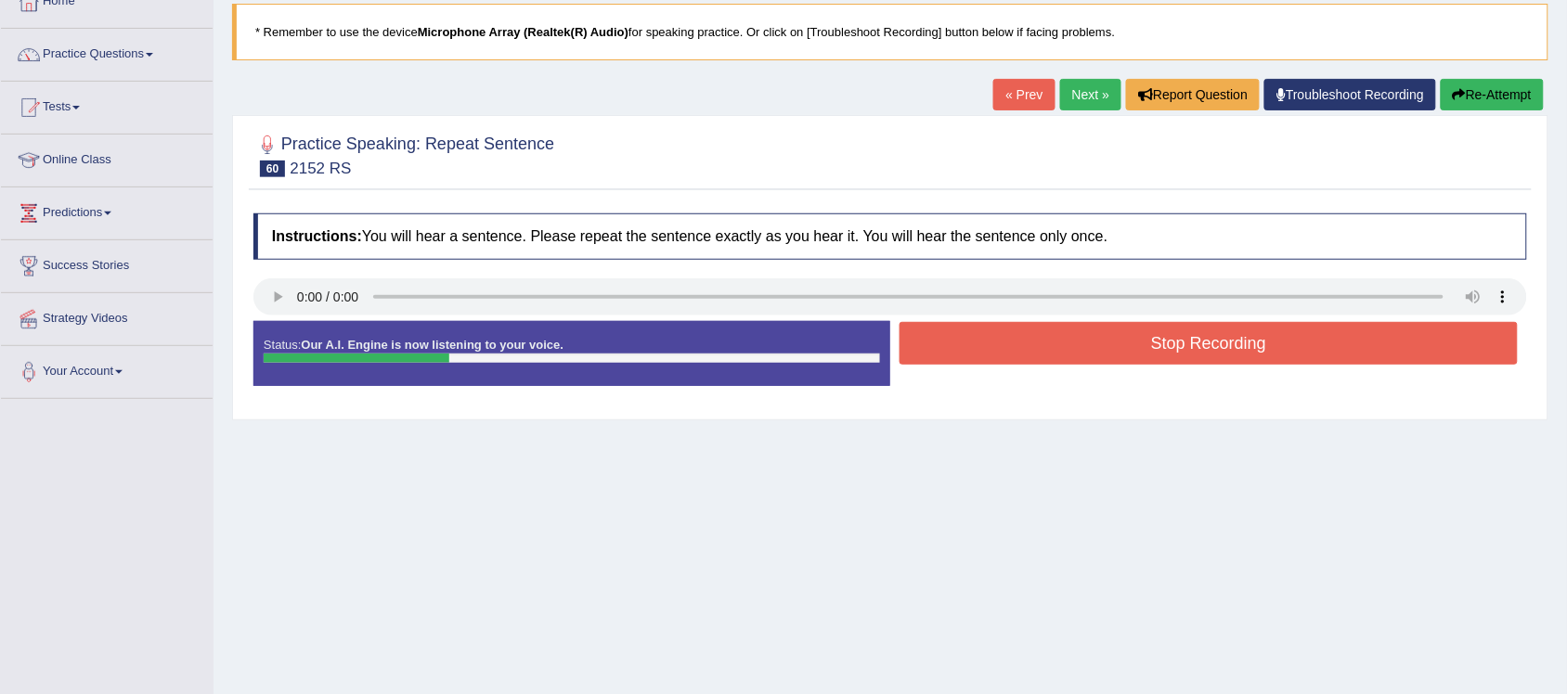
click at [1288, 326] on button "Stop Recording" at bounding box center [1209, 343] width 618 height 43
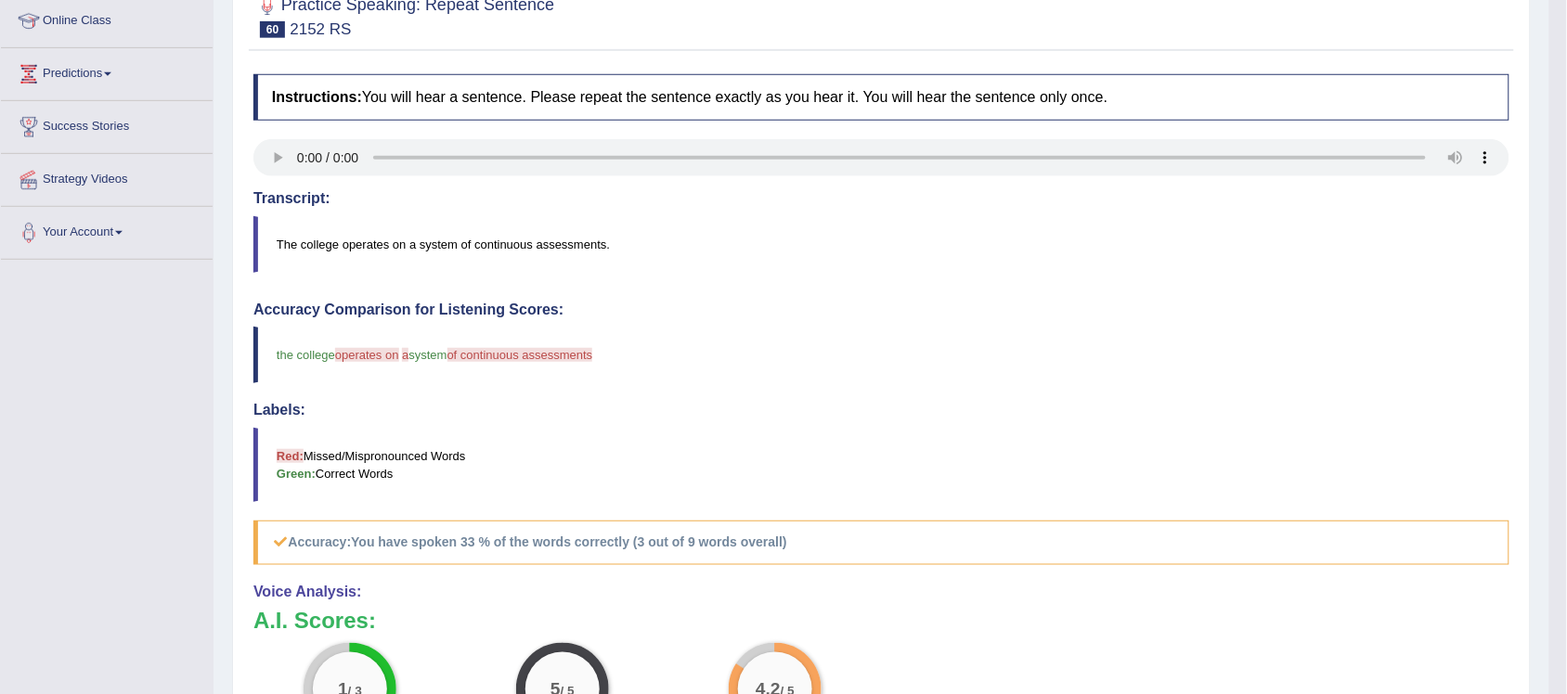
scroll to position [215, 0]
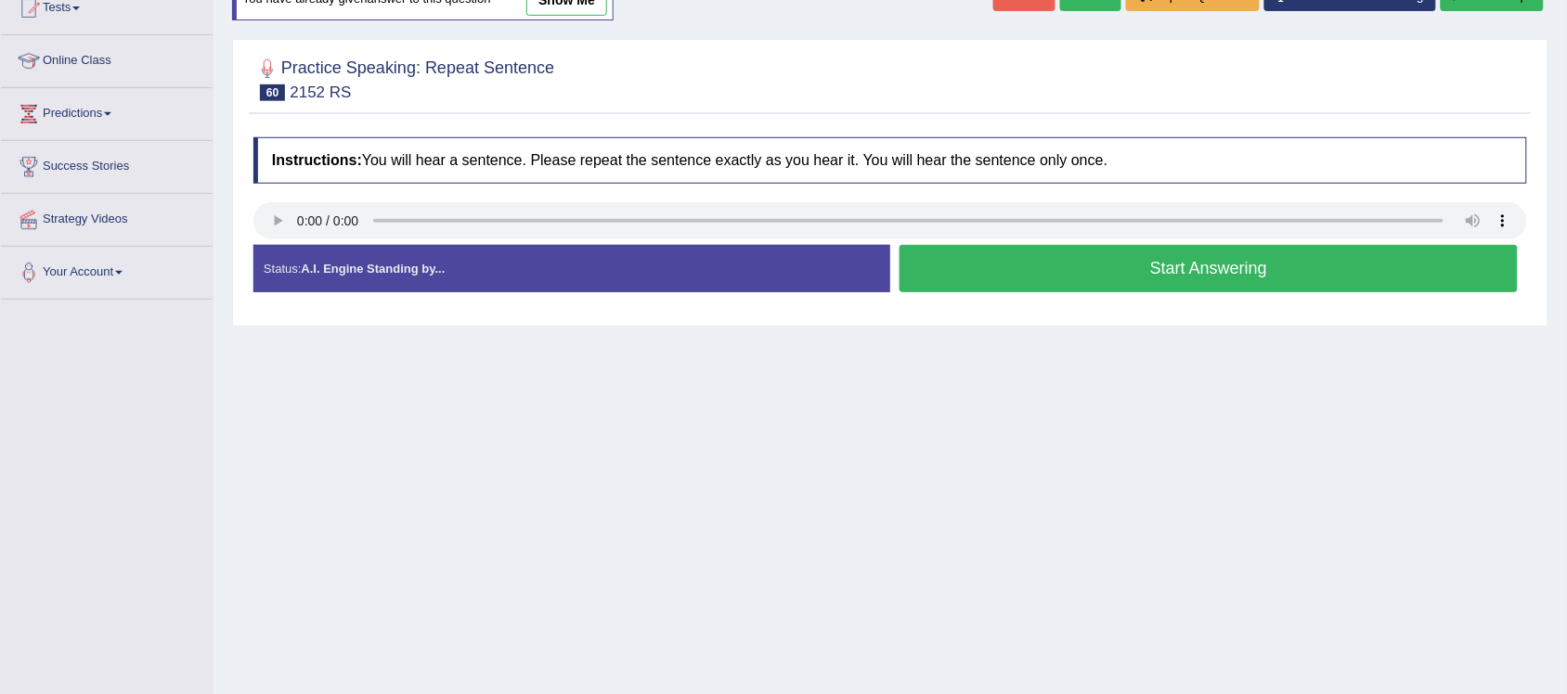
click at [1202, 265] on button "Start Answering" at bounding box center [1209, 268] width 618 height 47
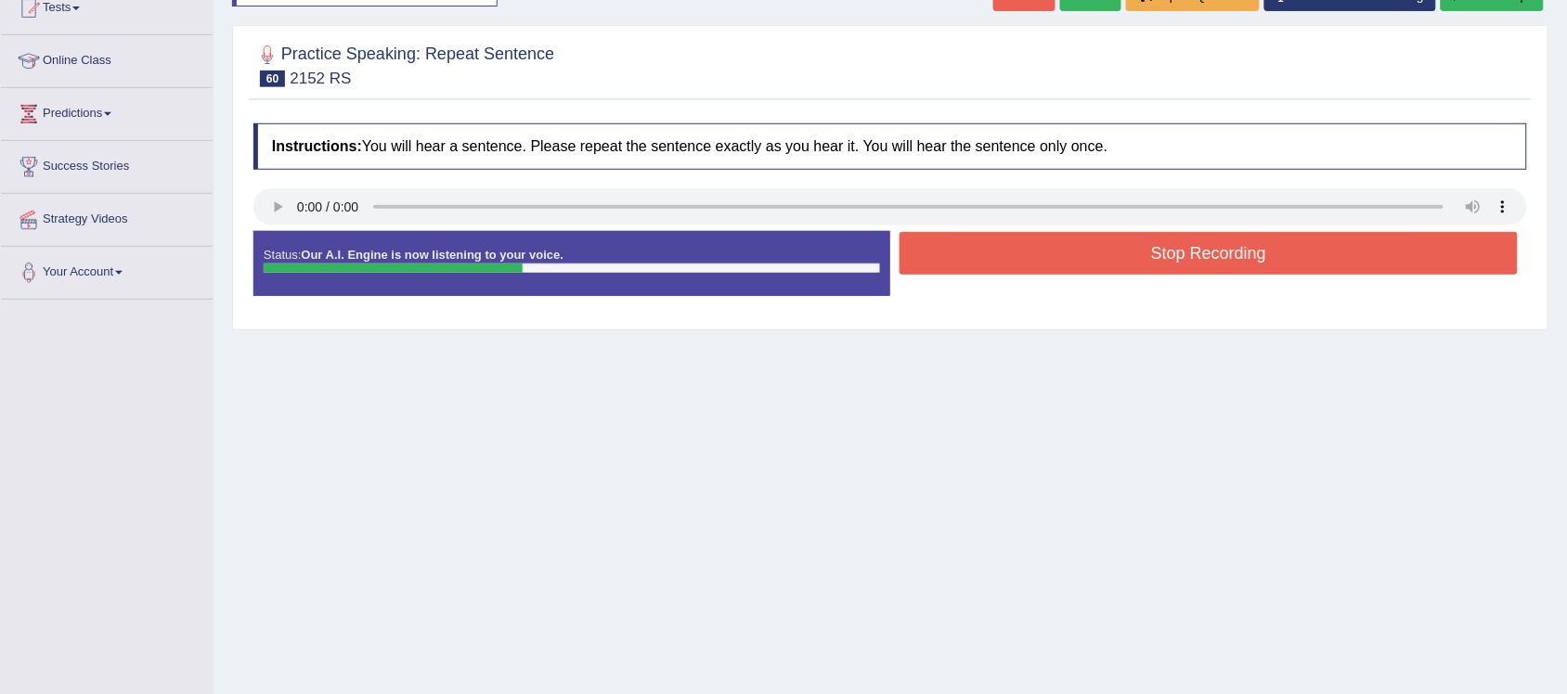
click at [1254, 257] on button "Stop Recording" at bounding box center [1209, 253] width 618 height 43
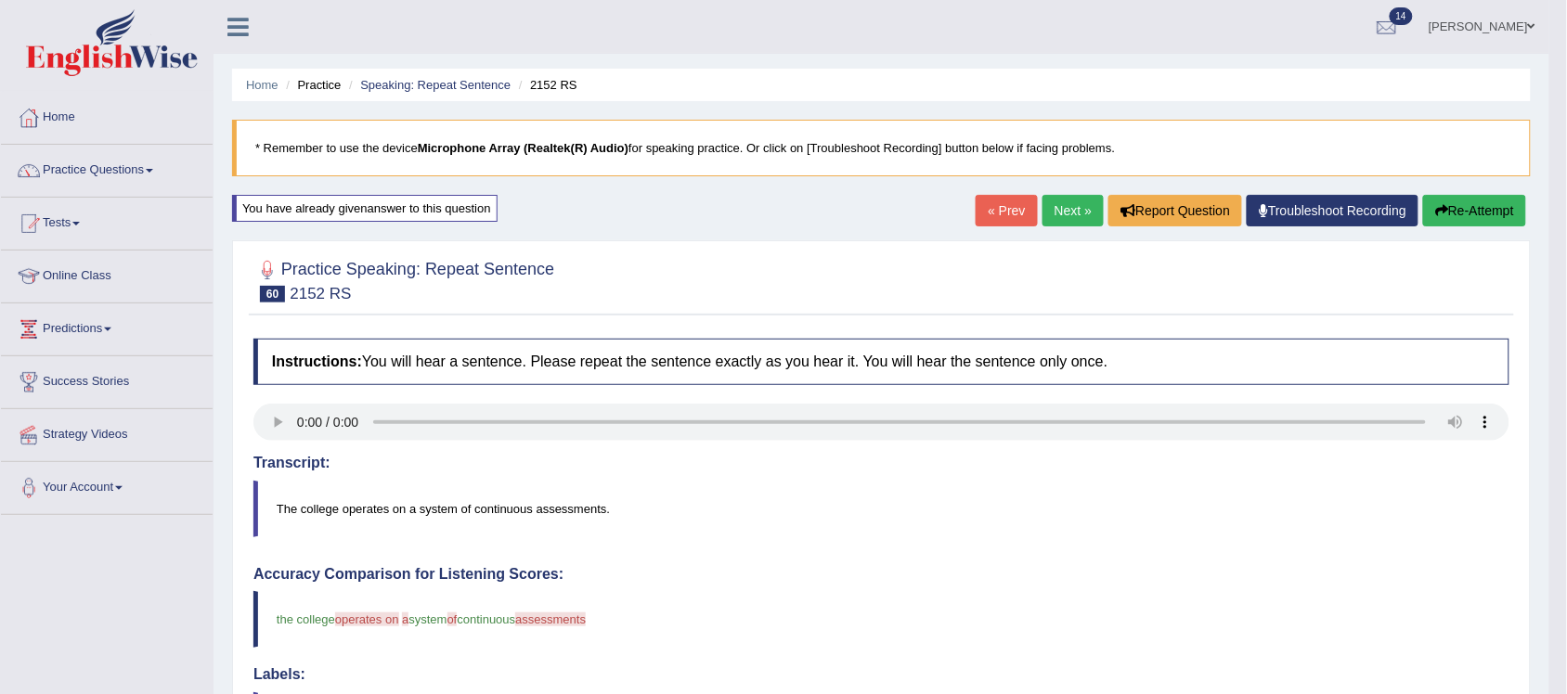
click at [1066, 207] on link "Next »" at bounding box center [1073, 211] width 61 height 32
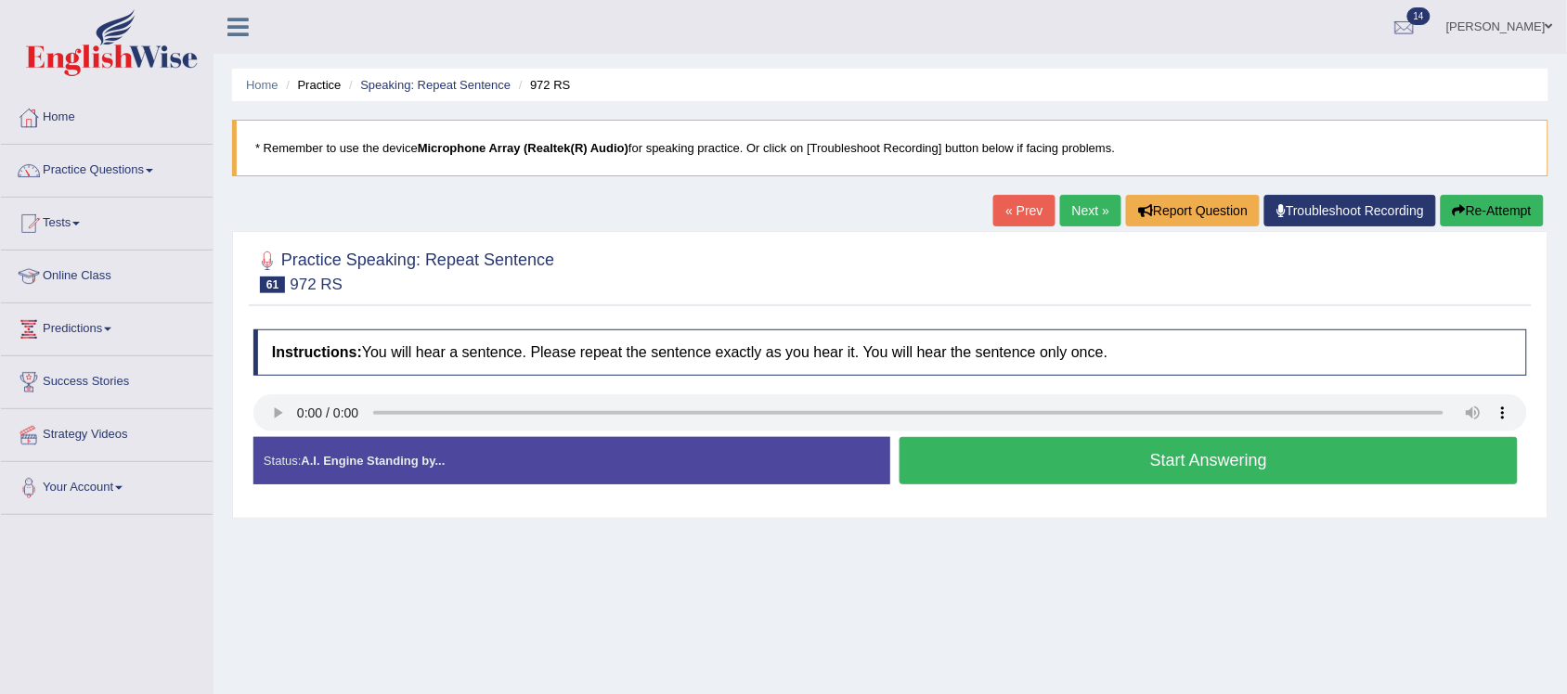
click at [1232, 461] on button "Start Answering" at bounding box center [1209, 460] width 618 height 47
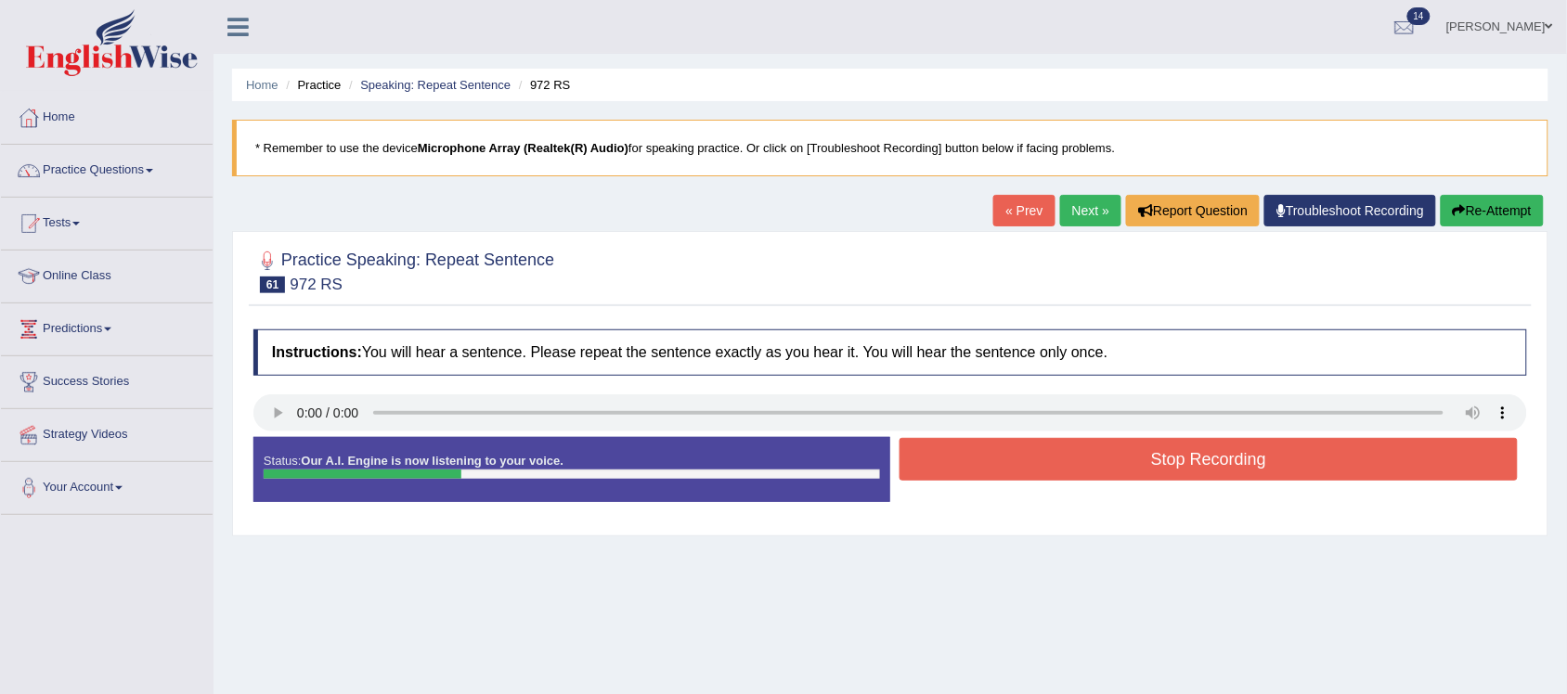
click at [1228, 465] on button "Stop Recording" at bounding box center [1209, 459] width 618 height 43
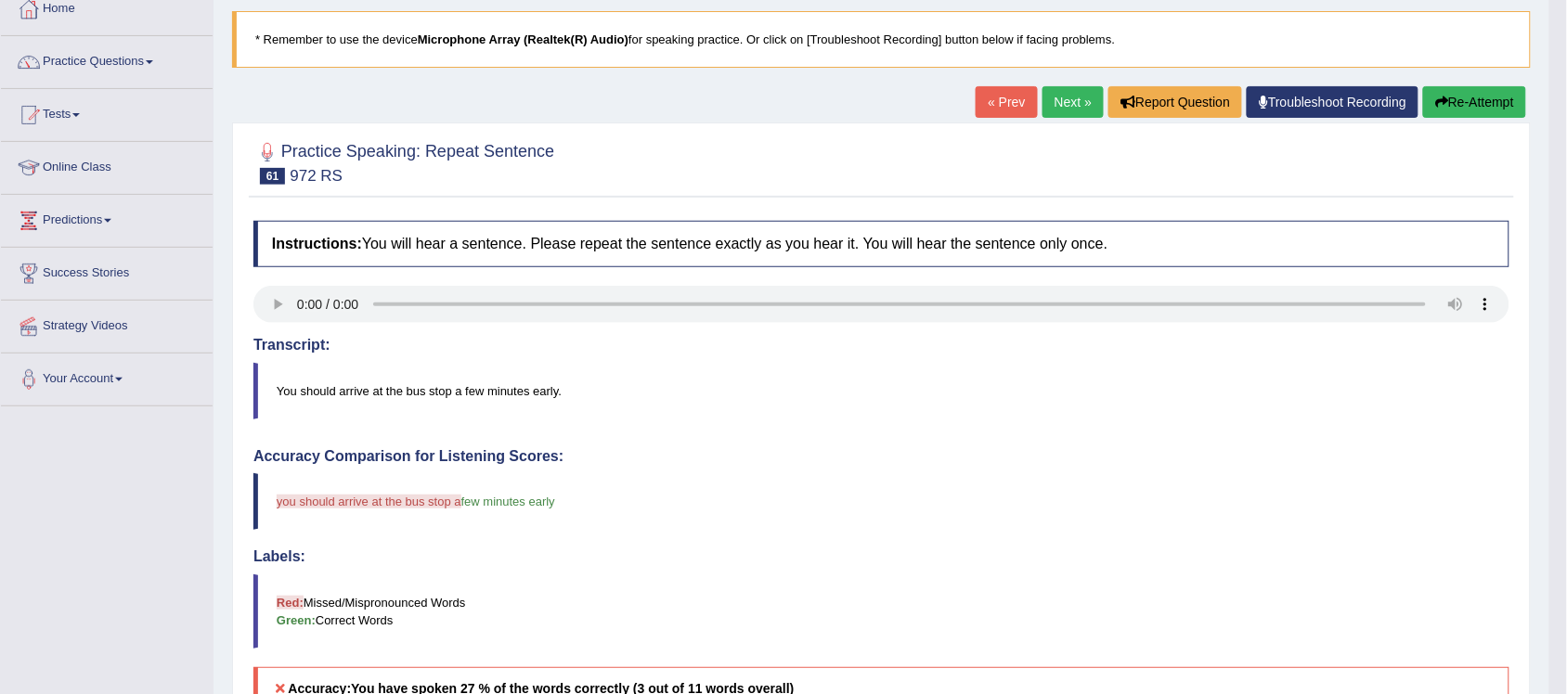
scroll to position [99, 0]
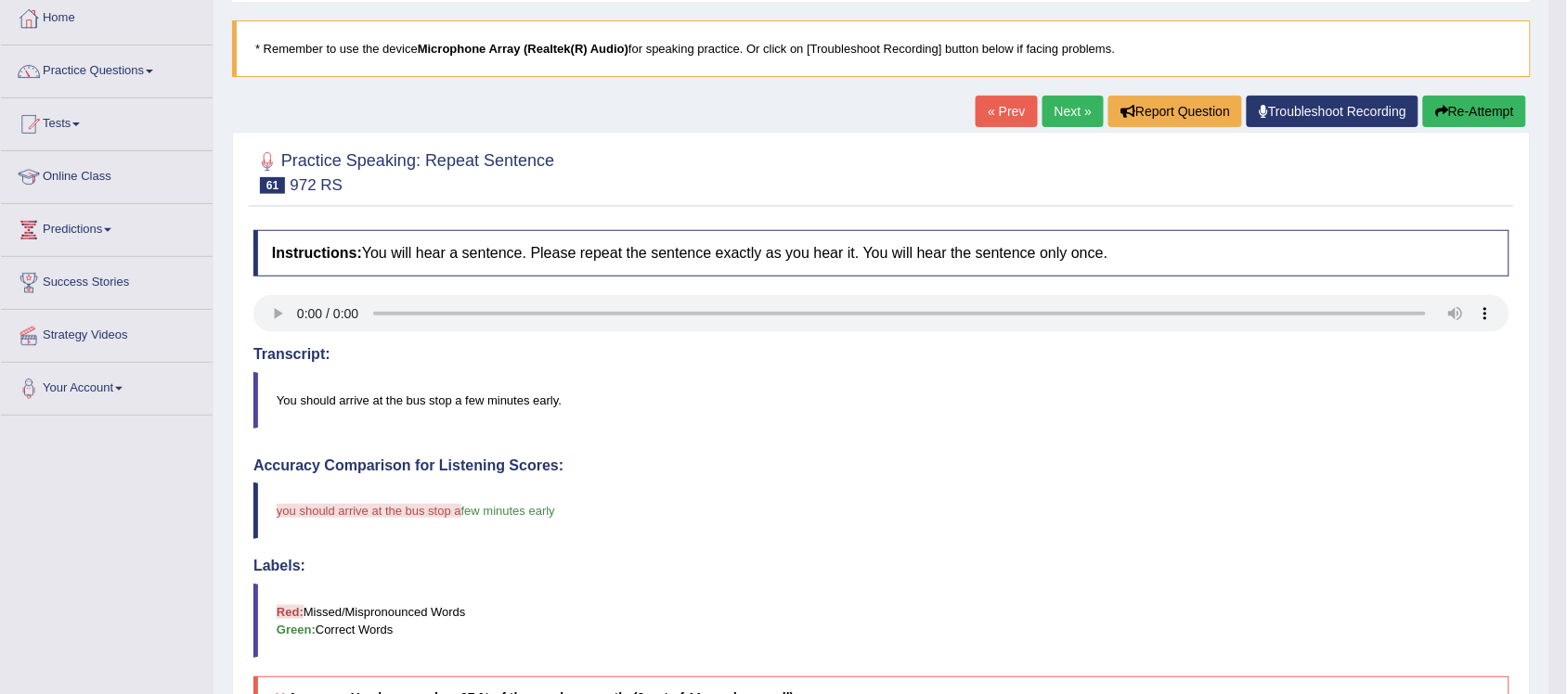
click at [1444, 99] on button "Re-Attempt" at bounding box center [1474, 112] width 103 height 32
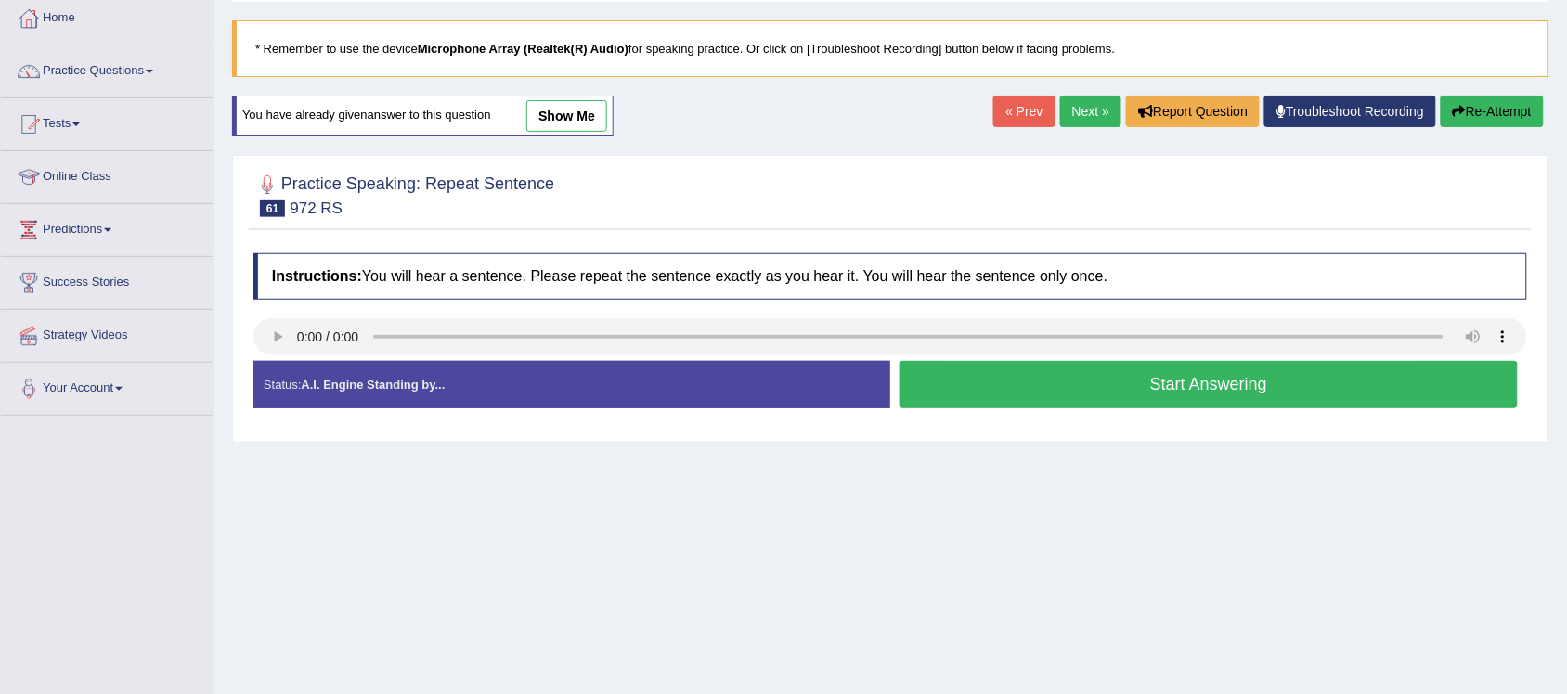
click at [1212, 386] on button "Start Answering" at bounding box center [1209, 384] width 618 height 47
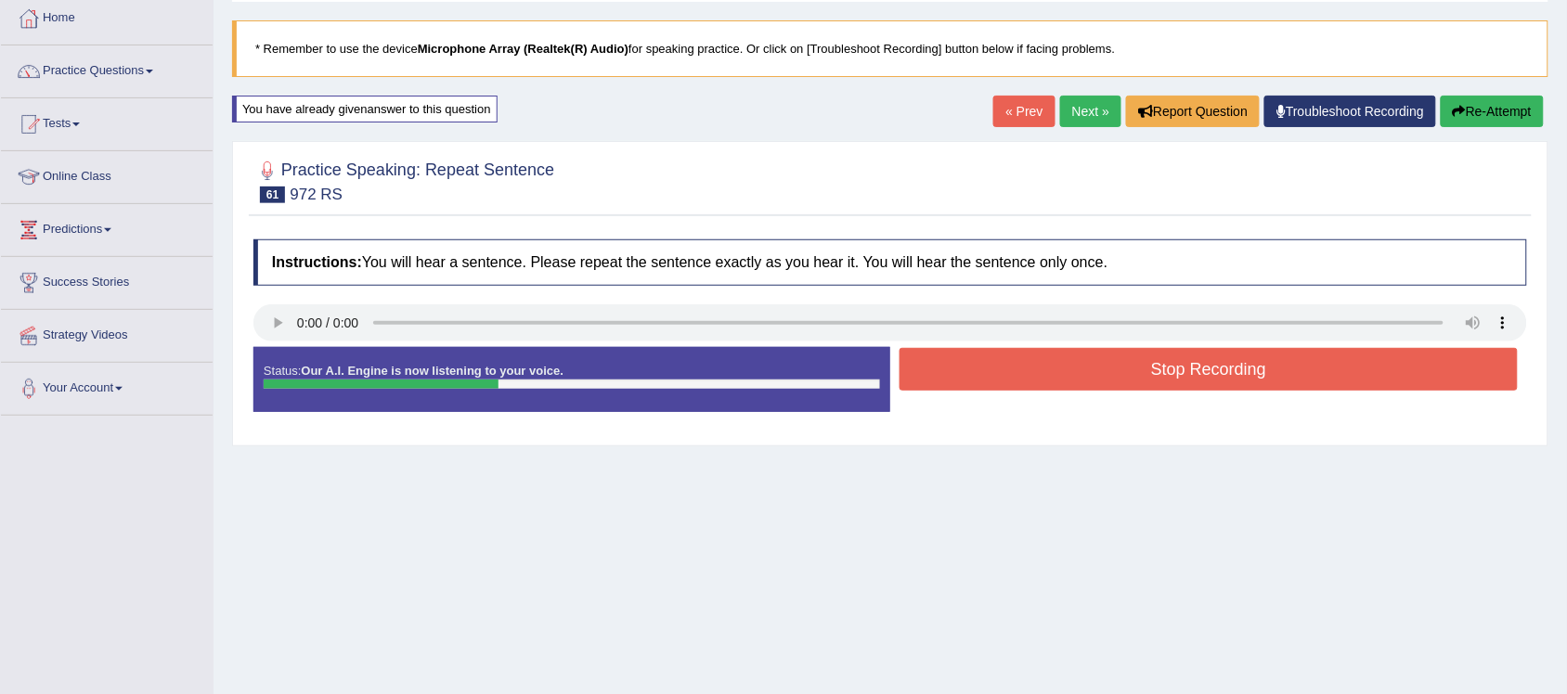
click at [1247, 371] on button "Stop Recording" at bounding box center [1209, 369] width 618 height 43
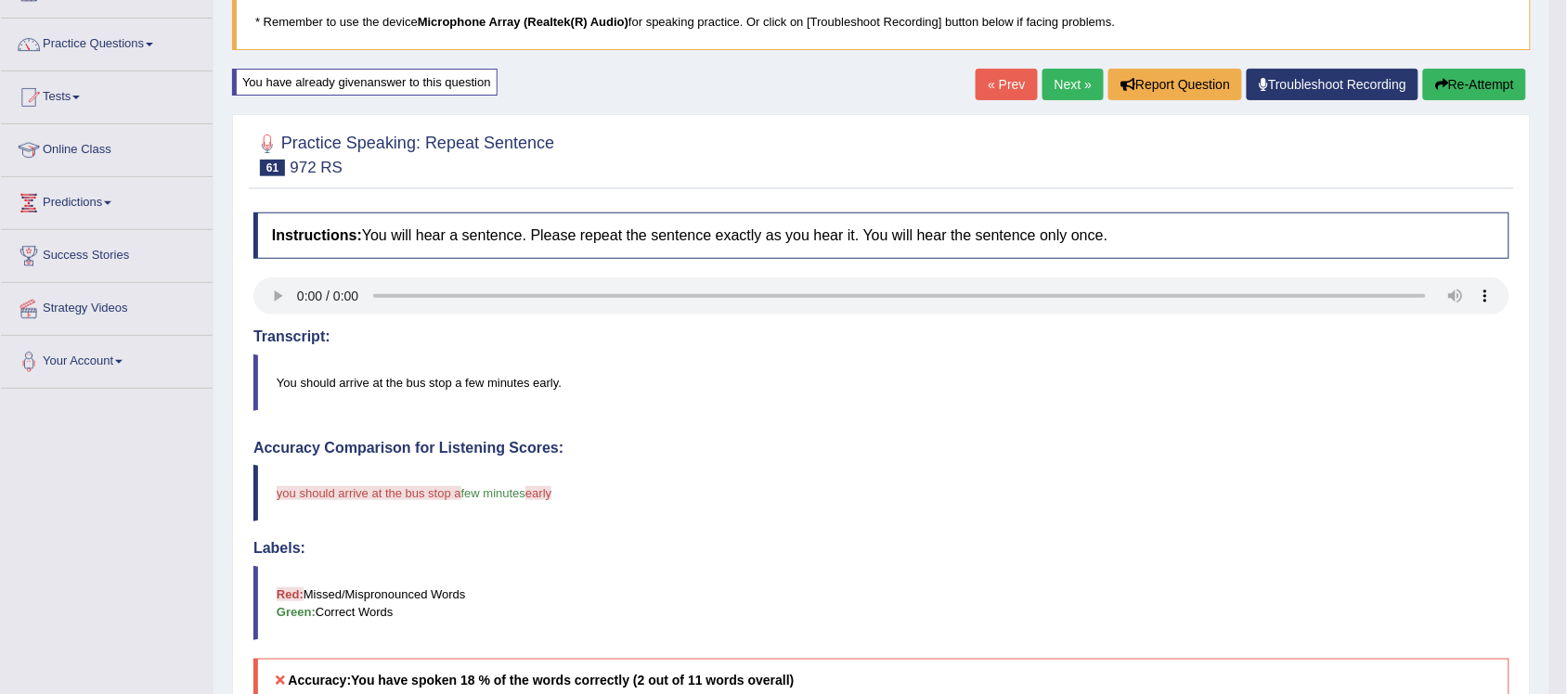
scroll to position [99, 0]
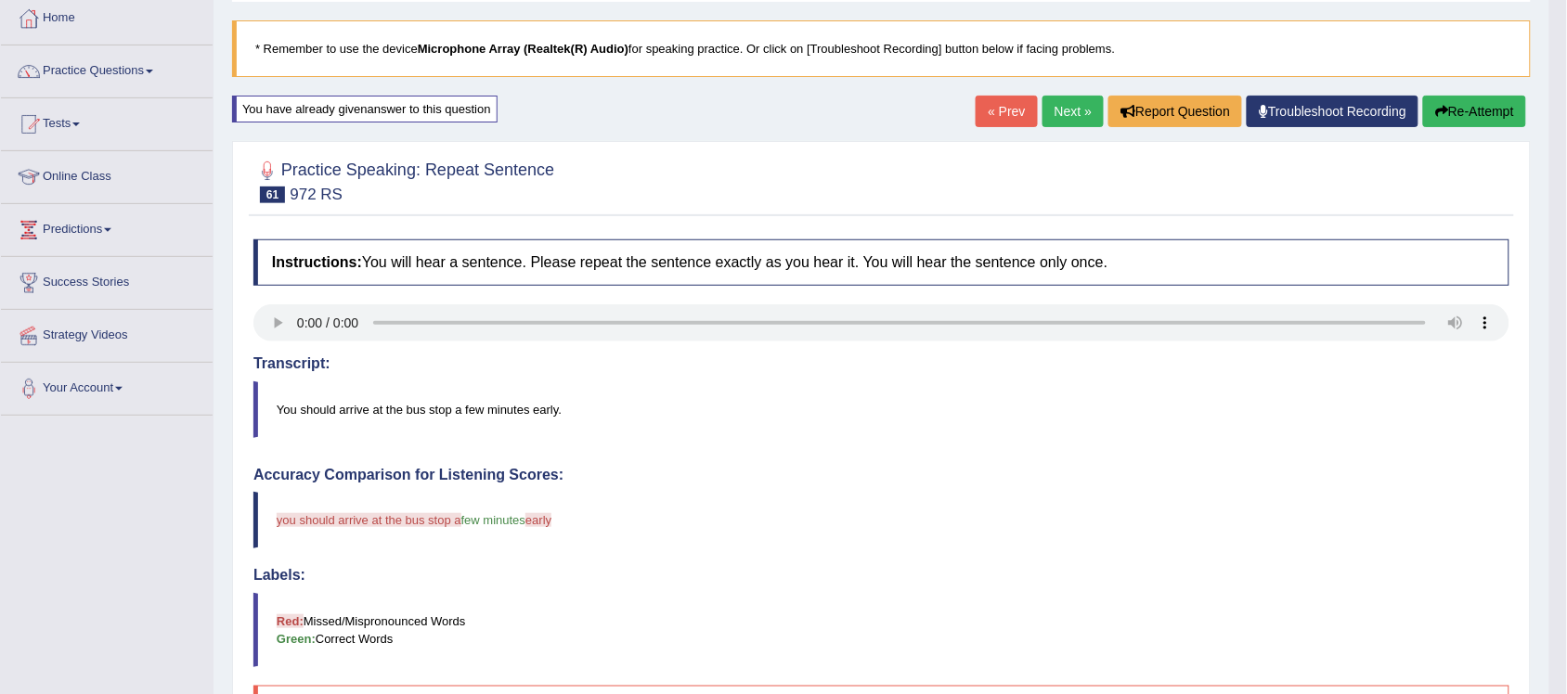
click at [1482, 107] on button "Re-Attempt" at bounding box center [1474, 112] width 103 height 32
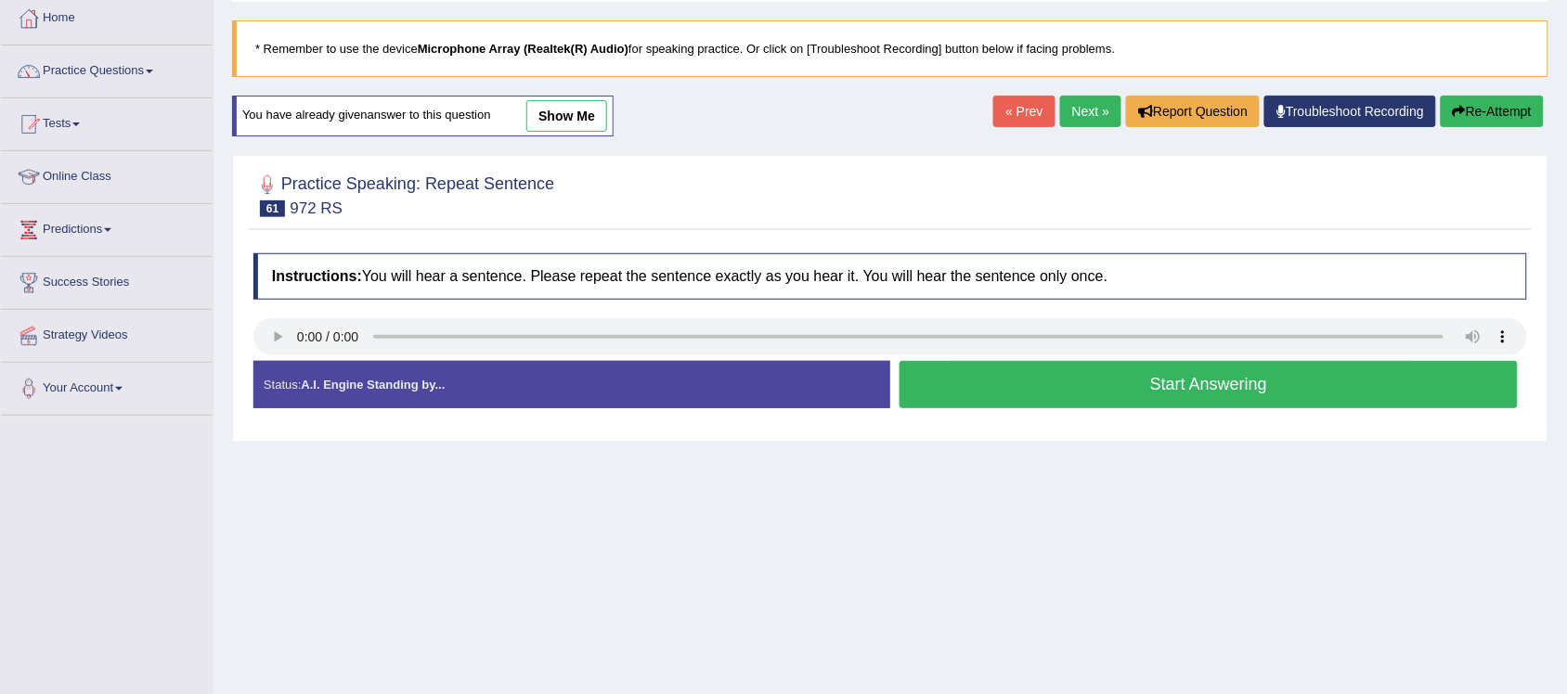
click at [1213, 387] on button "Start Answering" at bounding box center [1209, 384] width 618 height 47
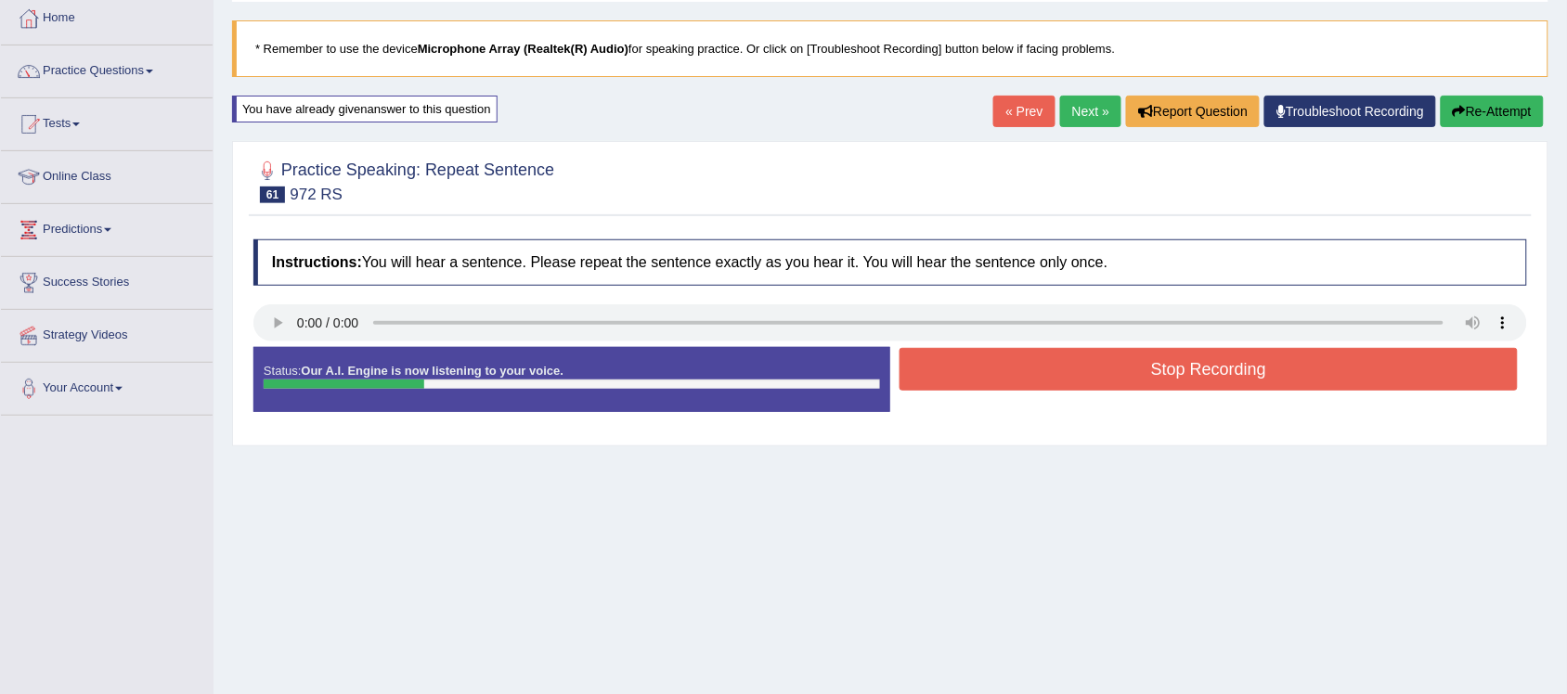
click at [1255, 371] on button "Stop Recording" at bounding box center [1209, 369] width 618 height 43
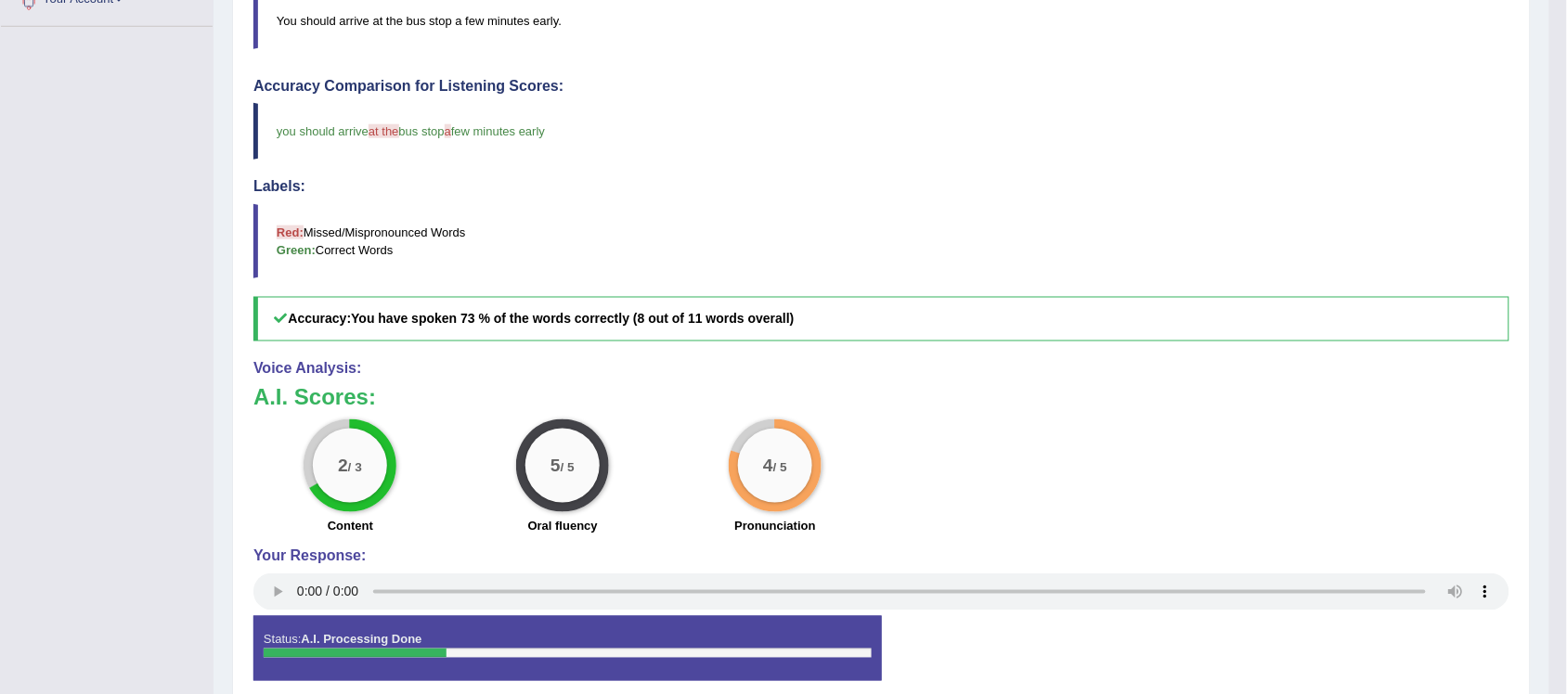
scroll to position [109, 0]
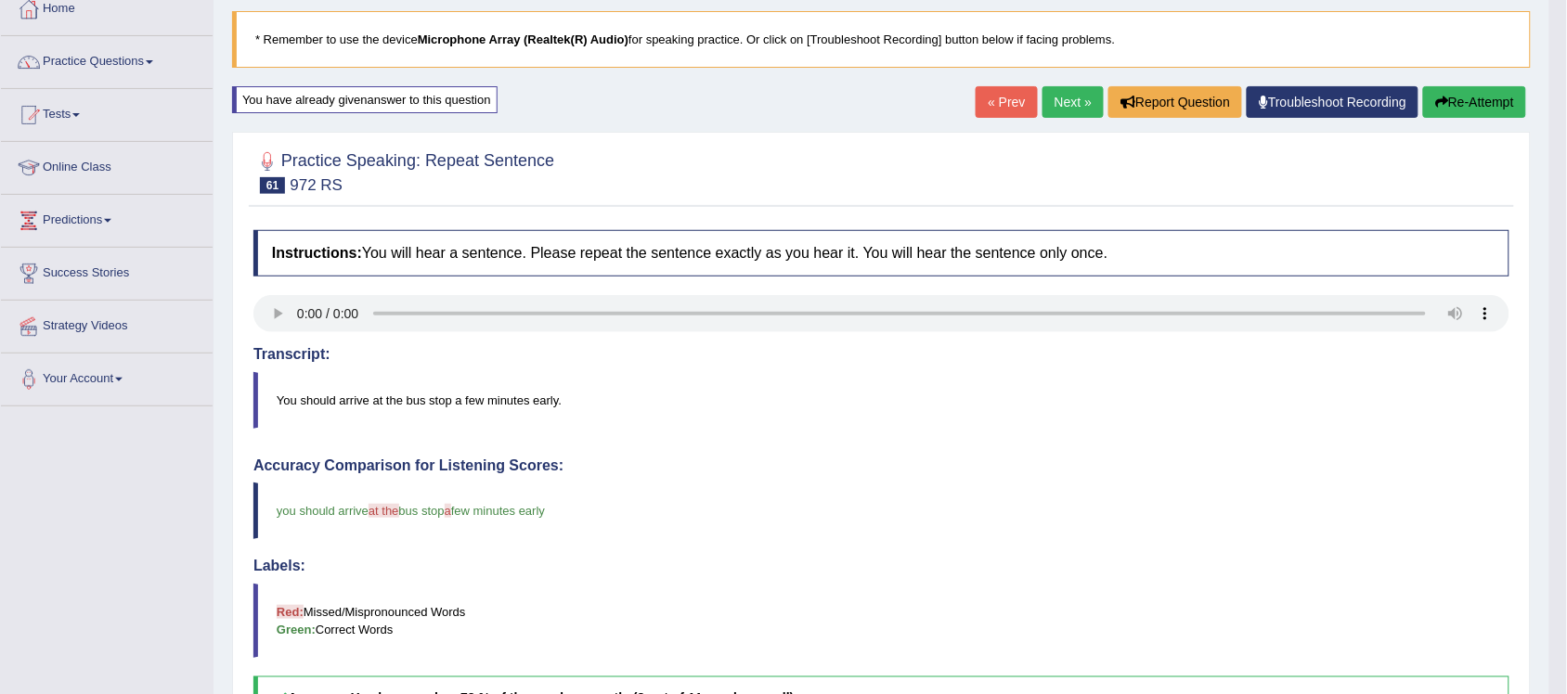
click at [1064, 107] on link "Next »" at bounding box center [1073, 102] width 61 height 32
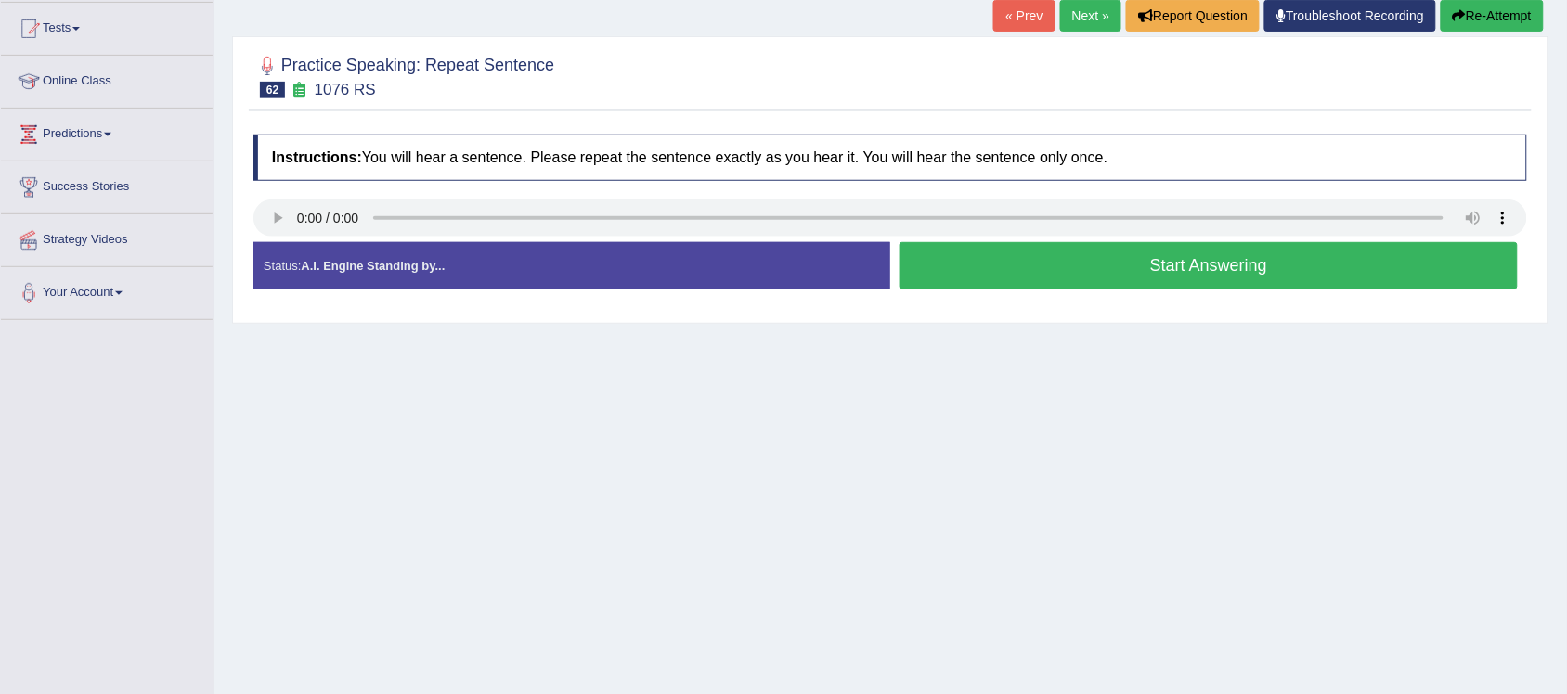
scroll to position [232, 0]
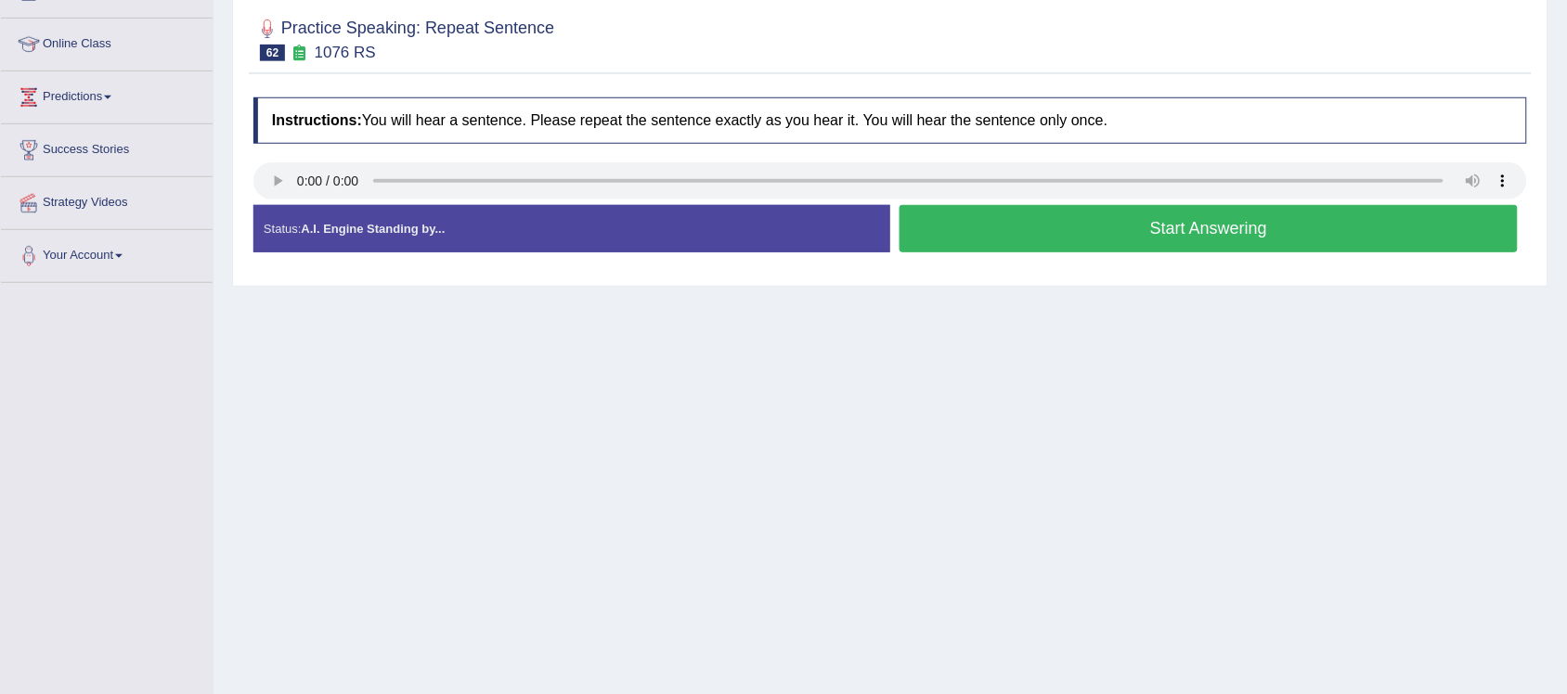
click at [1184, 214] on button "Start Answering" at bounding box center [1209, 228] width 618 height 47
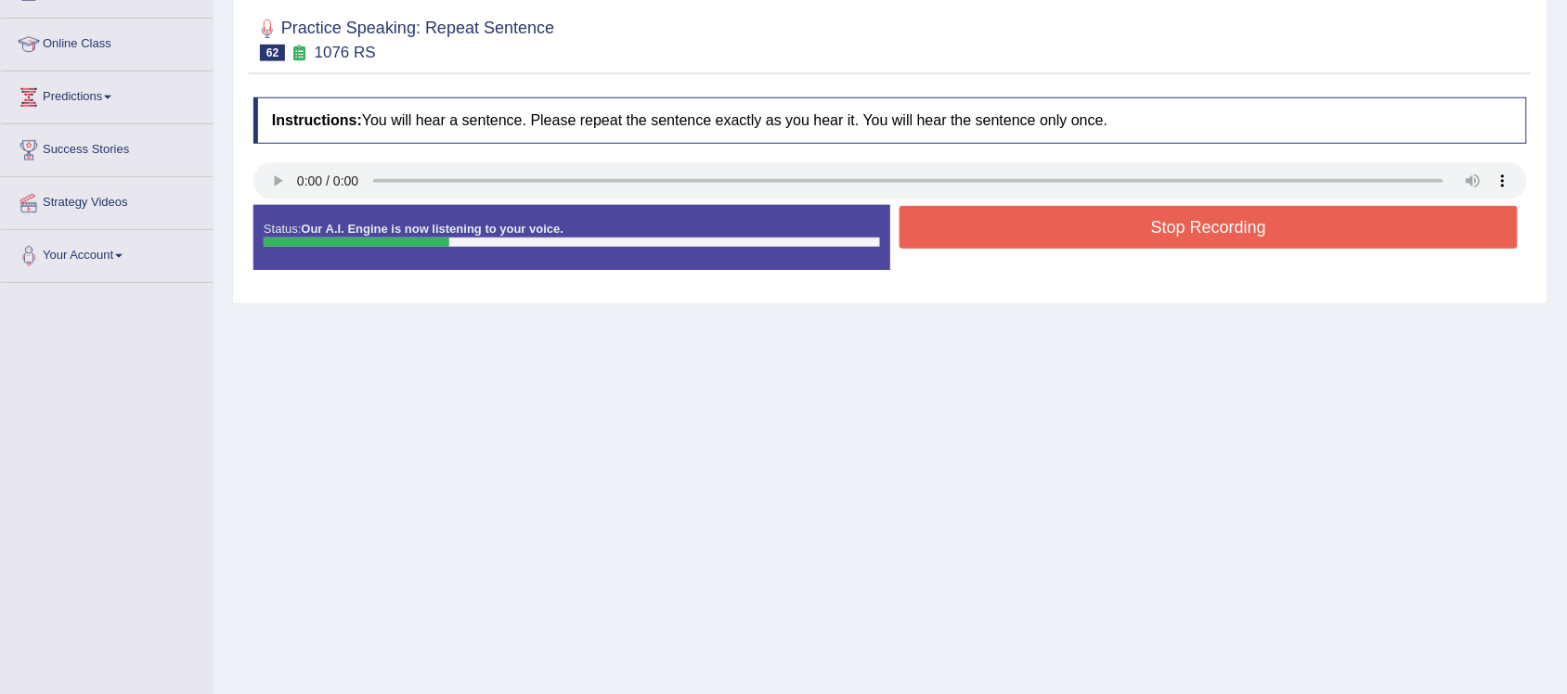
click at [1219, 218] on button "Stop Recording" at bounding box center [1209, 227] width 618 height 43
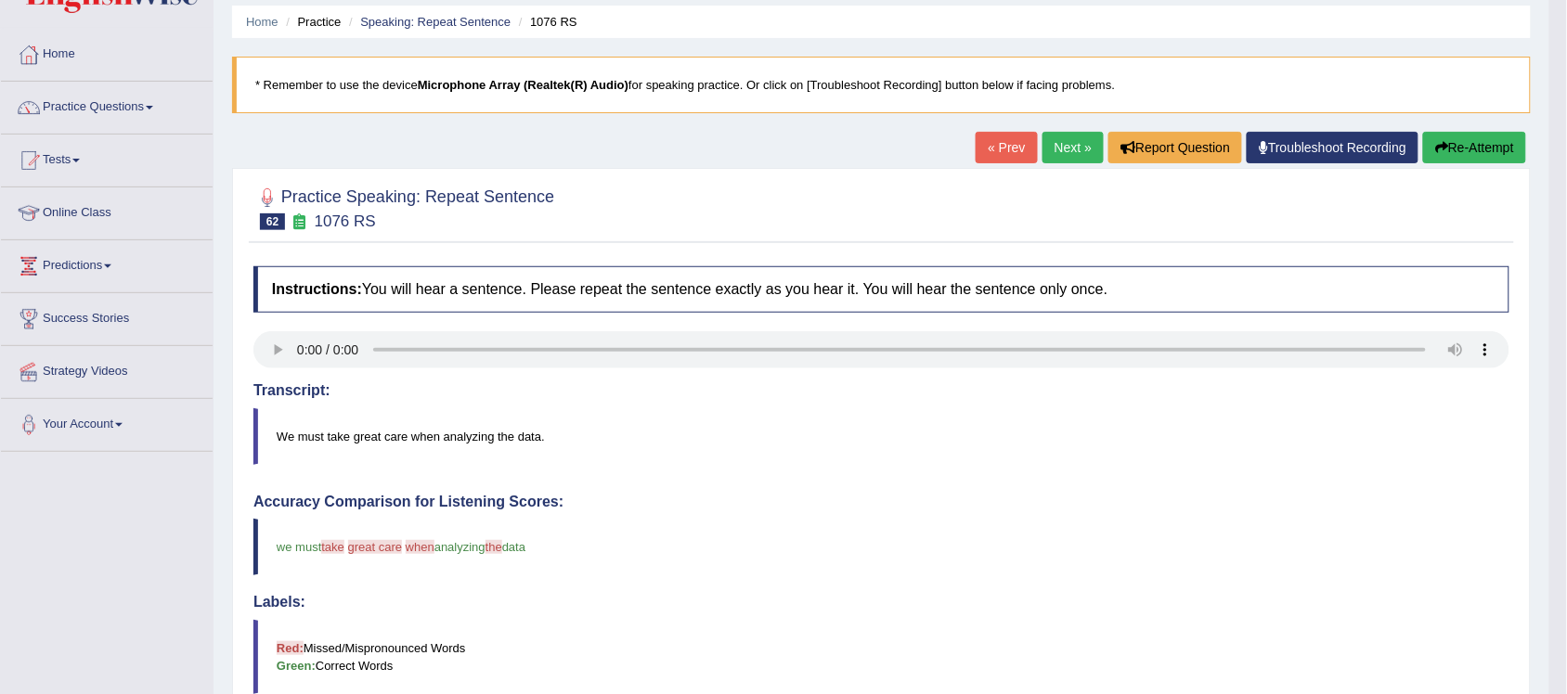
scroll to position [0, 0]
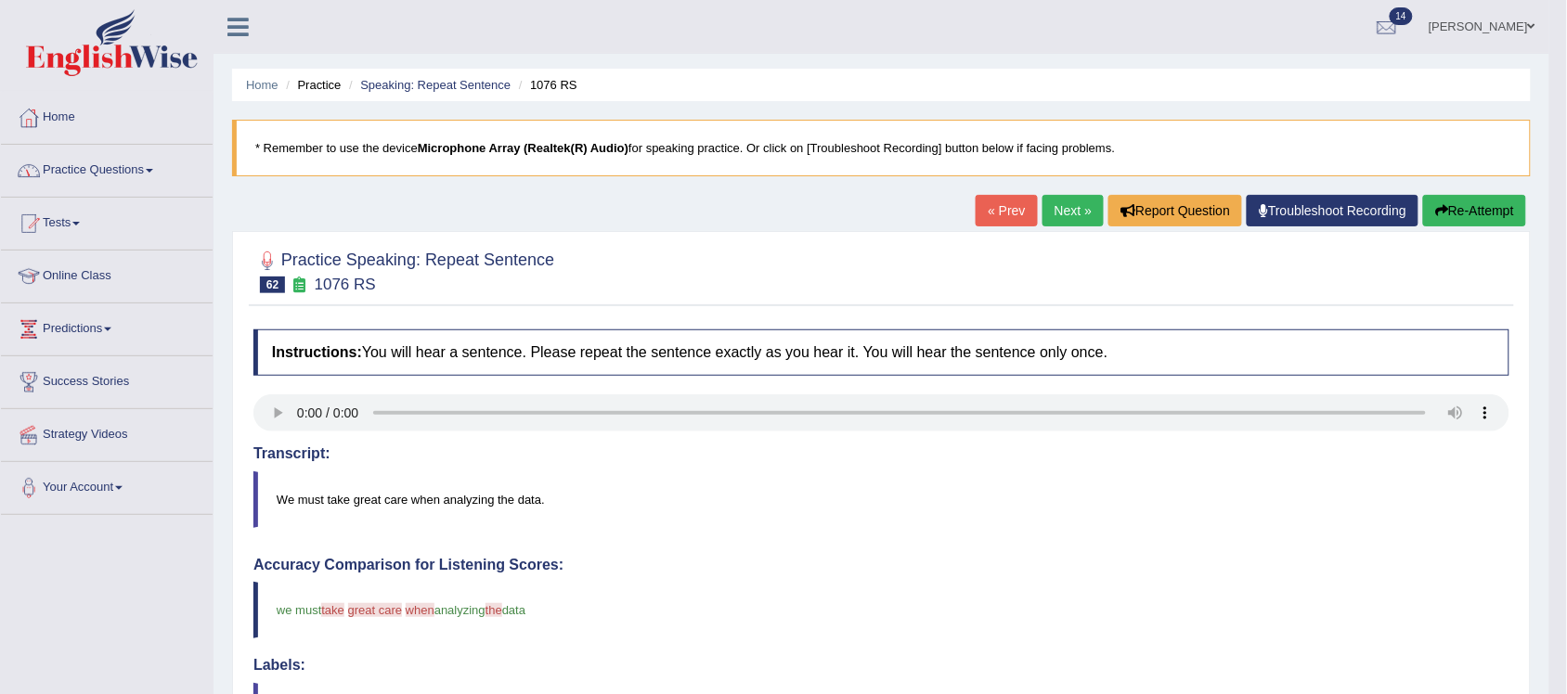
click at [151, 173] on span at bounding box center [149, 171] width 7 height 4
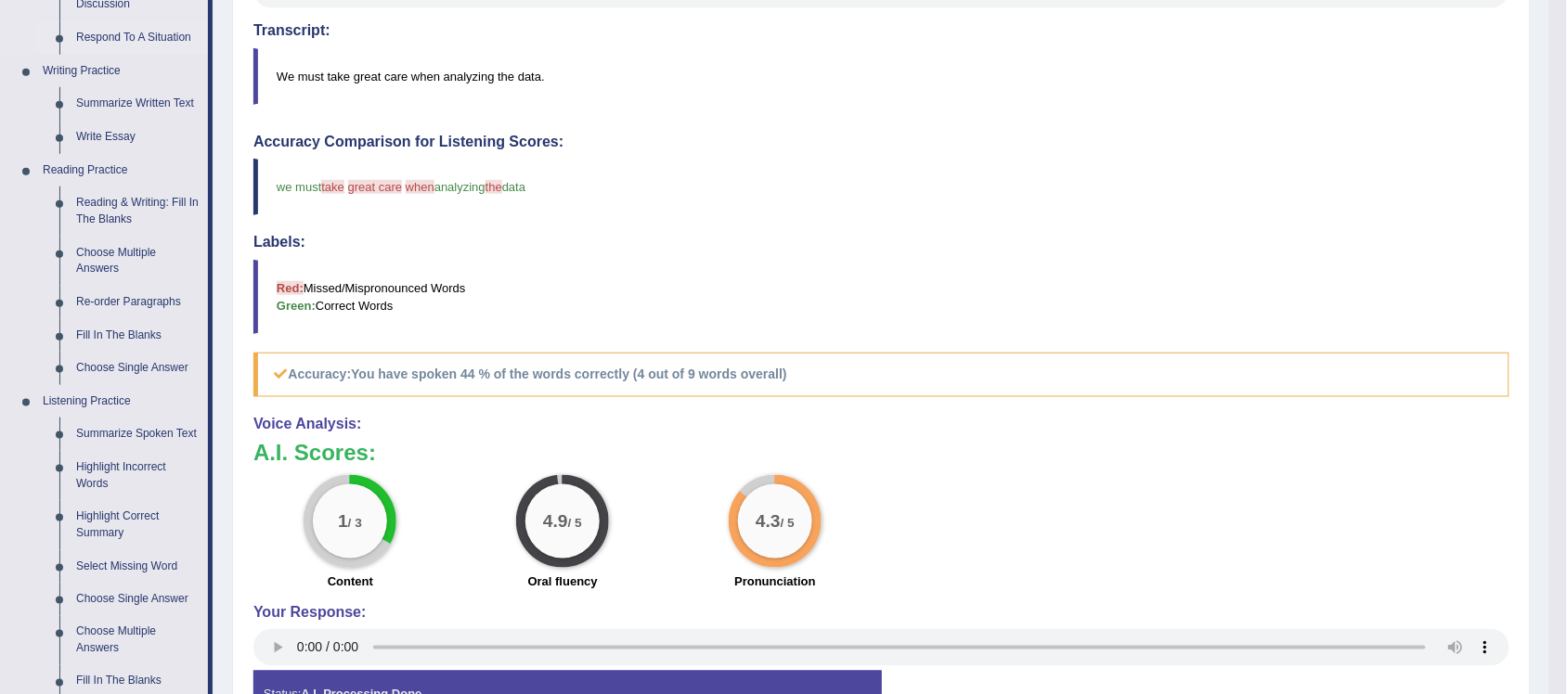
scroll to position [464, 0]
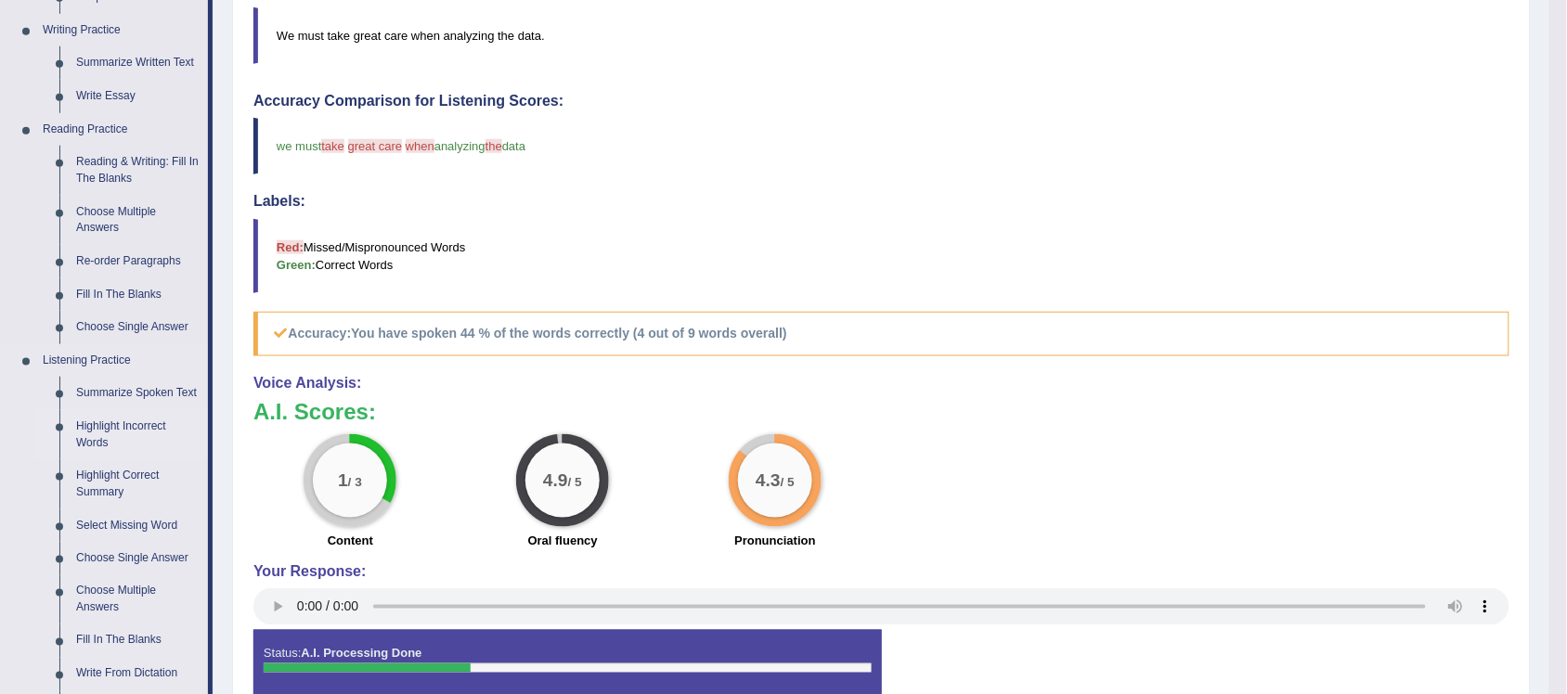
click at [147, 429] on link "Highlight Incorrect Words" at bounding box center [138, 434] width 140 height 49
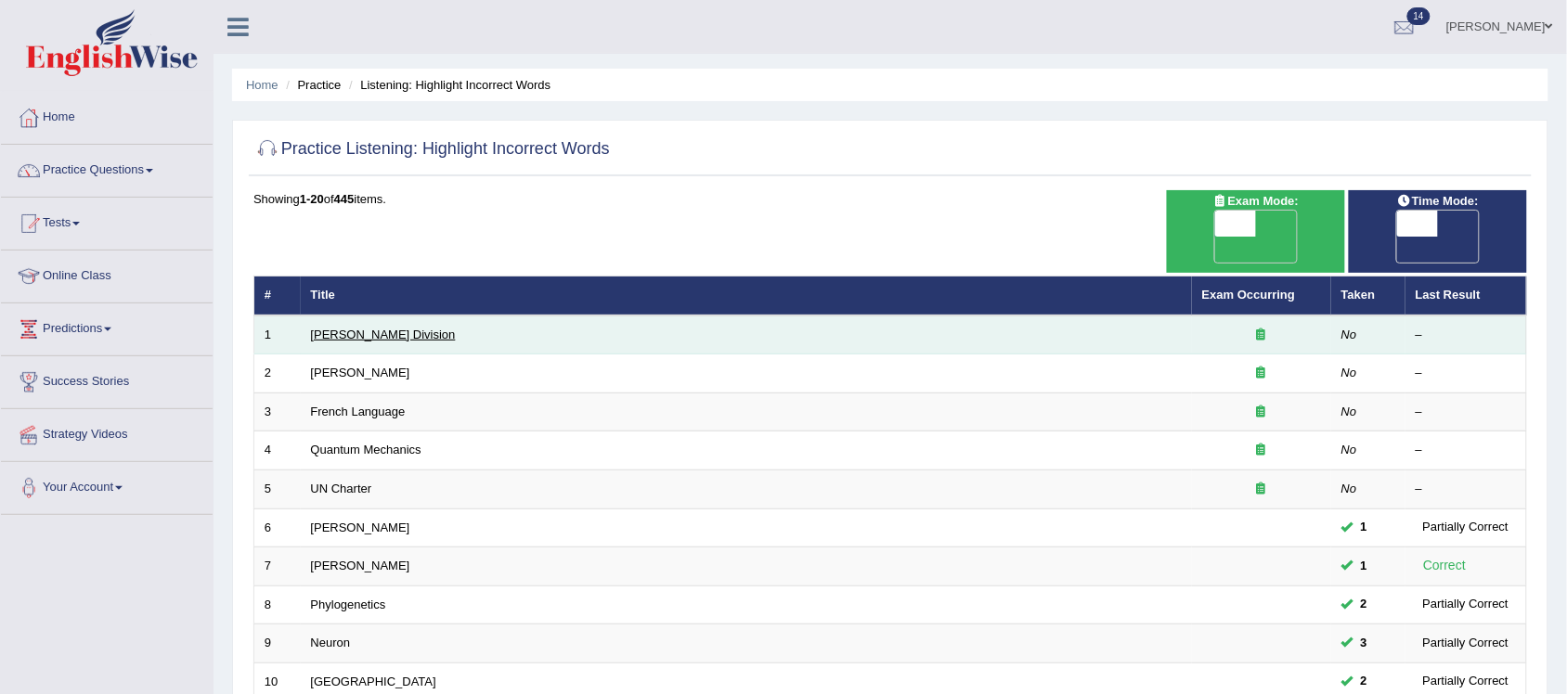
click at [362, 328] on link "[PERSON_NAME] Division" at bounding box center [383, 335] width 145 height 14
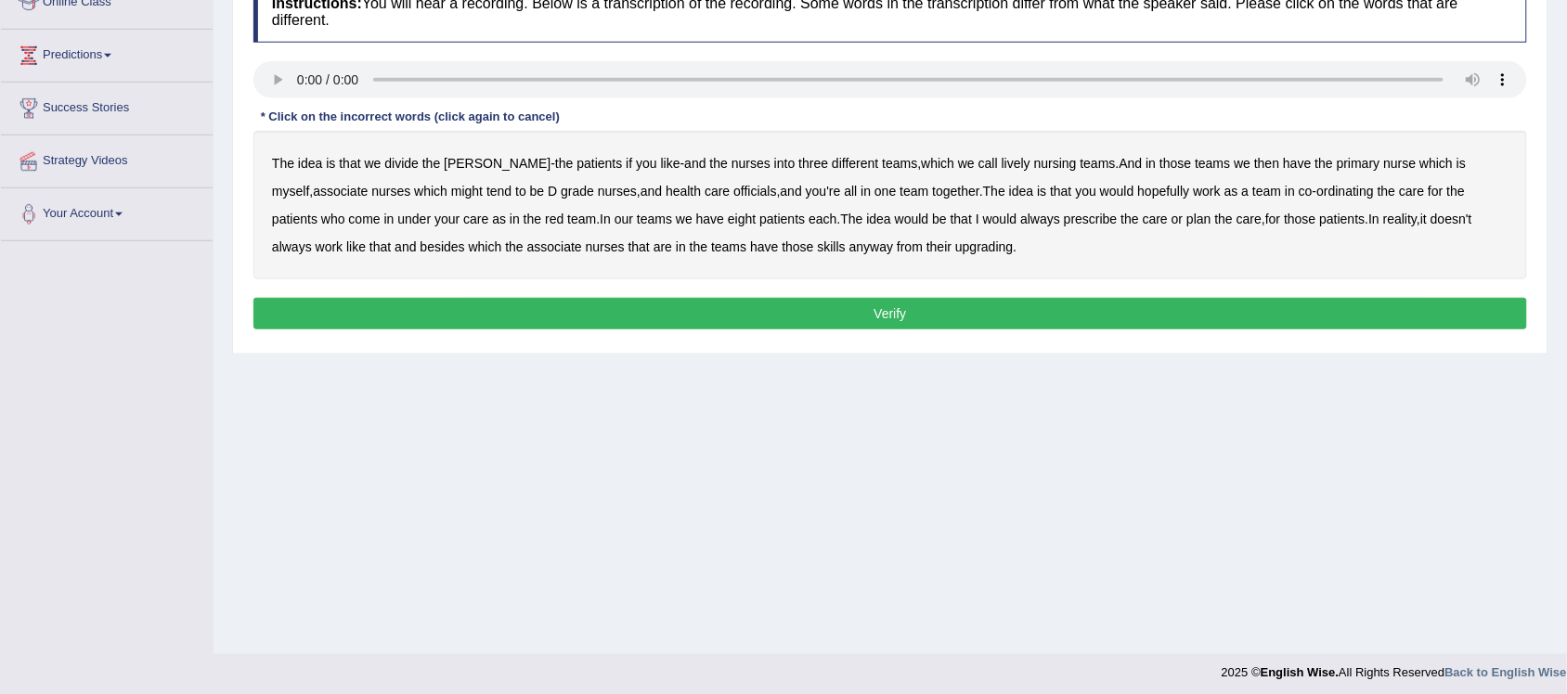
scroll to position [279, 0]
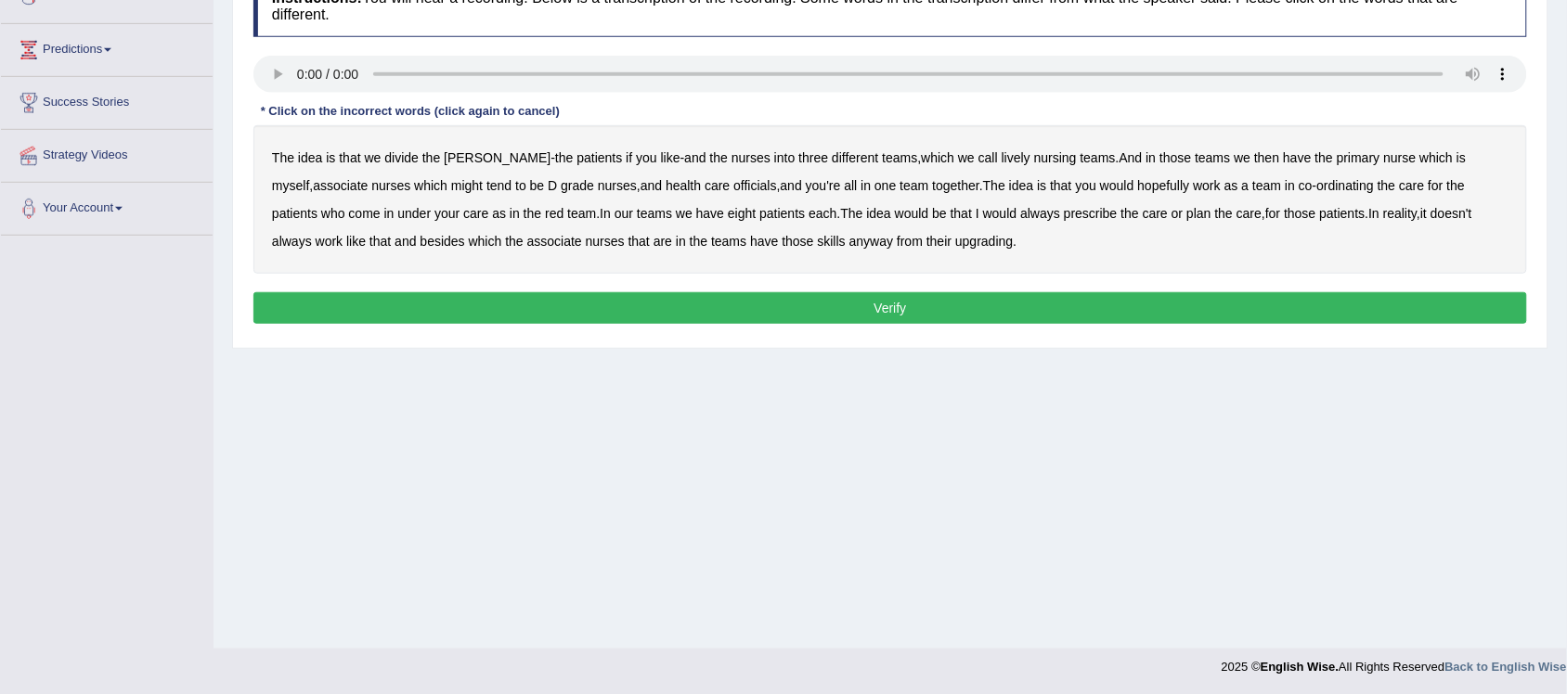
click at [1002, 158] on b "lively" at bounding box center [1016, 157] width 29 height 15
click at [451, 187] on b "might" at bounding box center [467, 185] width 32 height 15
click at [733, 190] on b "officials" at bounding box center [754, 185] width 43 height 15
click at [1020, 216] on b "always" at bounding box center [1040, 213] width 40 height 15
click at [955, 241] on b "upgrading" at bounding box center [984, 241] width 58 height 15
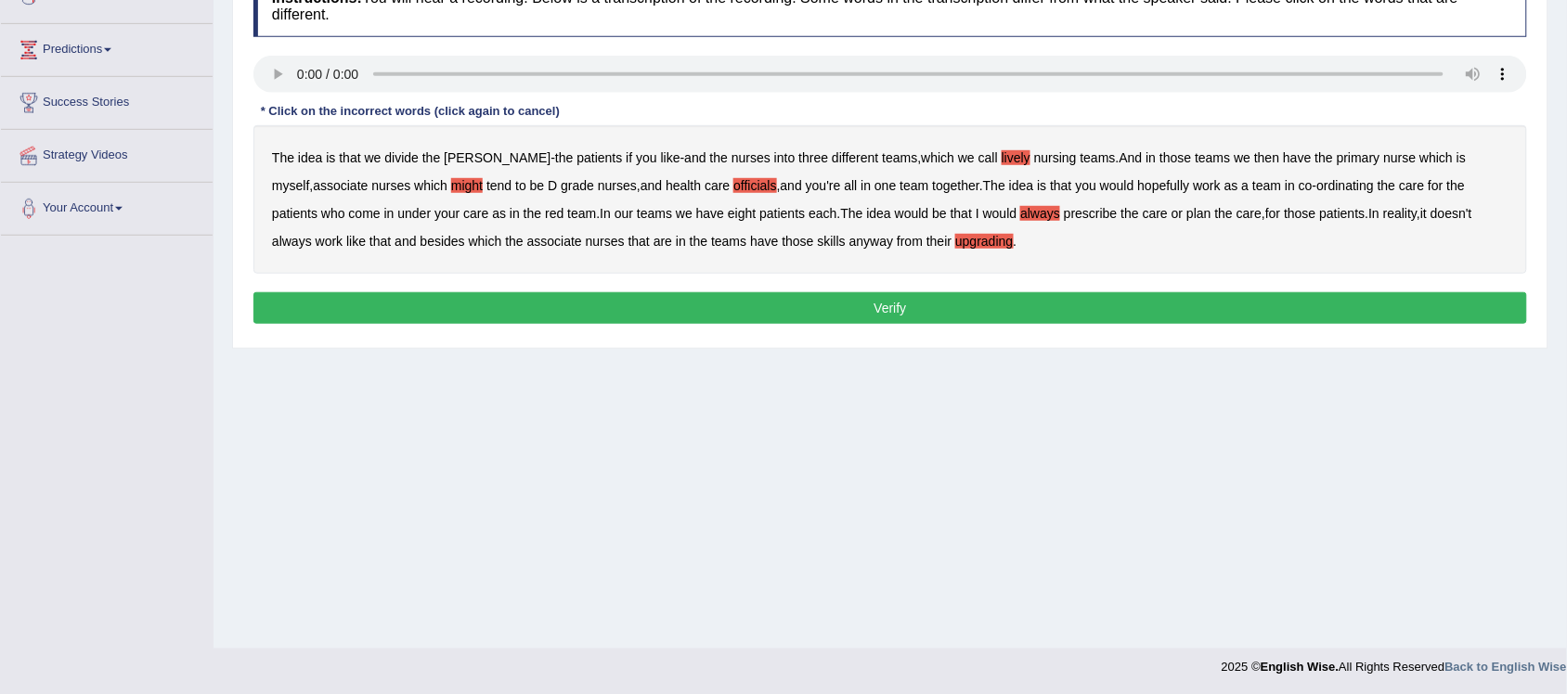
click at [901, 304] on button "Verify" at bounding box center [890, 308] width 1274 height 32
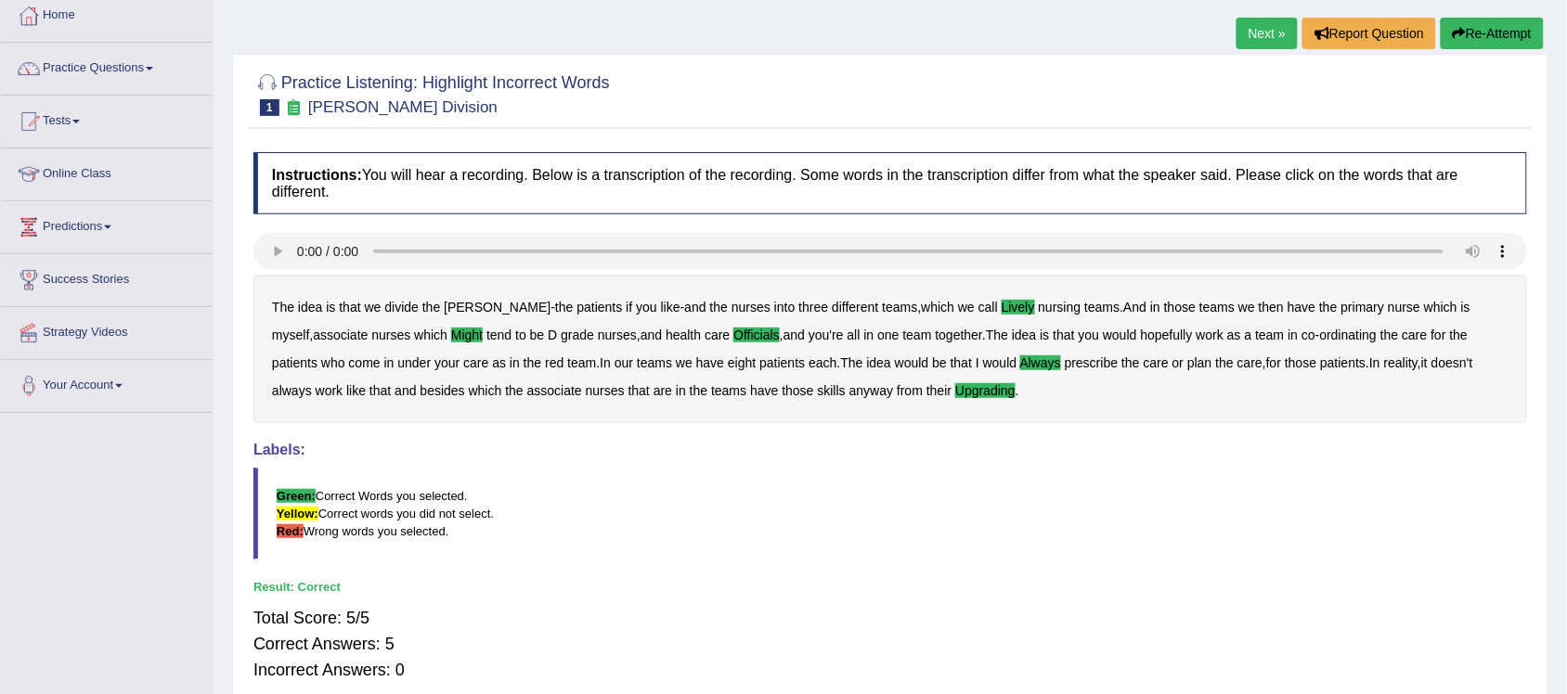
scroll to position [47, 0]
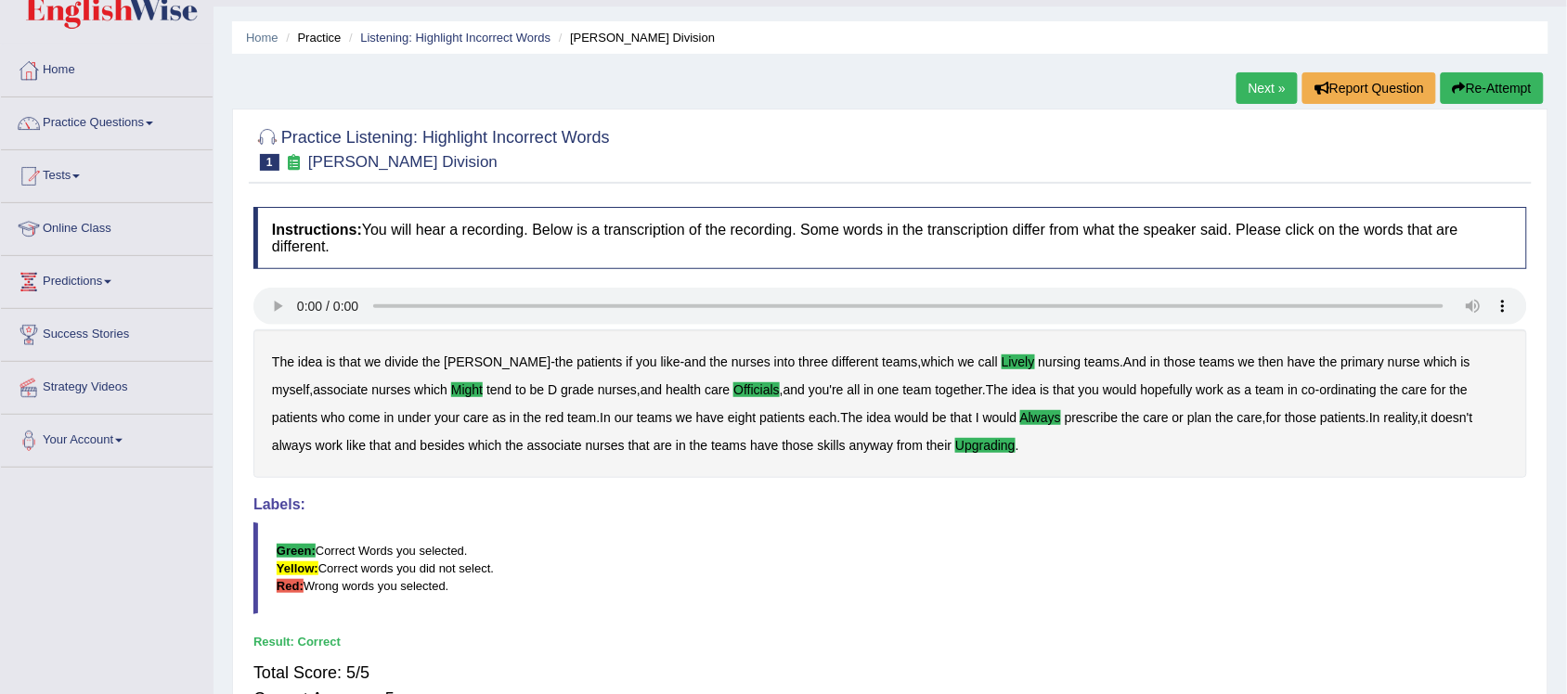
click at [1255, 81] on link "Next »" at bounding box center [1267, 88] width 61 height 32
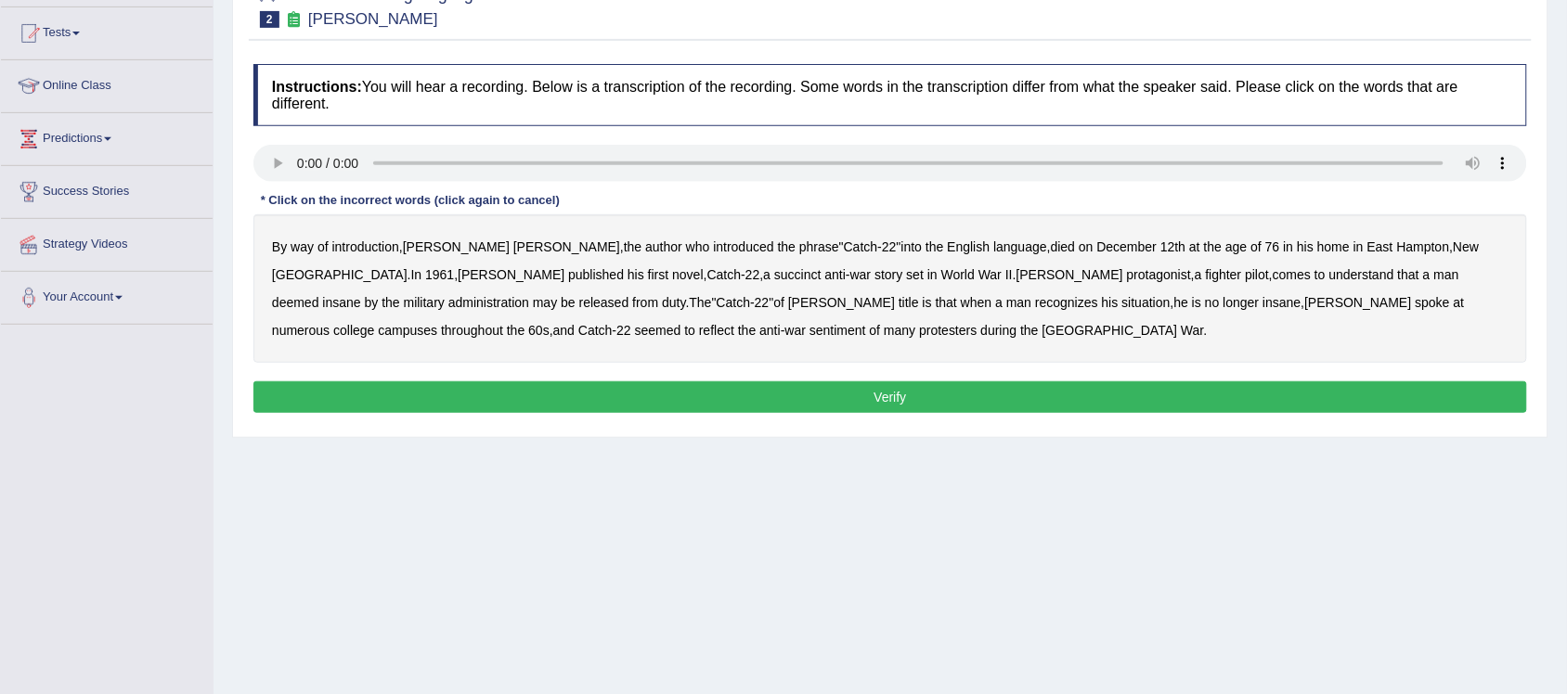
scroll to position [232, 0]
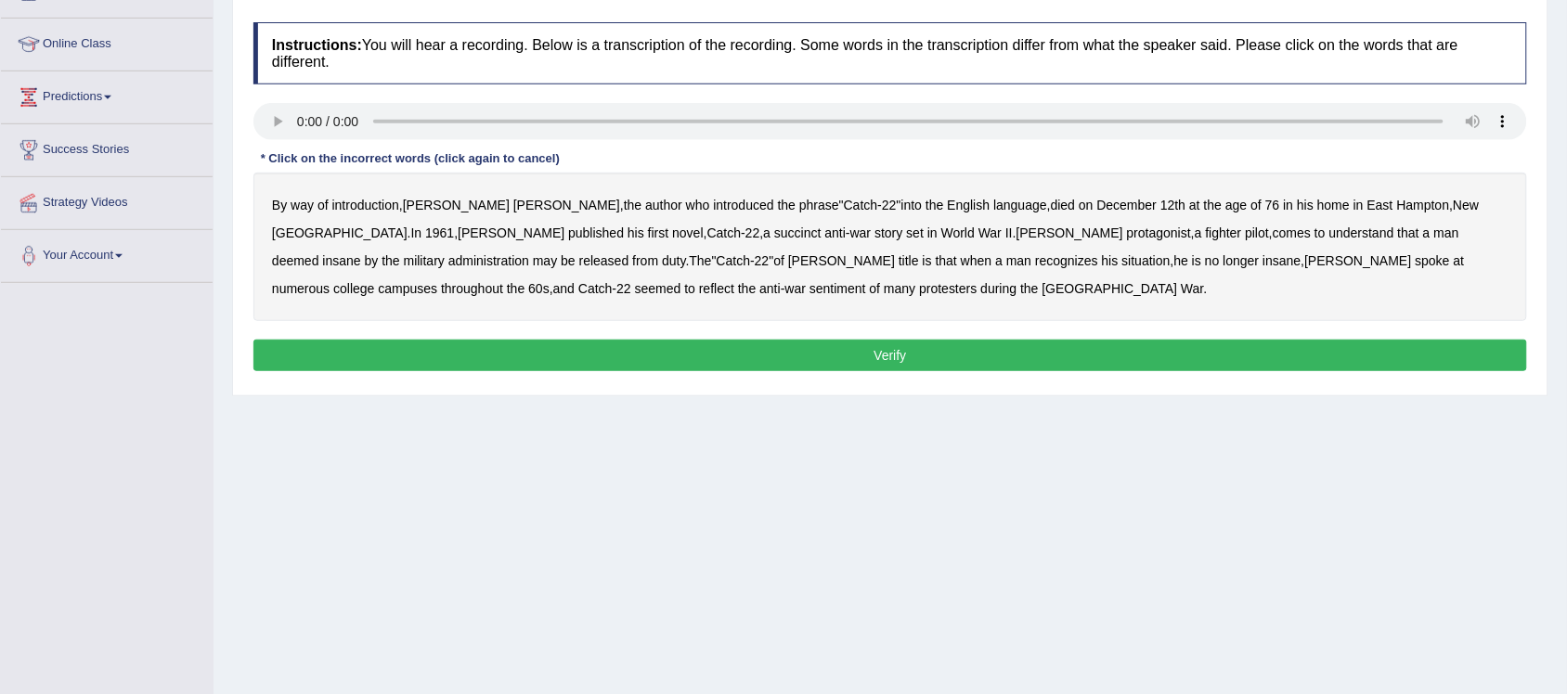
click at [774, 233] on b "succinct" at bounding box center [797, 233] width 47 height 15
click at [529, 253] on b "administration" at bounding box center [488, 260] width 81 height 15
click at [1122, 263] on b "situation" at bounding box center [1146, 260] width 48 height 15
click at [734, 281] on b "reflect" at bounding box center [716, 288] width 35 height 15
click at [790, 346] on button "Verify" at bounding box center [890, 356] width 1274 height 32
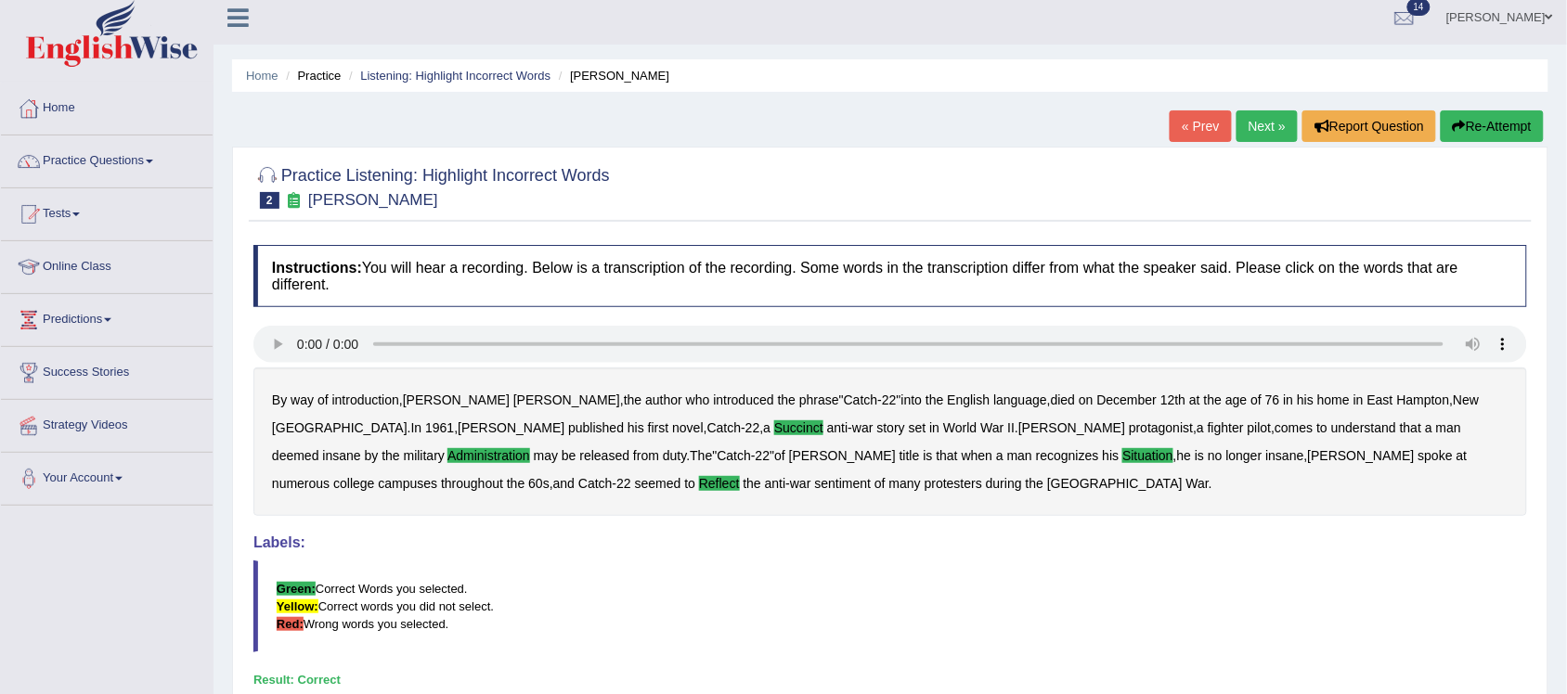
scroll to position [0, 0]
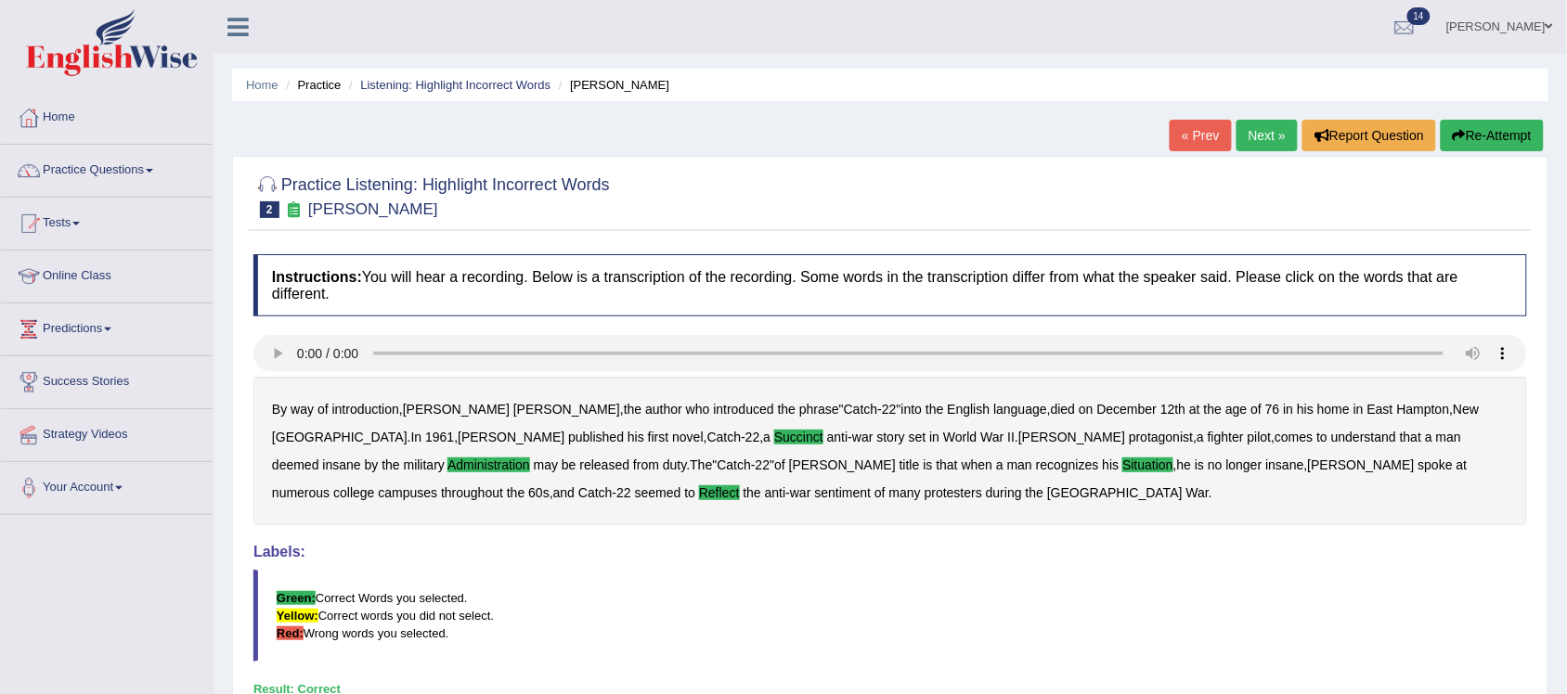
click at [1269, 144] on link "Next »" at bounding box center [1267, 136] width 61 height 32
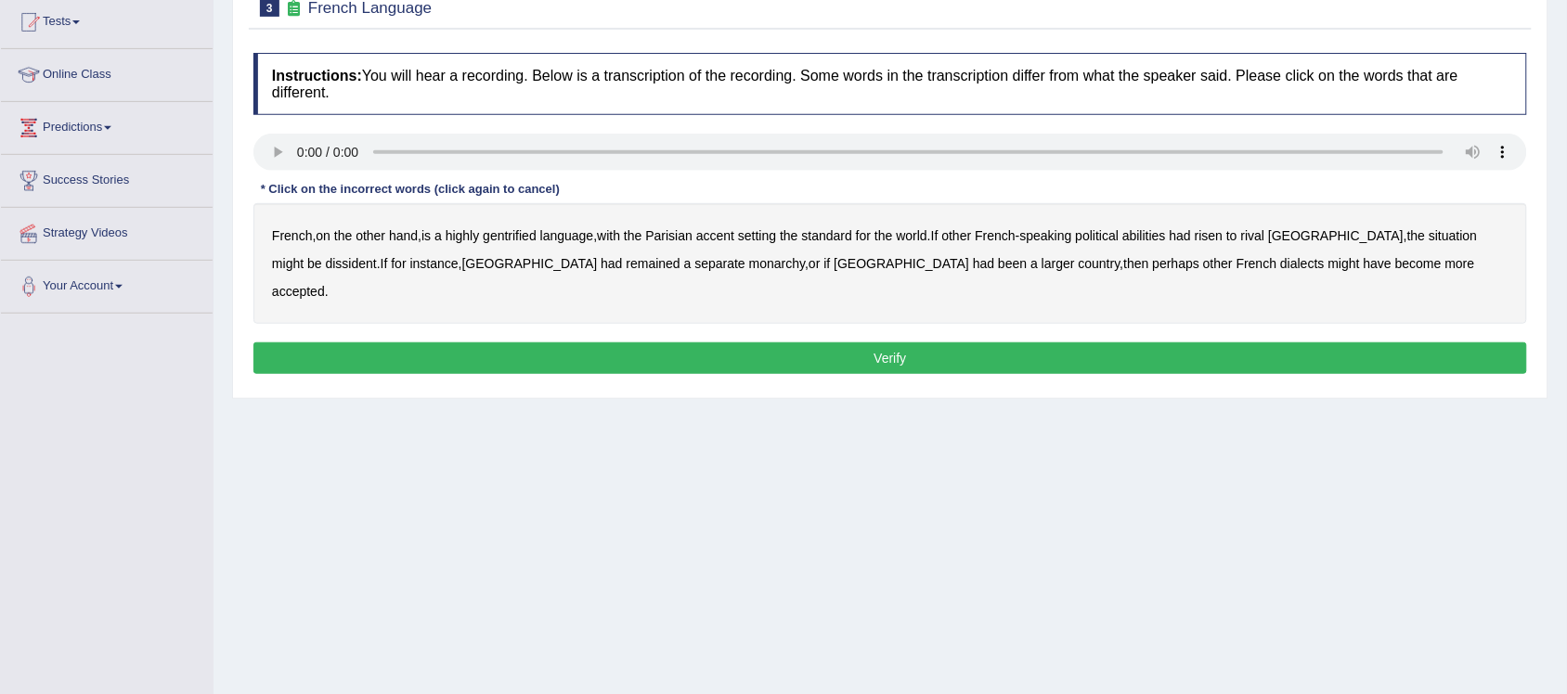
scroll to position [232, 0]
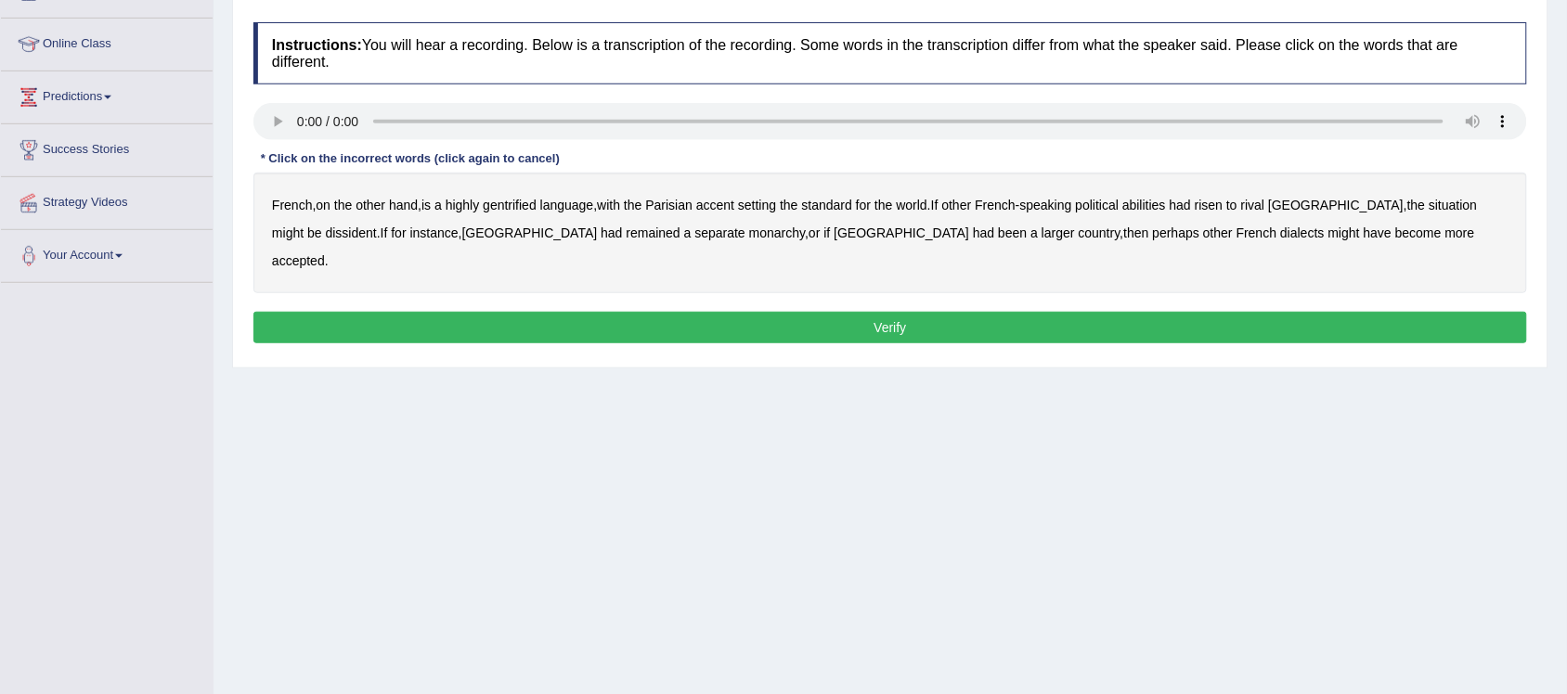
click at [527, 206] on b "gentrified" at bounding box center [510, 205] width 54 height 15
click at [1160, 207] on b "abilities" at bounding box center [1144, 205] width 44 height 15
click at [326, 238] on b "dissident" at bounding box center [351, 233] width 51 height 15
click at [749, 237] on b "monarchy" at bounding box center [777, 233] width 56 height 15
click at [1087, 312] on button "Verify" at bounding box center [890, 328] width 1274 height 32
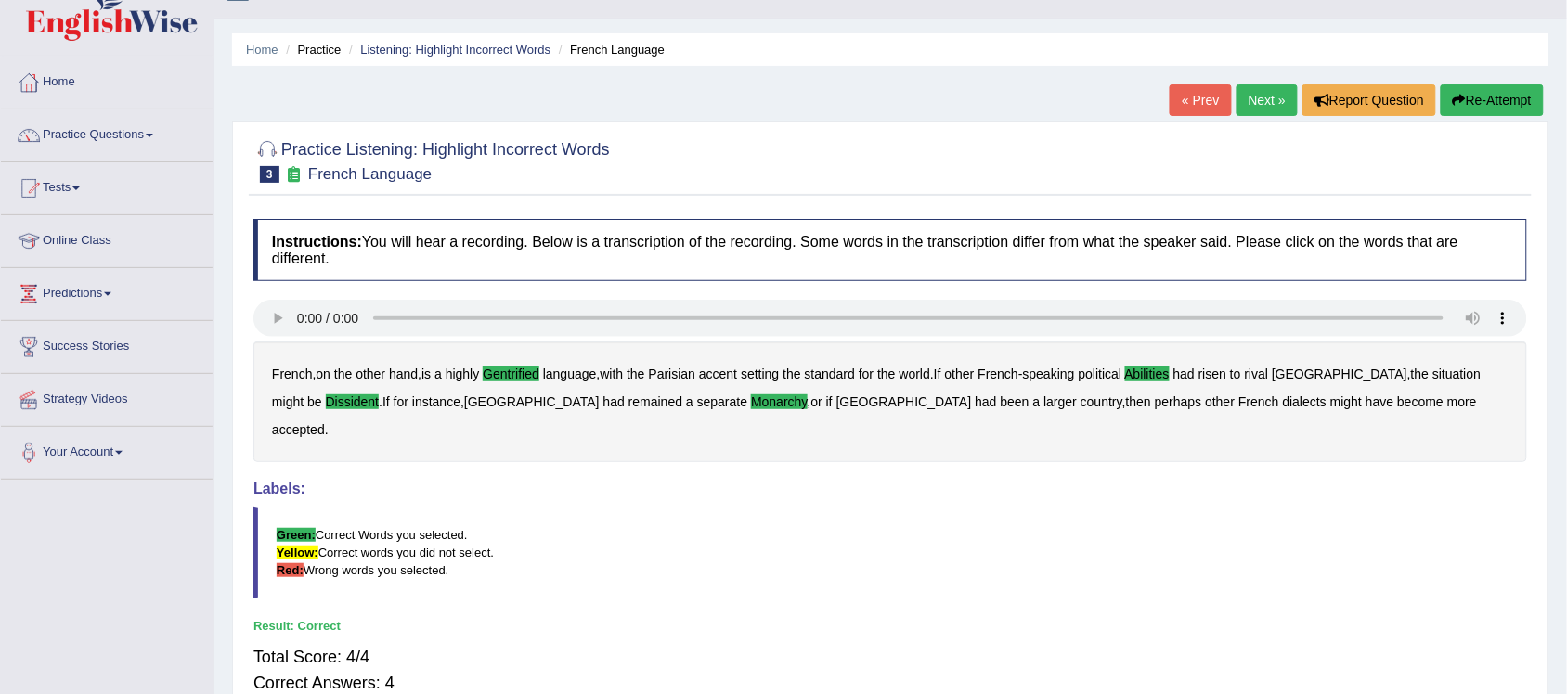
scroll to position [0, 0]
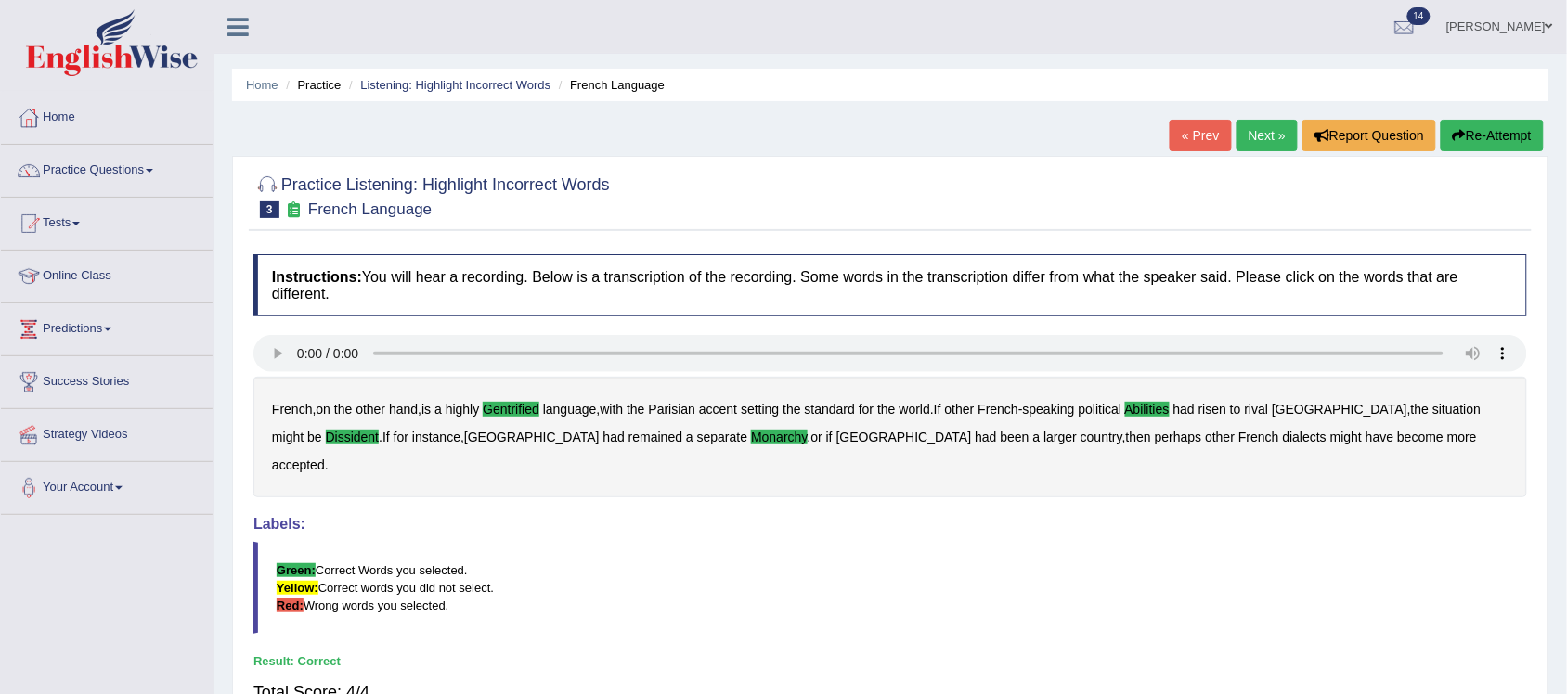
click at [1261, 140] on link "Next »" at bounding box center [1267, 136] width 61 height 32
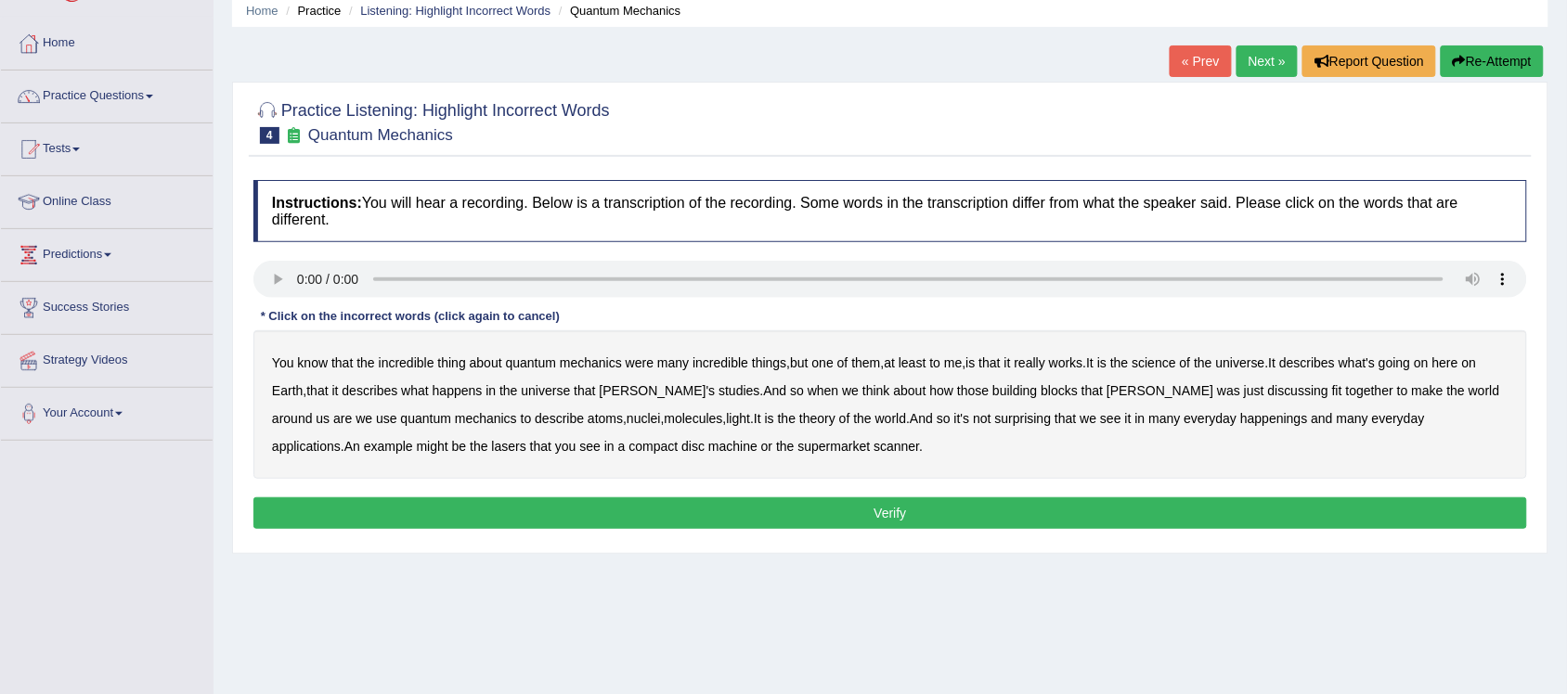
scroll to position [116, 0]
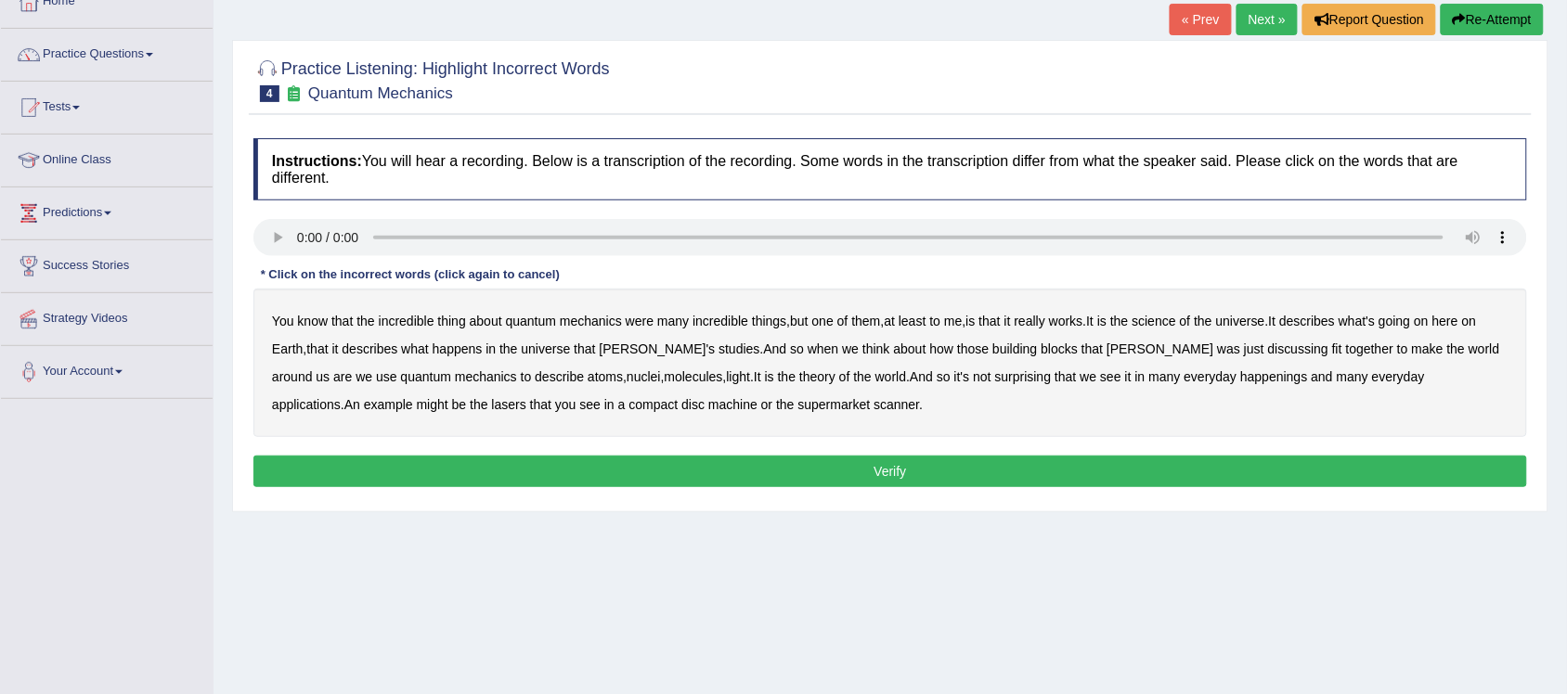
click at [1176, 322] on b "science" at bounding box center [1155, 321] width 44 height 15
click at [1268, 354] on b "discussing" at bounding box center [1298, 349] width 60 height 15
click at [1240, 378] on b "happenings" at bounding box center [1273, 376] width 67 height 15
click at [708, 409] on b "machine" at bounding box center [732, 404] width 49 height 15
click at [896, 470] on button "Verify" at bounding box center [890, 472] width 1274 height 32
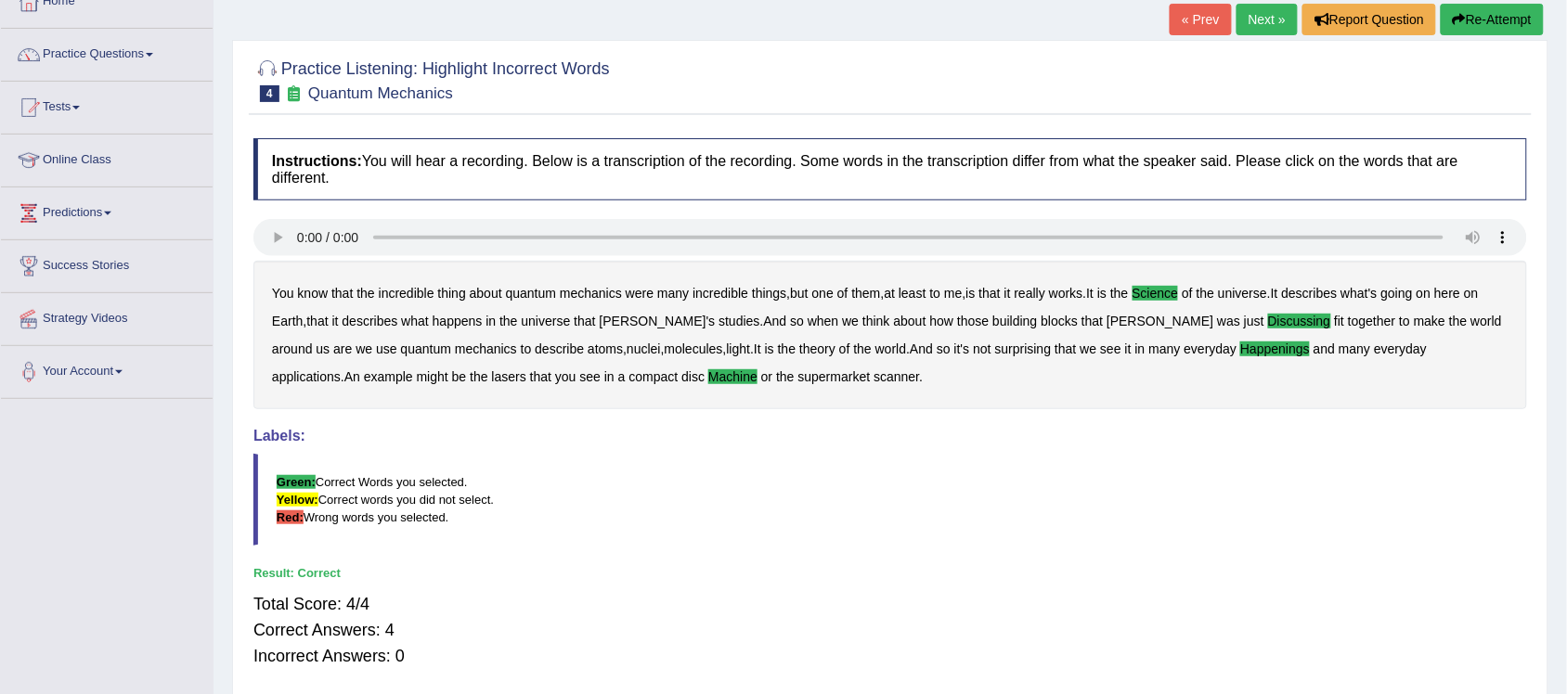
click at [1253, 21] on link "Next »" at bounding box center [1267, 20] width 61 height 32
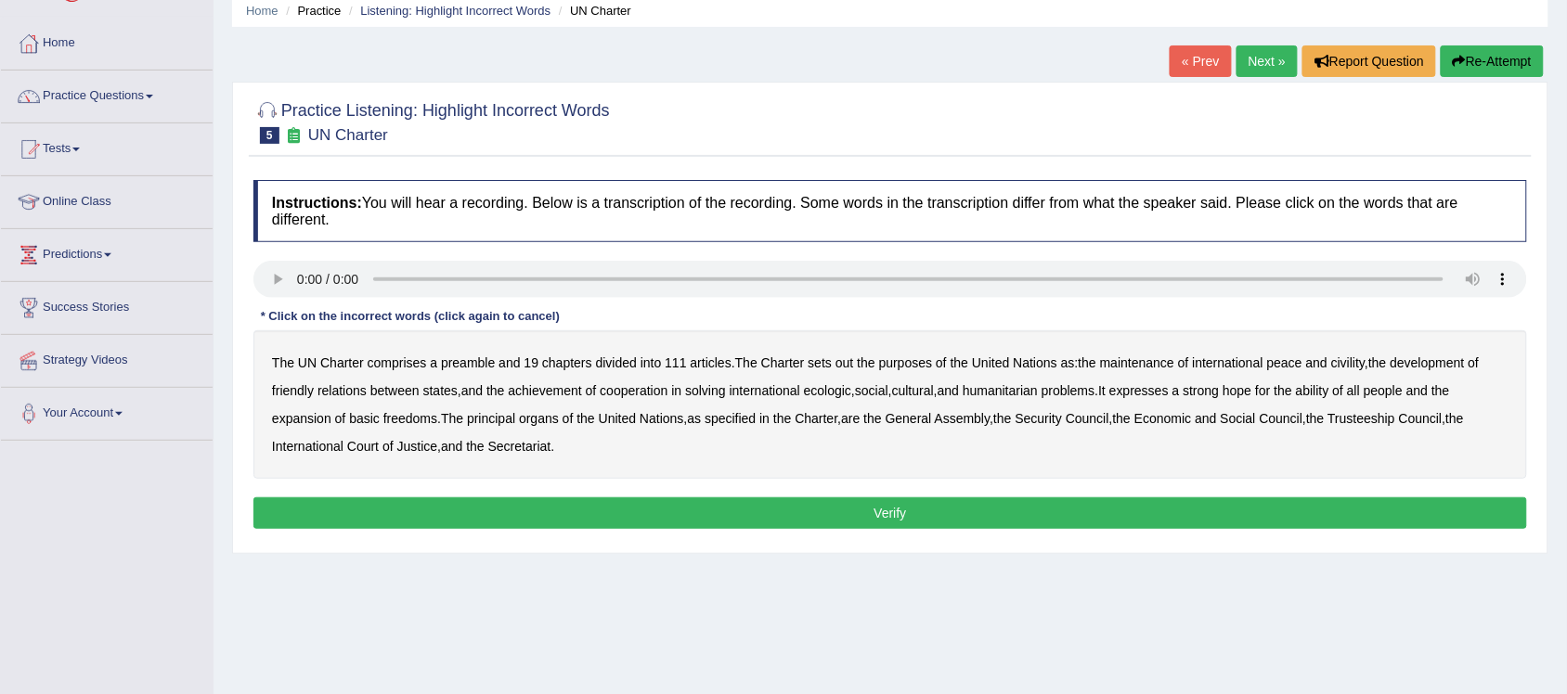
scroll to position [116, 0]
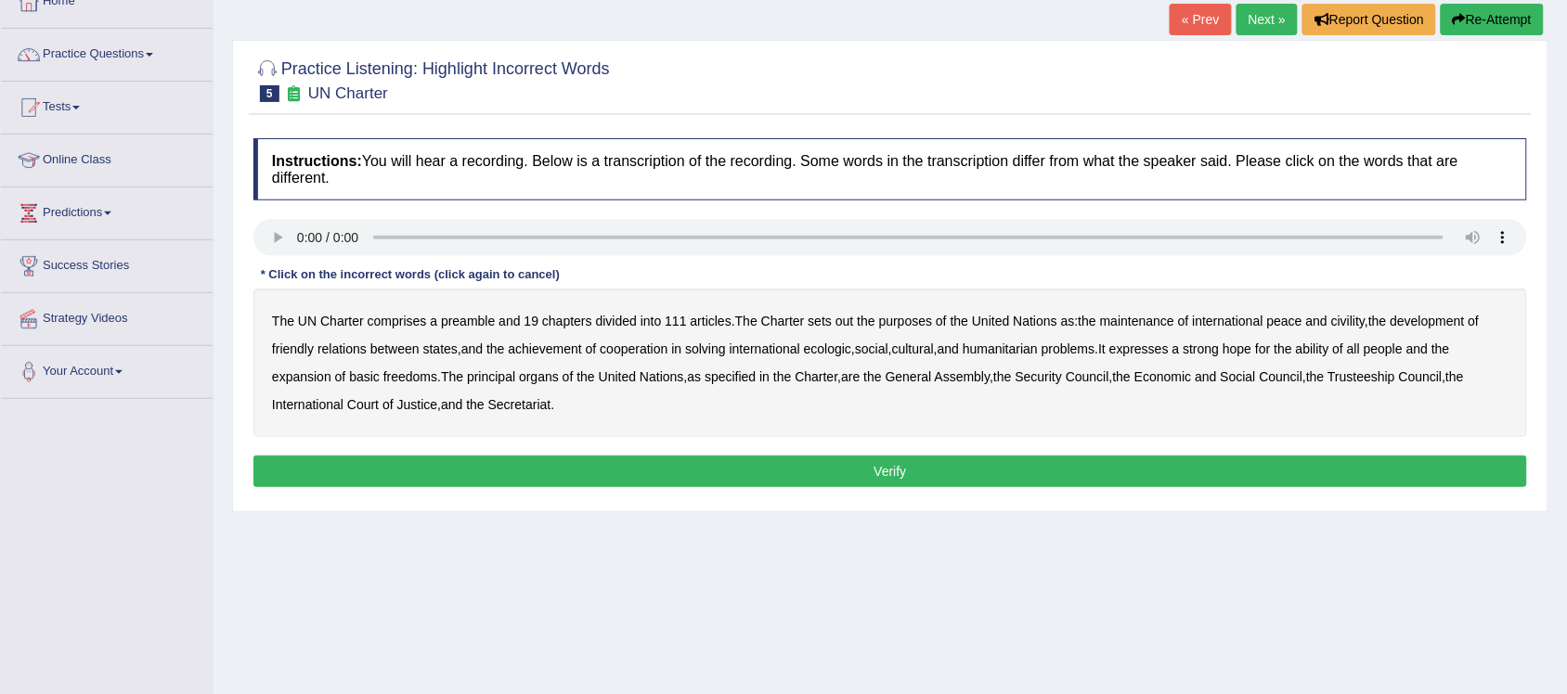
click at [852, 325] on b "out" at bounding box center [845, 321] width 18 height 15
click at [1361, 321] on b "civility" at bounding box center [1347, 321] width 33 height 15
click at [834, 353] on b "ecologic" at bounding box center [827, 349] width 47 height 15
click at [1329, 350] on b "ability" at bounding box center [1312, 349] width 33 height 15
click at [882, 469] on button "Verify" at bounding box center [890, 472] width 1274 height 32
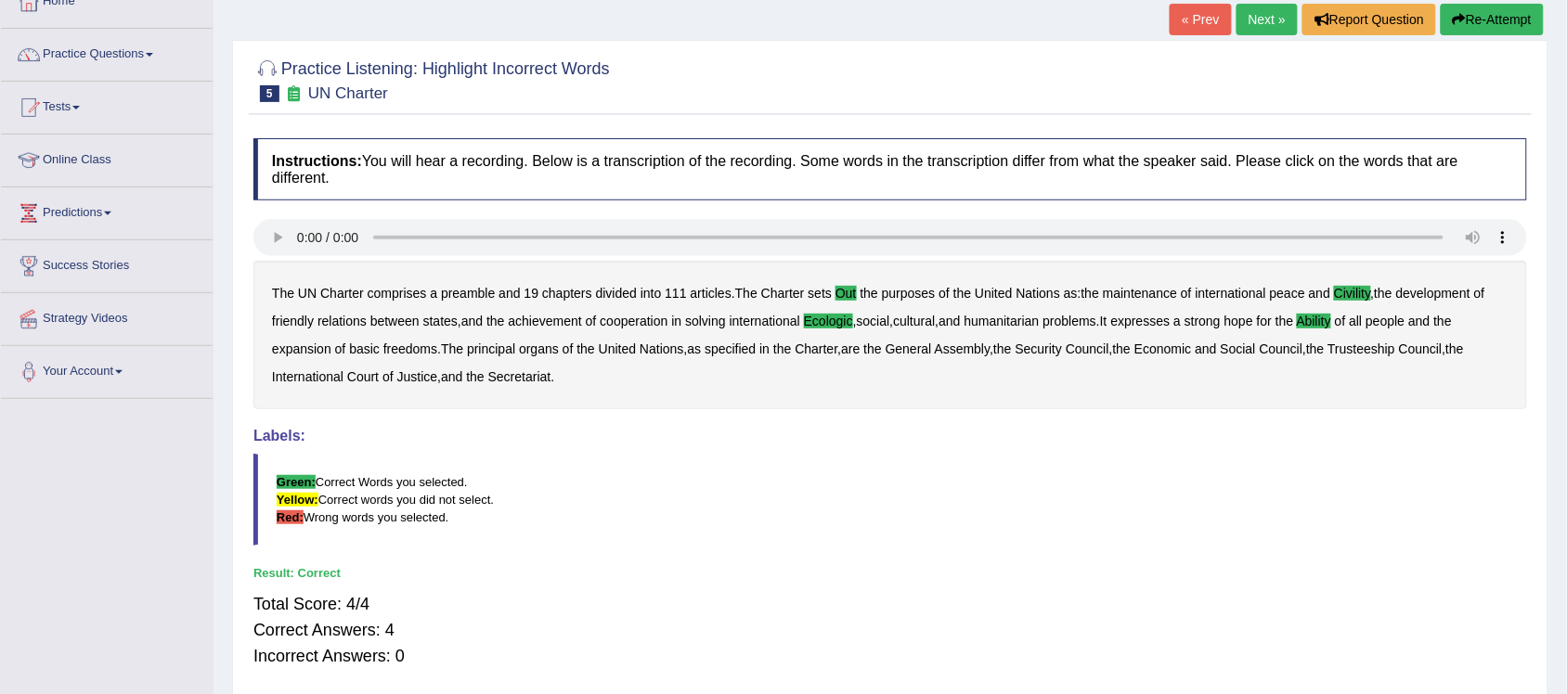
click at [1259, 19] on link "Next »" at bounding box center [1267, 20] width 61 height 32
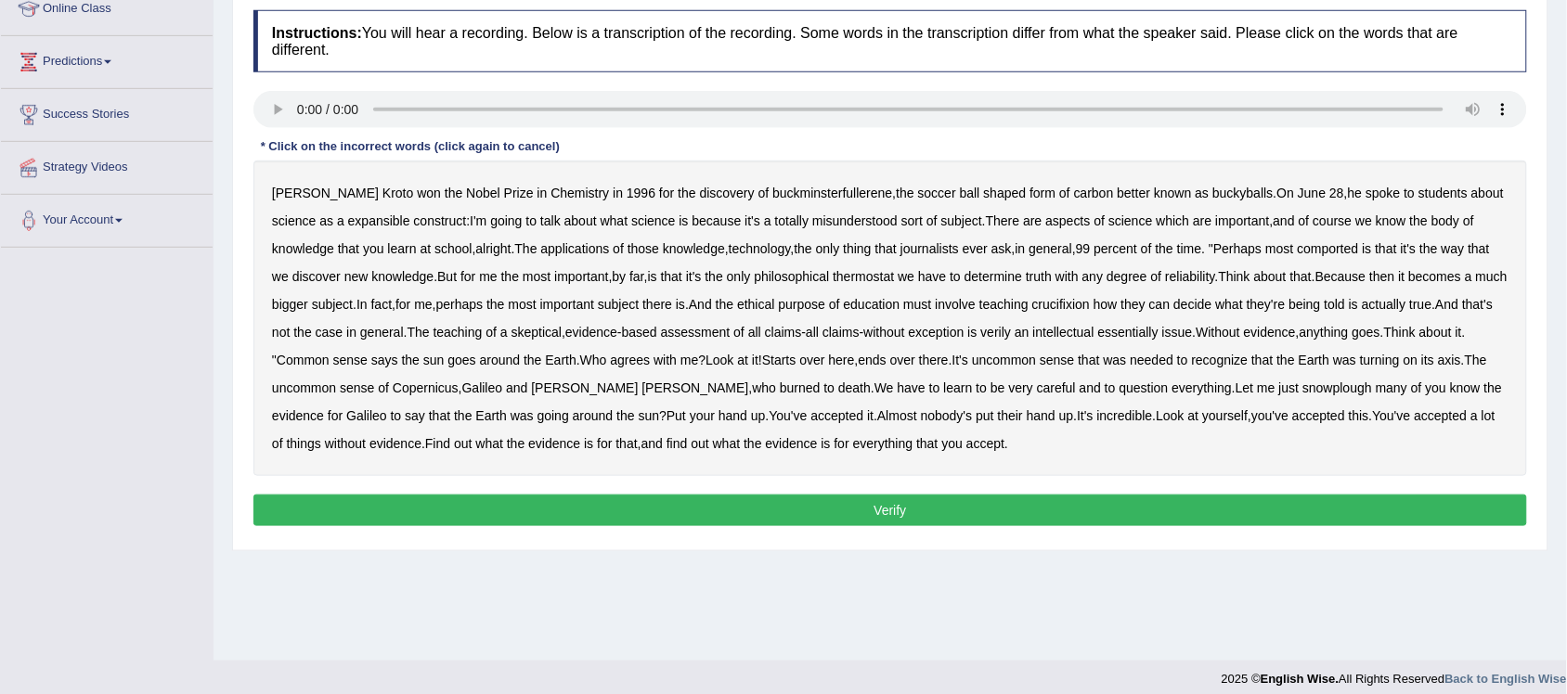
scroll to position [279, 0]
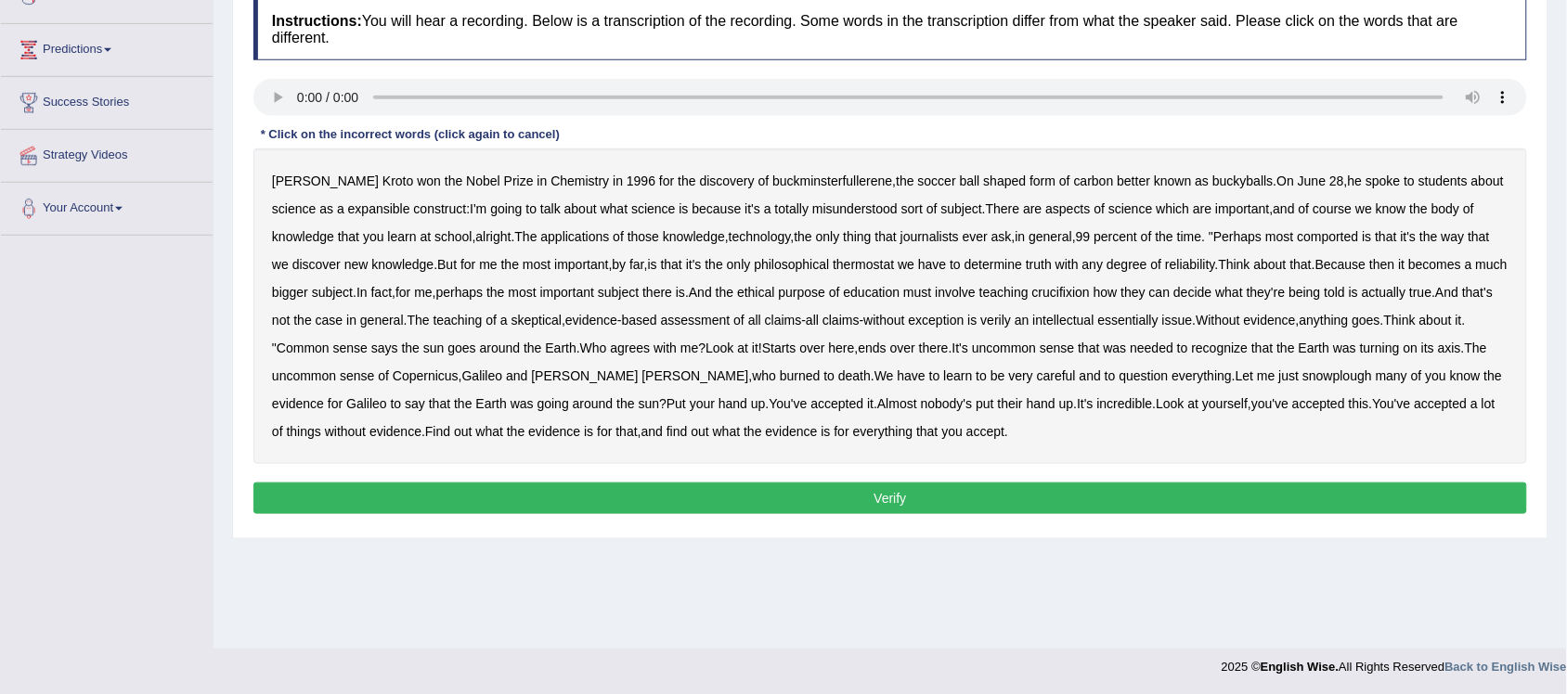
click at [348, 214] on b "expansible" at bounding box center [379, 208] width 62 height 15
click at [1305, 238] on b "comported" at bounding box center [1328, 236] width 61 height 15
click at [879, 266] on b "thermostat" at bounding box center [863, 264] width 61 height 15
click at [1123, 271] on b "degree" at bounding box center [1127, 264] width 41 height 15
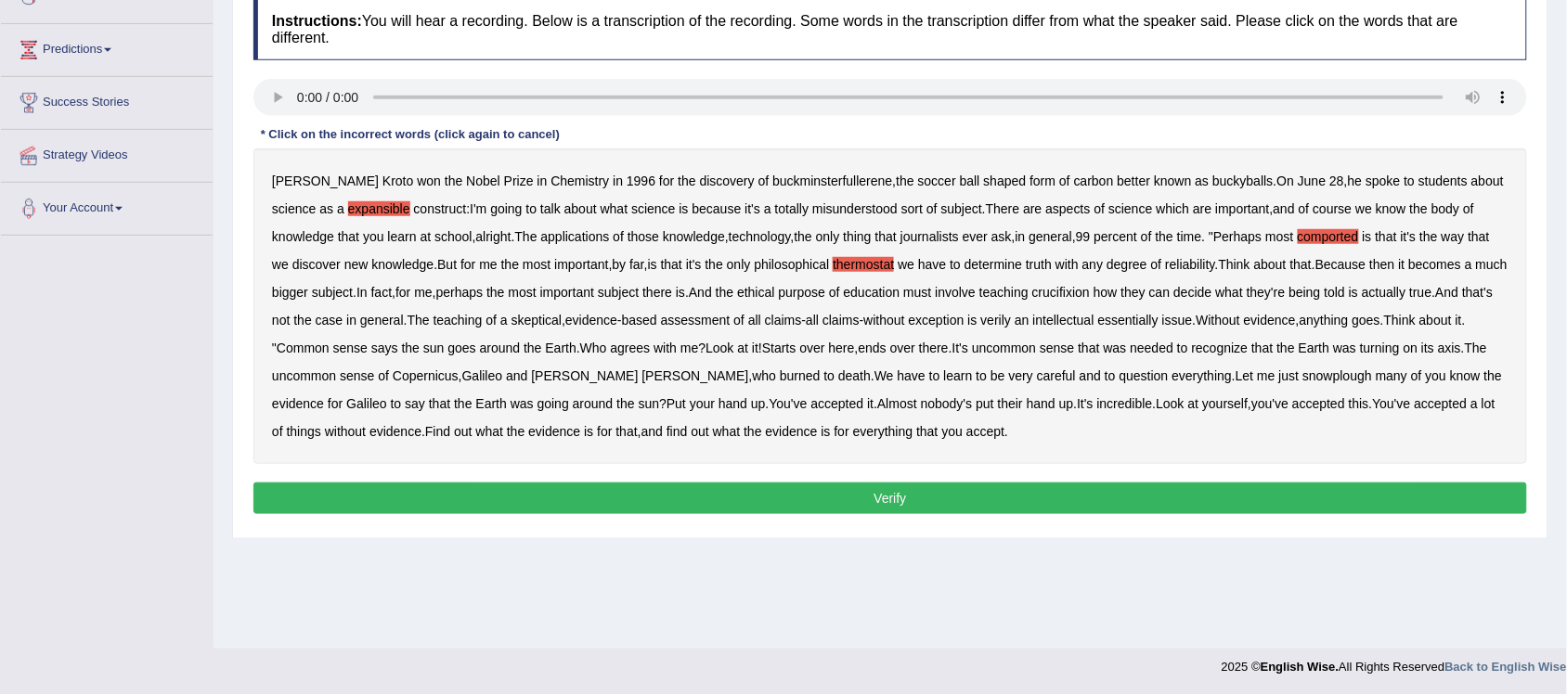
click at [1084, 298] on b "crucifixion" at bounding box center [1061, 292] width 58 height 15
click at [1012, 322] on b "verily" at bounding box center [996, 320] width 31 height 15
click at [1012, 323] on b "verily" at bounding box center [996, 320] width 31 height 15
click at [1303, 377] on b "snowplough" at bounding box center [1338, 376] width 70 height 15
click at [880, 501] on button "Verify" at bounding box center [890, 499] width 1274 height 32
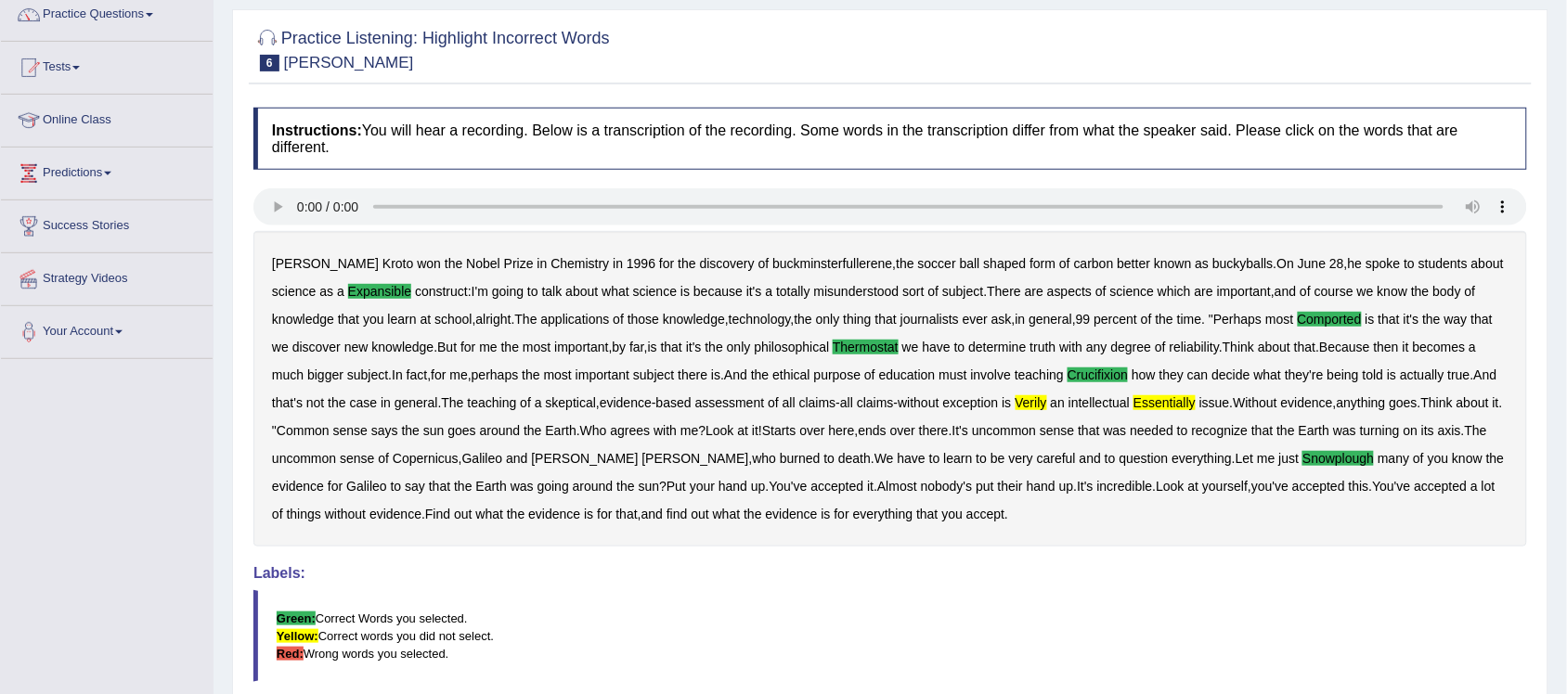
scroll to position [47, 0]
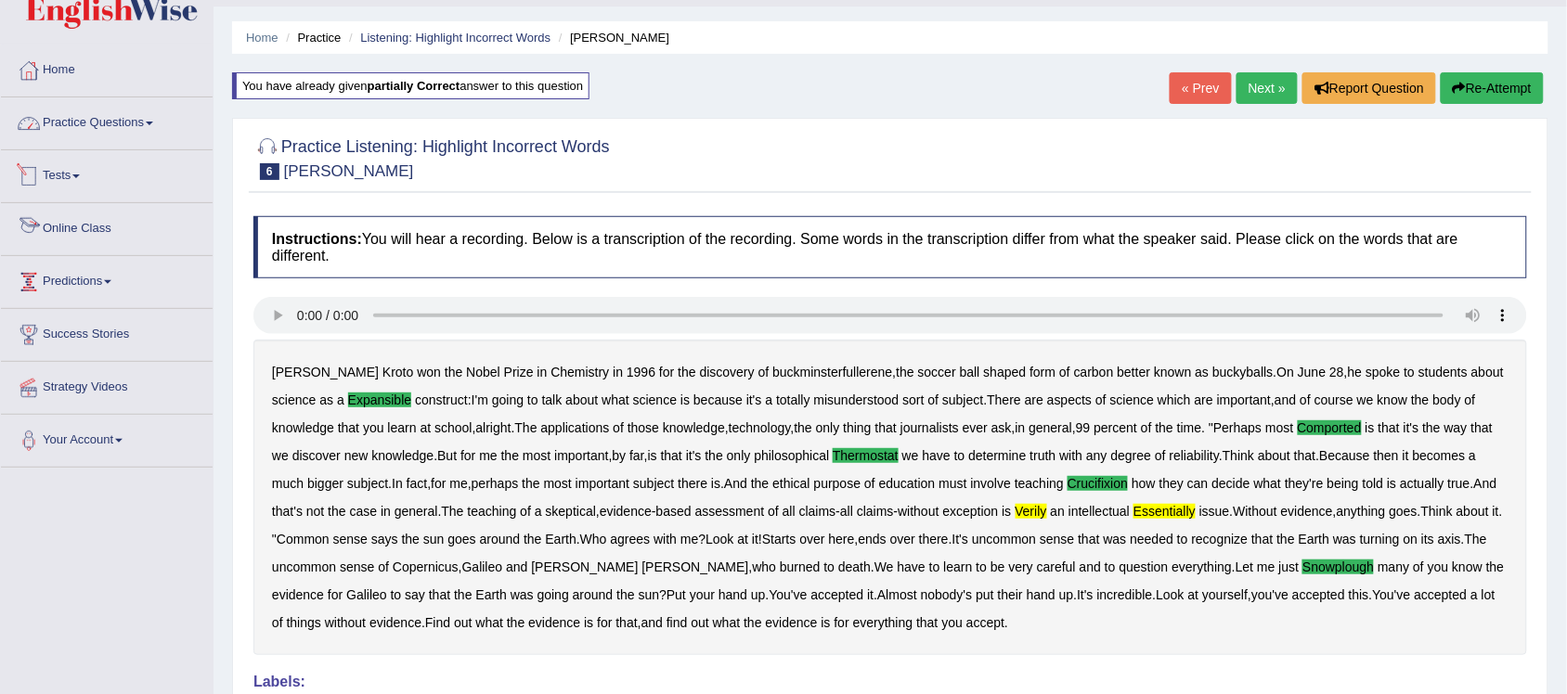
click at [154, 118] on link "Practice Questions" at bounding box center [107, 120] width 212 height 46
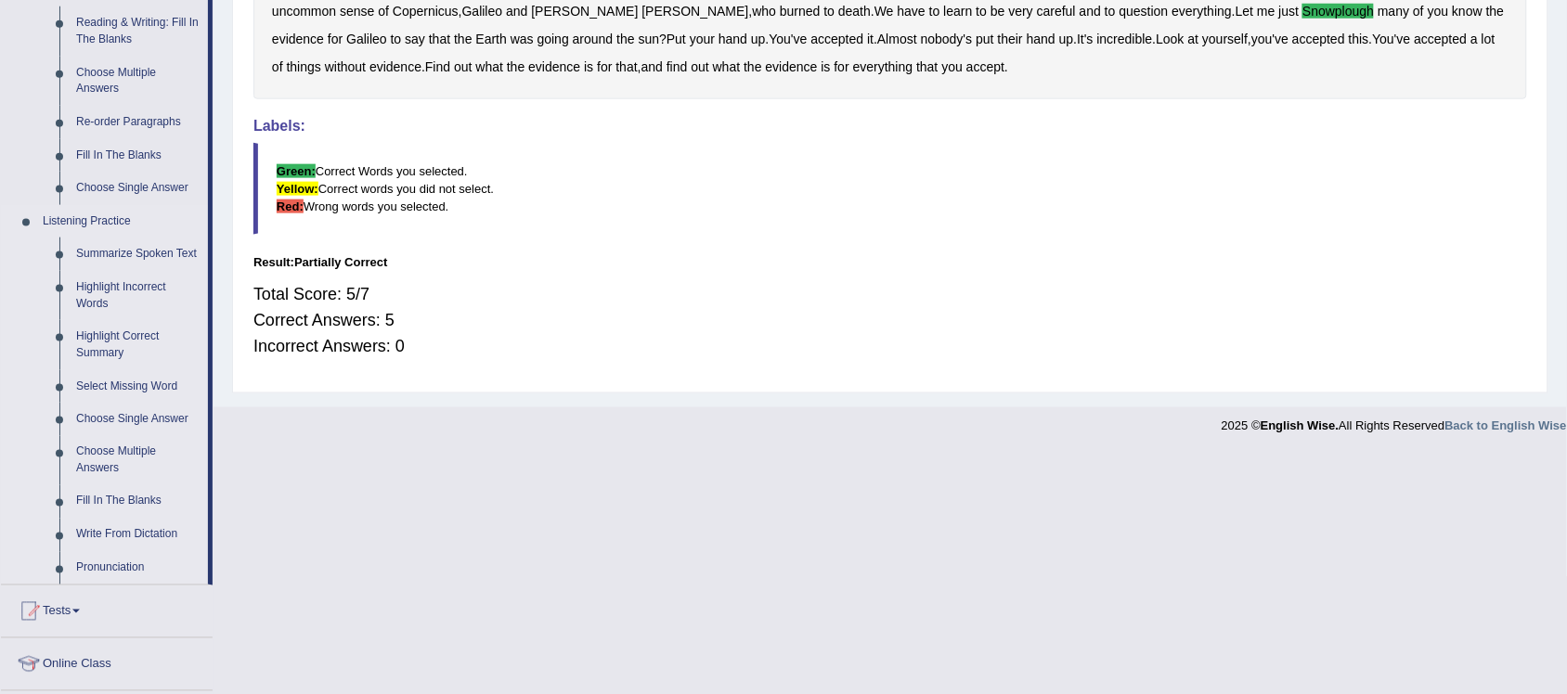
scroll to position [628, 0]
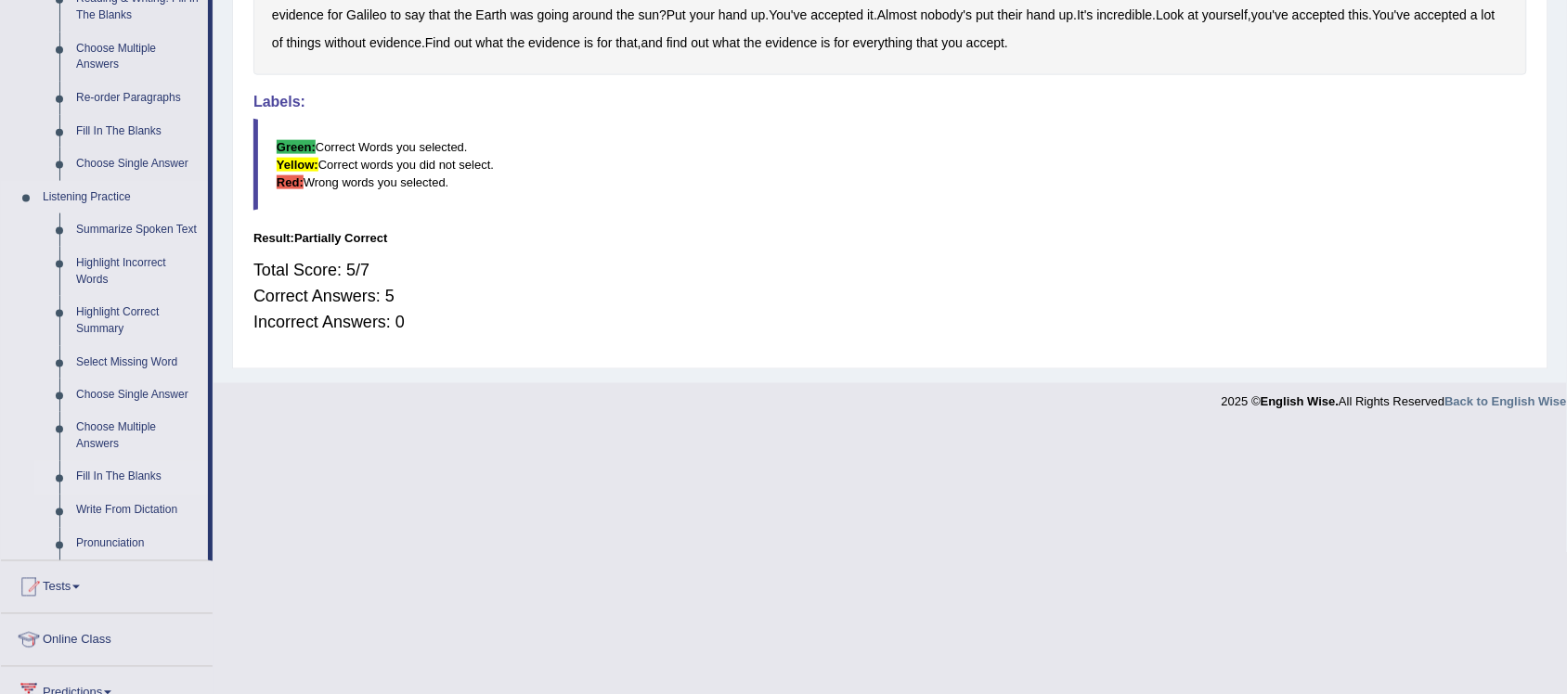
click at [136, 466] on link "Fill In The Blanks" at bounding box center [138, 477] width 140 height 33
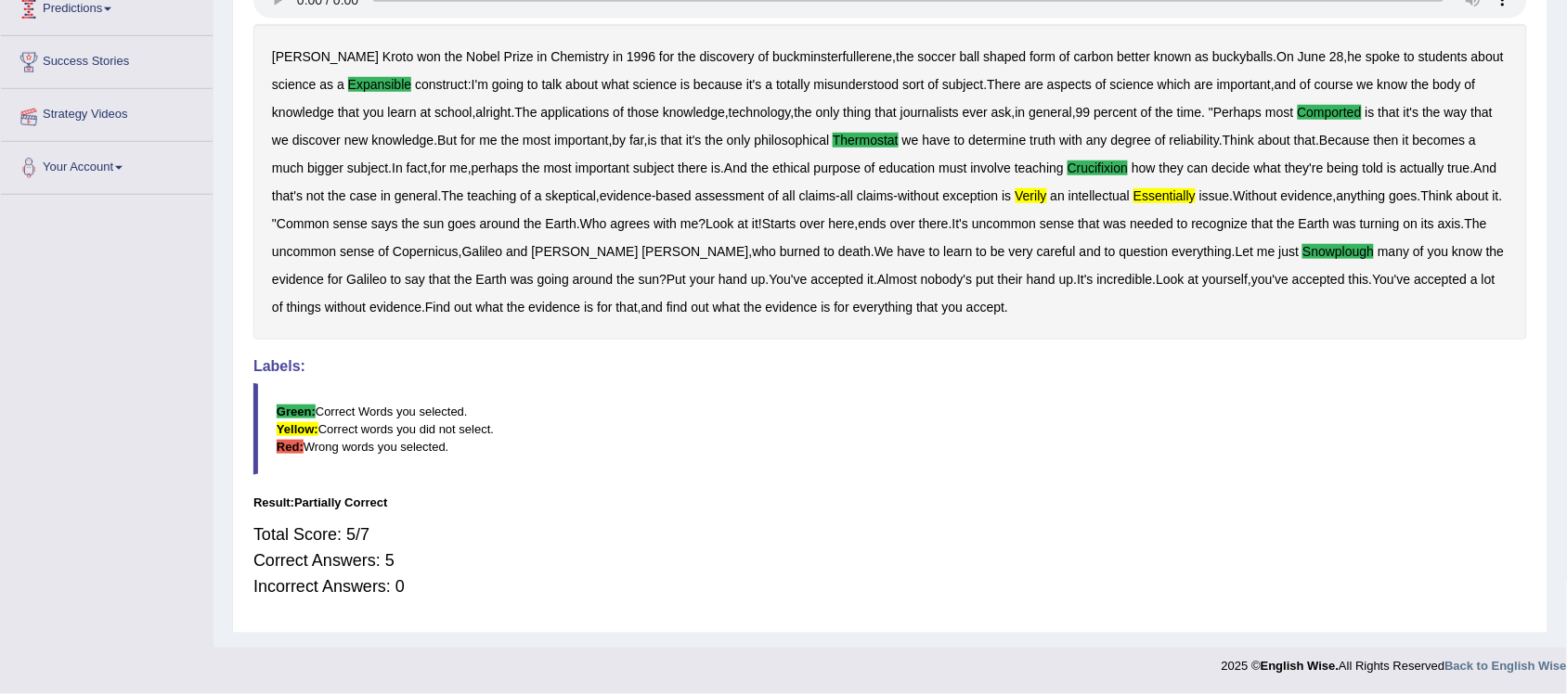
scroll to position [260, 0]
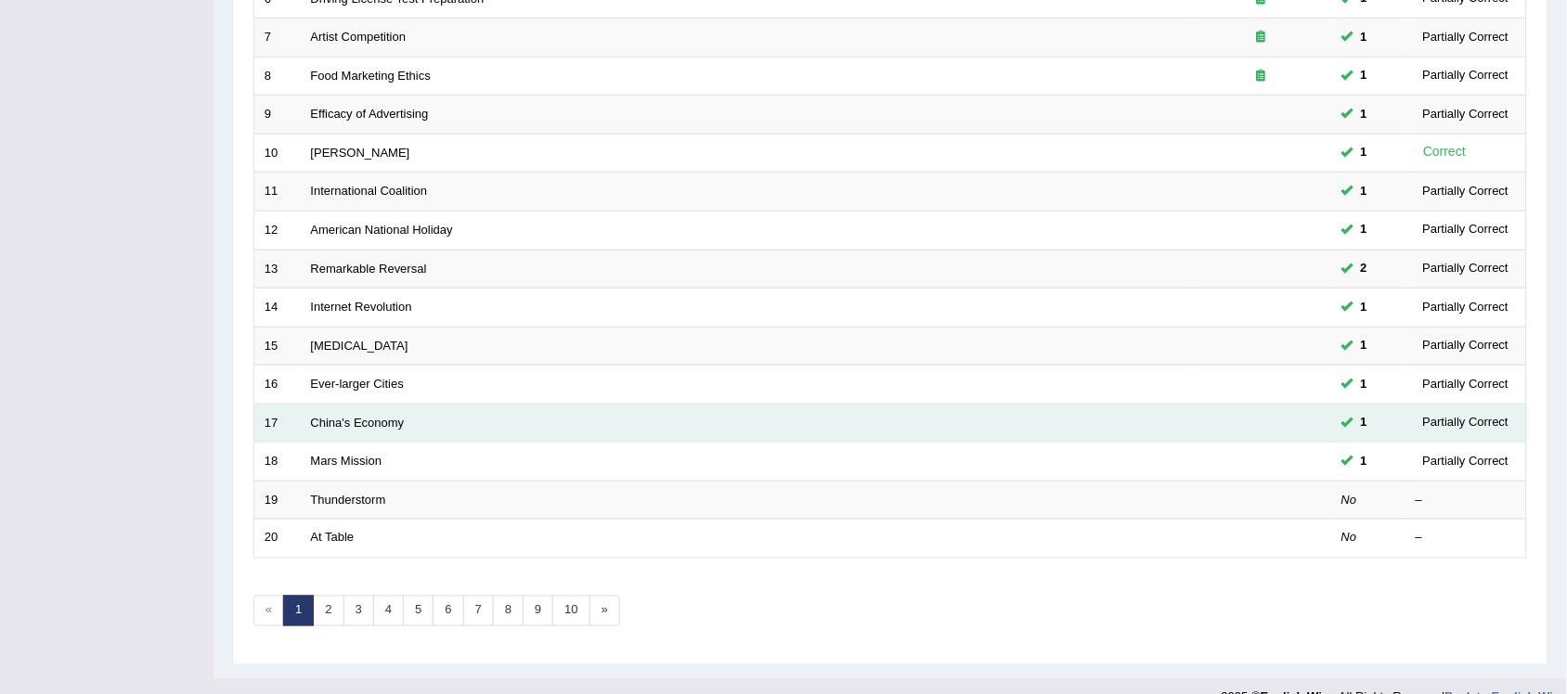
scroll to position [539, 0]
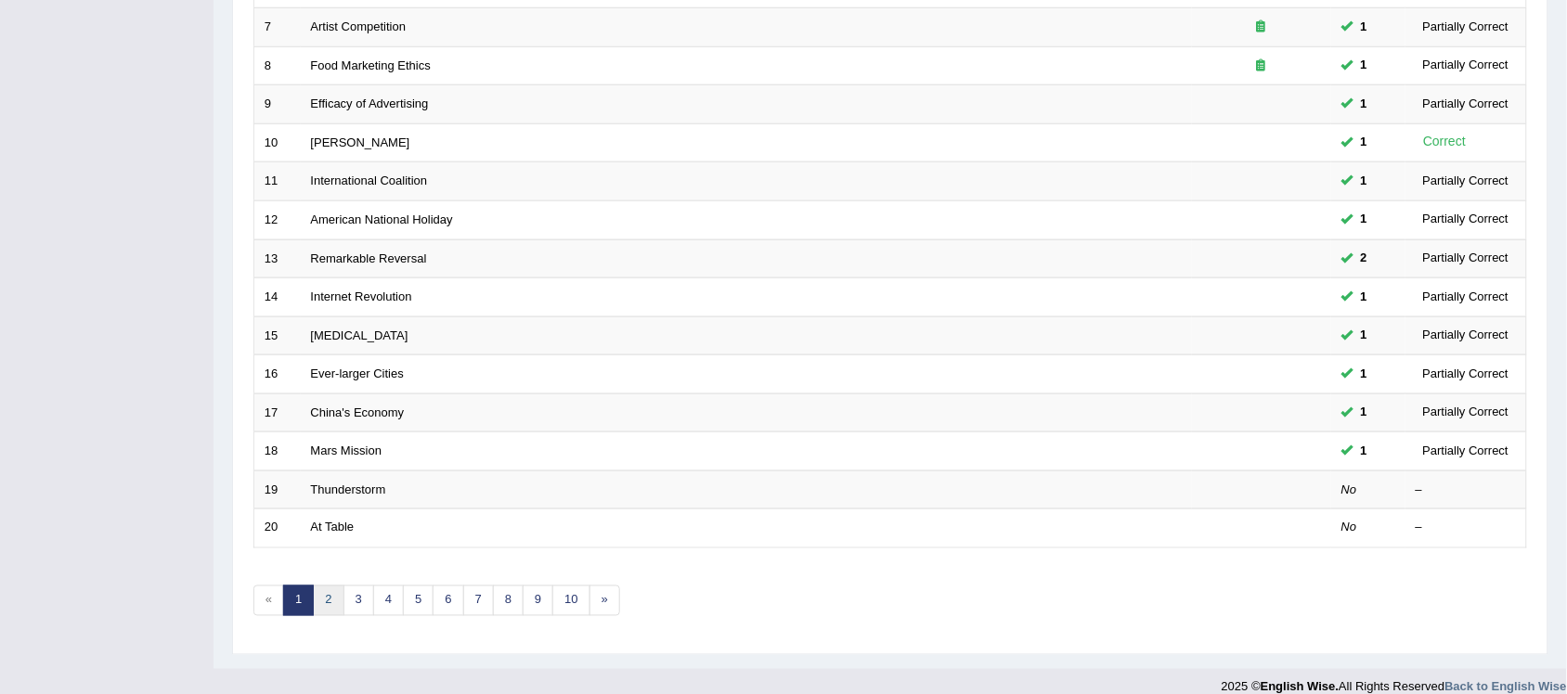
click at [321, 586] on link "2" at bounding box center [328, 601] width 31 height 31
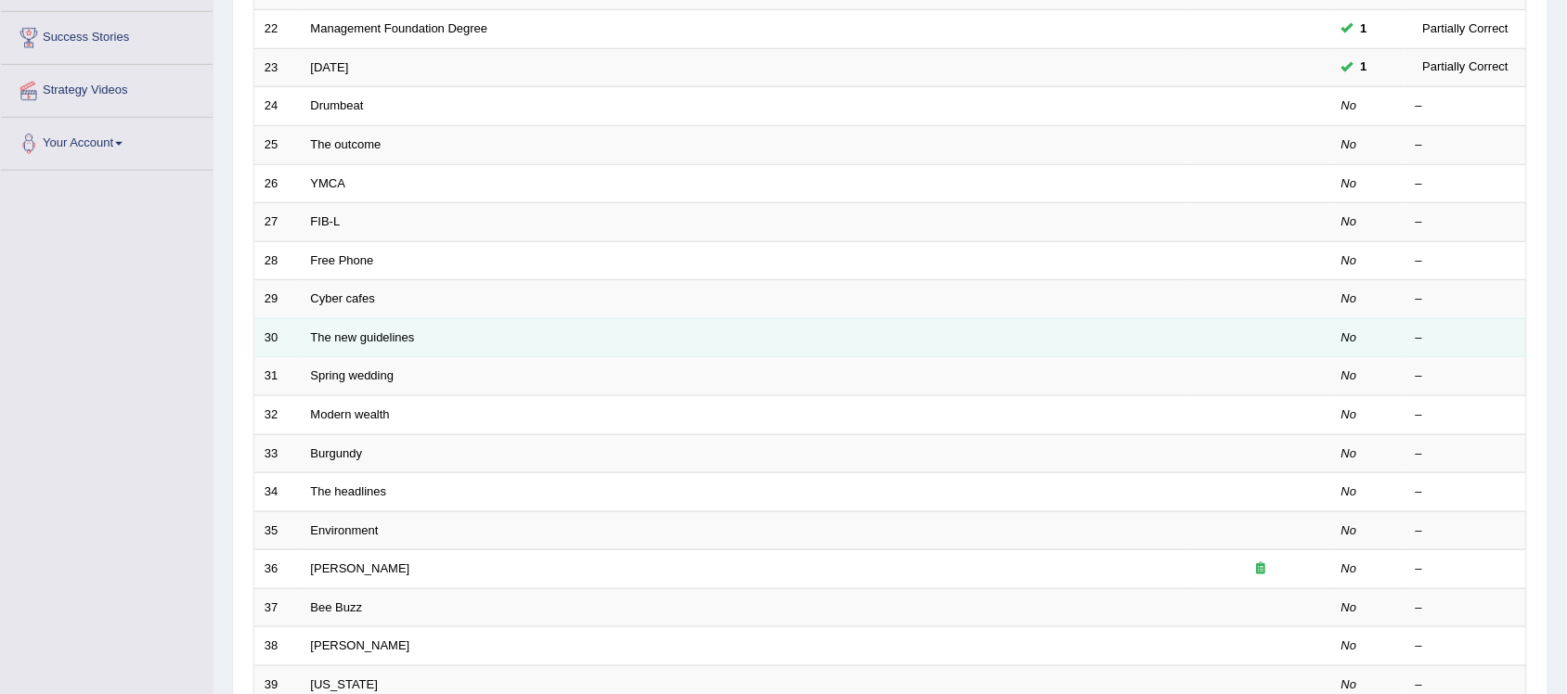
scroll to position [539, 0]
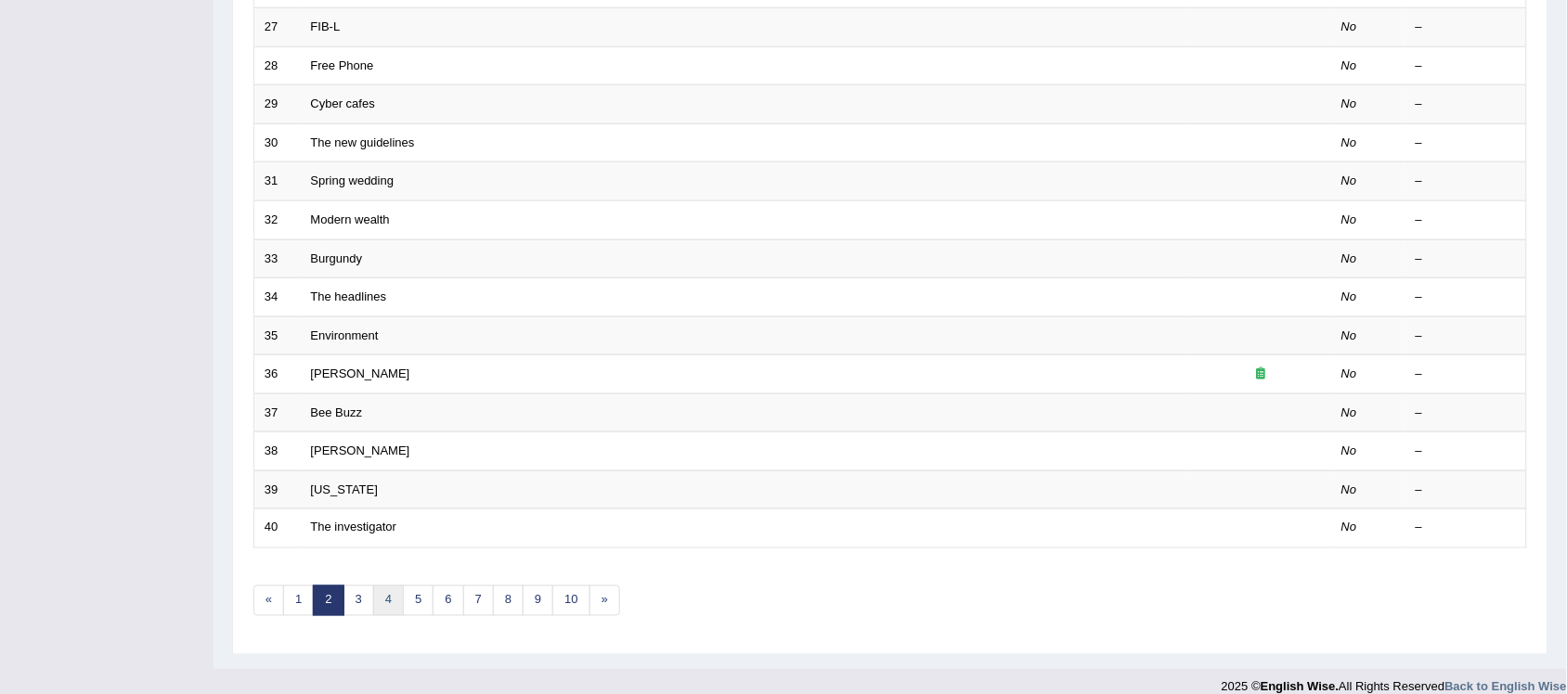
click at [400, 586] on link "4" at bounding box center [388, 601] width 31 height 31
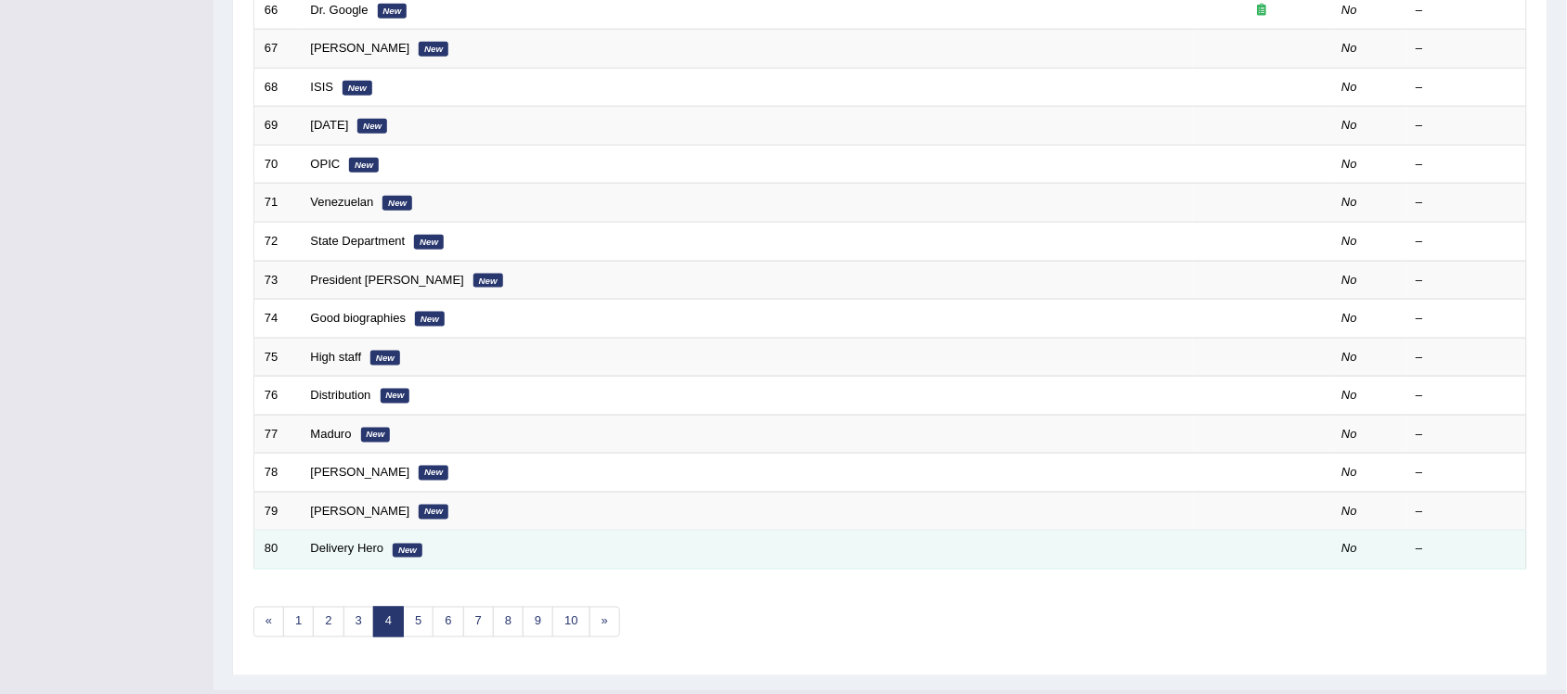
scroll to position [539, 0]
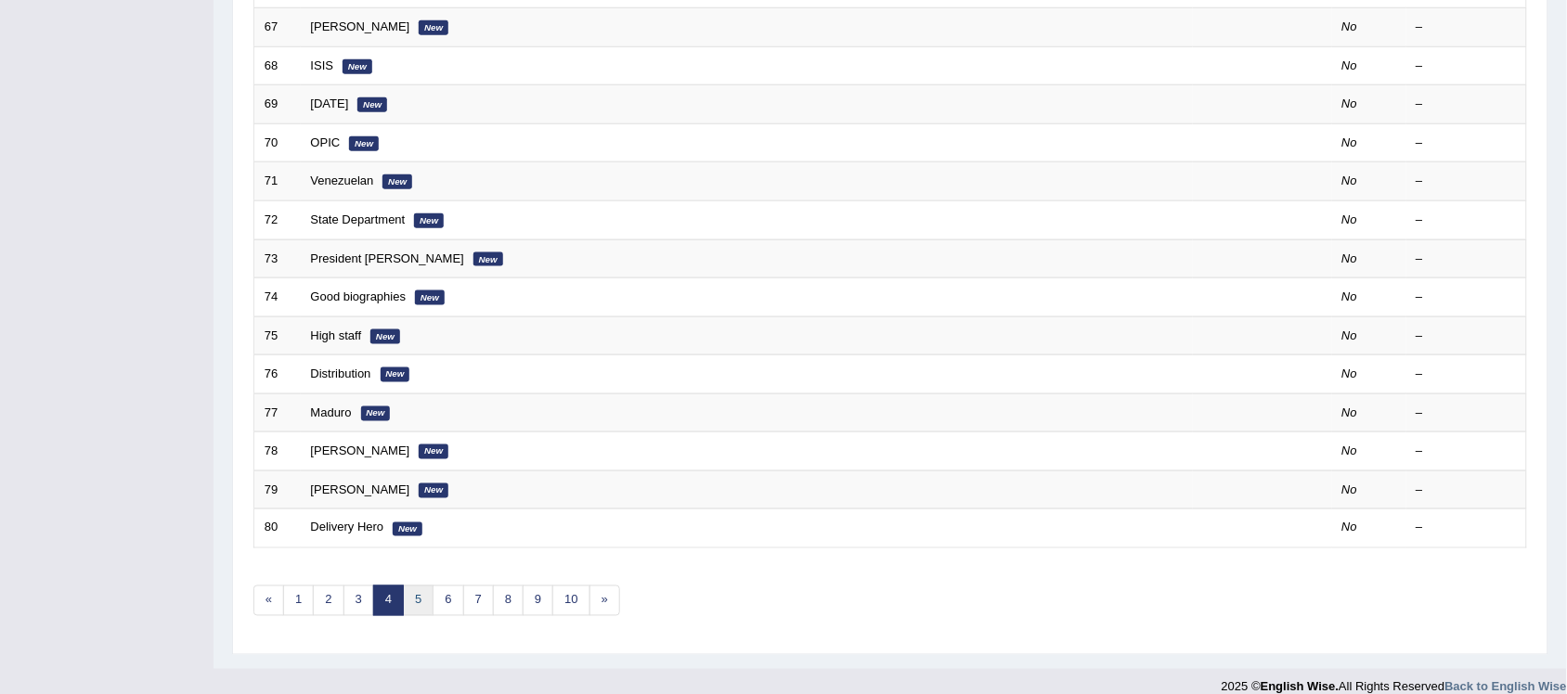
click at [422, 586] on link "5" at bounding box center [418, 601] width 31 height 31
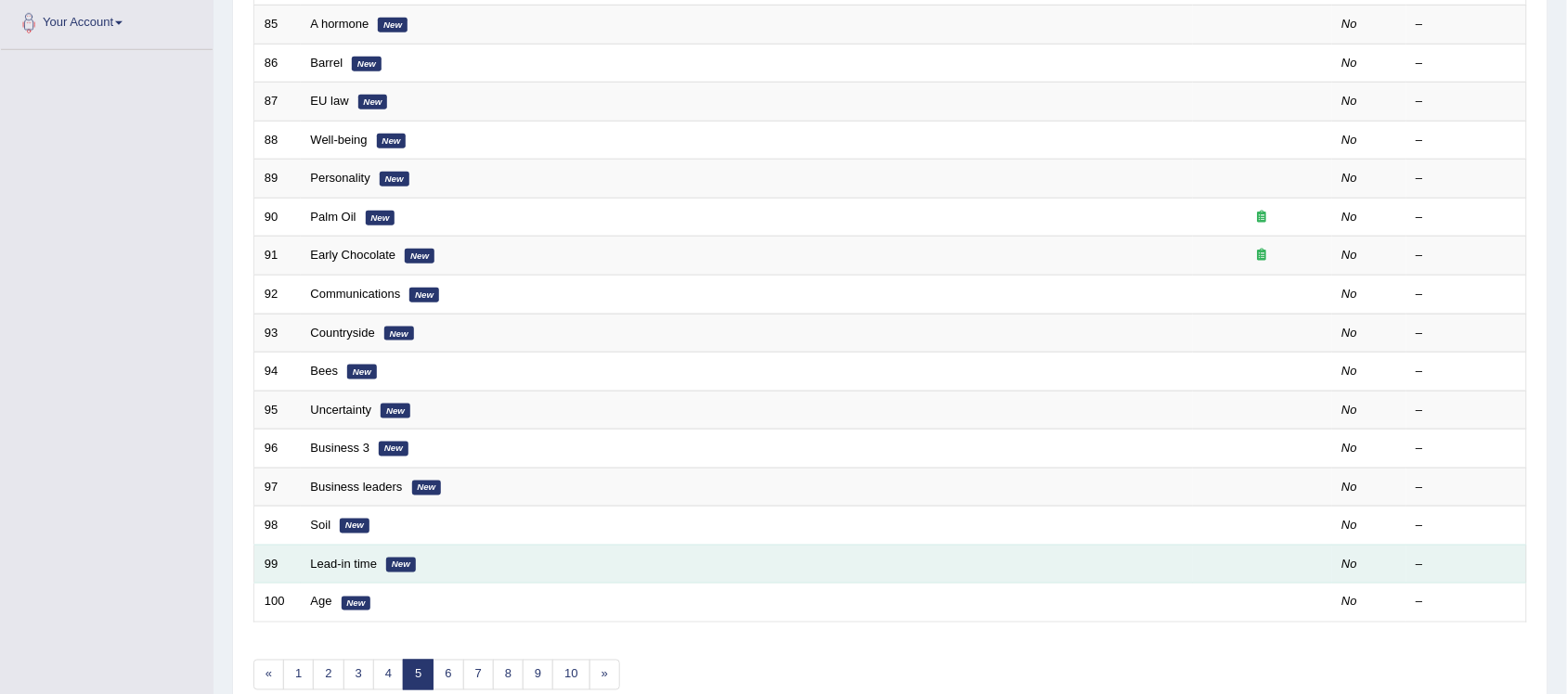
scroll to position [423, 0]
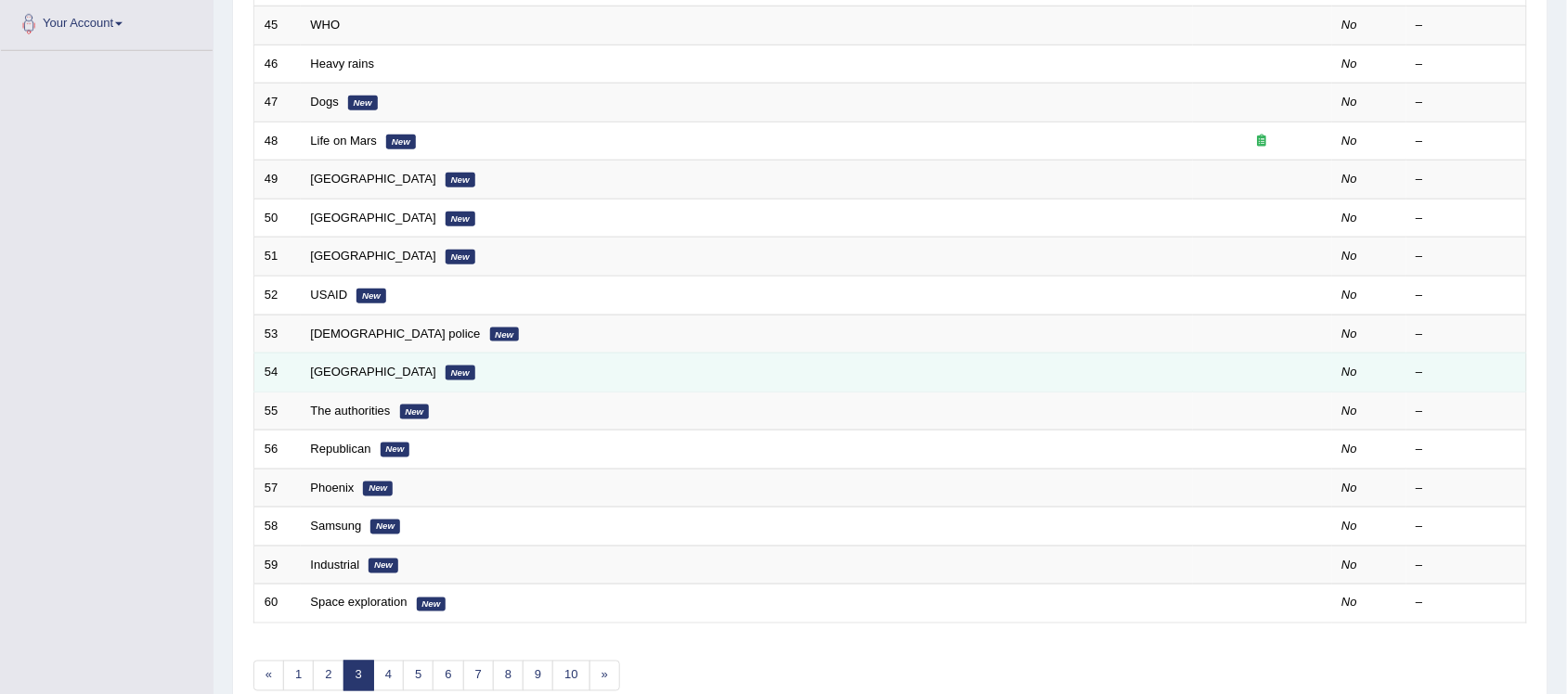
scroll to position [539, 0]
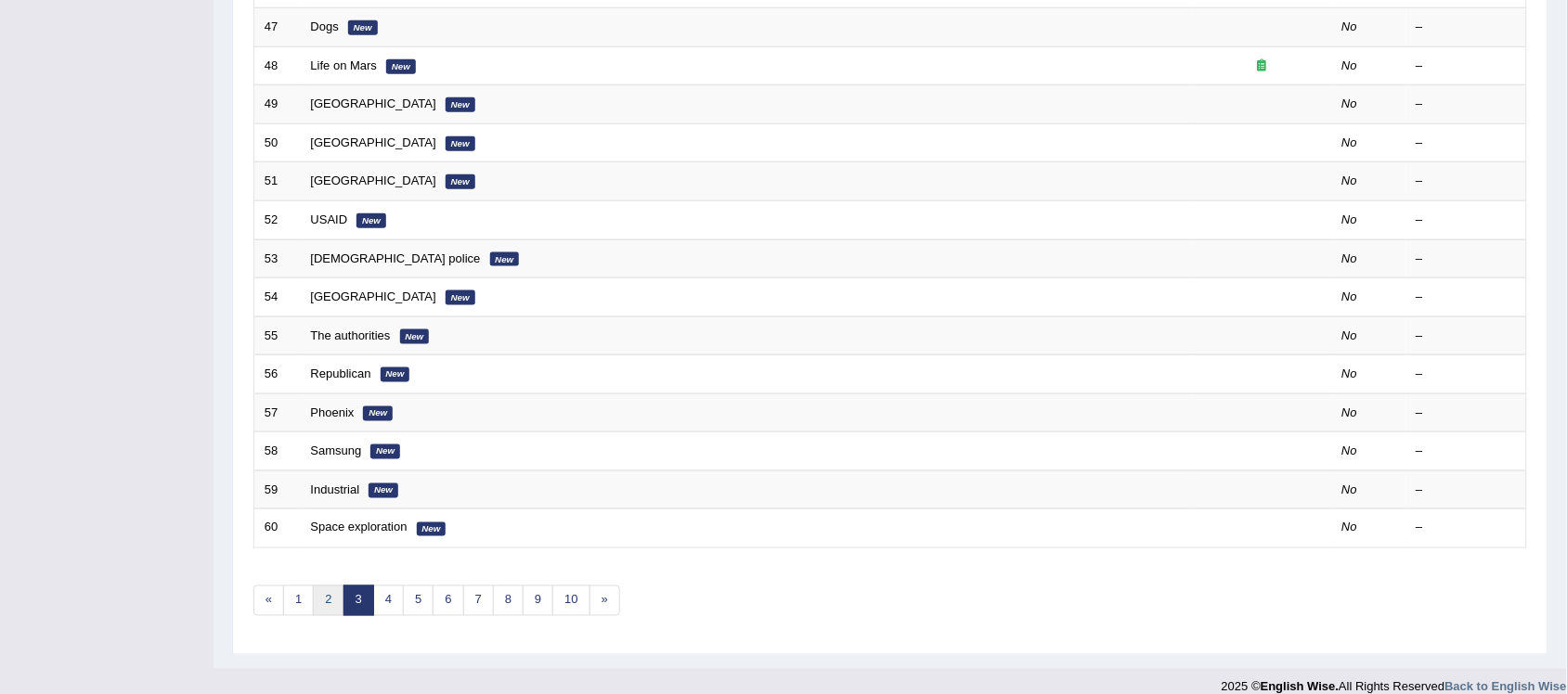
click at [336, 586] on link "2" at bounding box center [328, 601] width 31 height 31
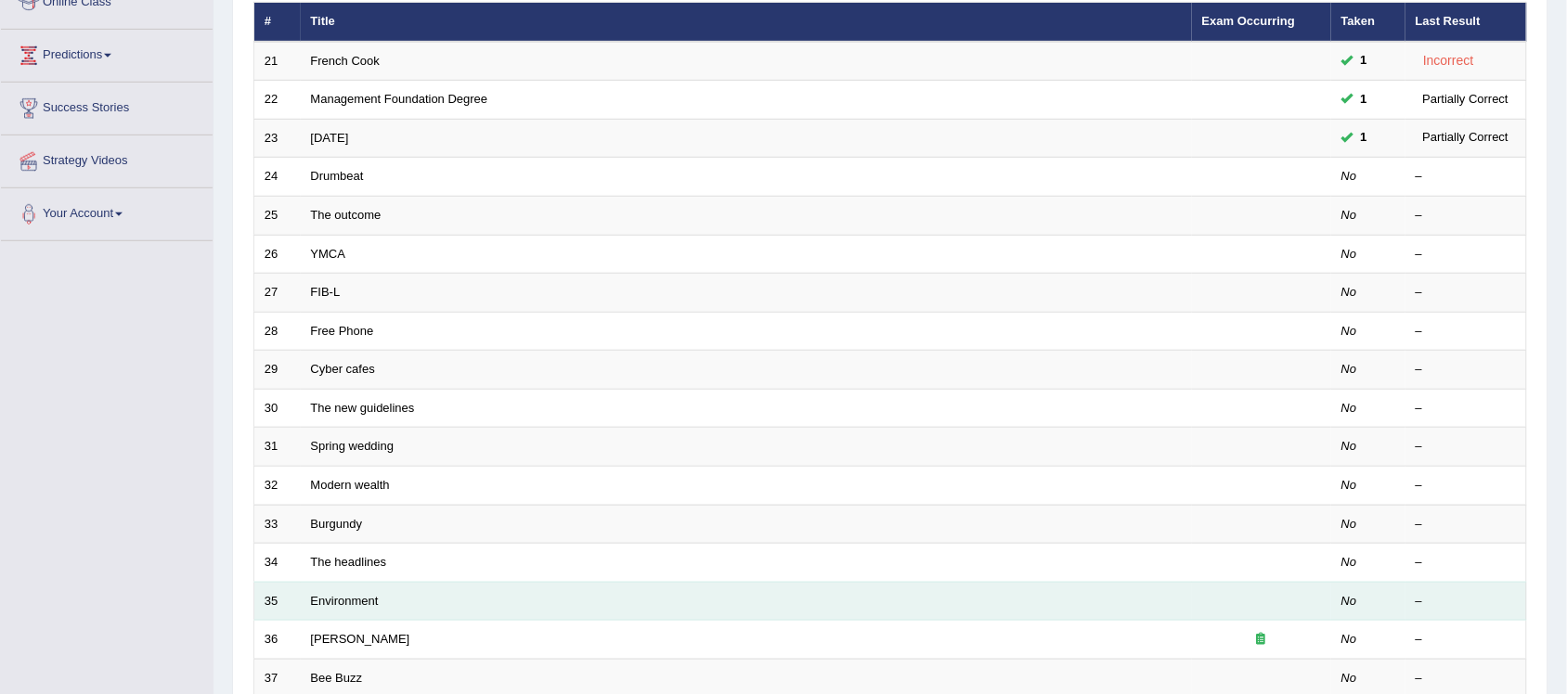
scroll to position [232, 0]
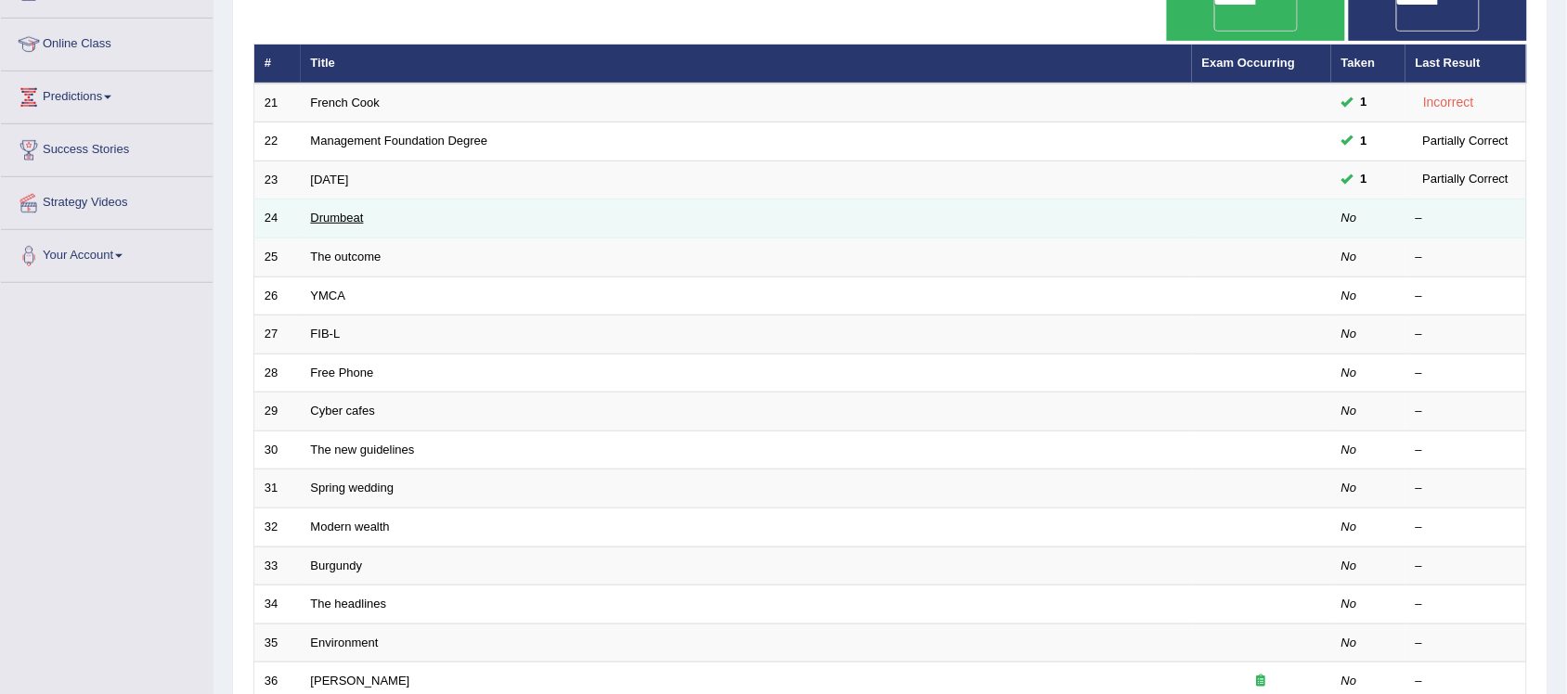
click at [353, 211] on link "Drumbeat" at bounding box center [337, 218] width 53 height 14
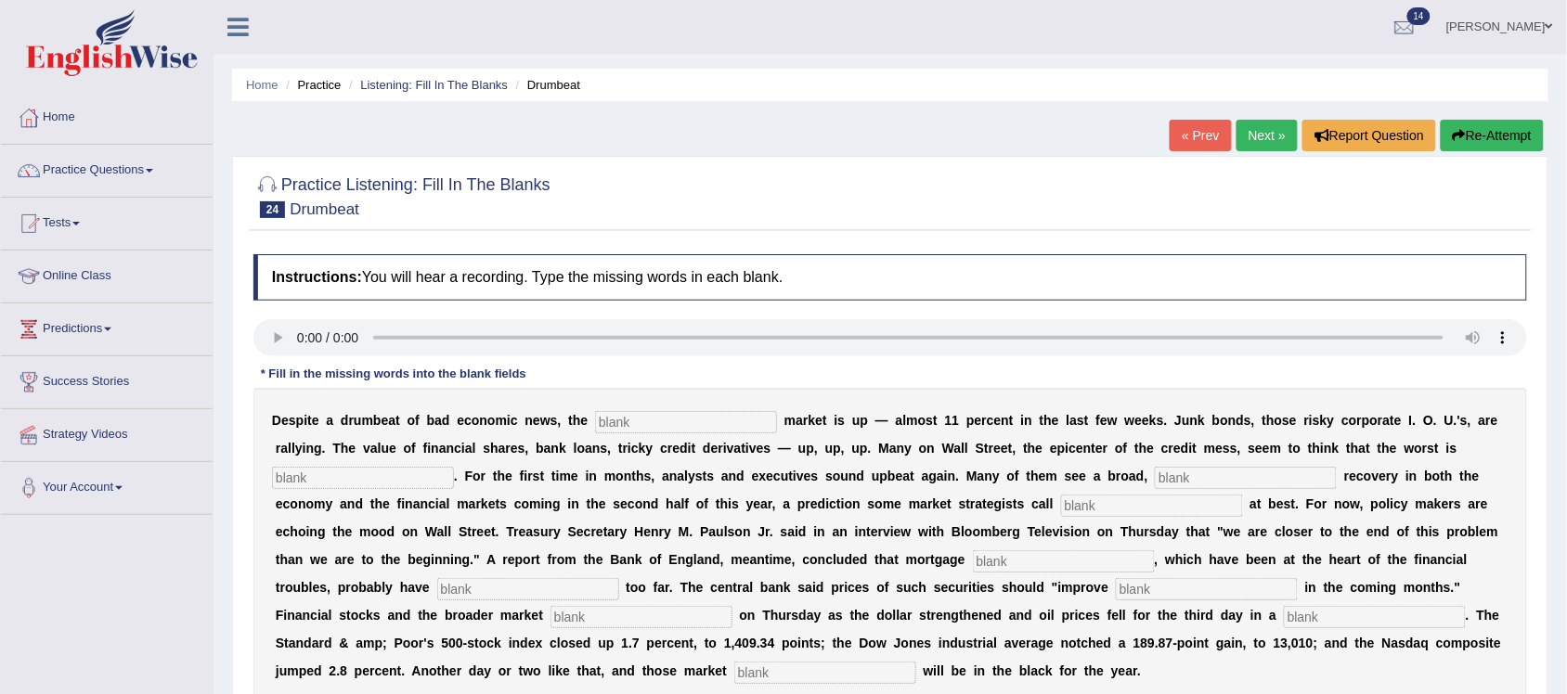
scroll to position [232, 0]
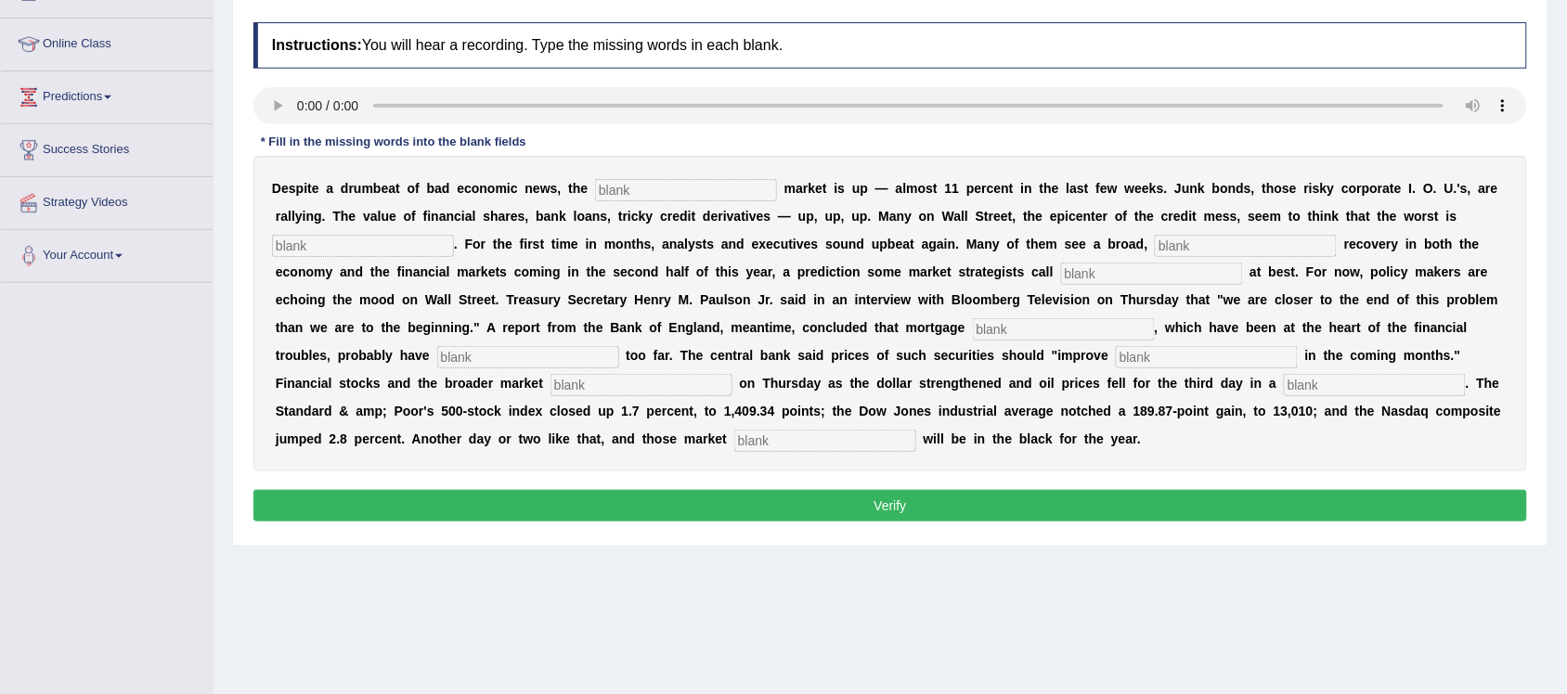
click at [634, 188] on input "text" at bounding box center [686, 190] width 182 height 22
type input "stock"
click at [434, 247] on input "text" at bounding box center [363, 246] width 182 height 22
type input "over"
click at [1203, 253] on input "text" at bounding box center [1246, 246] width 182 height 22
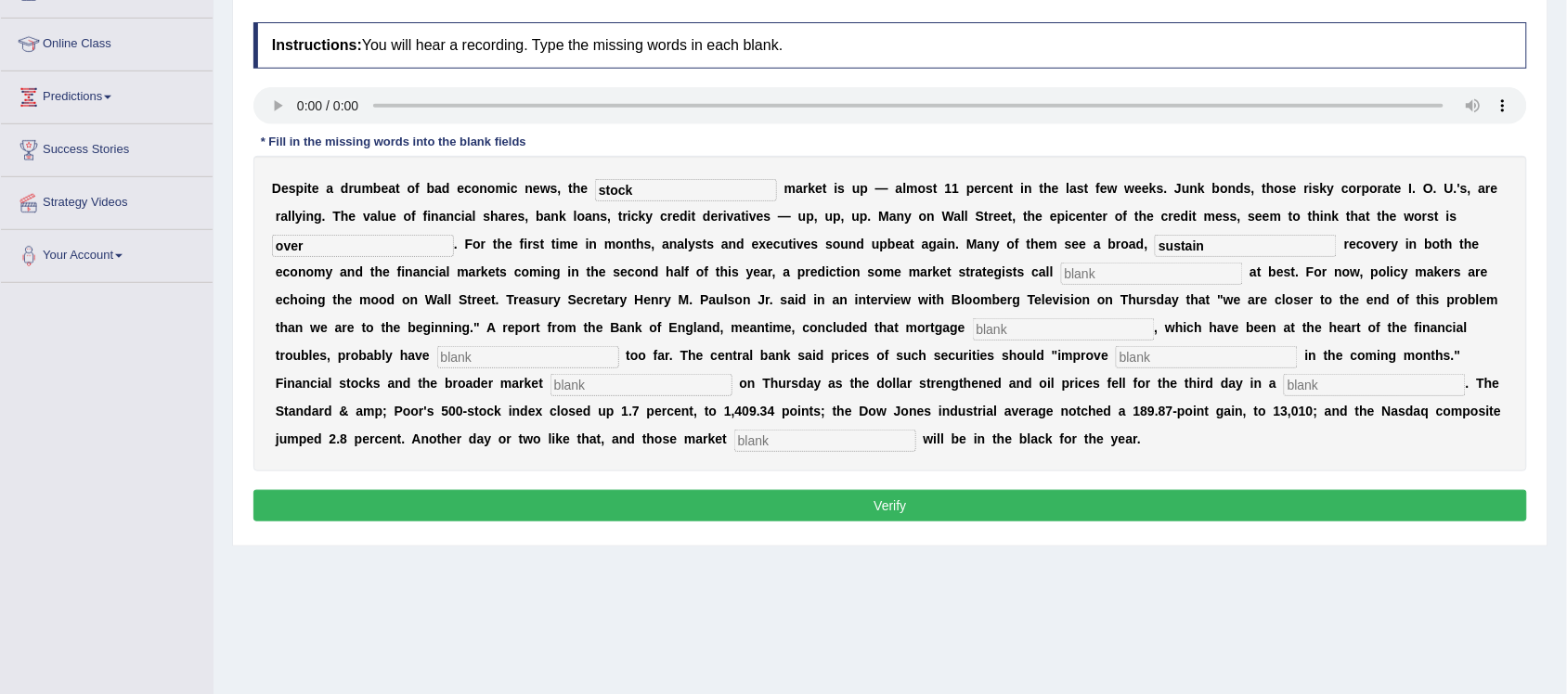
type input "sustain"
click at [1137, 274] on input "text" at bounding box center [1152, 274] width 182 height 22
type input "hopefull"
click at [989, 330] on input "text" at bounding box center [1064, 329] width 182 height 22
type input "security"
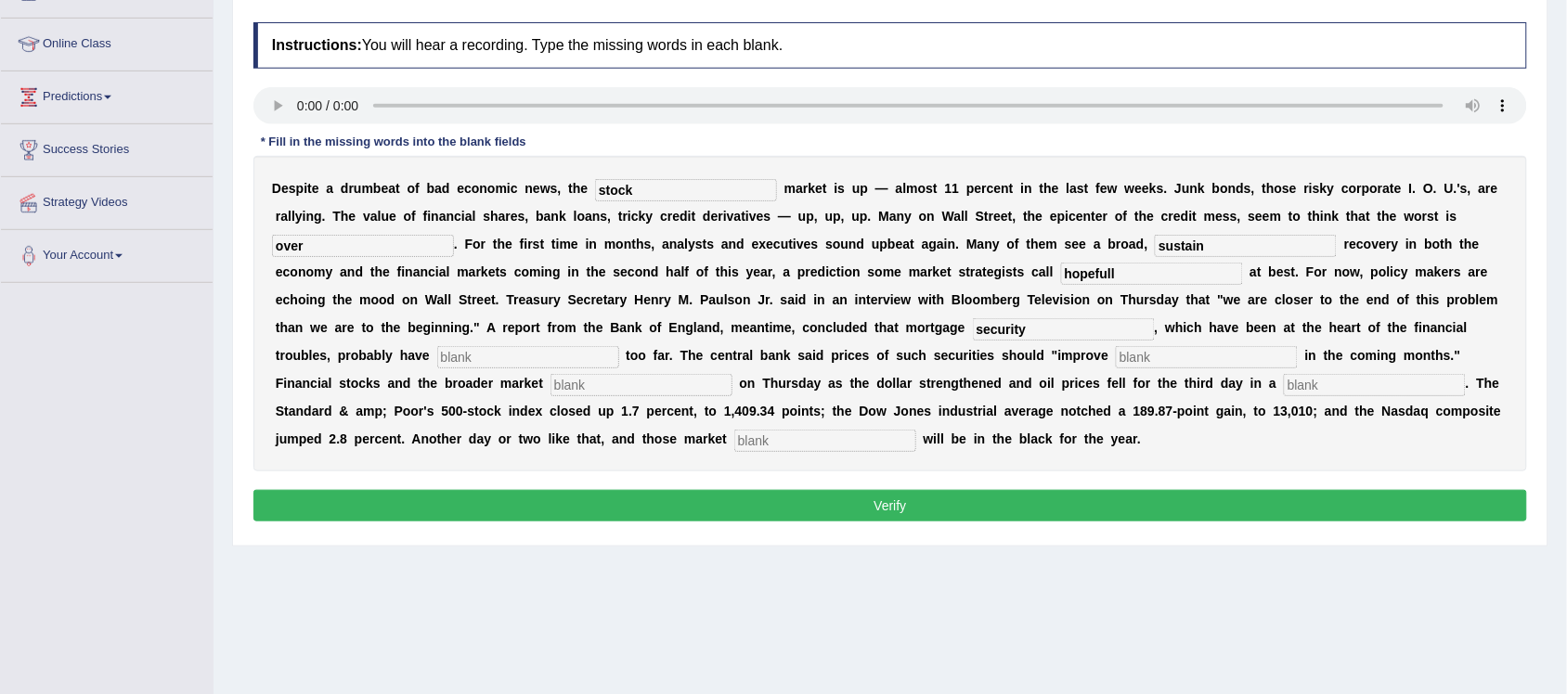
click at [564, 353] on input "text" at bounding box center [528, 357] width 182 height 22
type input "following"
click at [1173, 356] on input "text" at bounding box center [1207, 357] width 182 height 22
type input "gradually"
click at [628, 381] on input "text" at bounding box center [642, 385] width 182 height 22
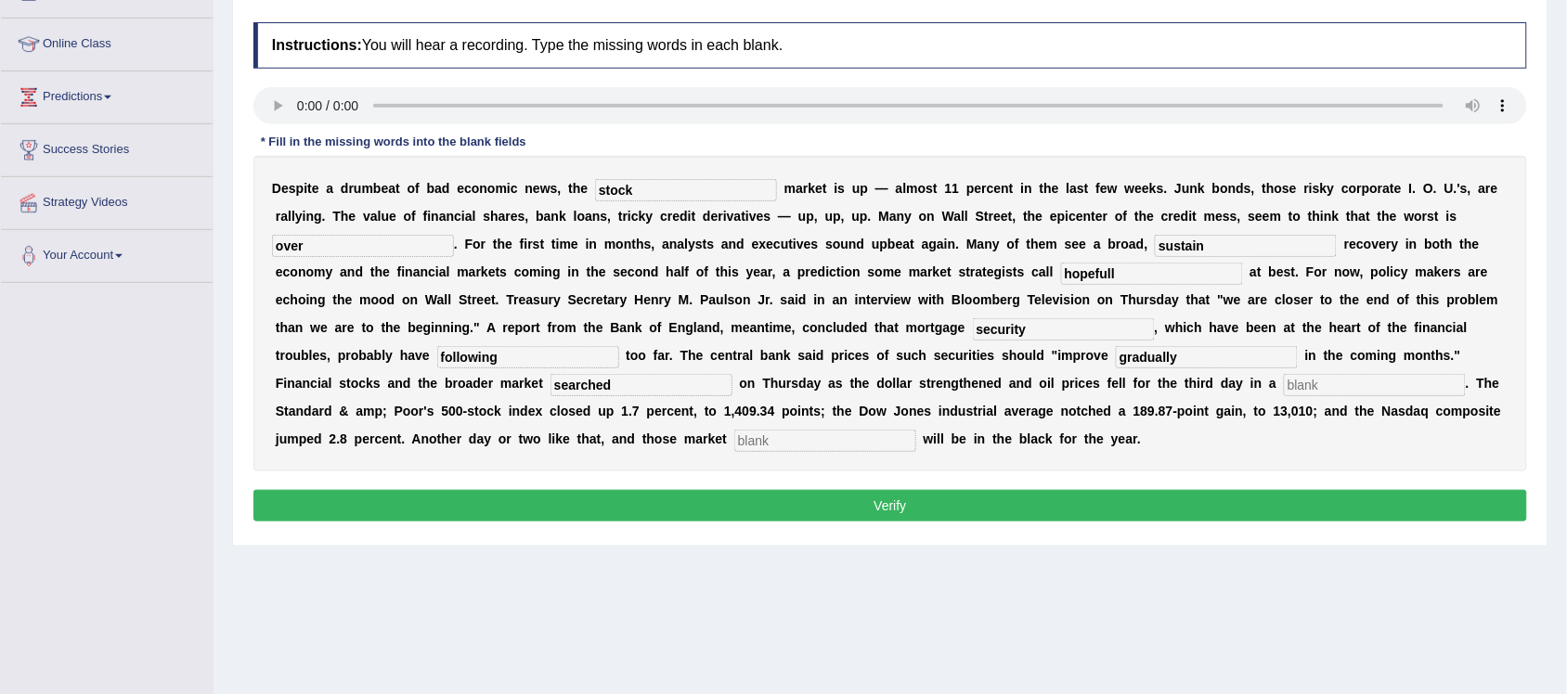
type input "searched"
click at [1304, 387] on input "text" at bounding box center [1375, 385] width 182 height 22
type input "row"
click at [845, 443] on input "text" at bounding box center [825, 441] width 182 height 22
type input "benchmark"
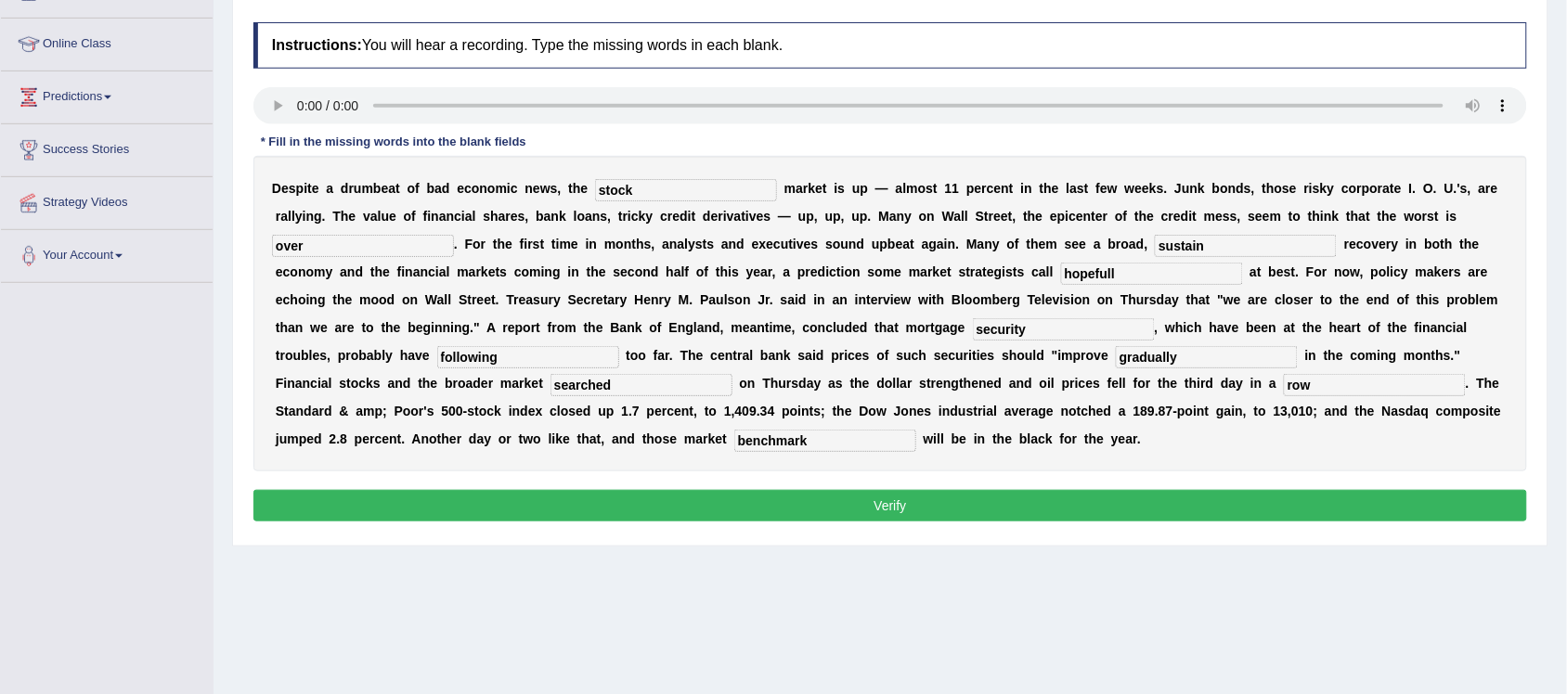
click at [913, 503] on button "Verify" at bounding box center [890, 506] width 1274 height 32
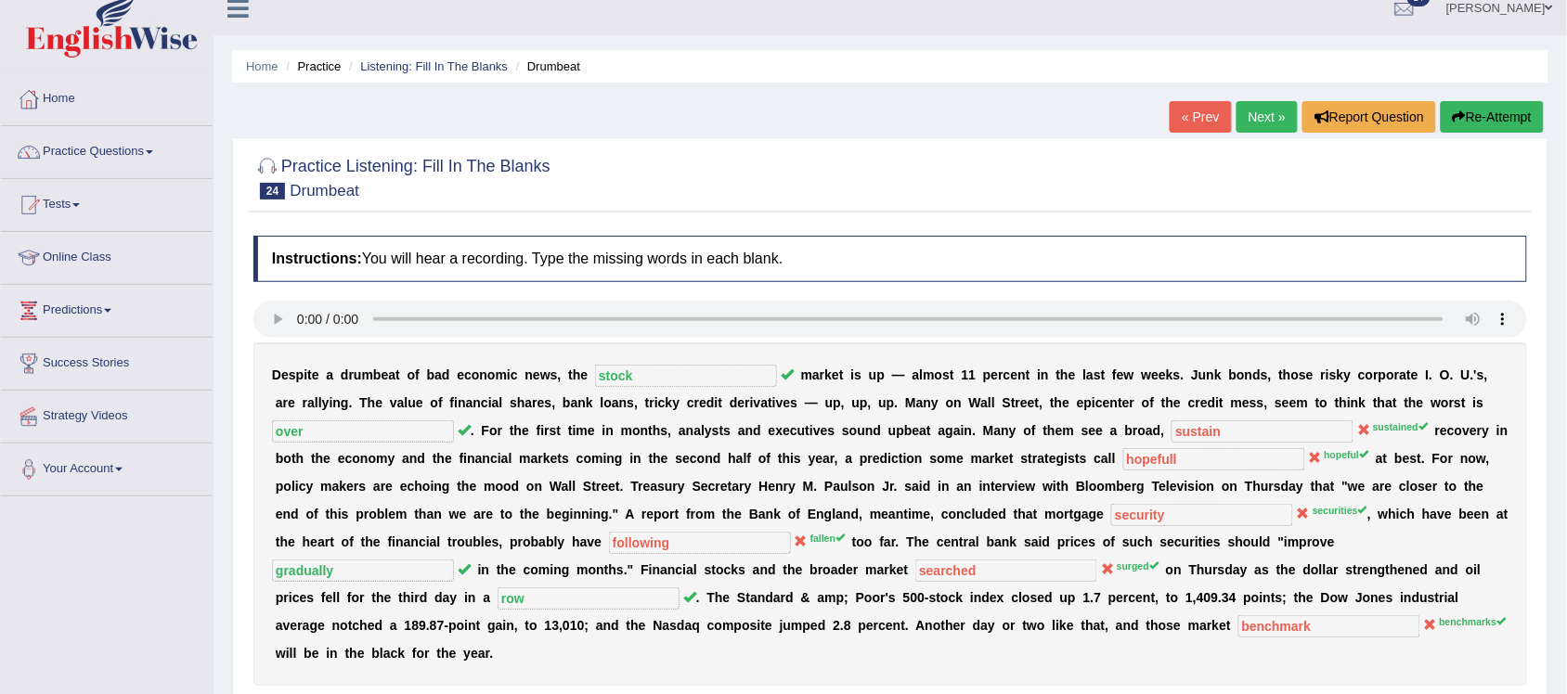
scroll to position [0, 0]
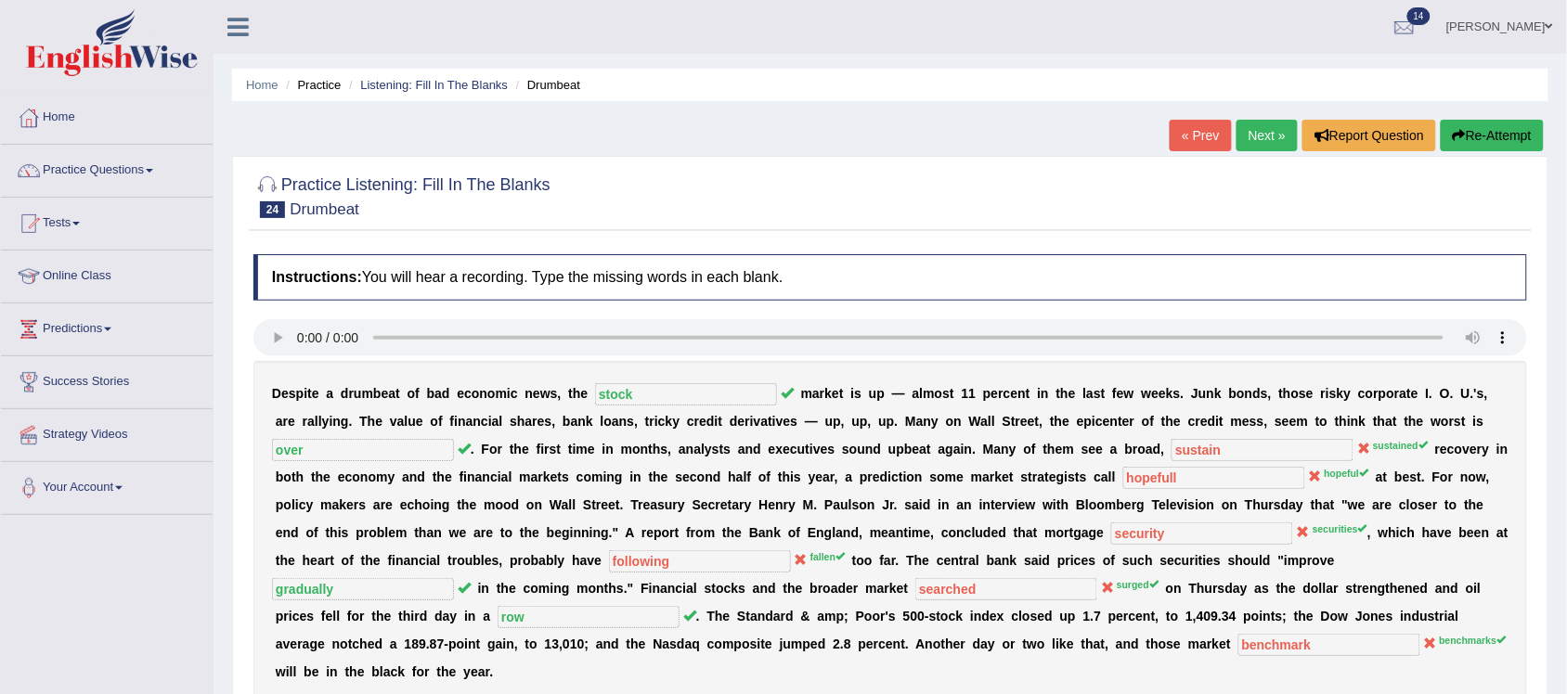
click at [1258, 140] on link "Next »" at bounding box center [1267, 136] width 61 height 32
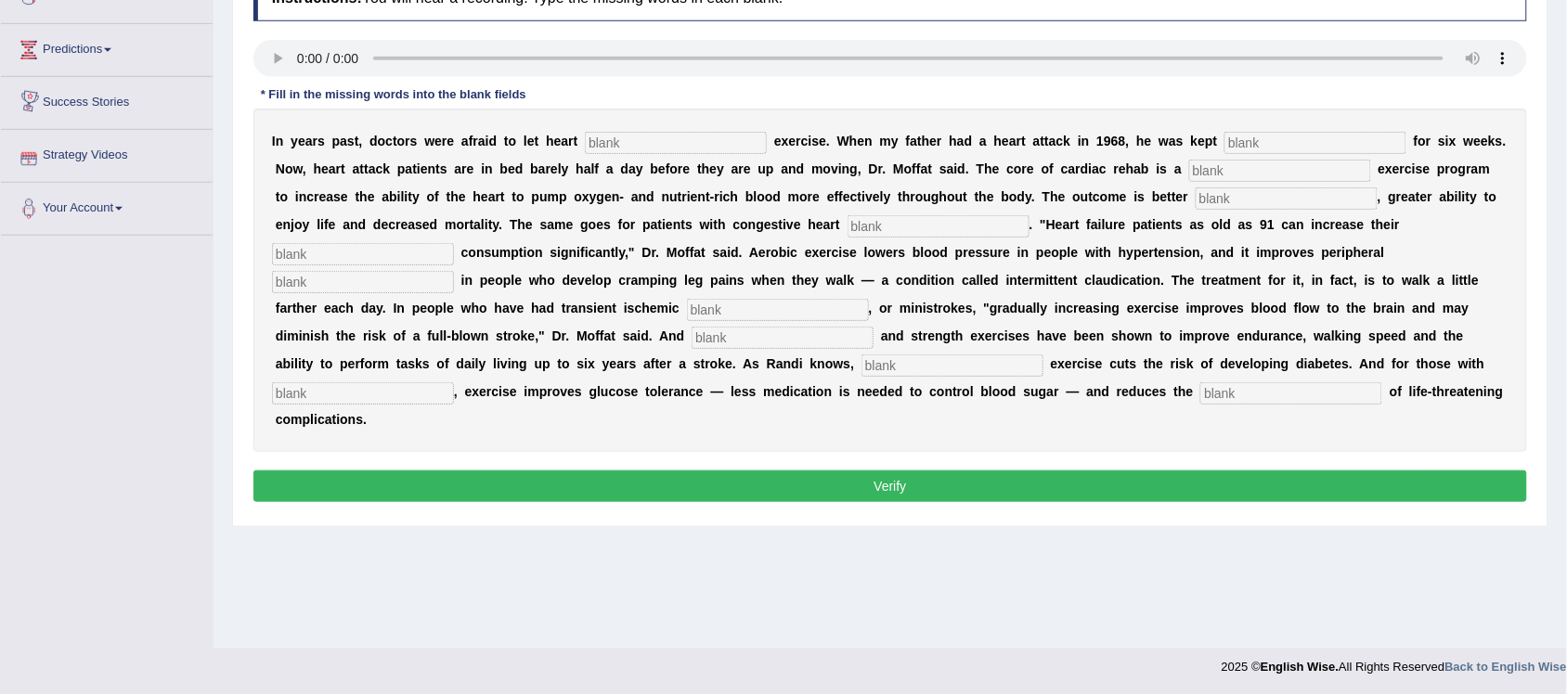
click at [706, 135] on input "text" at bounding box center [676, 143] width 182 height 22
type input "patients"
click at [1325, 141] on input "text" at bounding box center [1316, 143] width 182 height 22
type input "cinditionery"
click at [1263, 167] on input "text" at bounding box center [1280, 171] width 182 height 22
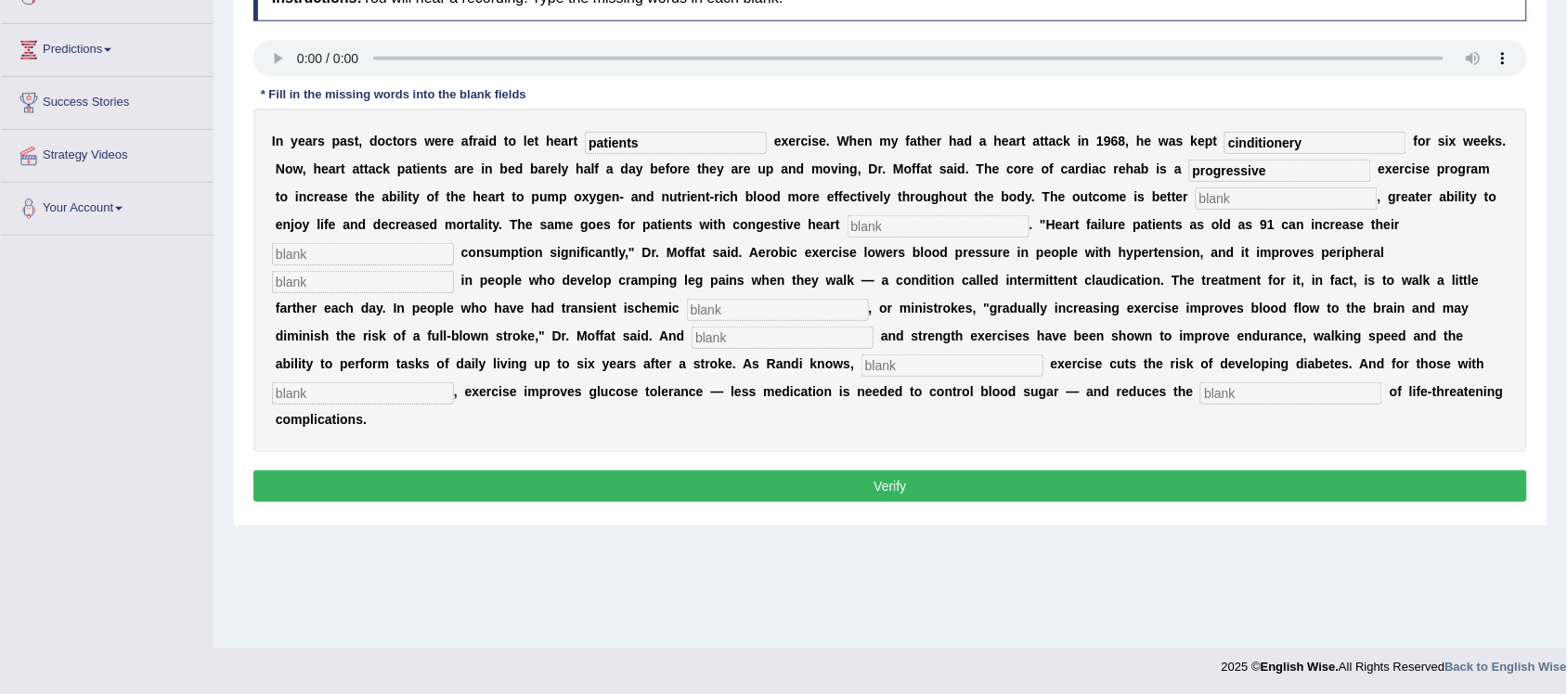
type input "progressive"
click at [1261, 197] on input "text" at bounding box center [1287, 199] width 182 height 22
type input "indurance"
click at [914, 234] on input "text" at bounding box center [939, 226] width 182 height 22
type input "failure"
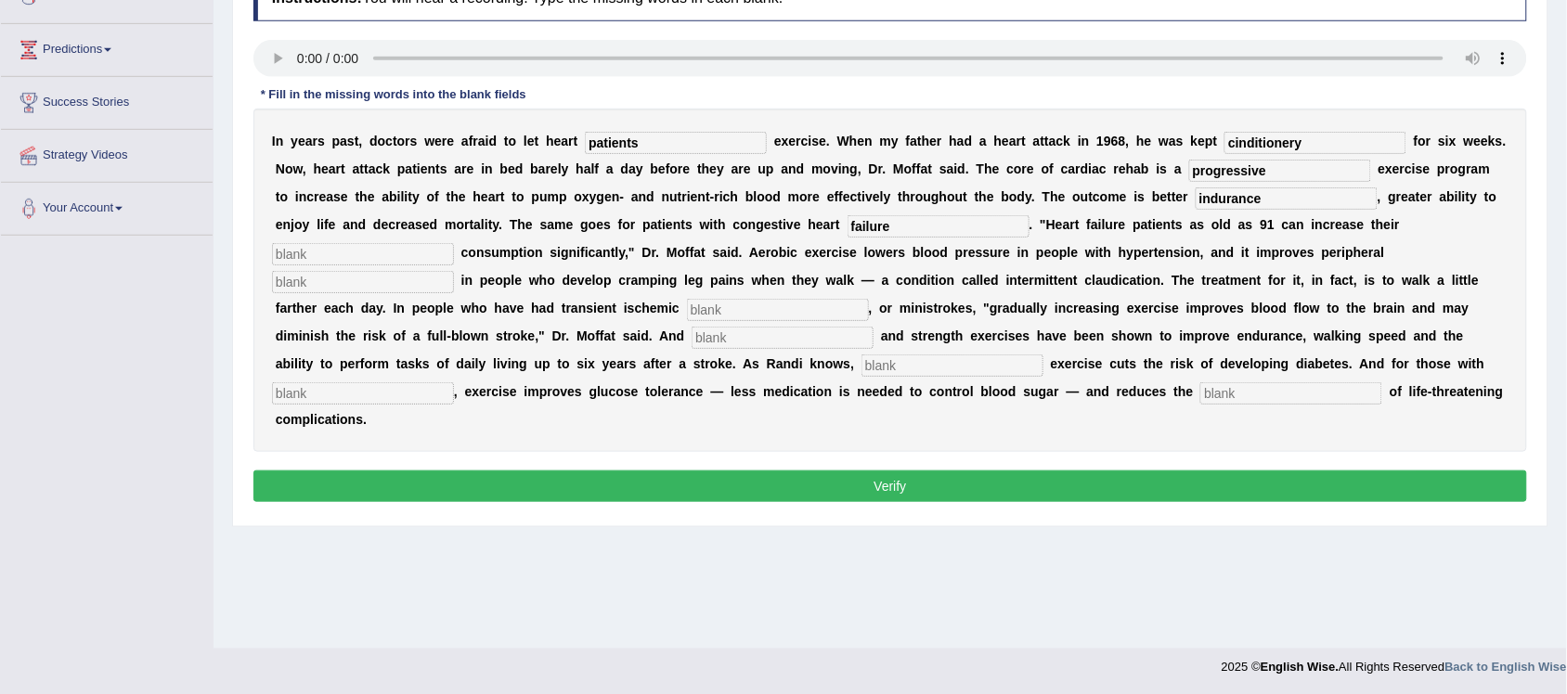
click at [359, 253] on input "text" at bounding box center [363, 254] width 182 height 22
type input "oxygen"
click at [354, 290] on input "text" at bounding box center [363, 282] width 182 height 22
type input "circulations"
click at [771, 308] on input "text" at bounding box center [778, 310] width 182 height 22
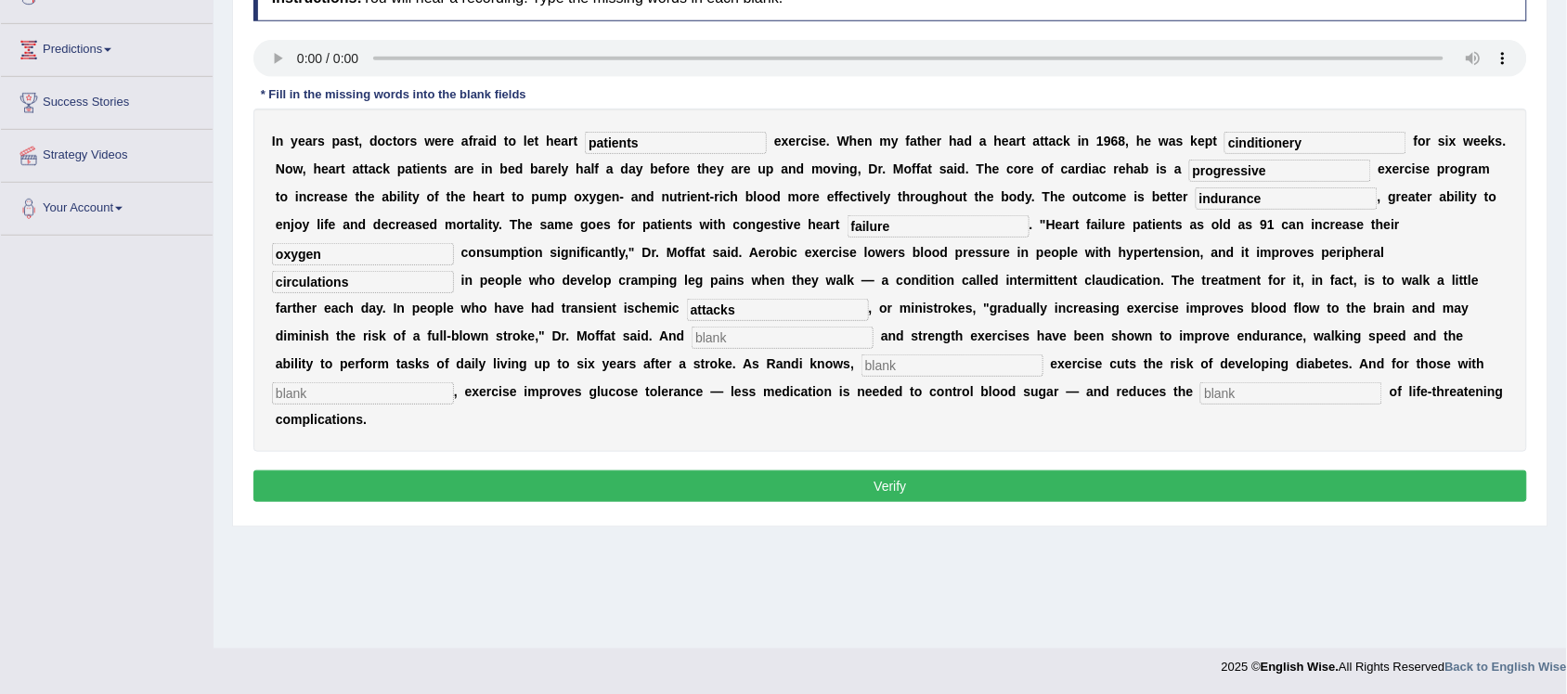
type input "attacks"
click at [755, 327] on input "text" at bounding box center [783, 338] width 182 height 22
type input "a"
type input "arobic"
click at [862, 373] on input "text" at bounding box center [953, 366] width 182 height 22
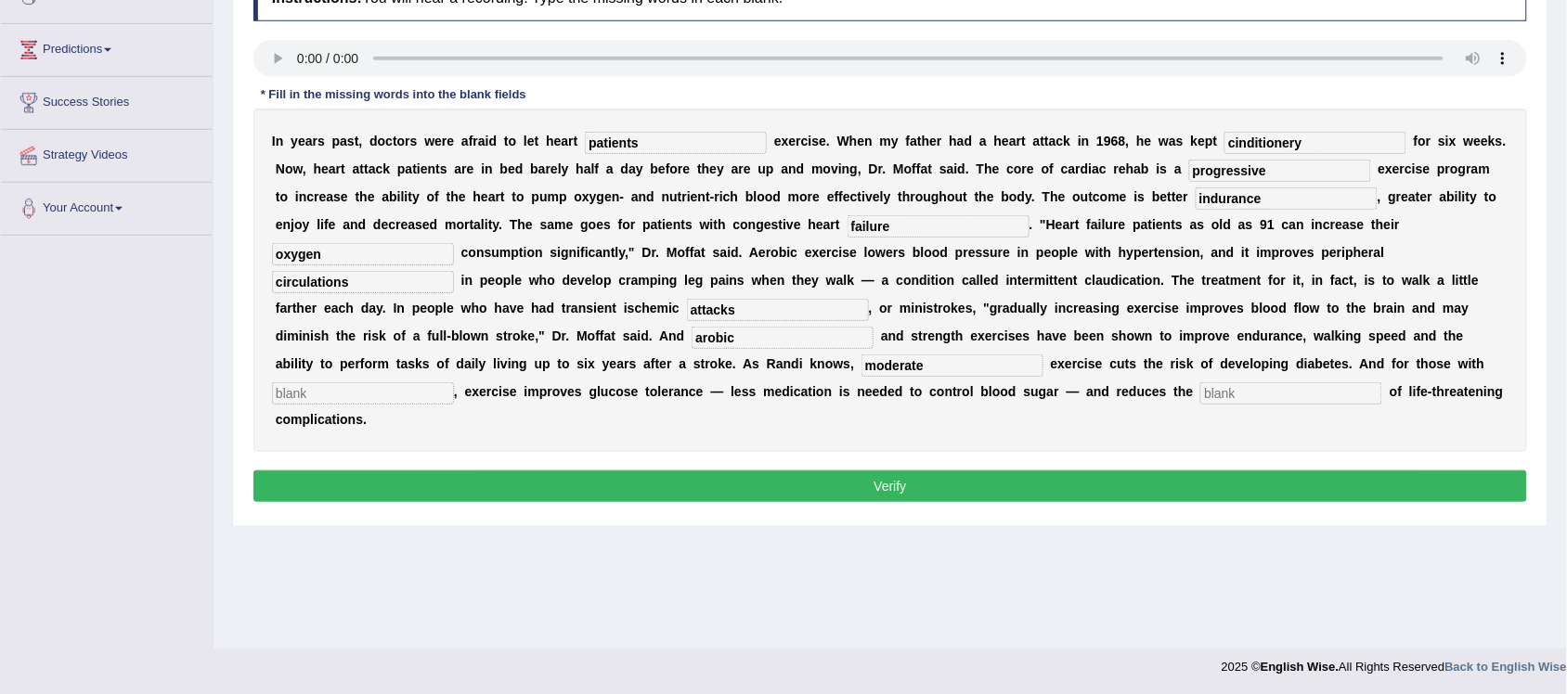
type input "moderate"
click at [399, 393] on input "text" at bounding box center [363, 393] width 182 height 22
type input "diabetes"
click at [1233, 395] on input "text" at bounding box center [1291, 393] width 182 height 22
type input "compications"
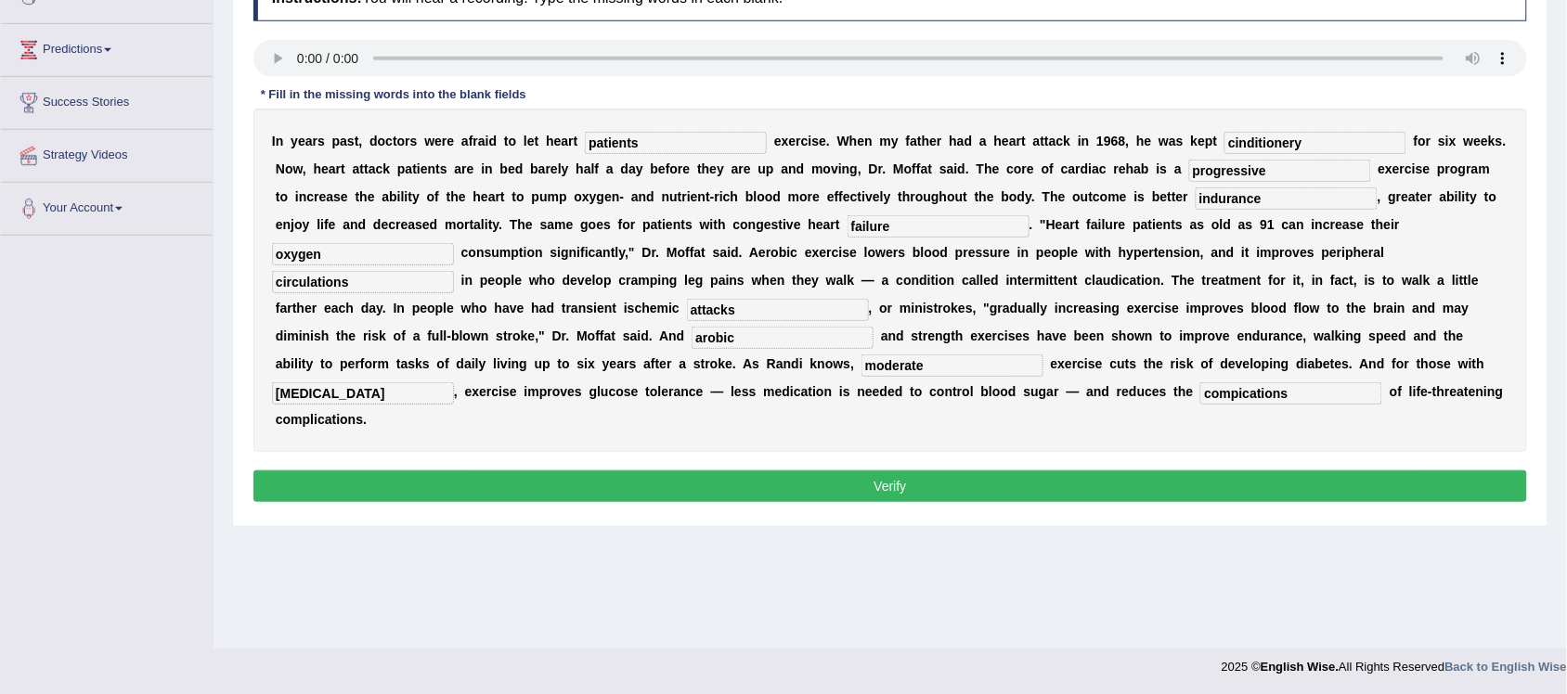
click at [863, 484] on button "Verify" at bounding box center [890, 487] width 1274 height 32
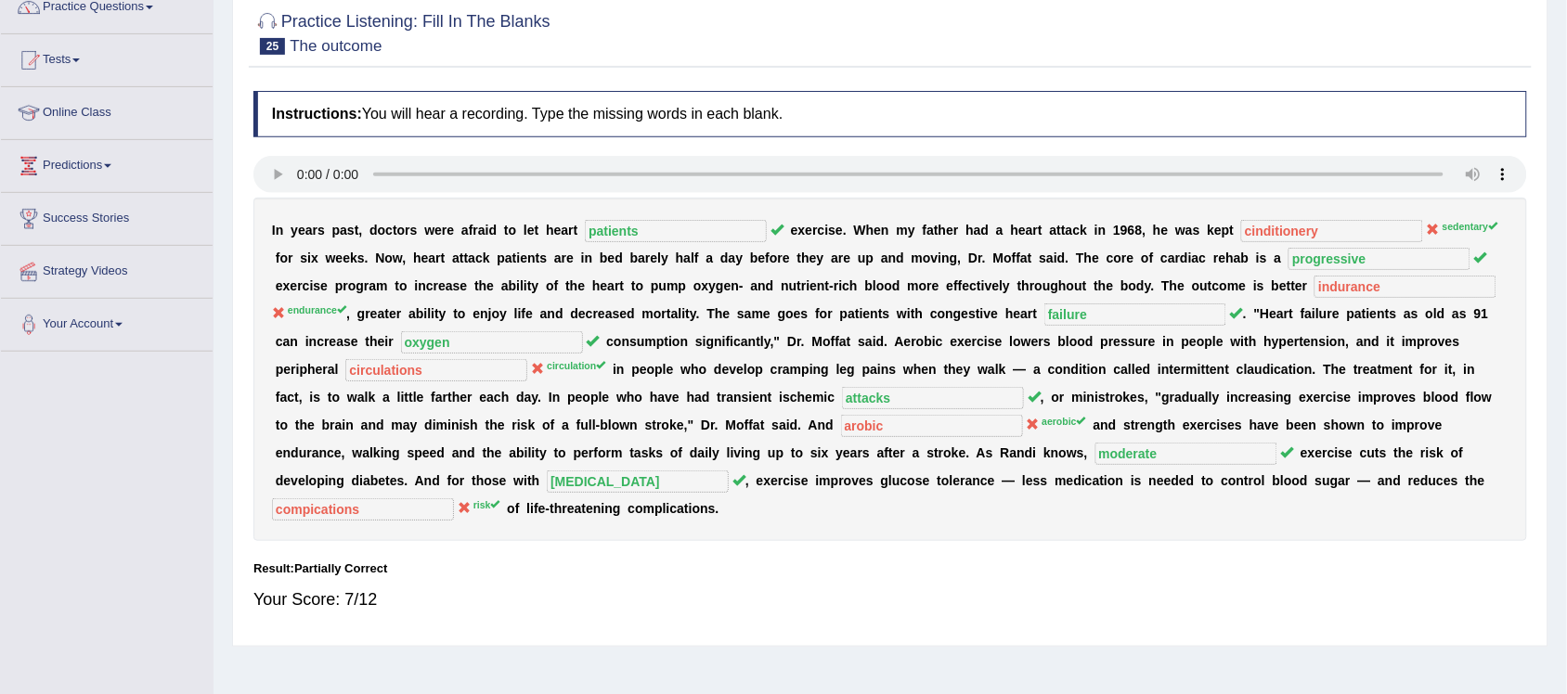
scroll to position [47, 0]
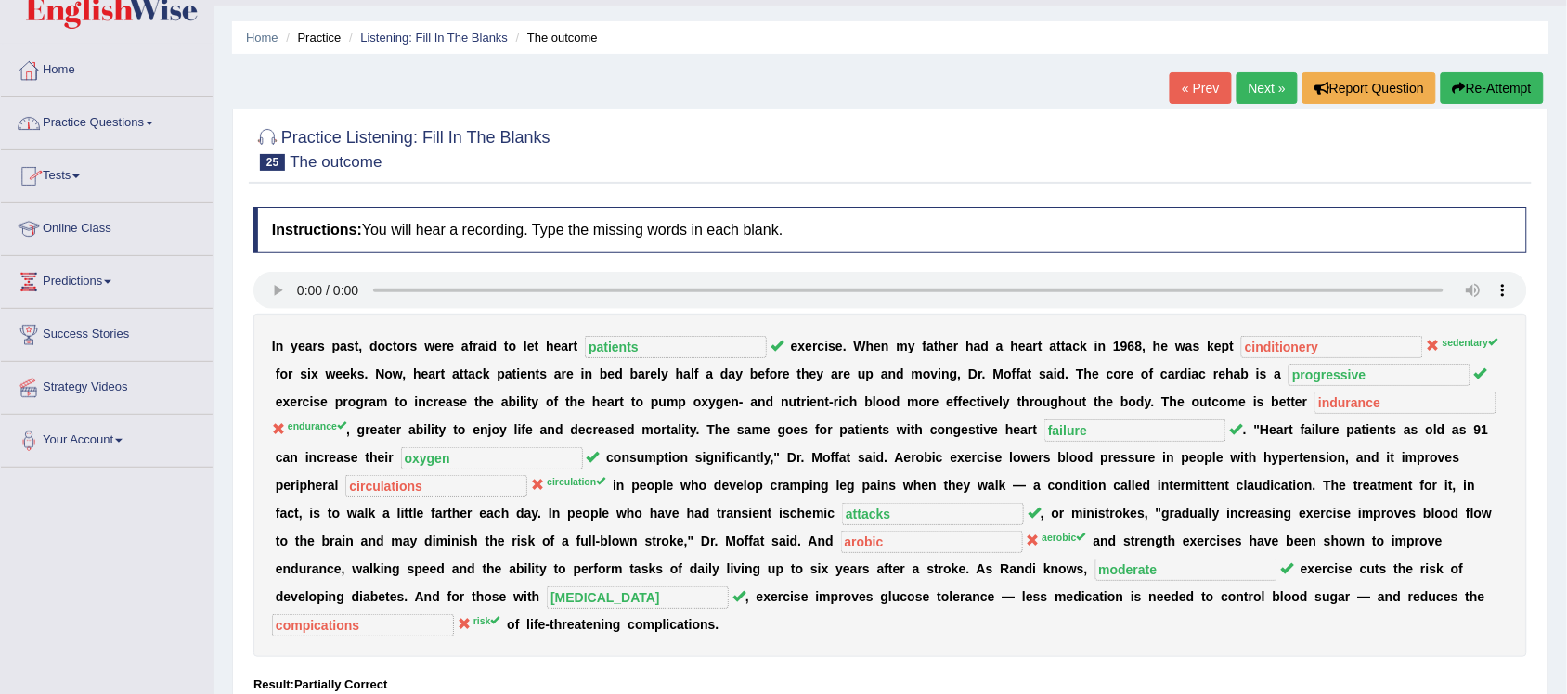
click at [153, 125] on span at bounding box center [149, 124] width 7 height 4
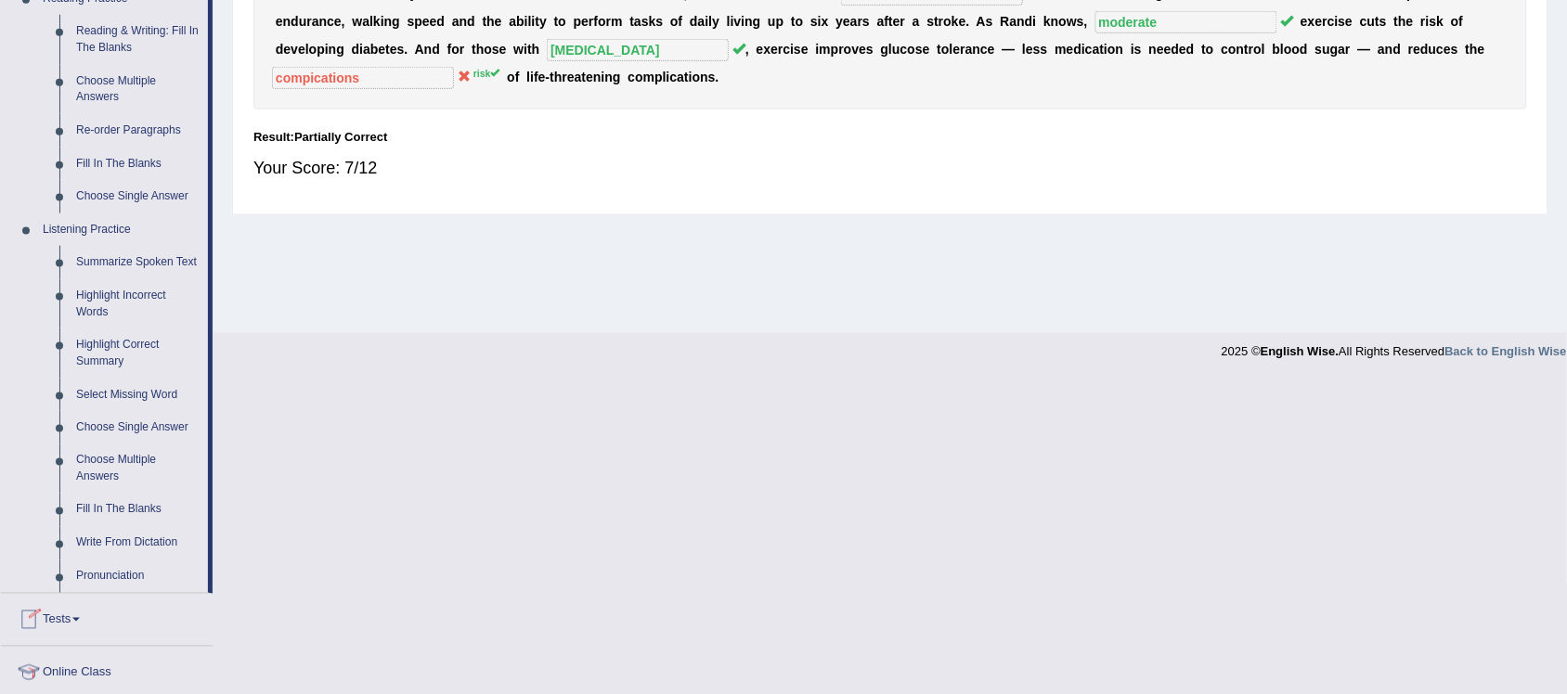
scroll to position [744, 0]
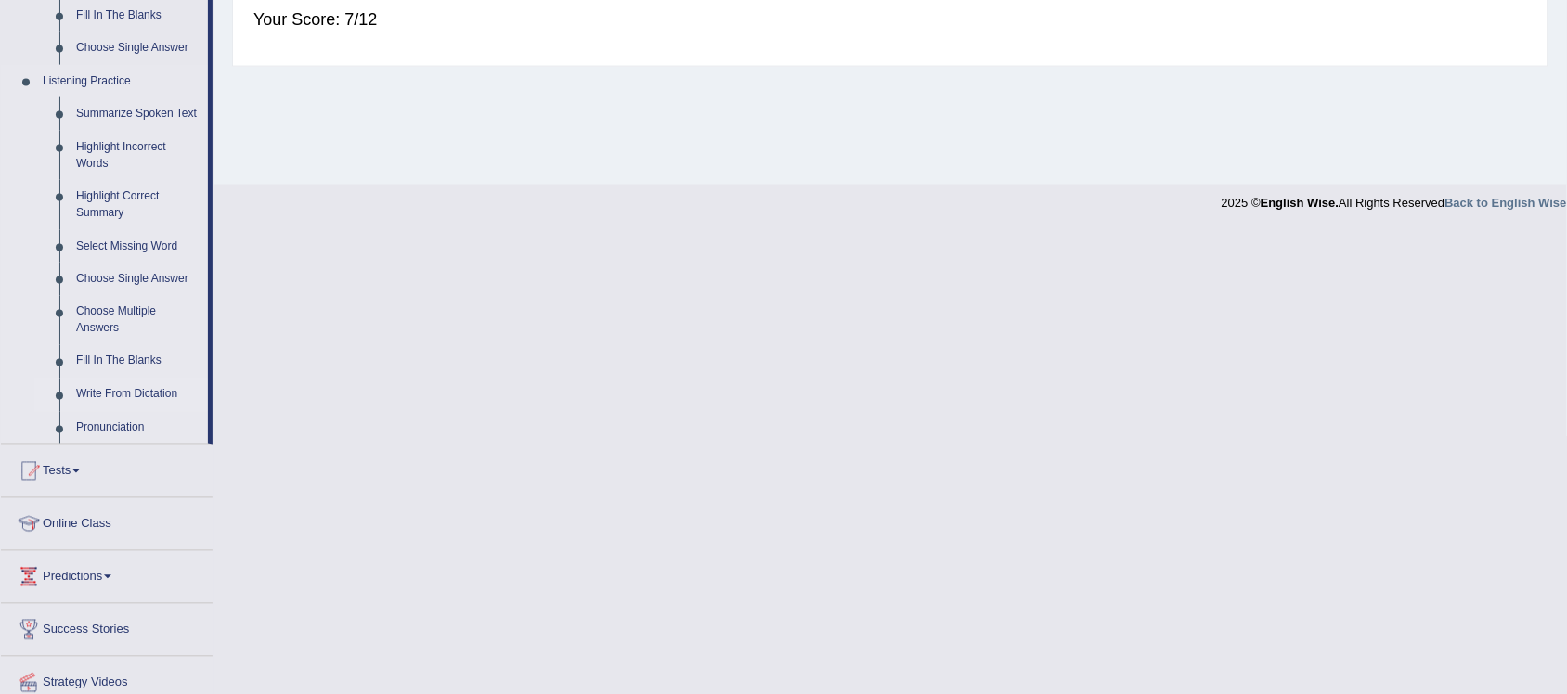
click at [141, 396] on link "Write From Dictation" at bounding box center [138, 395] width 140 height 33
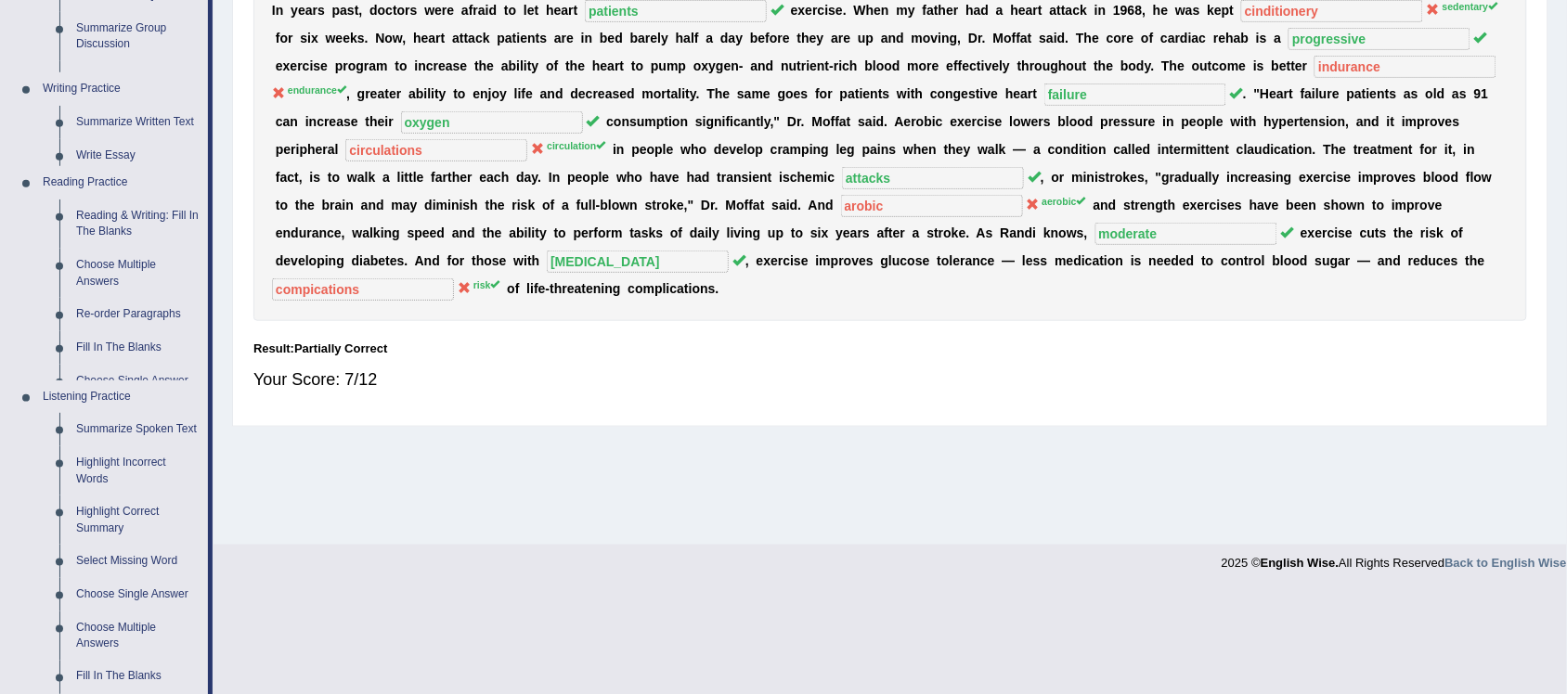
scroll to position [279, 0]
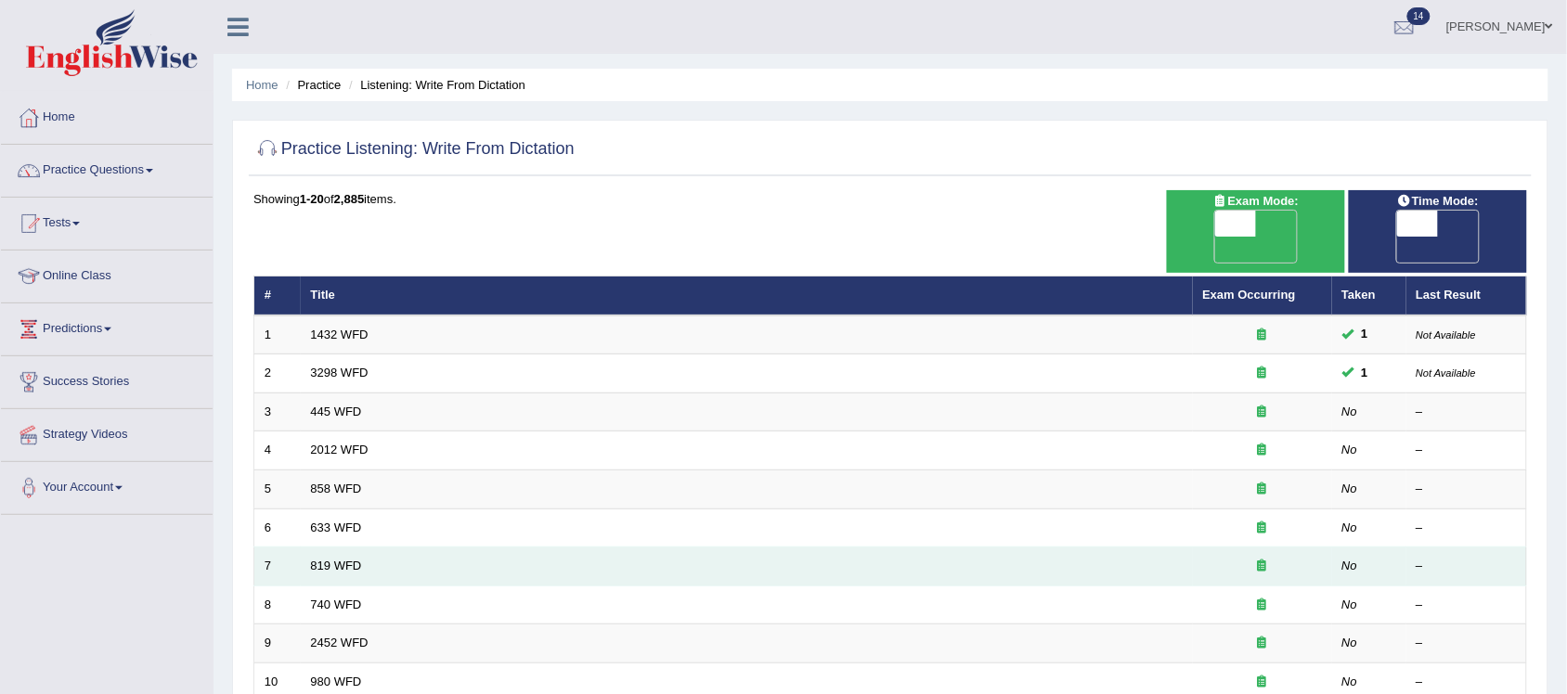
scroll to position [116, 0]
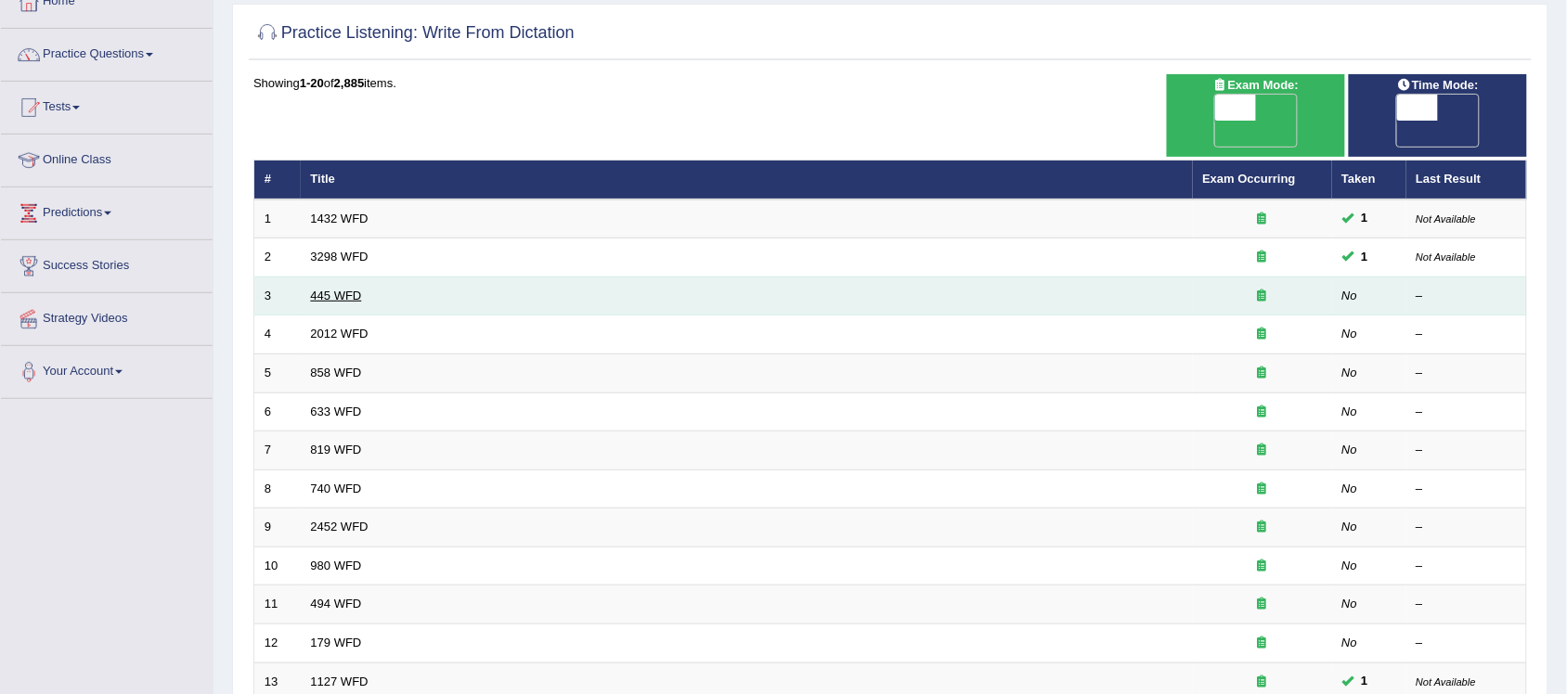
click at [331, 289] on link "445 WFD" at bounding box center [336, 296] width 51 height 14
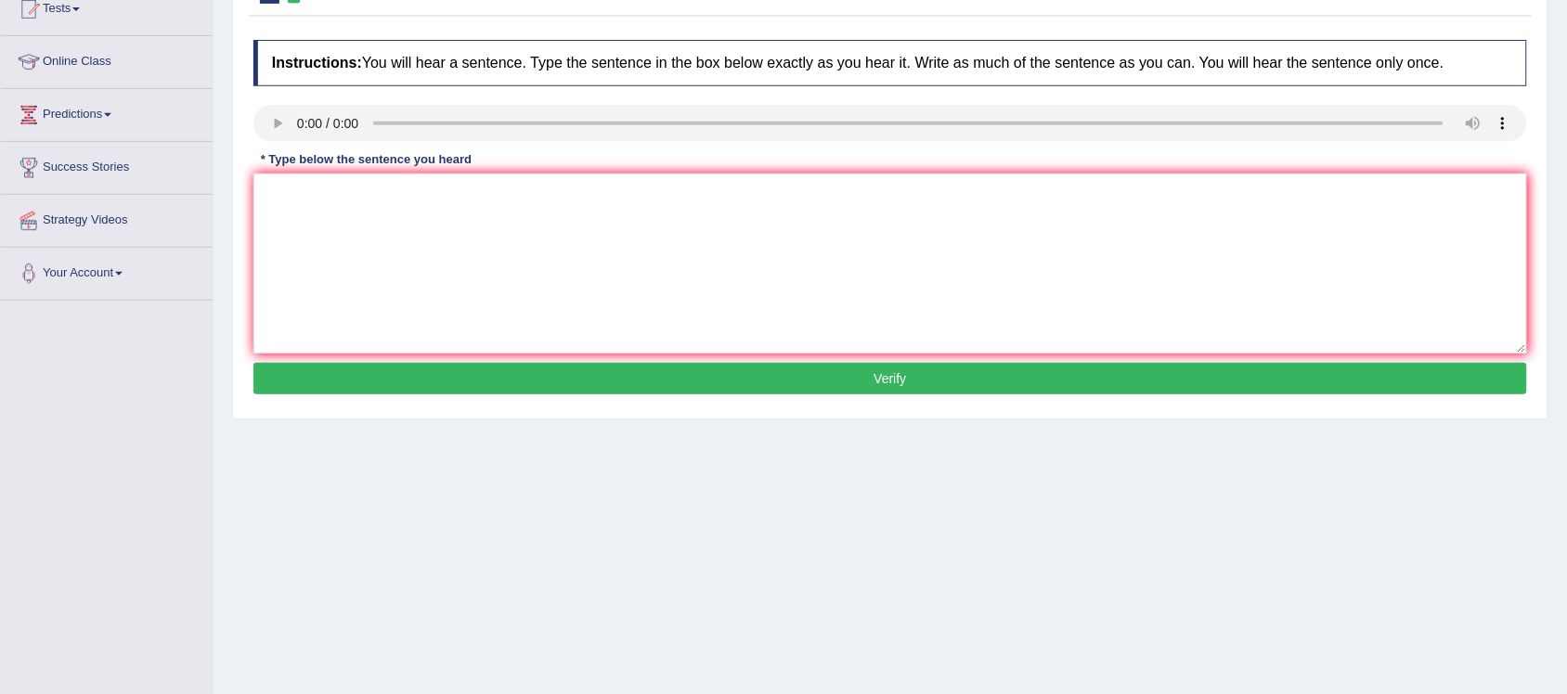
scroll to position [232, 0]
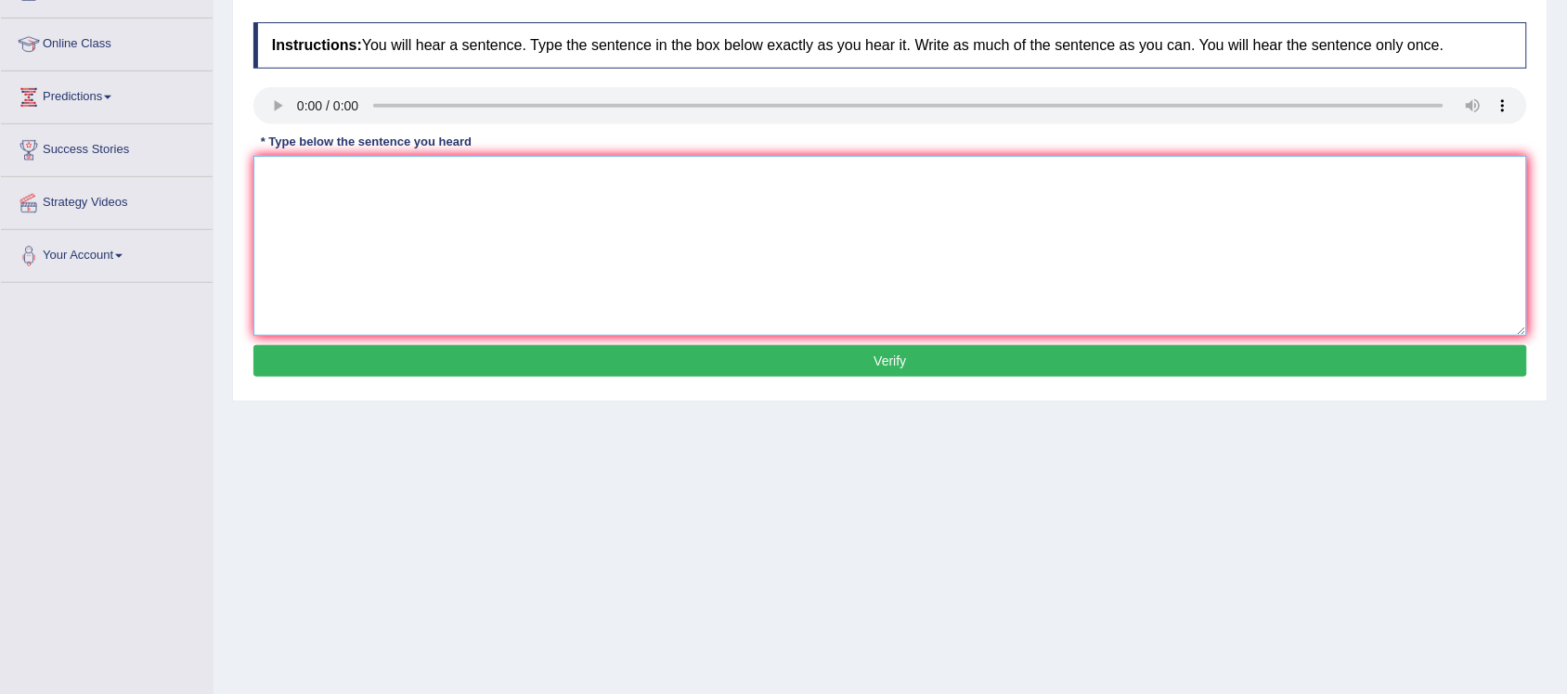
click at [318, 197] on textarea at bounding box center [890, 246] width 1274 height 180
type textarea "The American has plan planned for space it the of land."
click at [708, 363] on button "Verify" at bounding box center [890, 361] width 1274 height 32
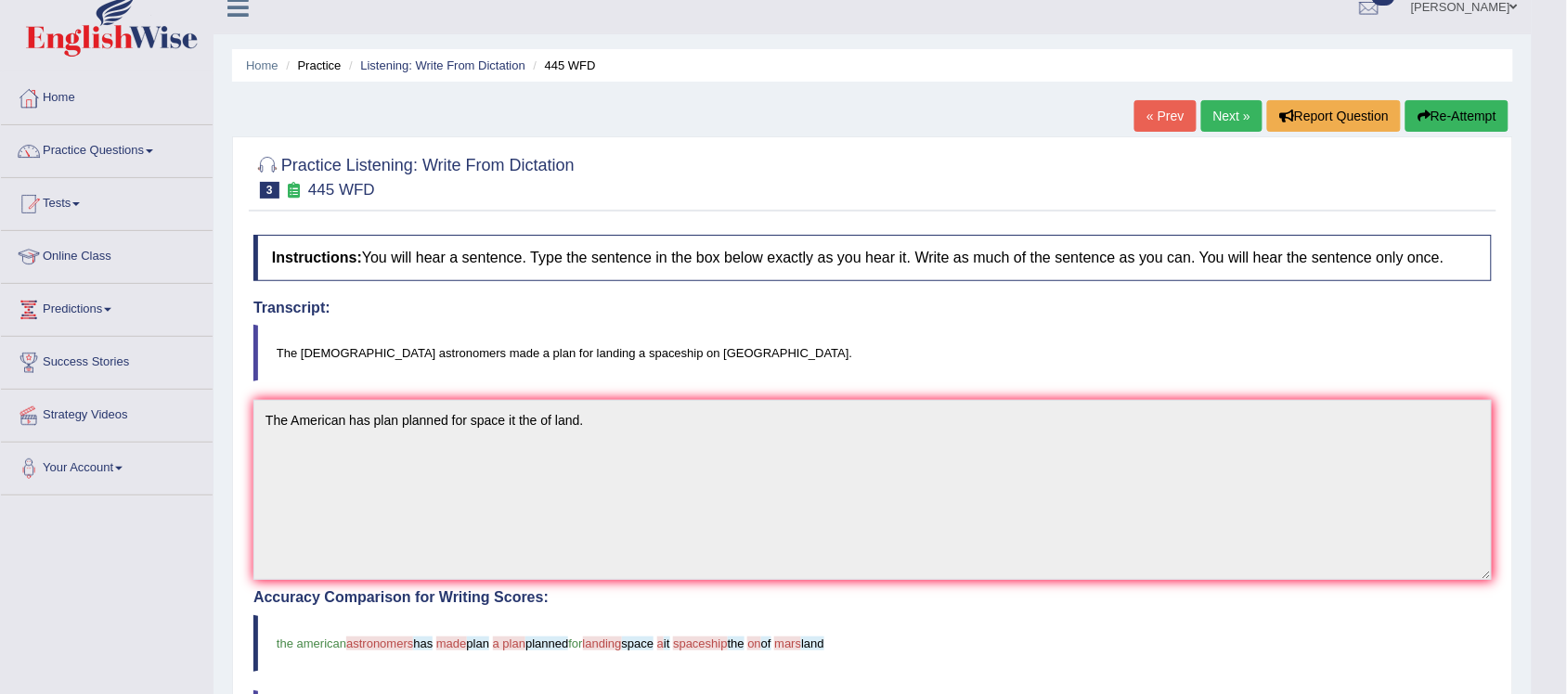
scroll to position [0, 0]
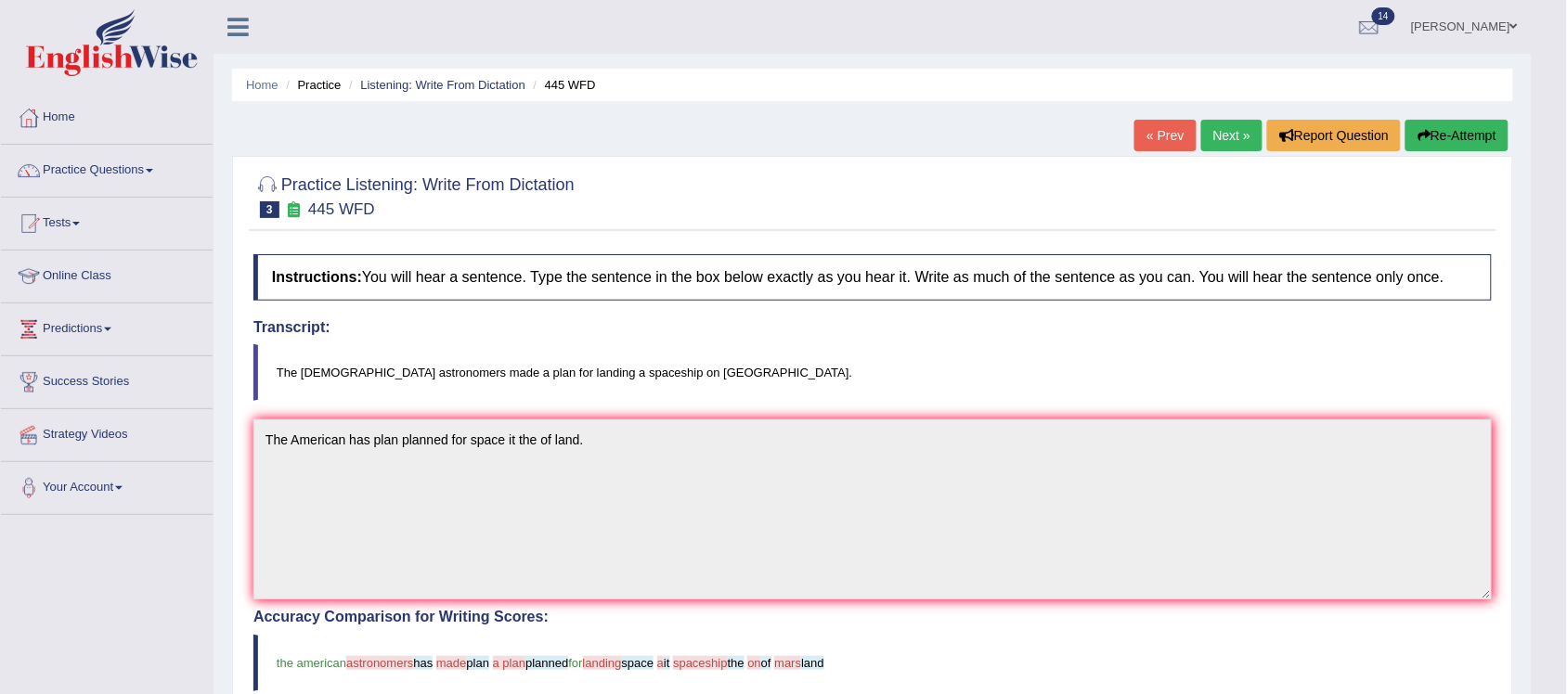
click at [1224, 133] on link "Next »" at bounding box center [1231, 136] width 61 height 32
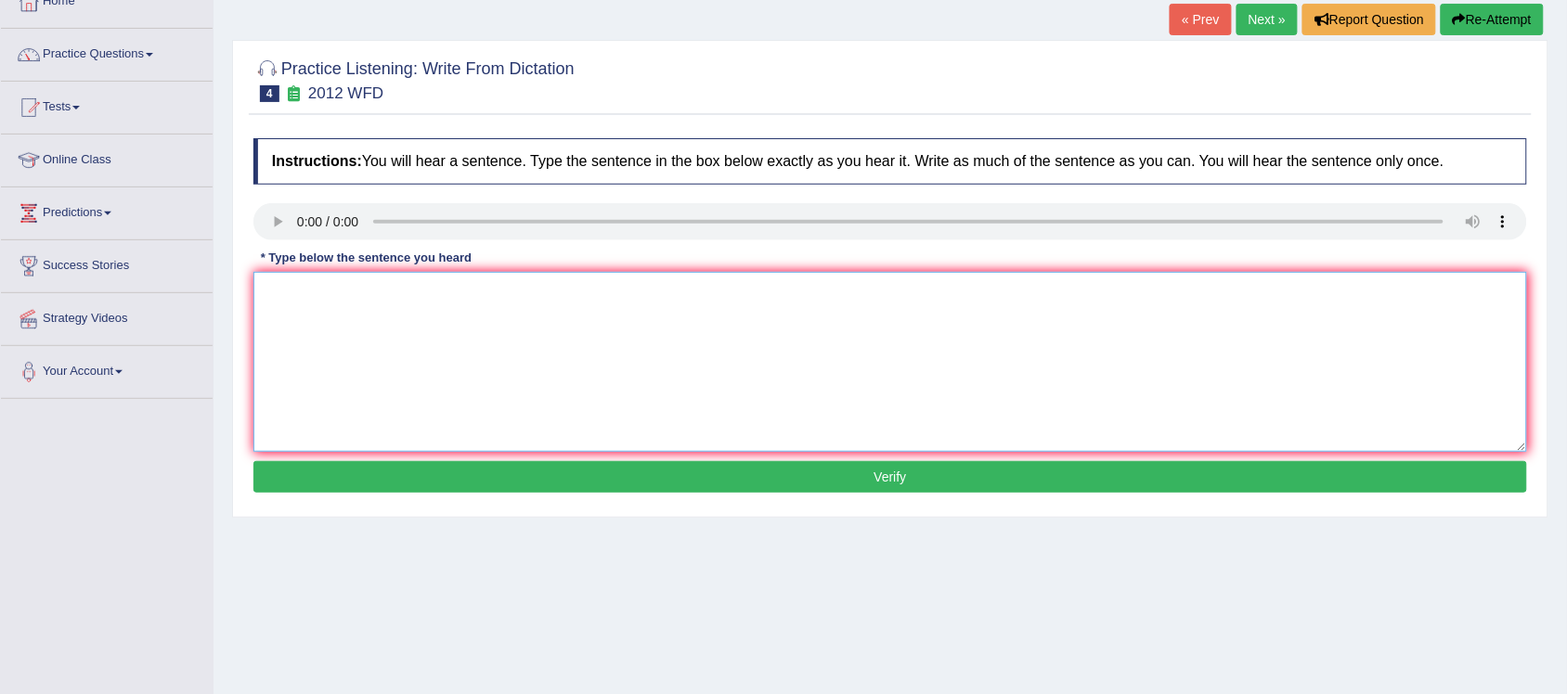
click at [309, 286] on textarea at bounding box center [890, 362] width 1274 height 180
type textarea "There is a great deal deals of this the topic topics."
click at [659, 480] on button "Verify" at bounding box center [890, 477] width 1274 height 32
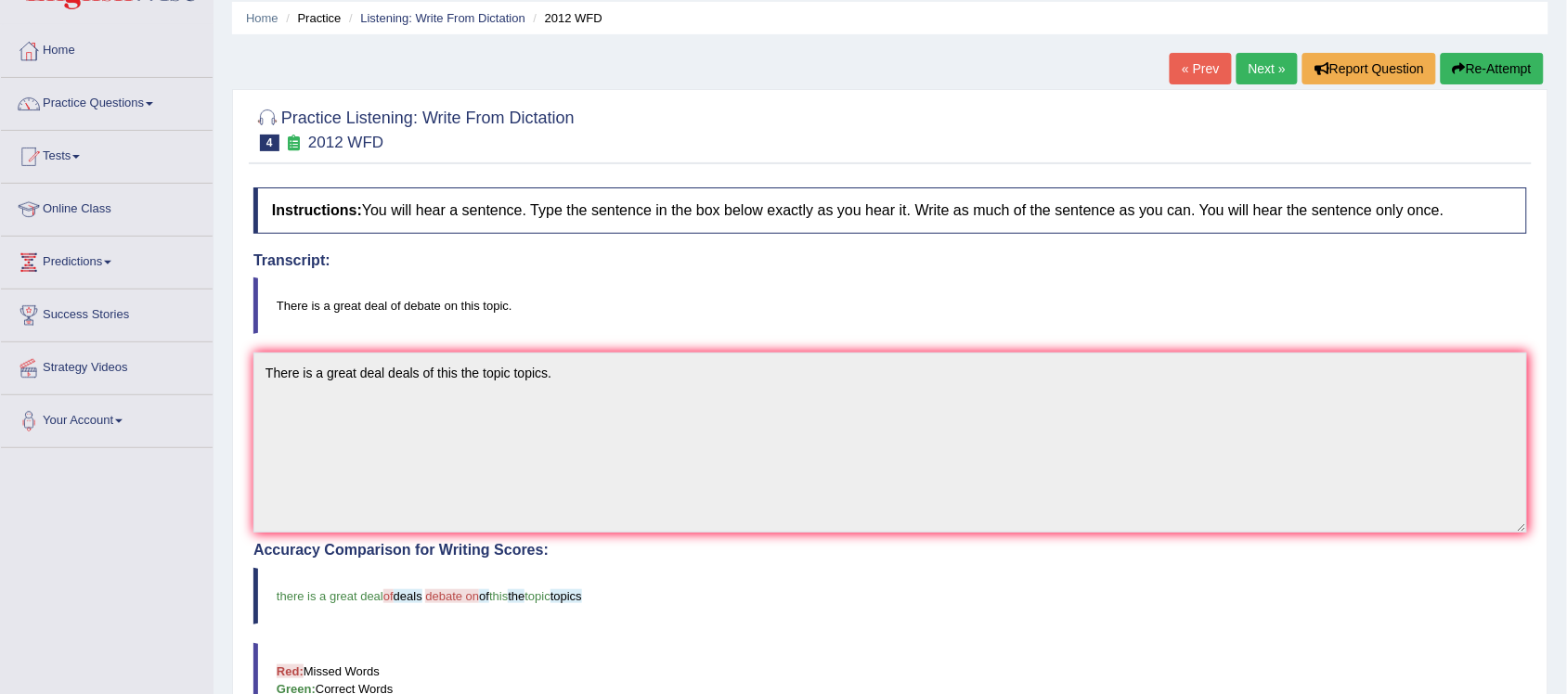
scroll to position [31, 0]
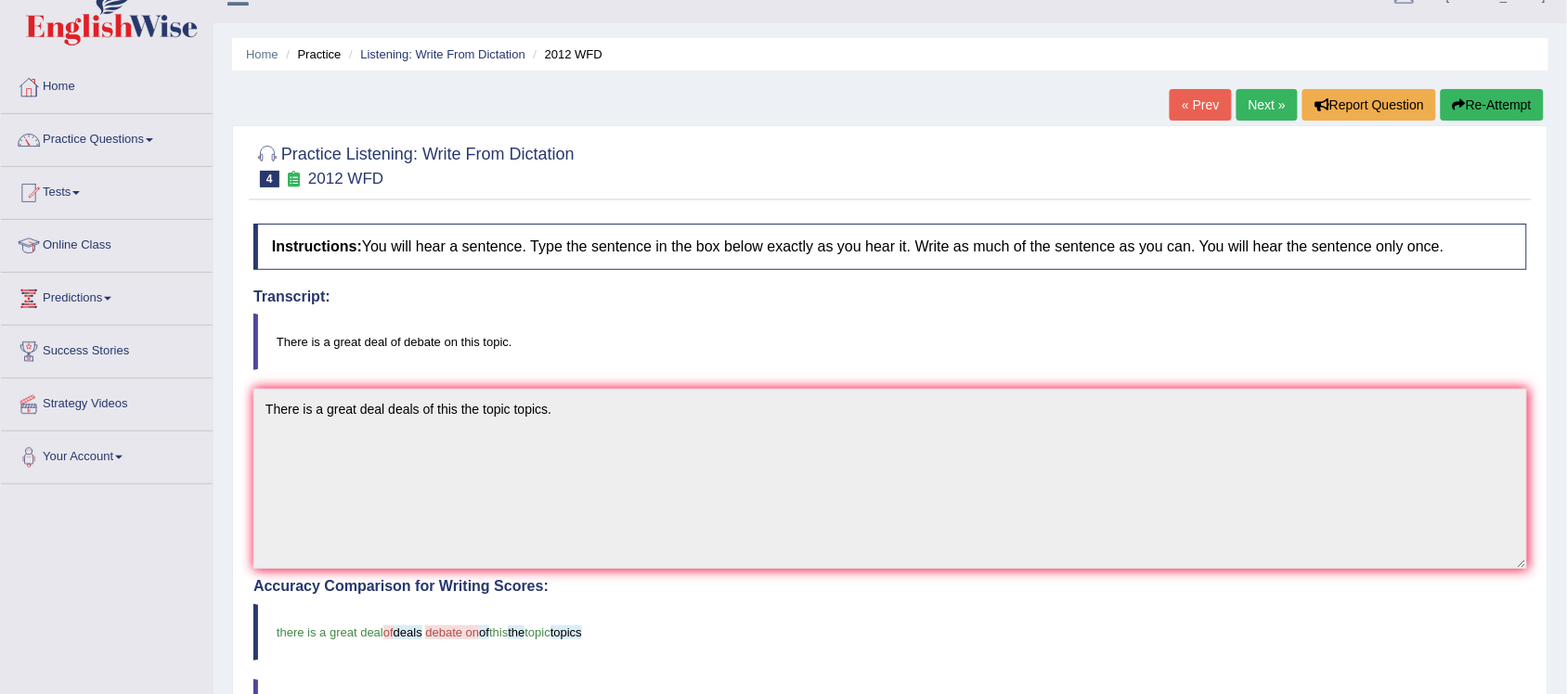
click at [1254, 109] on link "Next »" at bounding box center [1267, 105] width 61 height 32
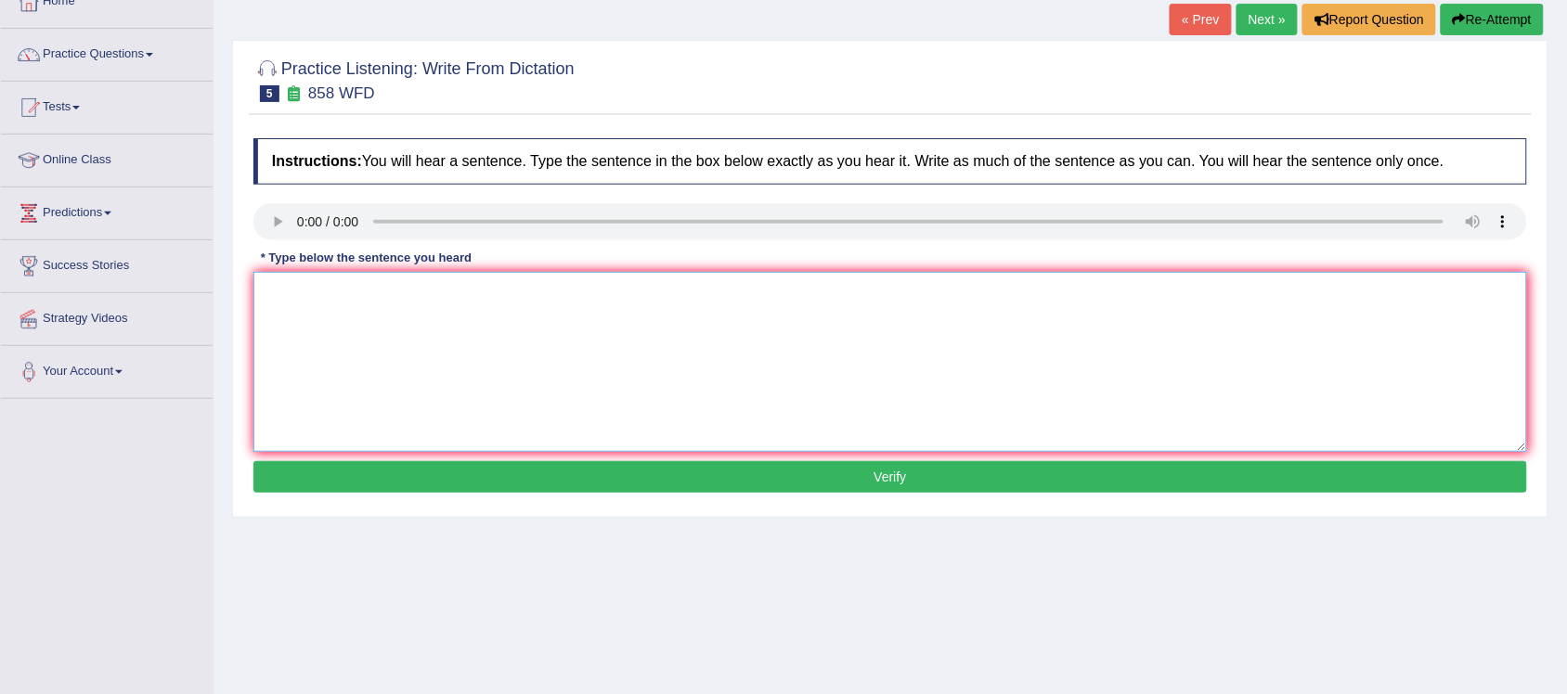
click at [325, 299] on textarea at bounding box center [890, 362] width 1274 height 180
type textarea "The a air superfast the this of historian historians."
click at [704, 483] on button "Verify" at bounding box center [890, 477] width 1274 height 32
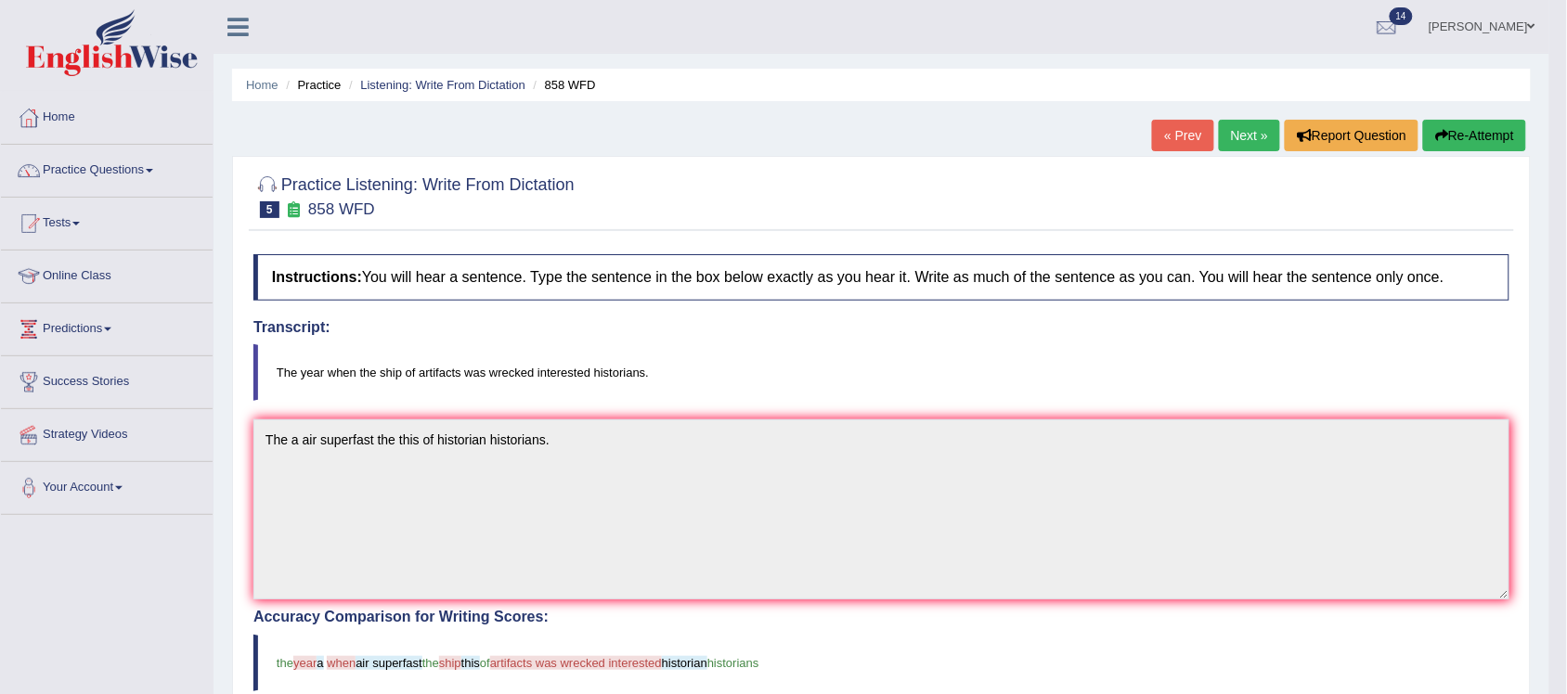
click at [1242, 142] on link "Next »" at bounding box center [1249, 136] width 61 height 32
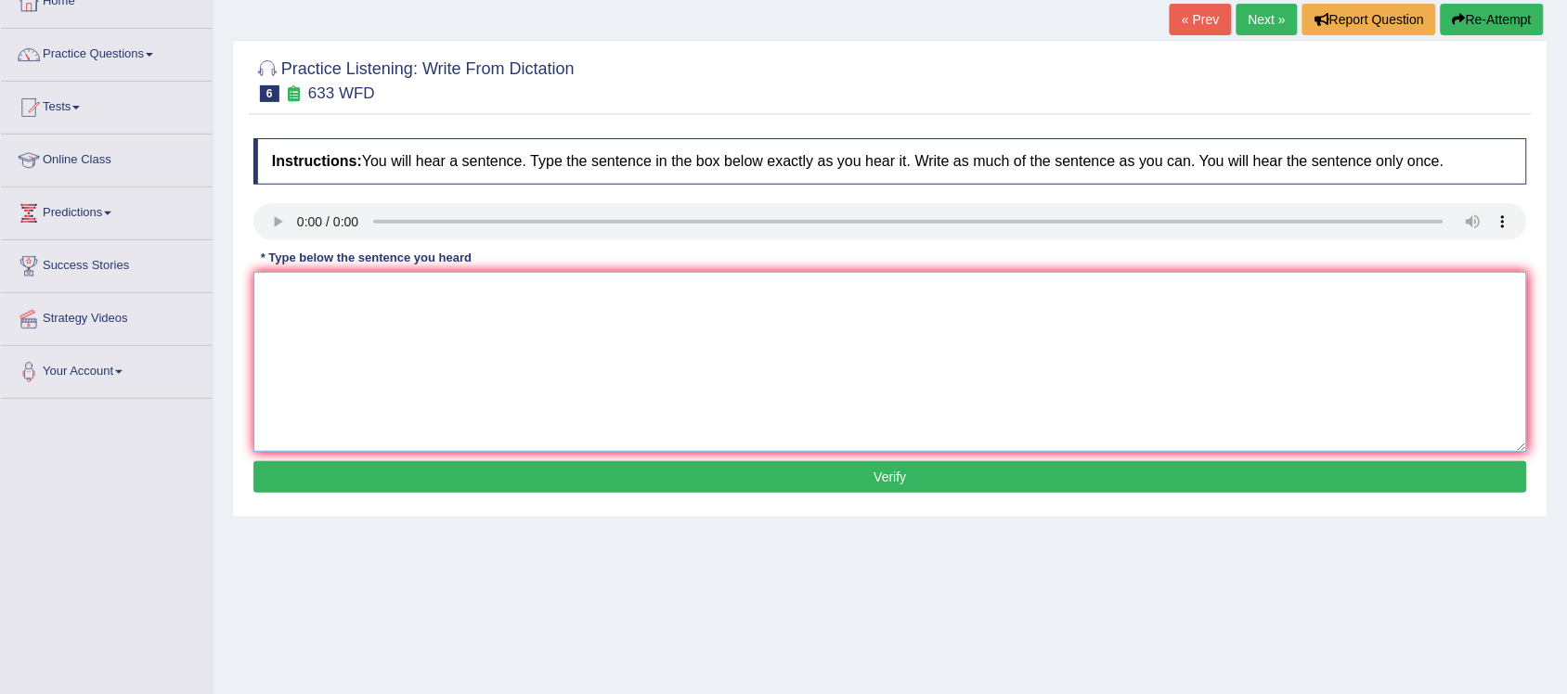
click at [323, 279] on textarea at bounding box center [890, 362] width 1274 height 180
type textarea "r"
type textarea "Research shows show the balance of exercise exercising making feeling better."
click at [856, 476] on button "Verify" at bounding box center [890, 477] width 1274 height 32
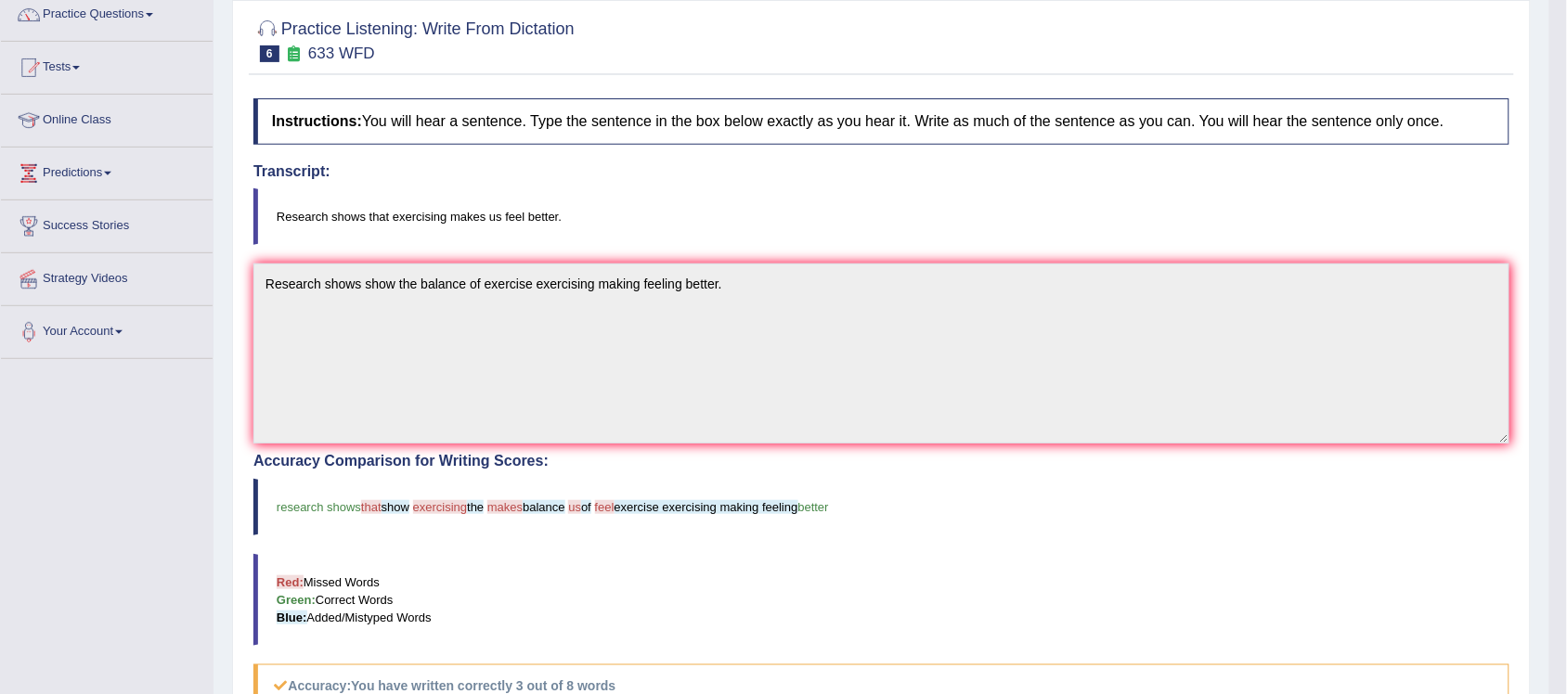
scroll to position [116, 0]
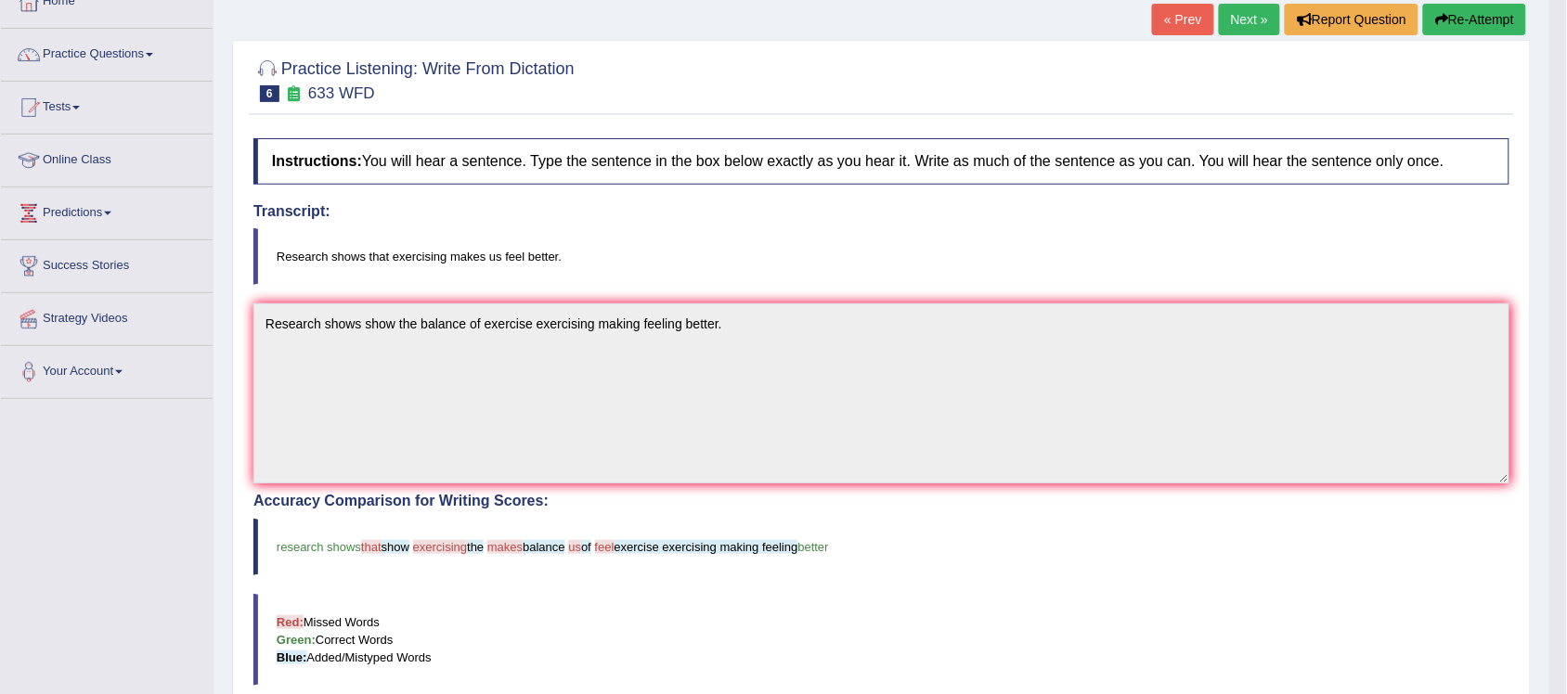
click at [1251, 17] on link "Next »" at bounding box center [1249, 20] width 61 height 32
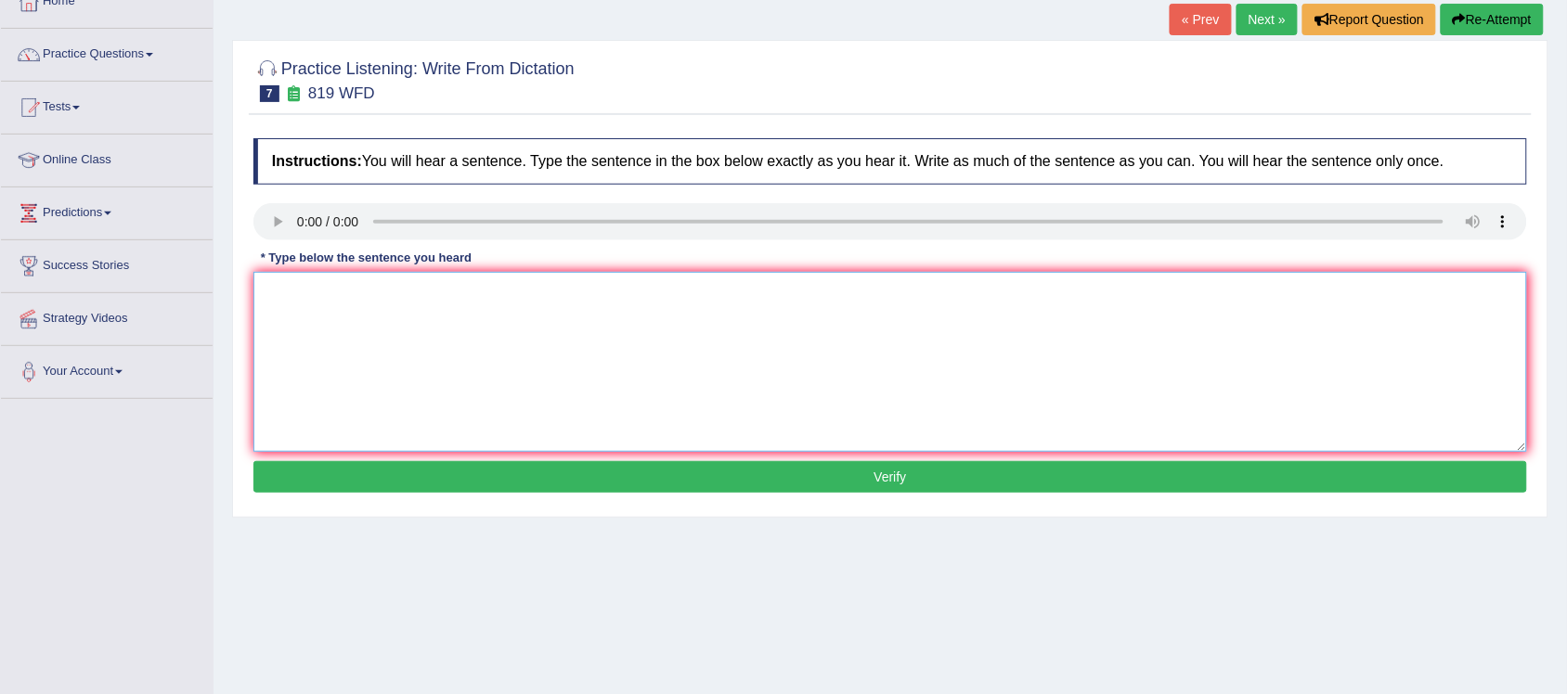
click at [351, 343] on textarea at bounding box center [890, 362] width 1274 height 180
type textarea "Plant plants are able to grow grows to through our theirs their lives live."
click at [633, 471] on button "Verify" at bounding box center [890, 477] width 1274 height 32
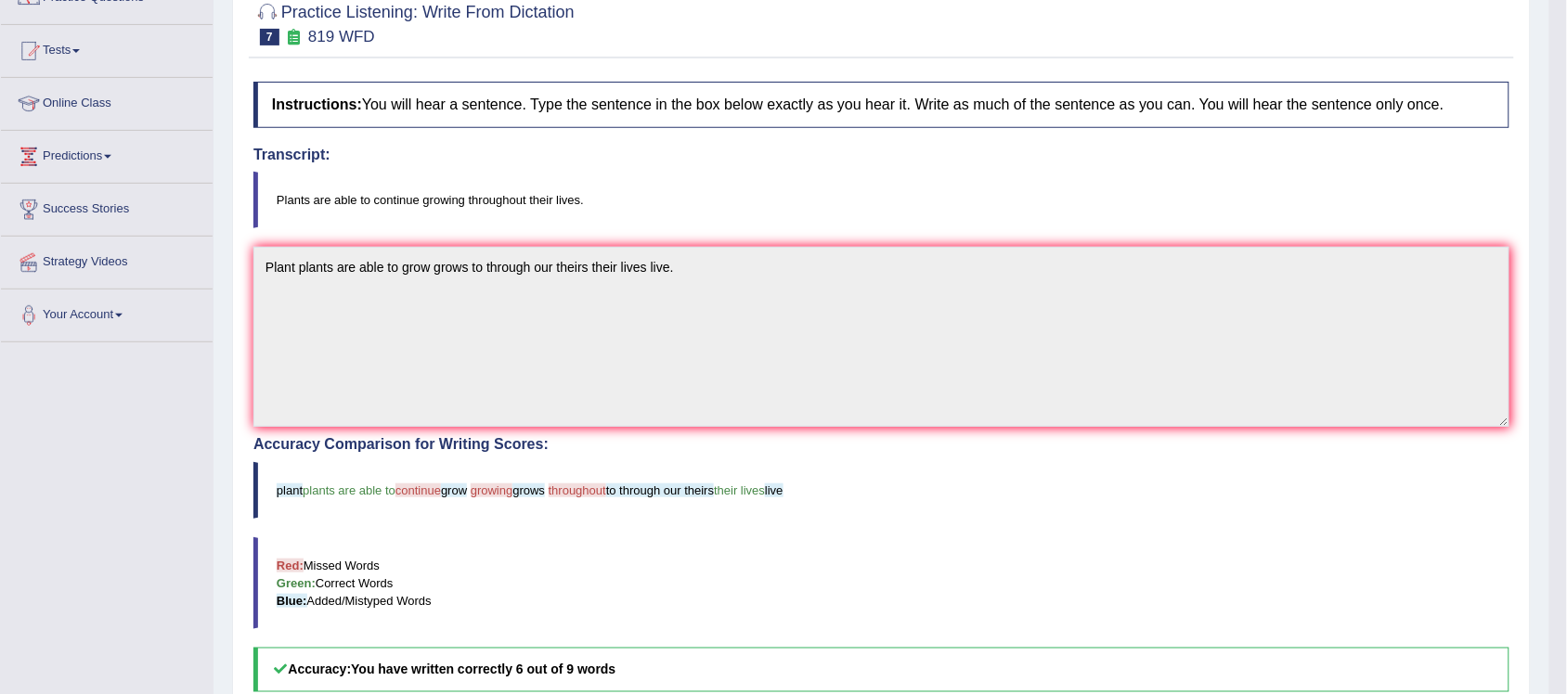
scroll to position [116, 0]
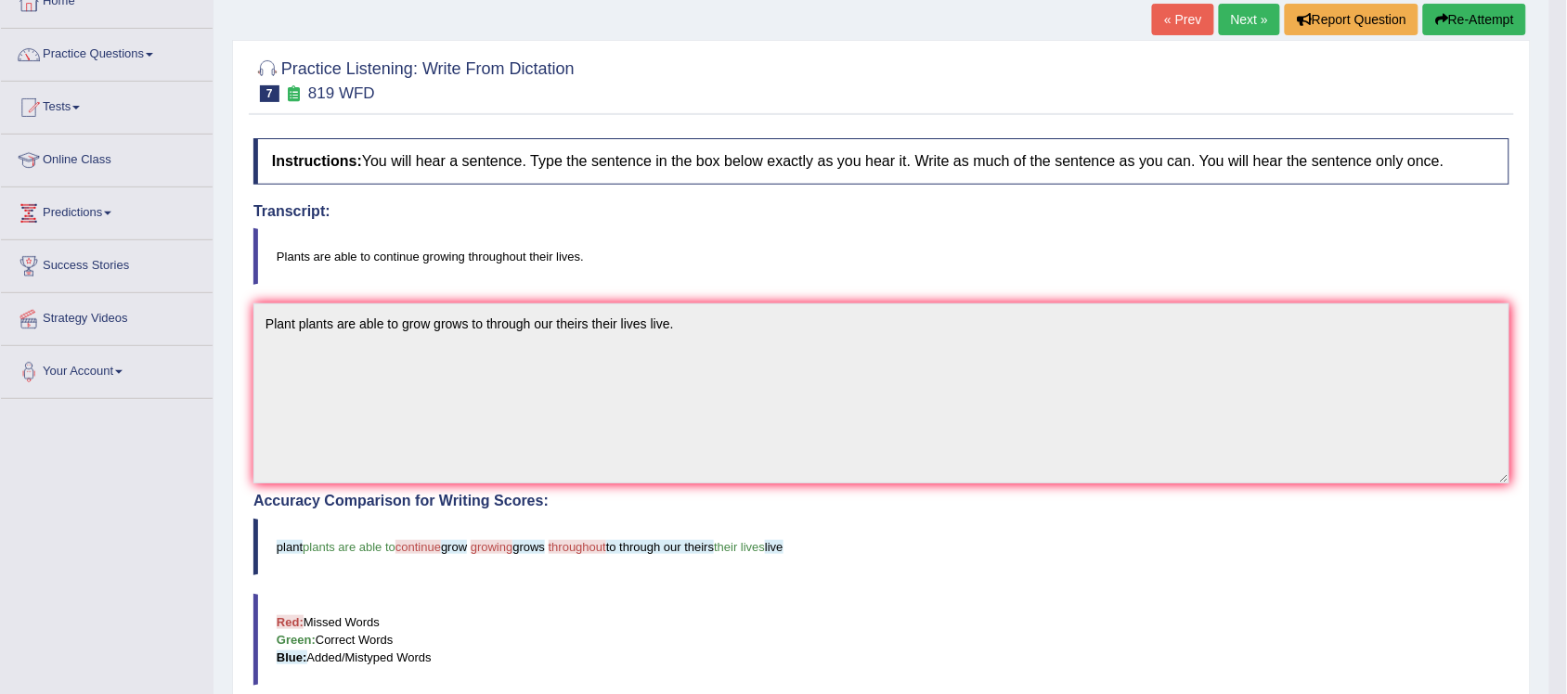
click at [1230, 19] on link "Next »" at bounding box center [1249, 20] width 61 height 32
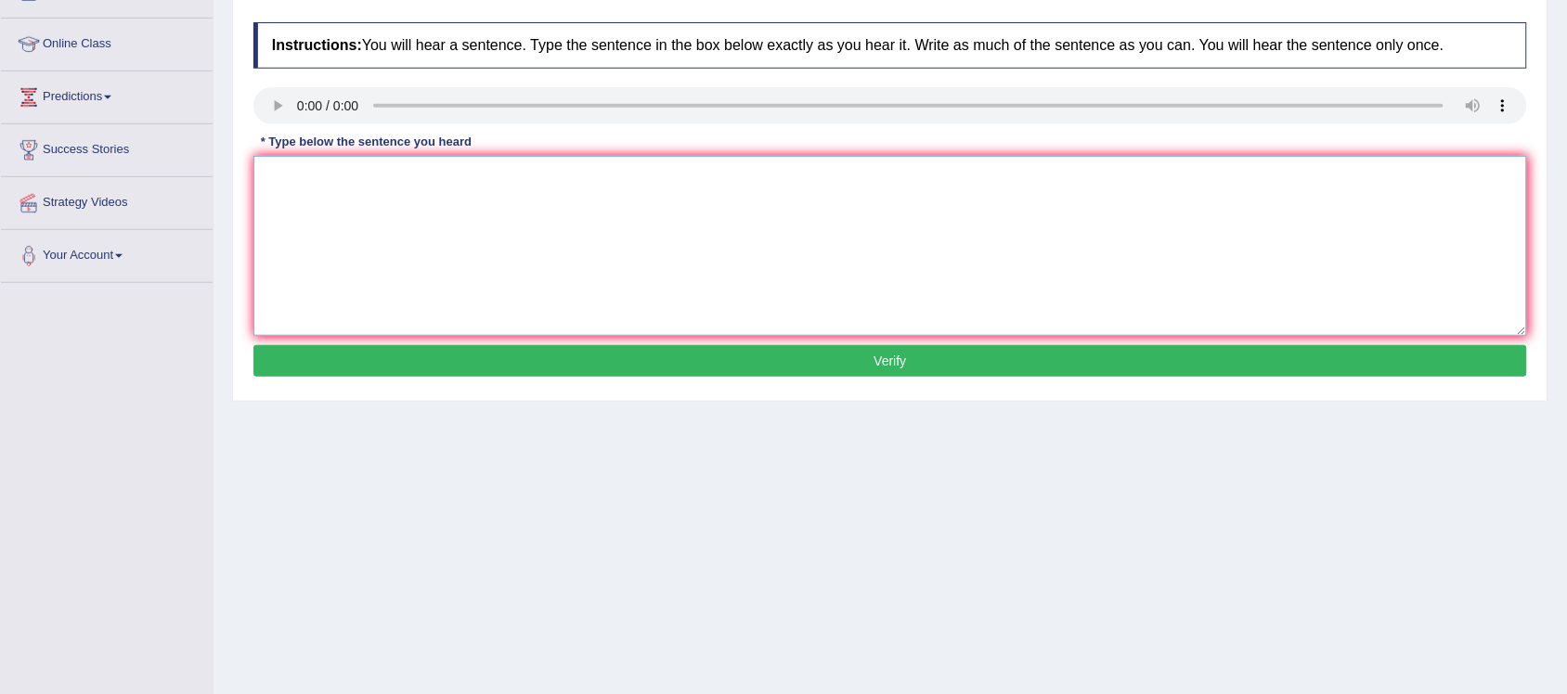
click at [342, 178] on textarea at bounding box center [890, 246] width 1274 height 180
type textarea "Series of the obsevation observations in the classroom classrooms."
click at [711, 357] on button "Verify" at bounding box center [890, 361] width 1274 height 32
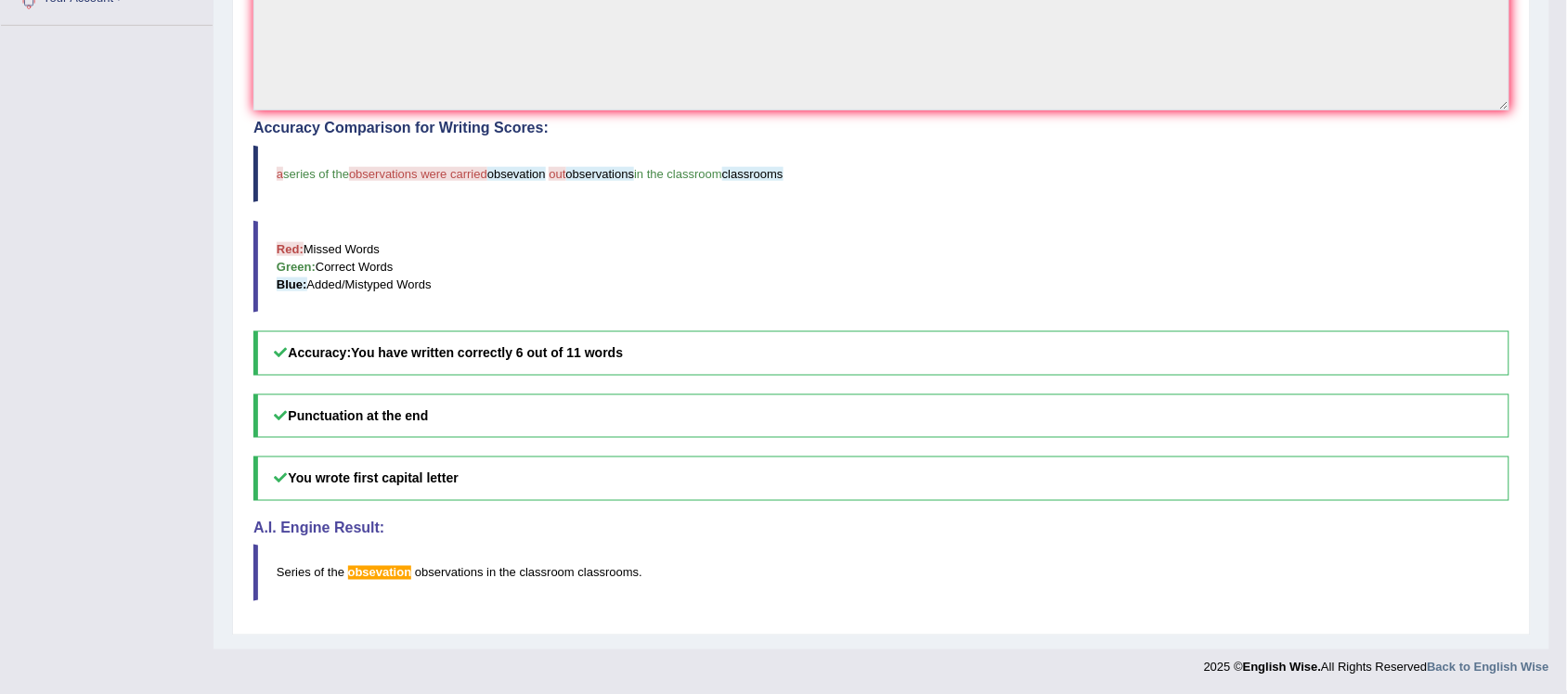
scroll to position [495, 0]
click at [385, 576] on span "obsevation" at bounding box center [380, 571] width 64 height 14
click at [388, 572] on span "obsevation" at bounding box center [380, 571] width 64 height 14
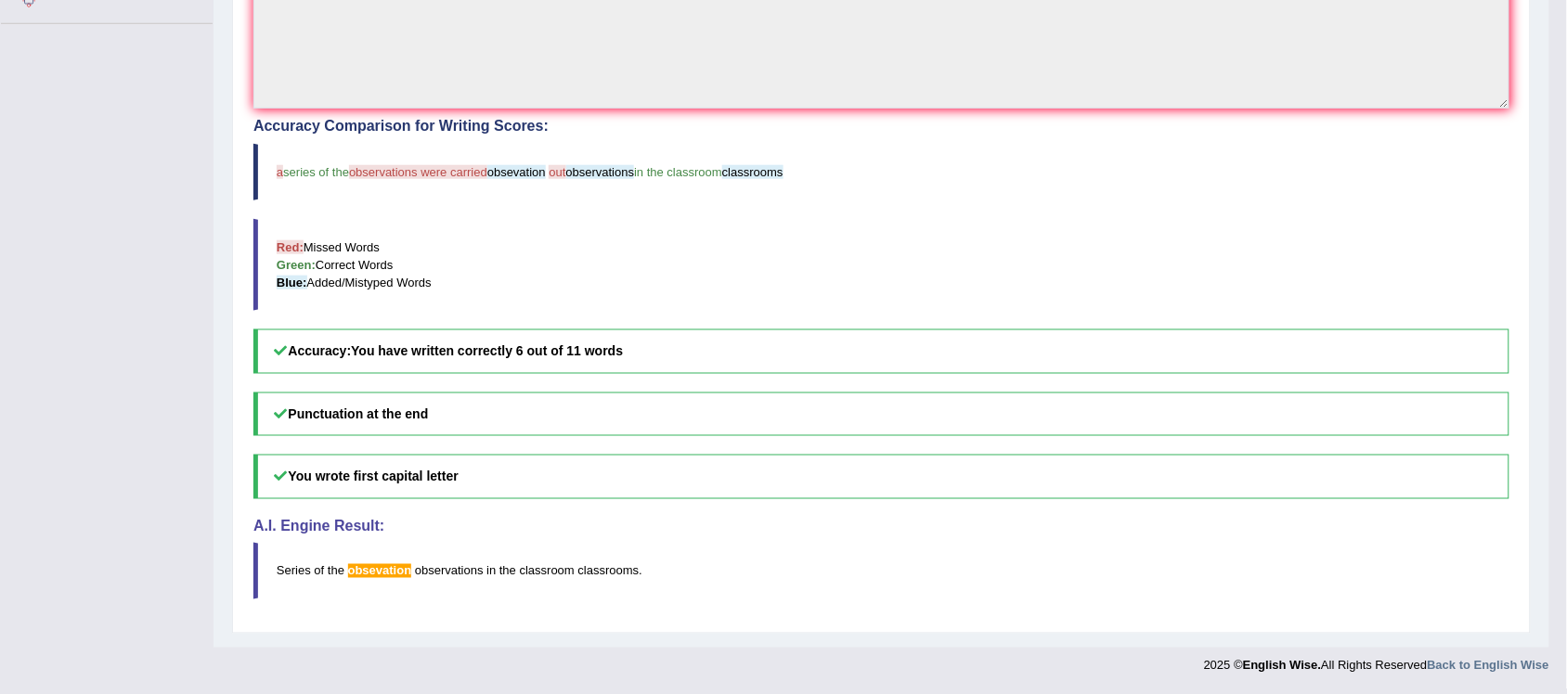
click at [388, 572] on span "obsevation" at bounding box center [380, 571] width 64 height 14
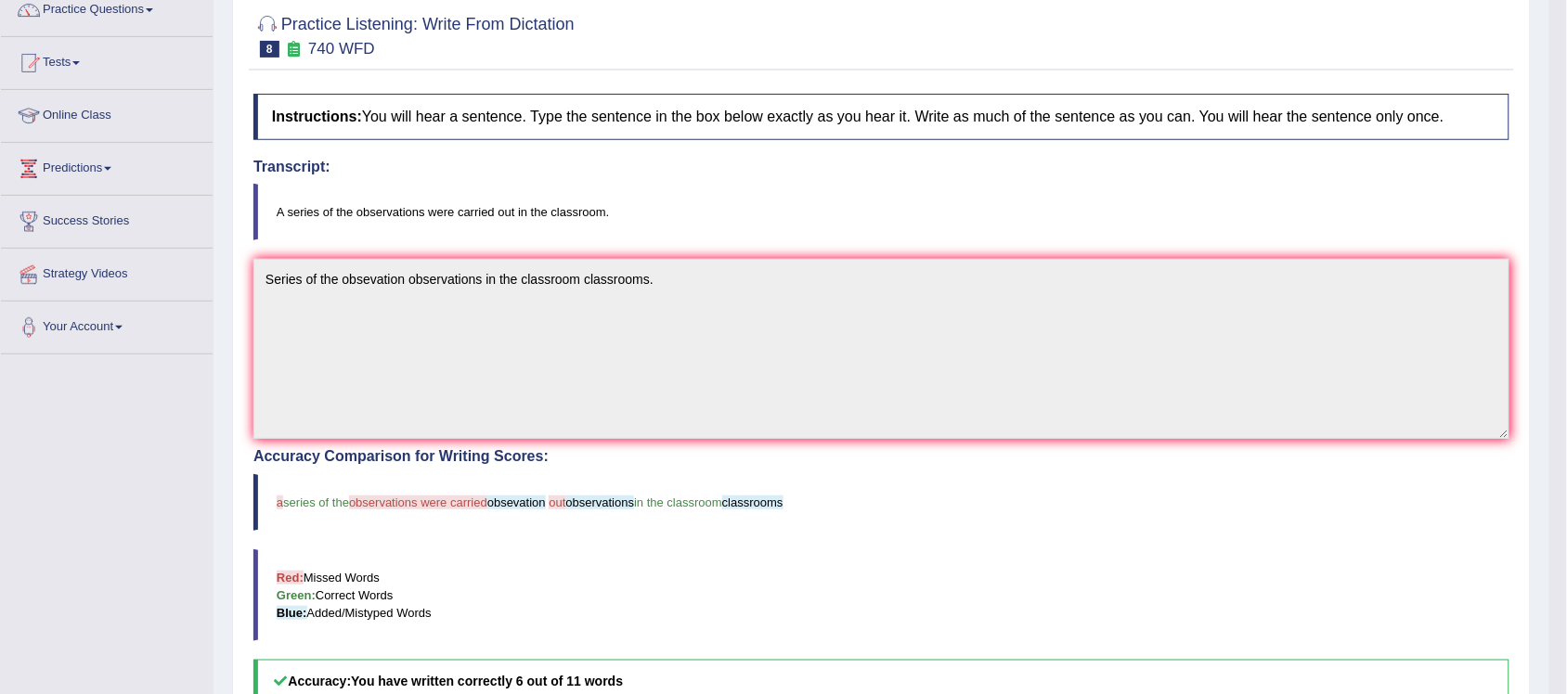
scroll to position [147, 0]
